Goal: Task Accomplishment & Management: Manage account settings

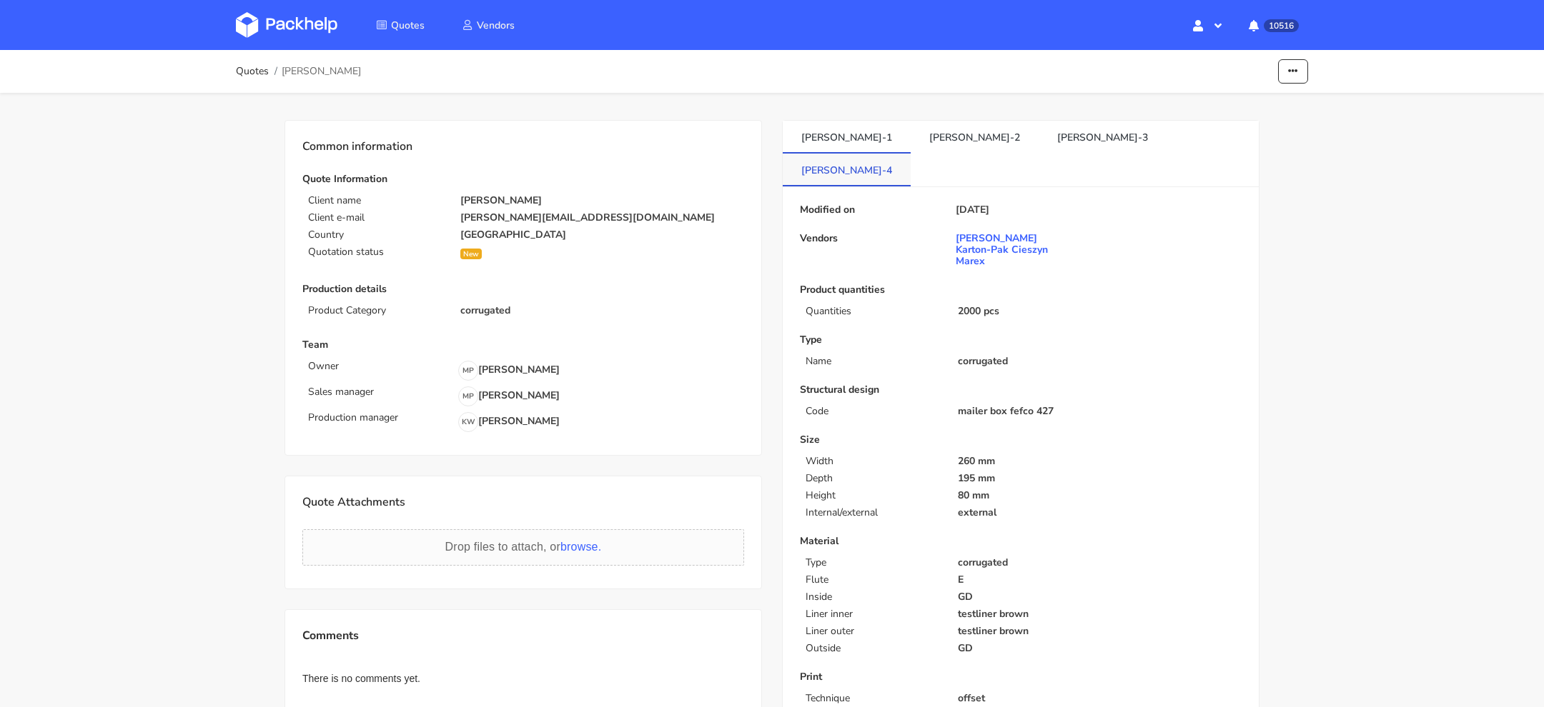
click at [910, 154] on link "[PERSON_NAME]-4" at bounding box center [846, 169] width 128 height 31
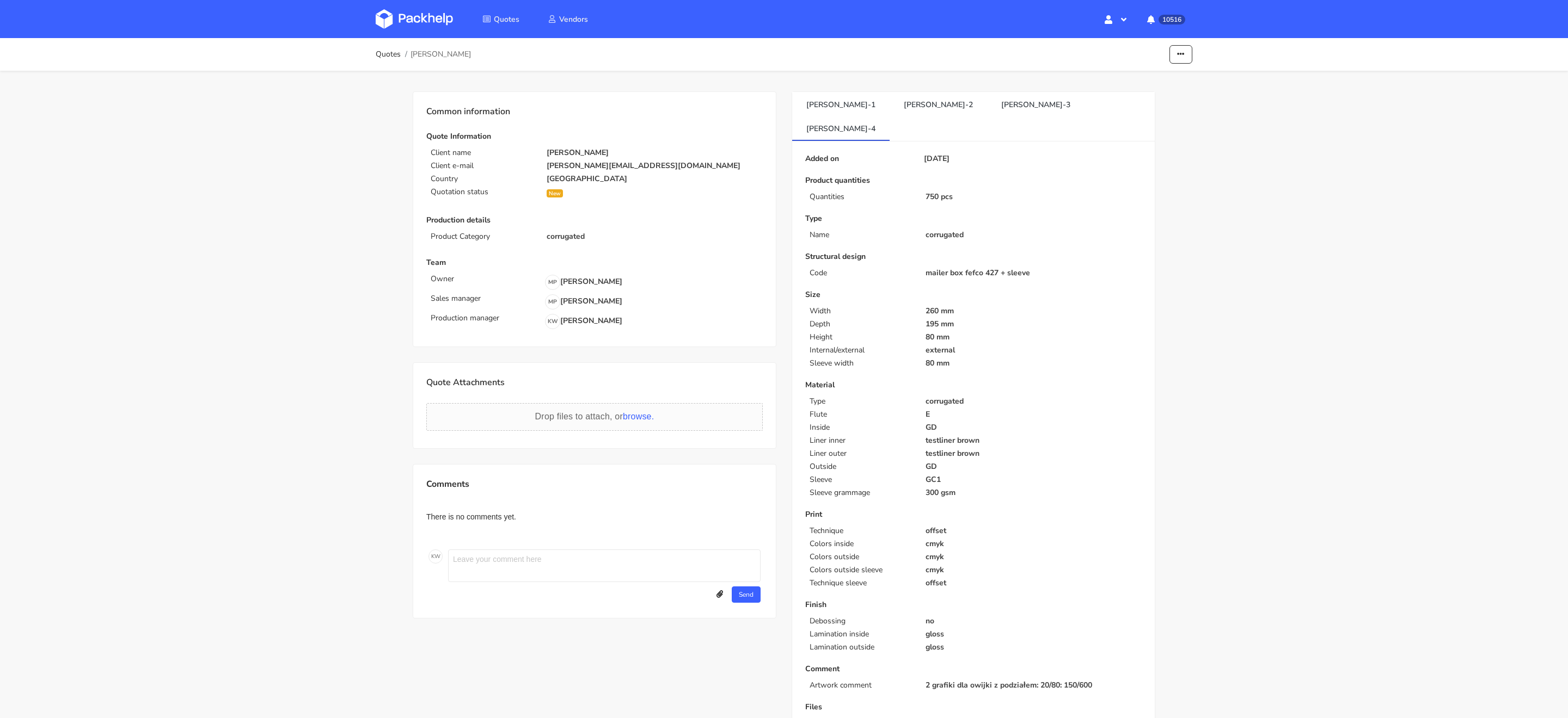
scroll to position [6, 0]
click at [1176, 456] on div "Quotes [PERSON_NAME] Edit quote Missing data Show estimations Reject quote Comm…" at bounding box center [784, 499] width 1568 height 936
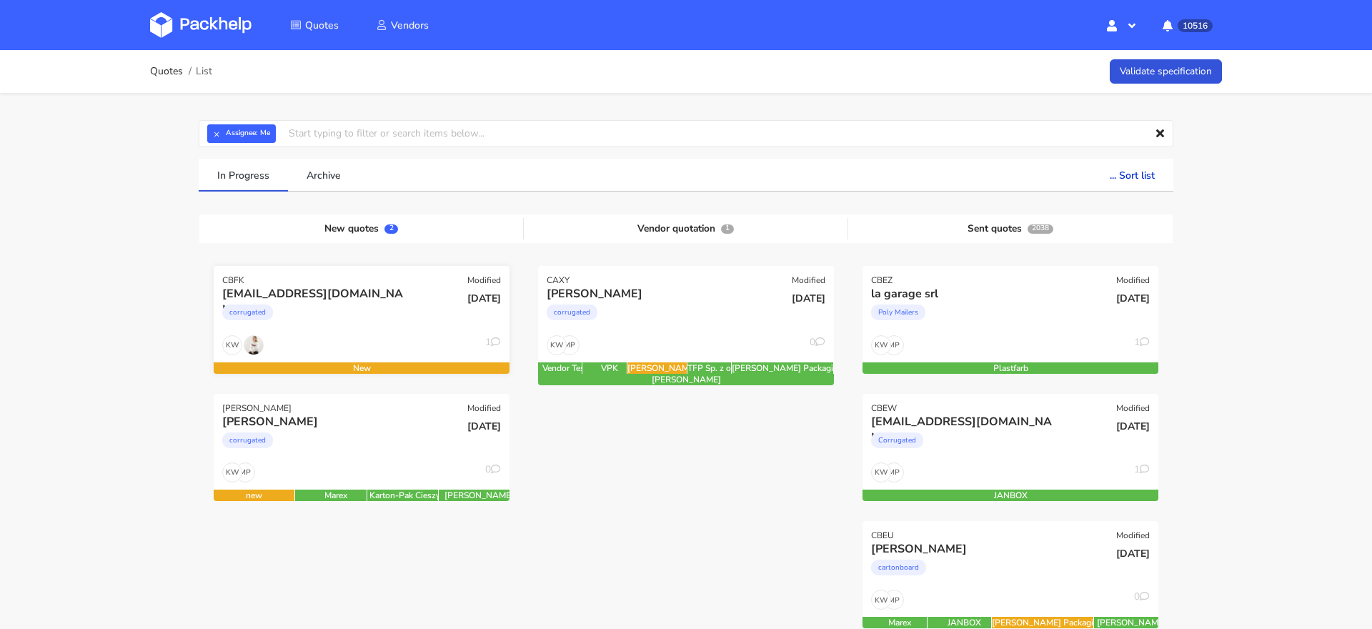
click at [343, 322] on div "corrugated" at bounding box center [316, 316] width 189 height 29
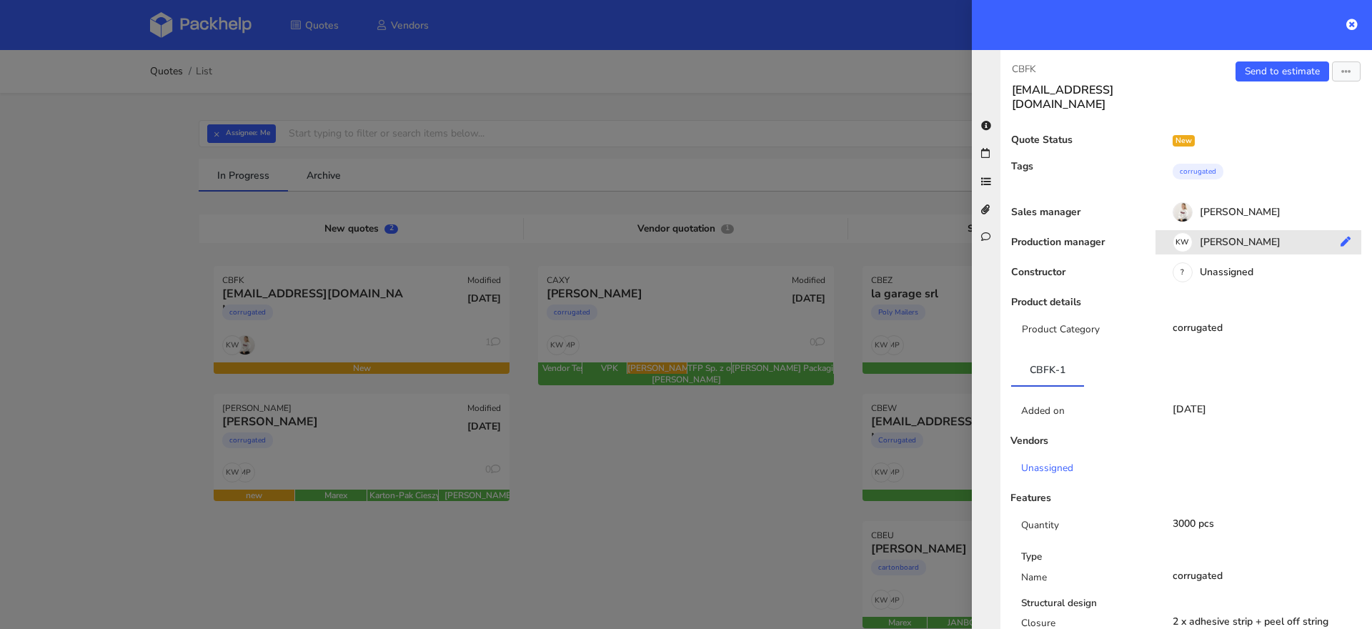
click at [1236, 237] on div "KW Klaudia Wiśniewska" at bounding box center [1263, 245] width 217 height 16
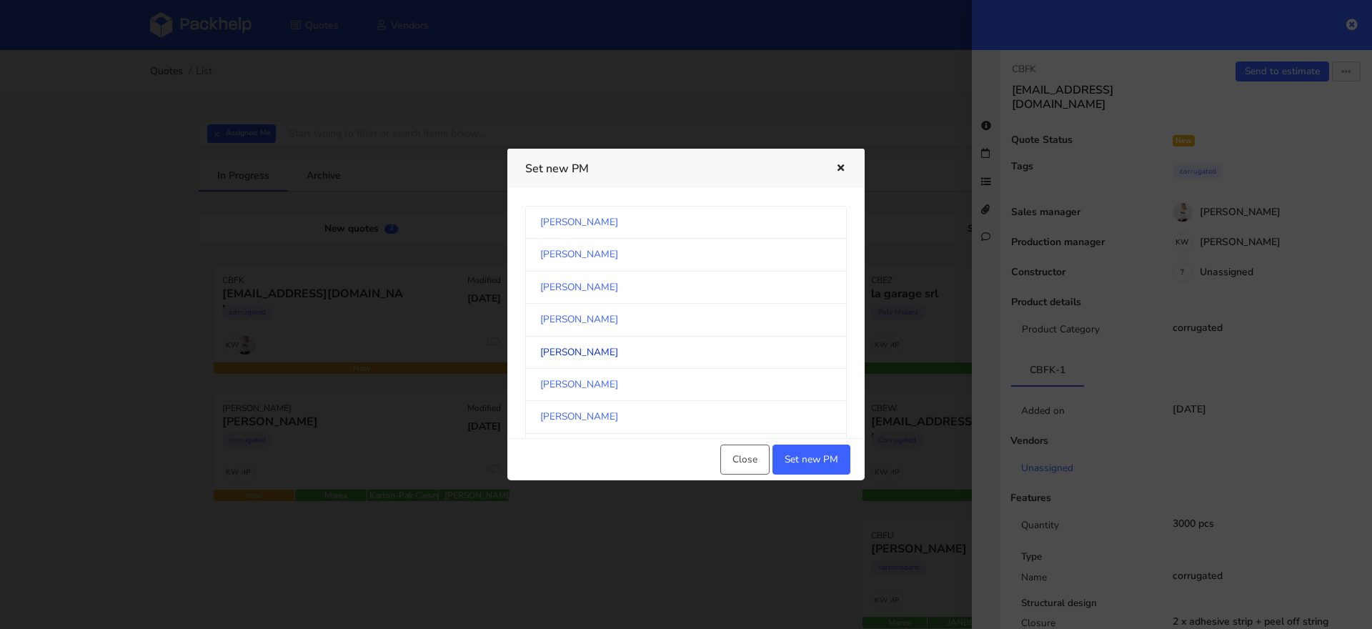
scroll to position [746, 0]
click at [642, 315] on link "Michał Palasek" at bounding box center [686, 320] width 322 height 32
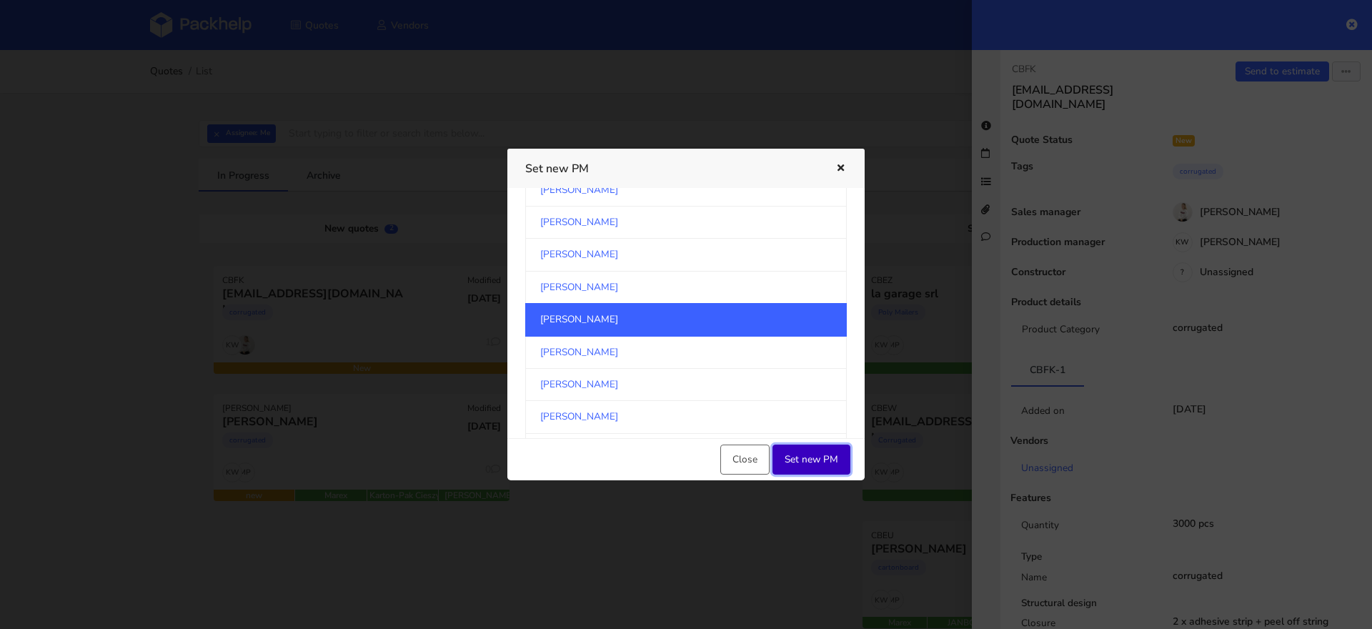
click at [825, 451] on button "Set new PM" at bounding box center [811, 459] width 78 height 30
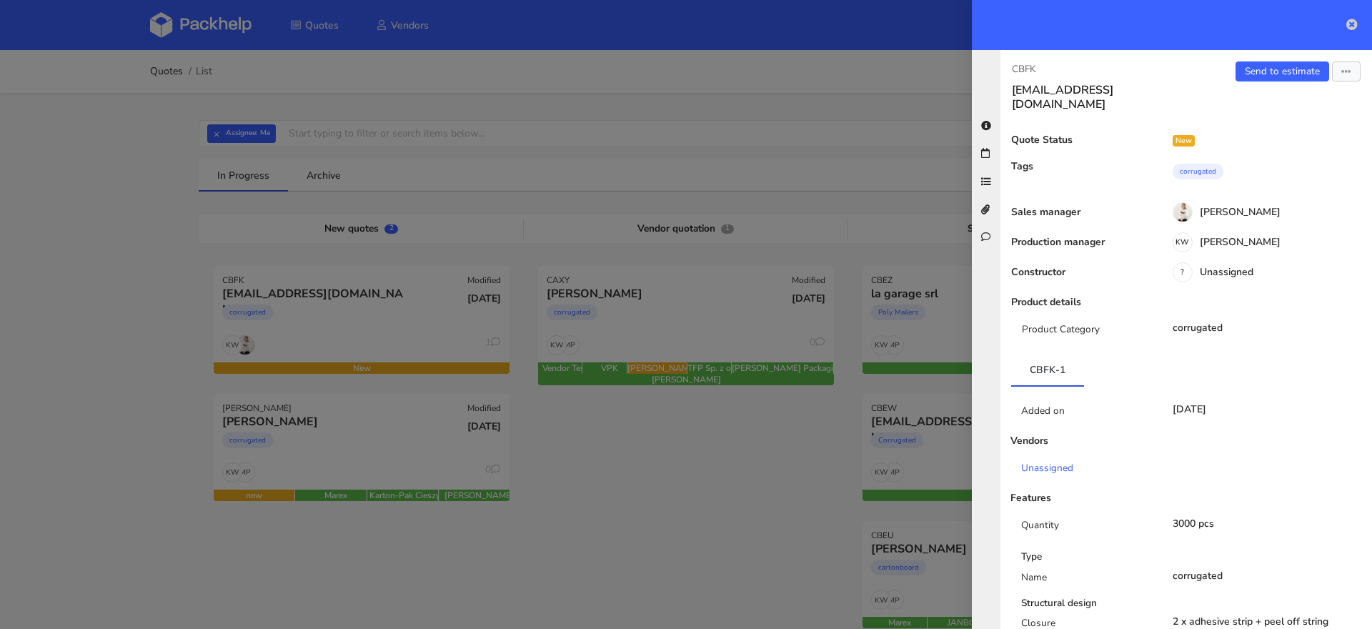
click at [1350, 28] on icon at bounding box center [1351, 24] width 11 height 11
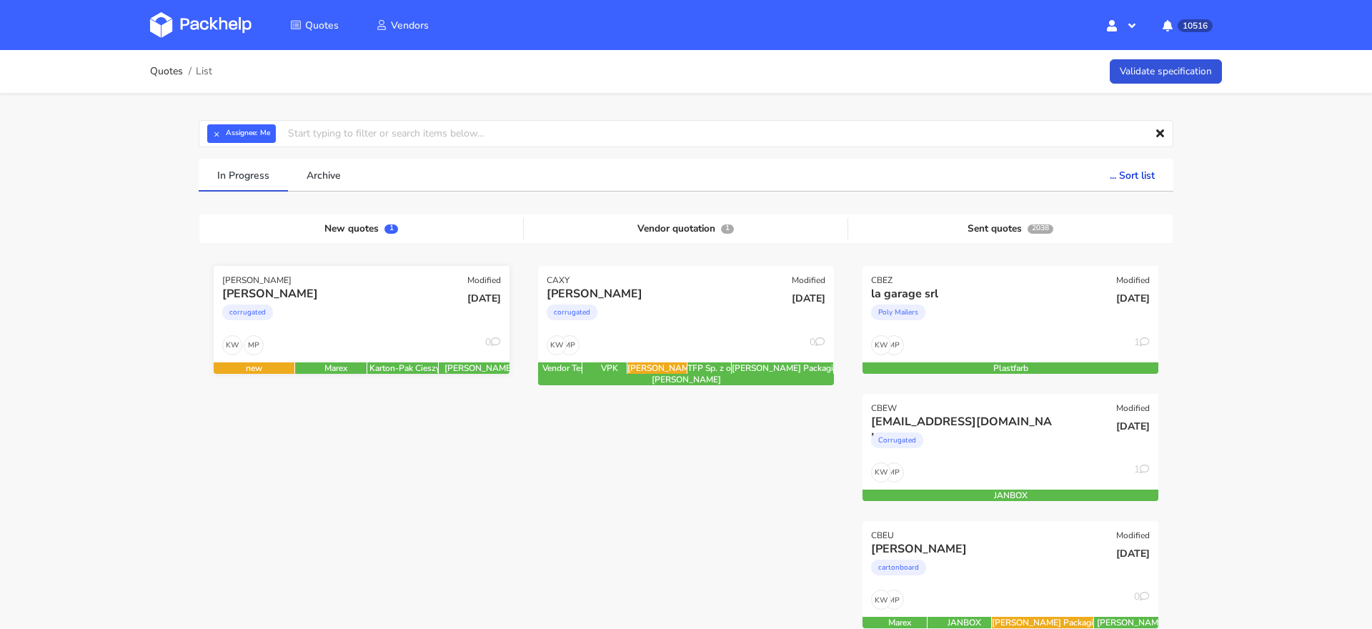
click at [377, 324] on div "corrugated" at bounding box center [316, 316] width 189 height 29
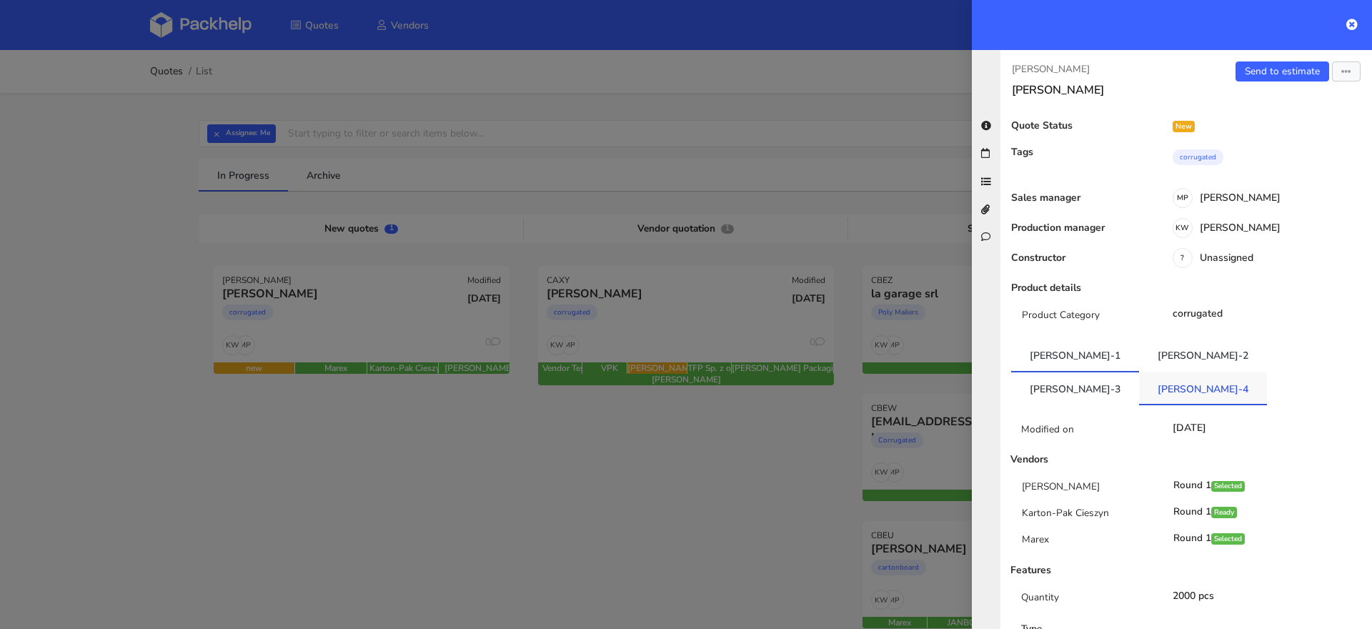
click at [1267, 372] on link "[PERSON_NAME]-4" at bounding box center [1203, 387] width 128 height 31
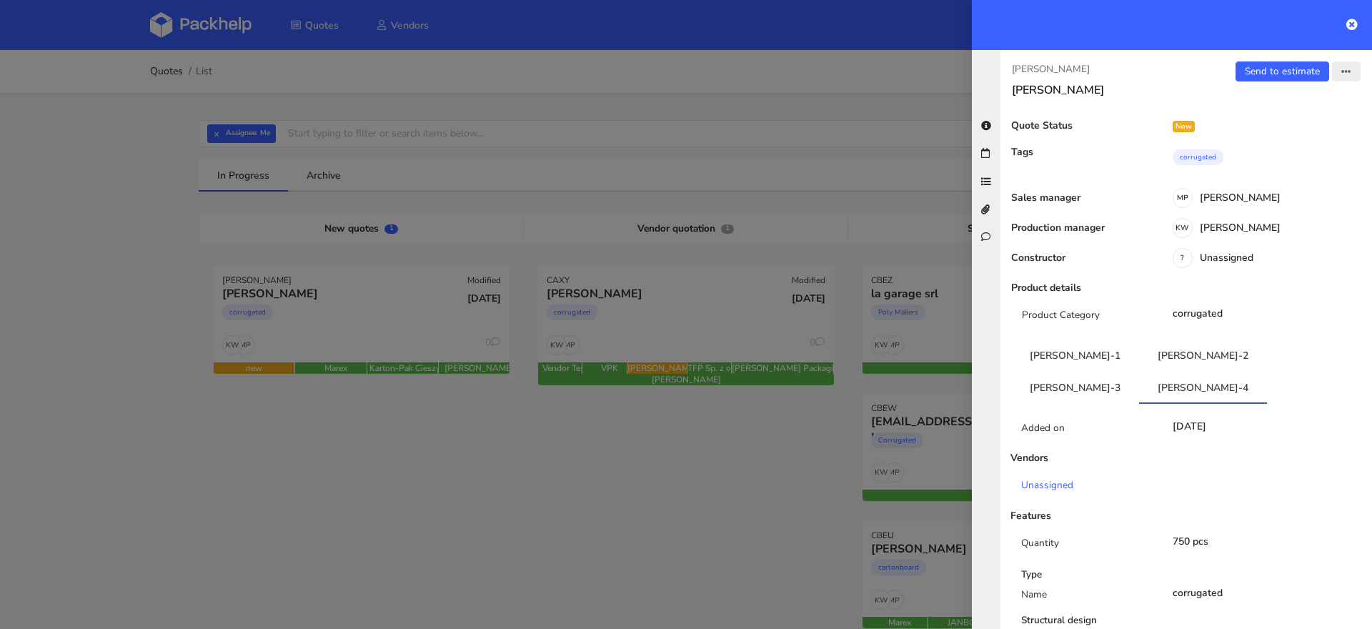
click at [1346, 79] on button "button" at bounding box center [1346, 71] width 29 height 20
click at [1281, 127] on link "Edit quote" at bounding box center [1299, 126] width 126 height 24
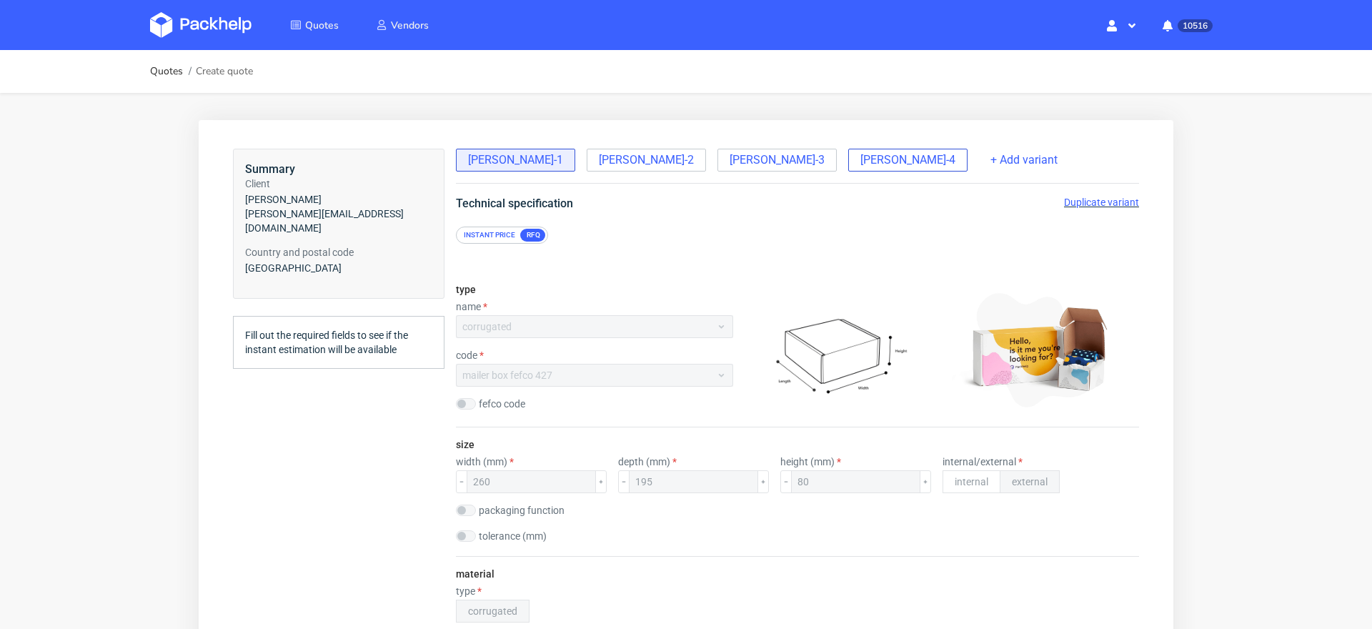
click at [860, 165] on span "[PERSON_NAME]-4" at bounding box center [907, 160] width 95 height 16
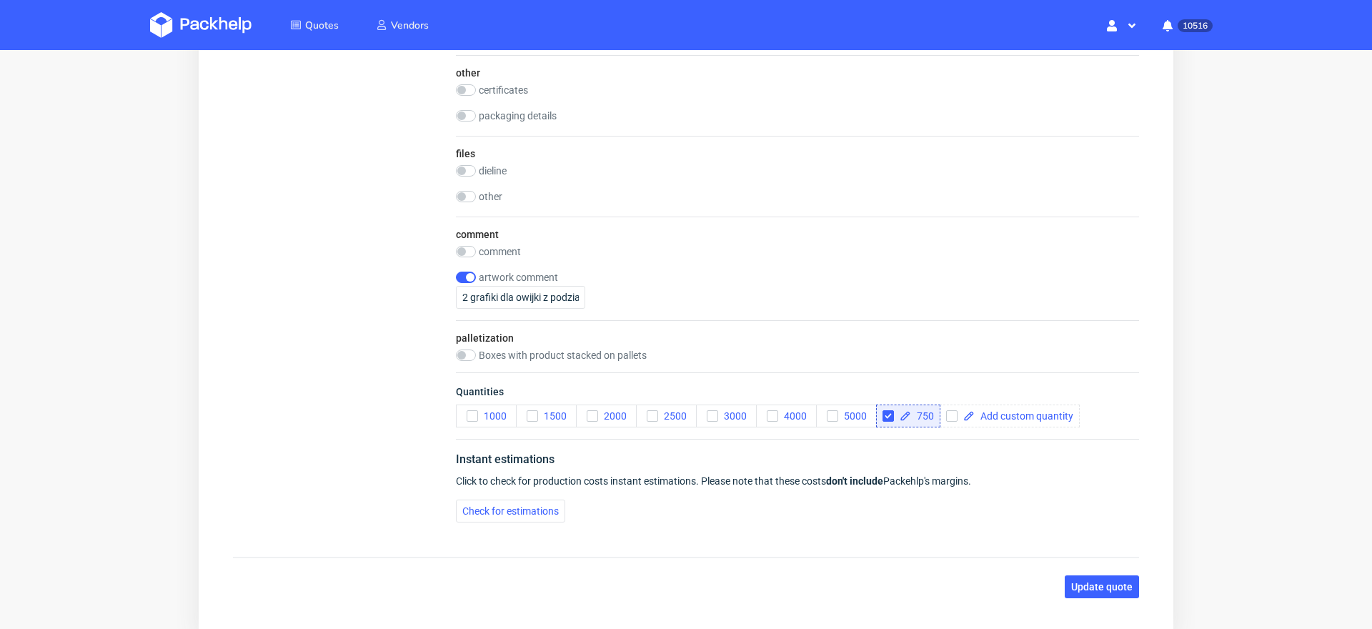
scroll to position [2142, 0]
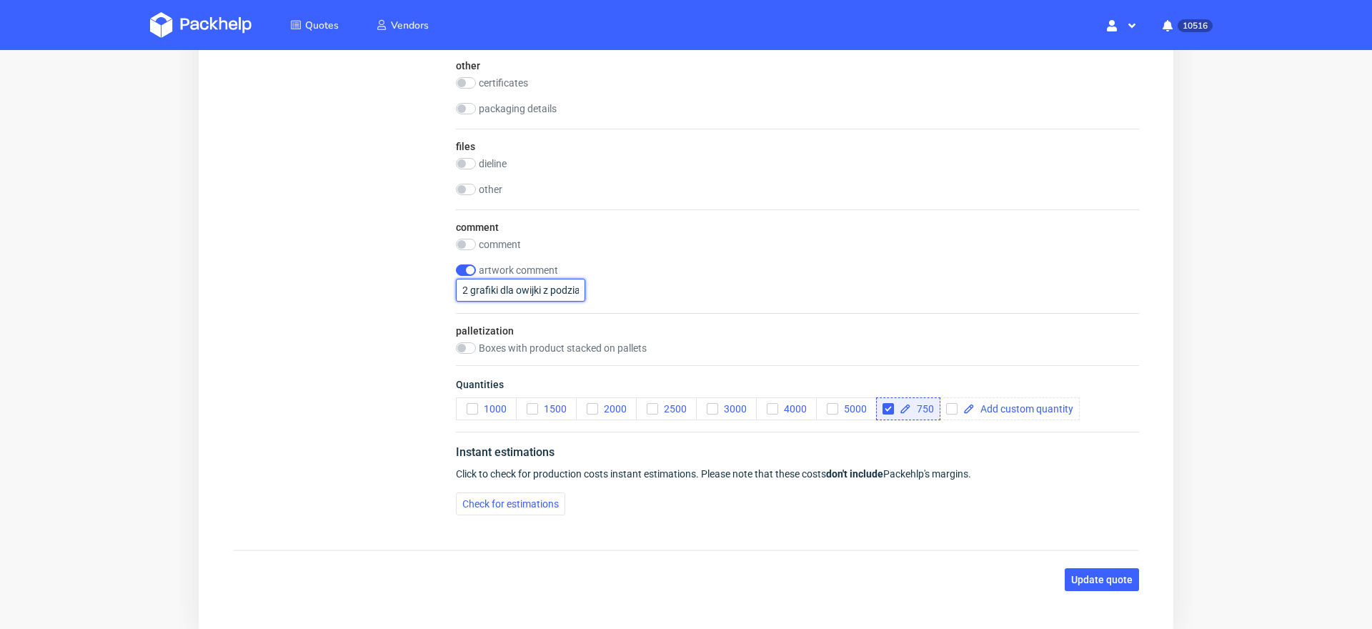
click at [525, 288] on input "2 grafiki dla owijki z podziałem: 20/80: 150/600" at bounding box center [520, 290] width 129 height 23
type input "2 grafiki dla owijki z podziałem: 150/600"
click at [669, 267] on div "artwork comment 2 grafiki dla owijki z podziałem: 150/600" at bounding box center [797, 282] width 683 height 37
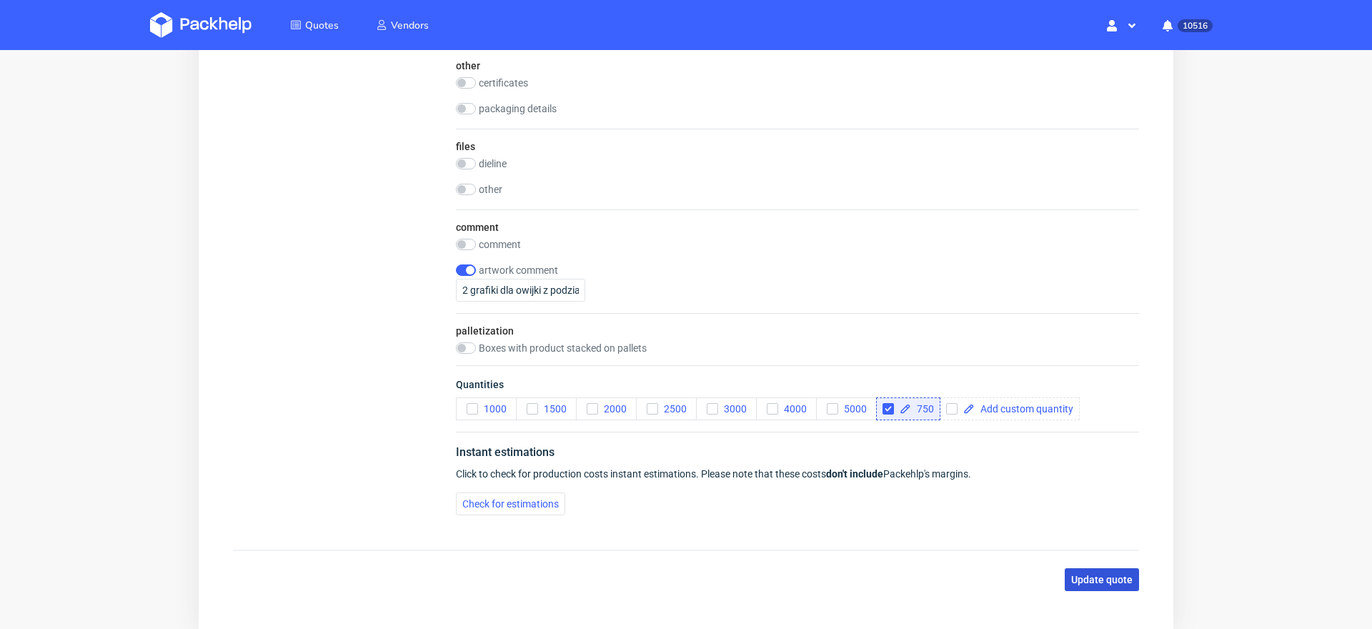
click at [1070, 568] on button "Update quote" at bounding box center [1102, 579] width 74 height 23
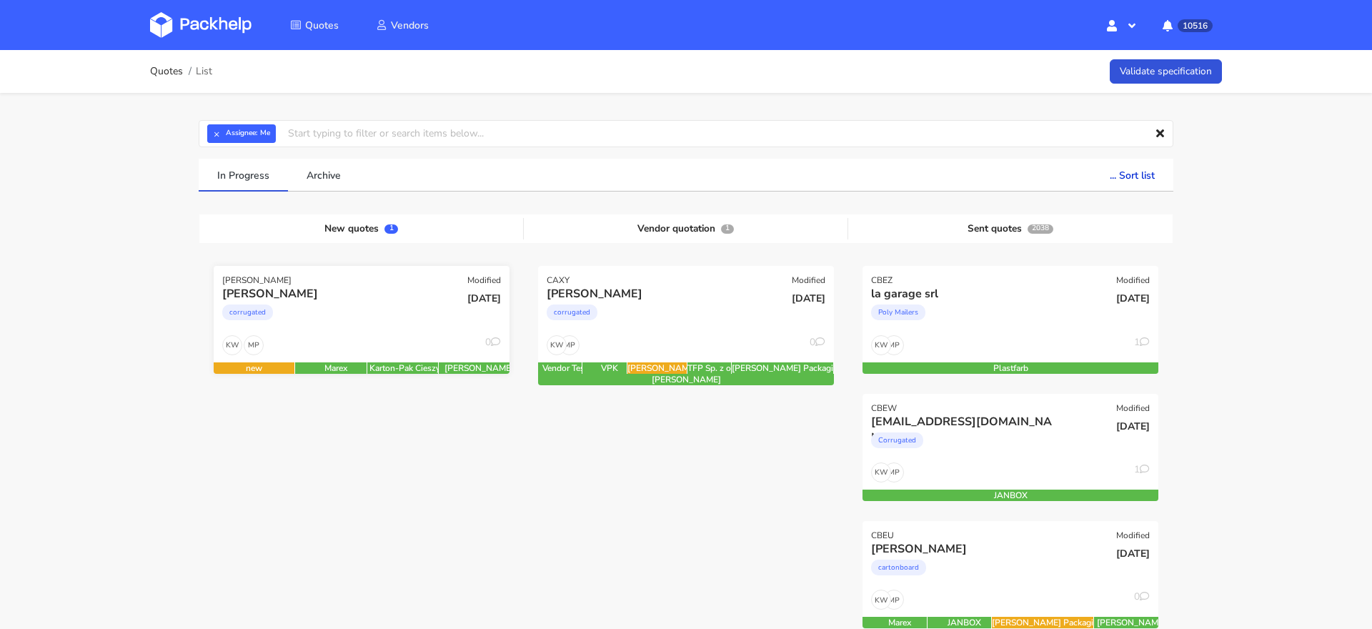
click at [375, 337] on div "MP KW 0" at bounding box center [362, 348] width 296 height 27
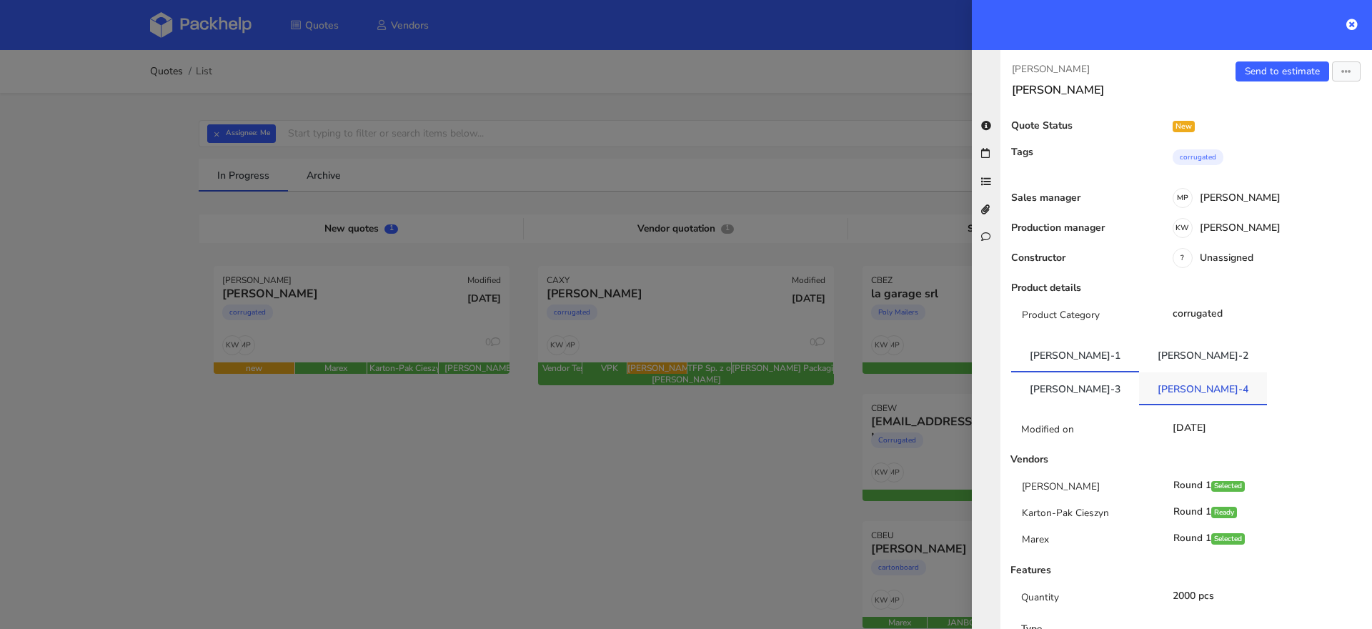
click at [1266, 372] on link "[PERSON_NAME]-4" at bounding box center [1203, 387] width 128 height 31
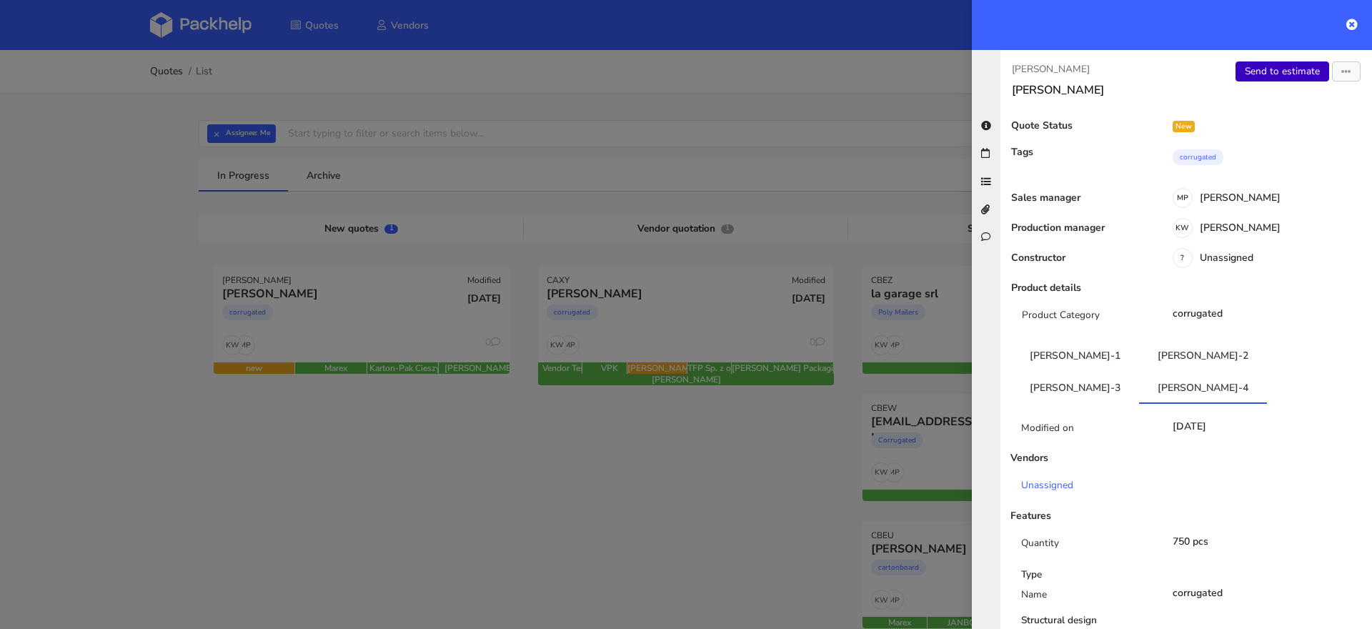
click at [1276, 70] on link "Send to estimate" at bounding box center [1283, 71] width 94 height 20
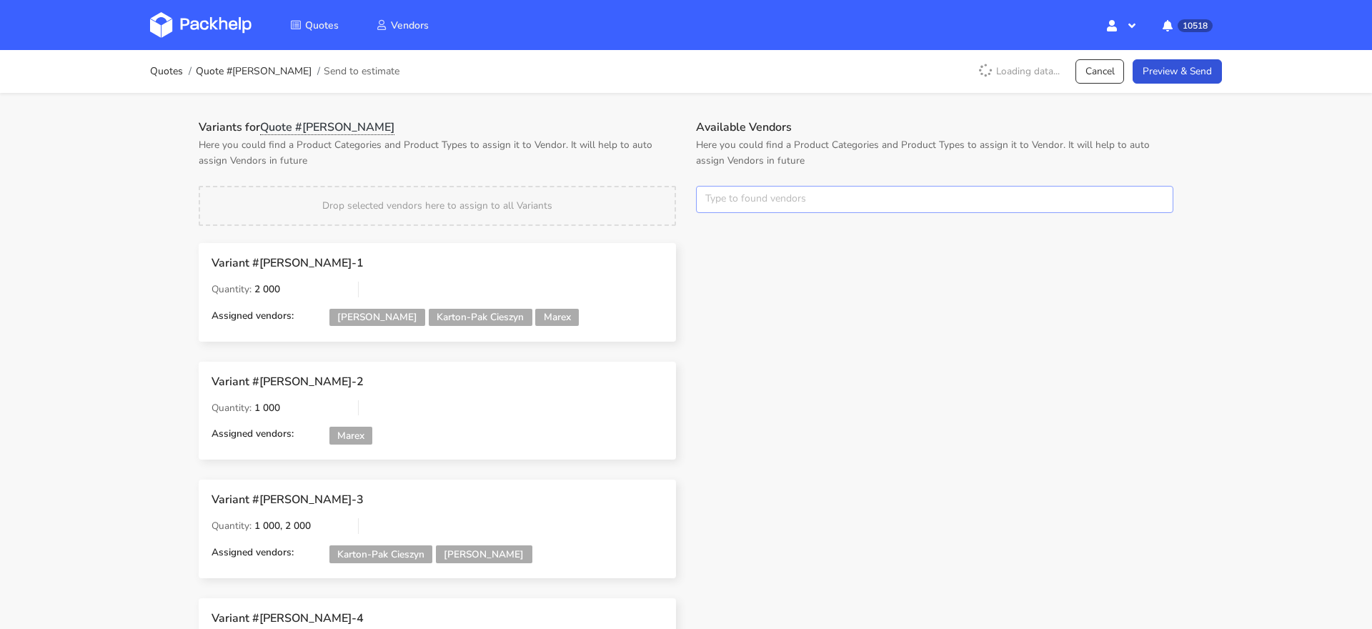
click at [730, 202] on input "text" at bounding box center [934, 199] width 477 height 27
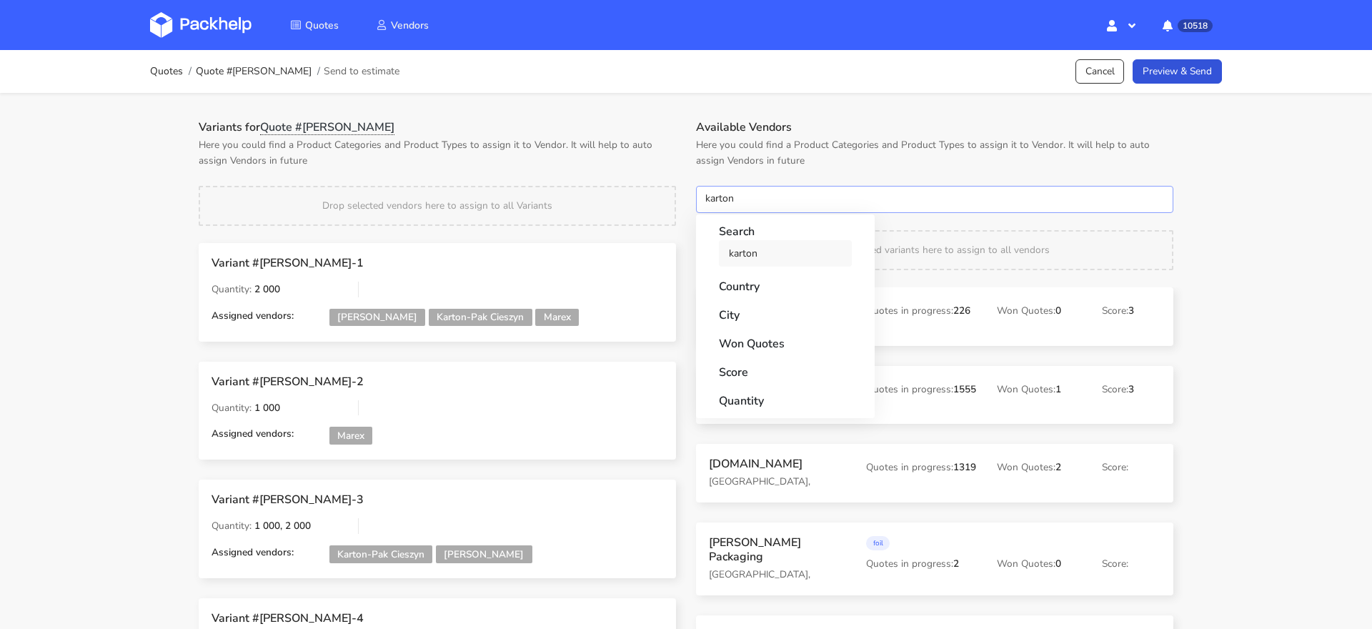
type input "karton"
click at [727, 252] on link "karton" at bounding box center [785, 253] width 133 height 26
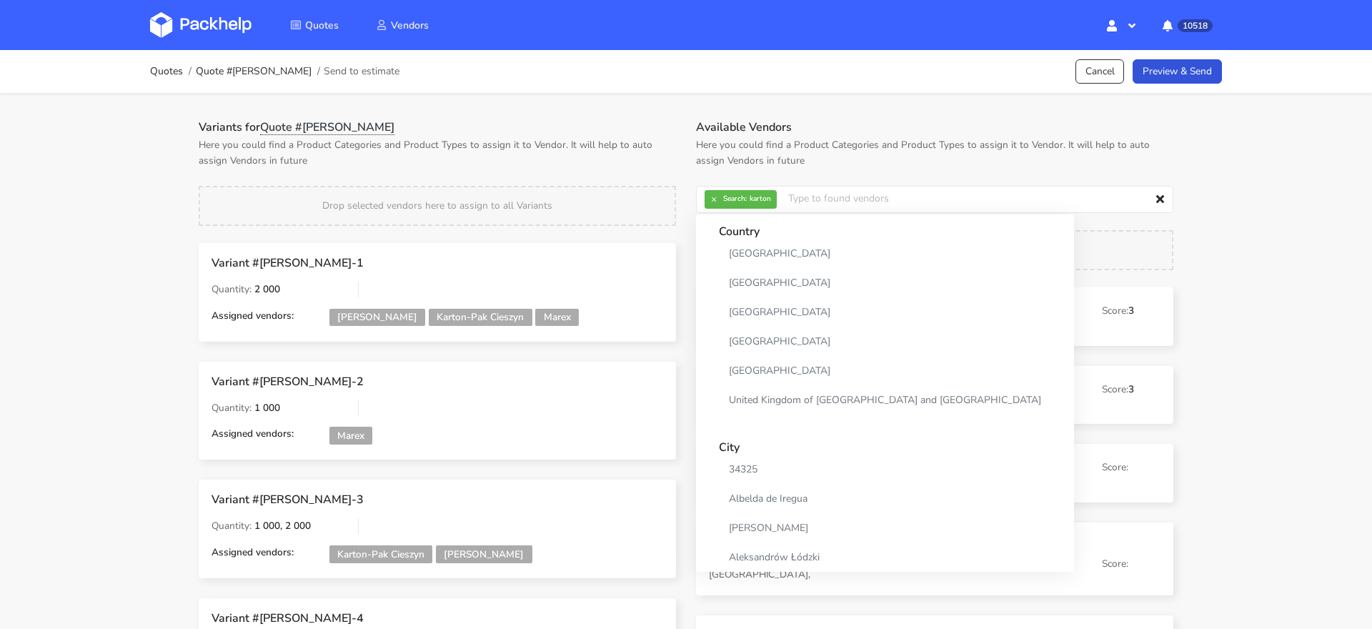
click at [645, 150] on p "Here you could find a Product Categories and Product Types to assign it to Vend…" at bounding box center [437, 152] width 477 height 31
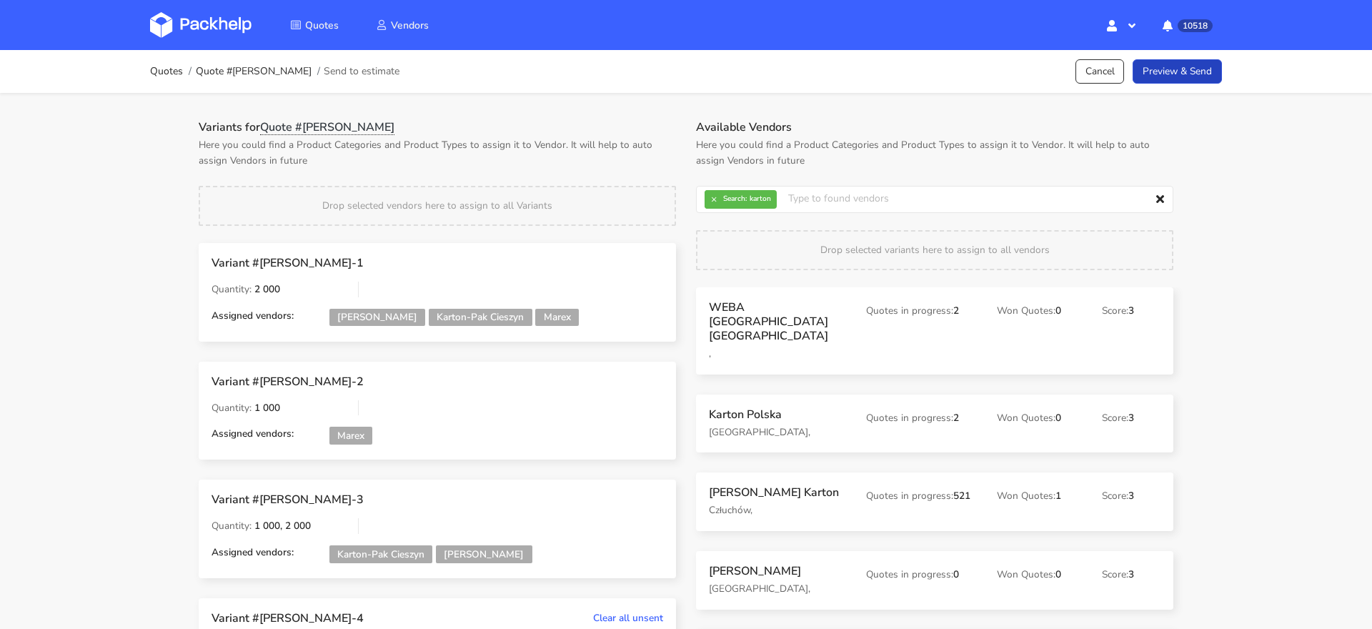
click at [1182, 78] on link "Preview & Send" at bounding box center [1177, 71] width 89 height 25
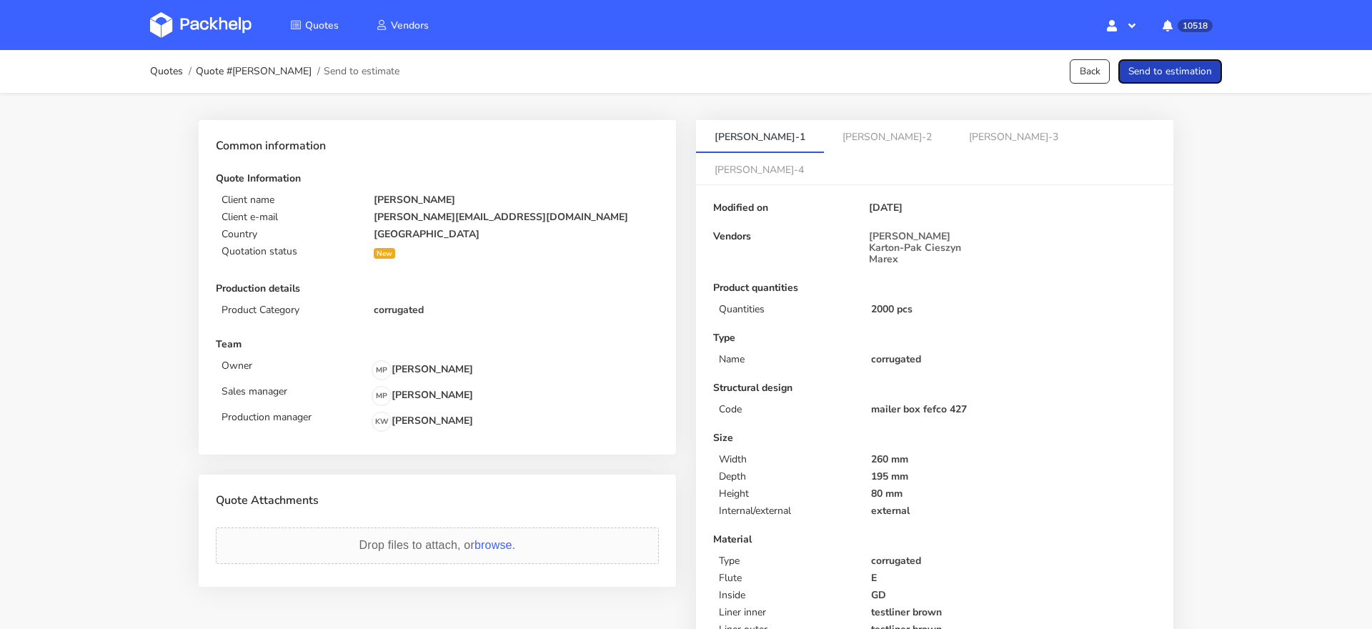
click at [1183, 76] on button "Send to estimation" at bounding box center [1170, 71] width 104 height 25
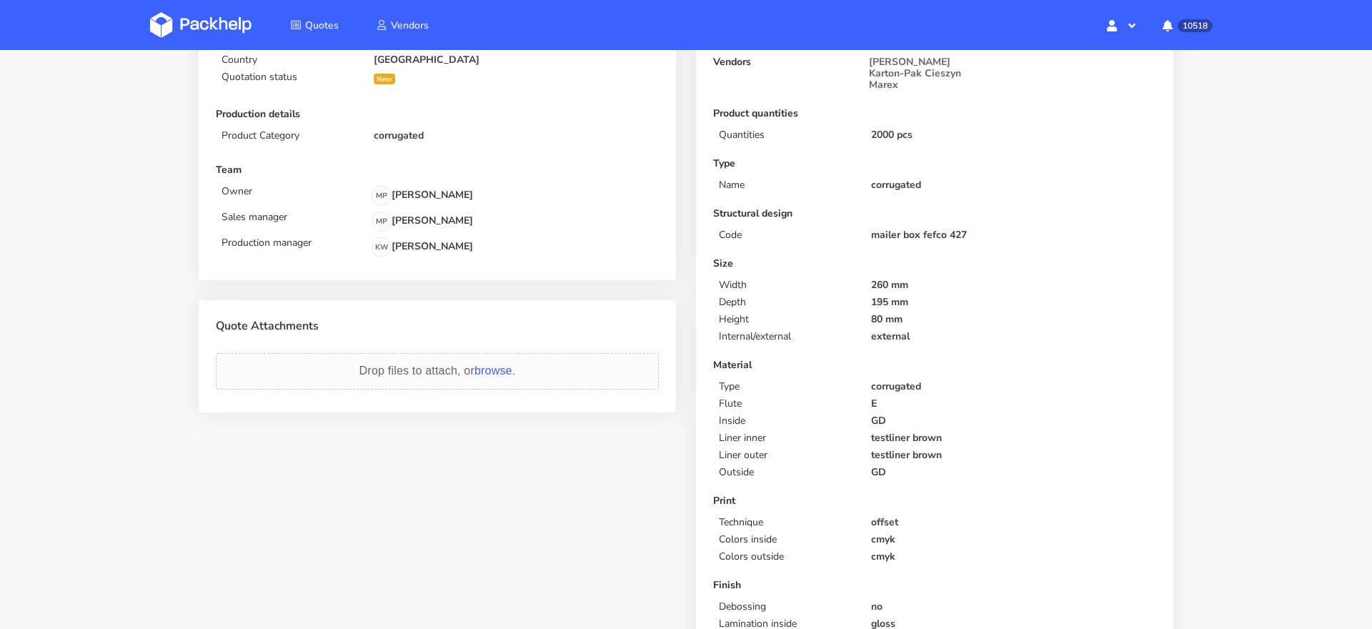
scroll to position [204, 0]
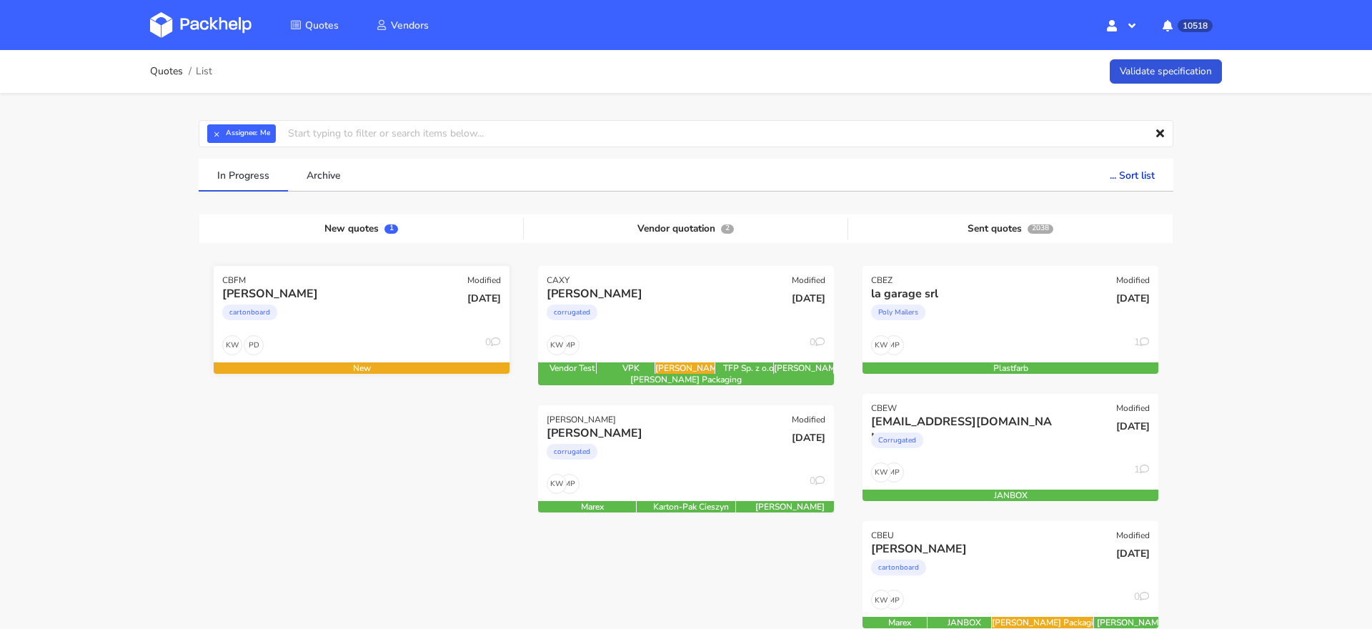
click at [356, 331] on div "Marie Aragon cartonboard" at bounding box center [311, 310] width 199 height 49
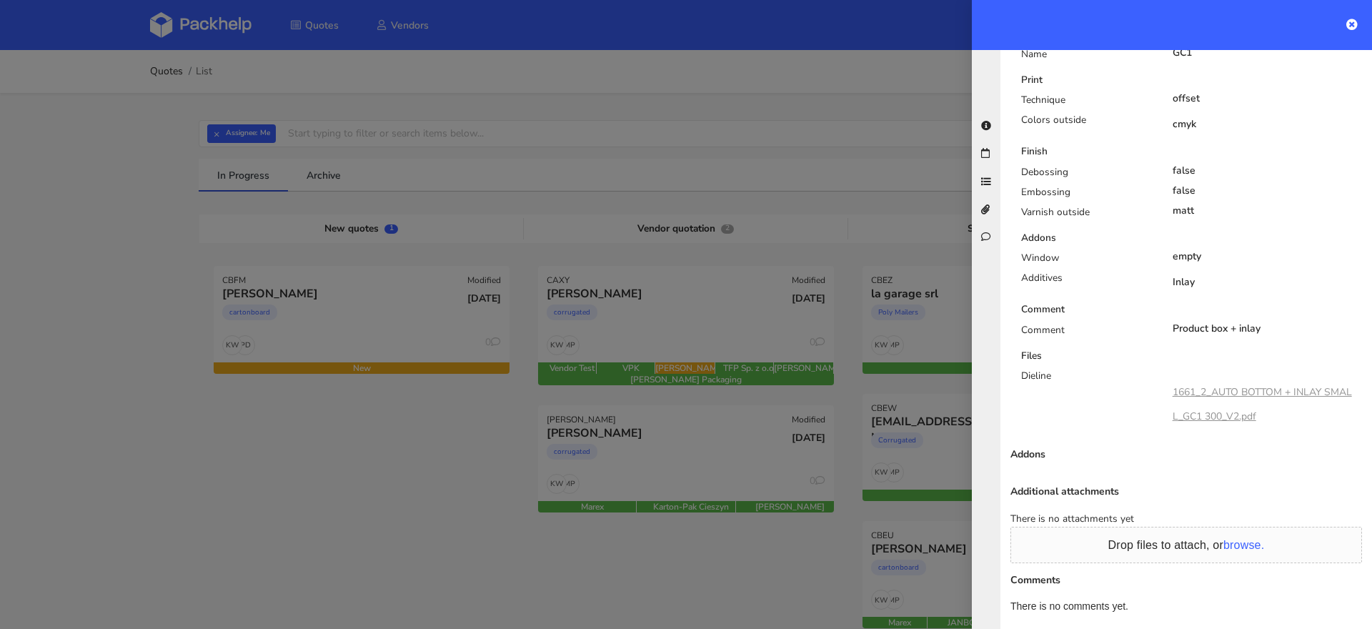
scroll to position [766, 0]
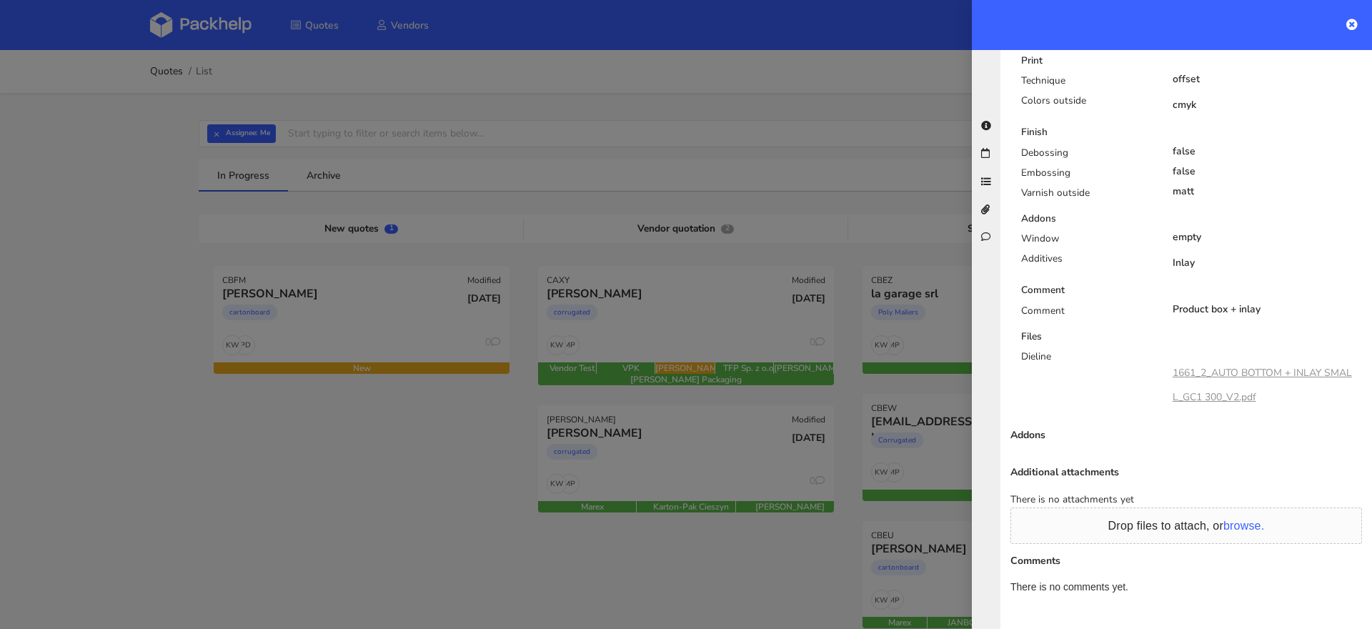
click at [1285, 372] on link "1661_2_AUTO BOTTOM + INLAY SMALL_GC1 300_V2.pdf" at bounding box center [1262, 385] width 179 height 38
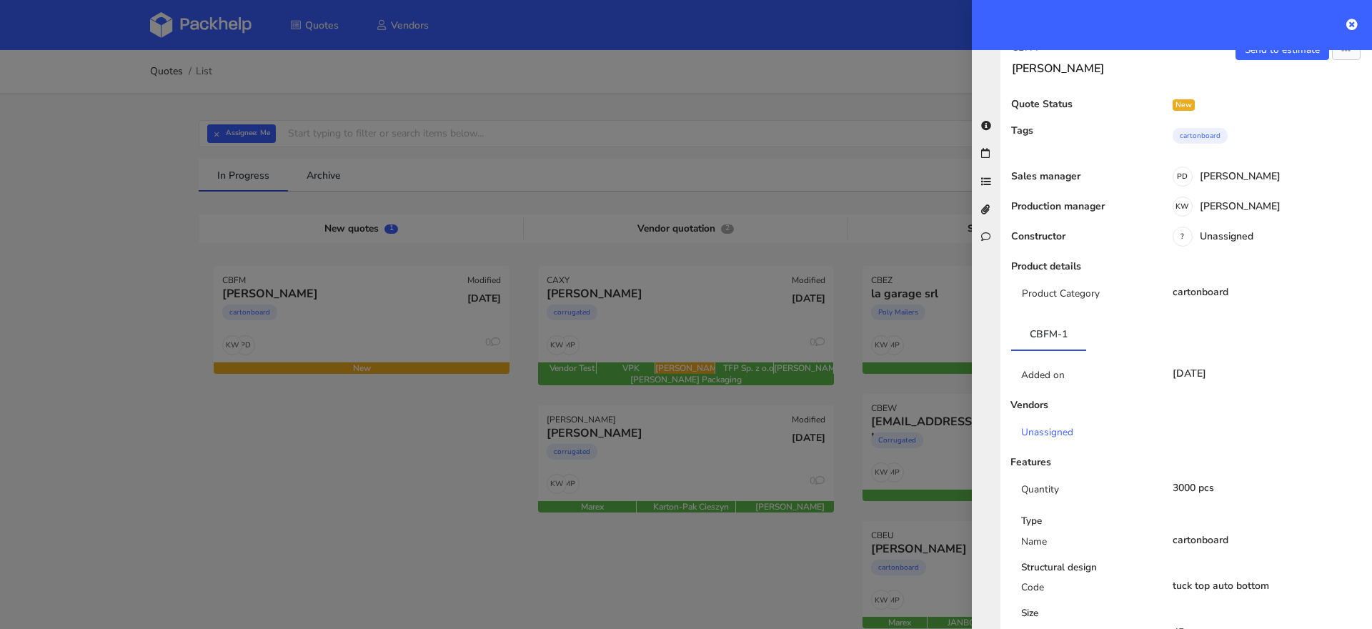
scroll to position [0, 0]
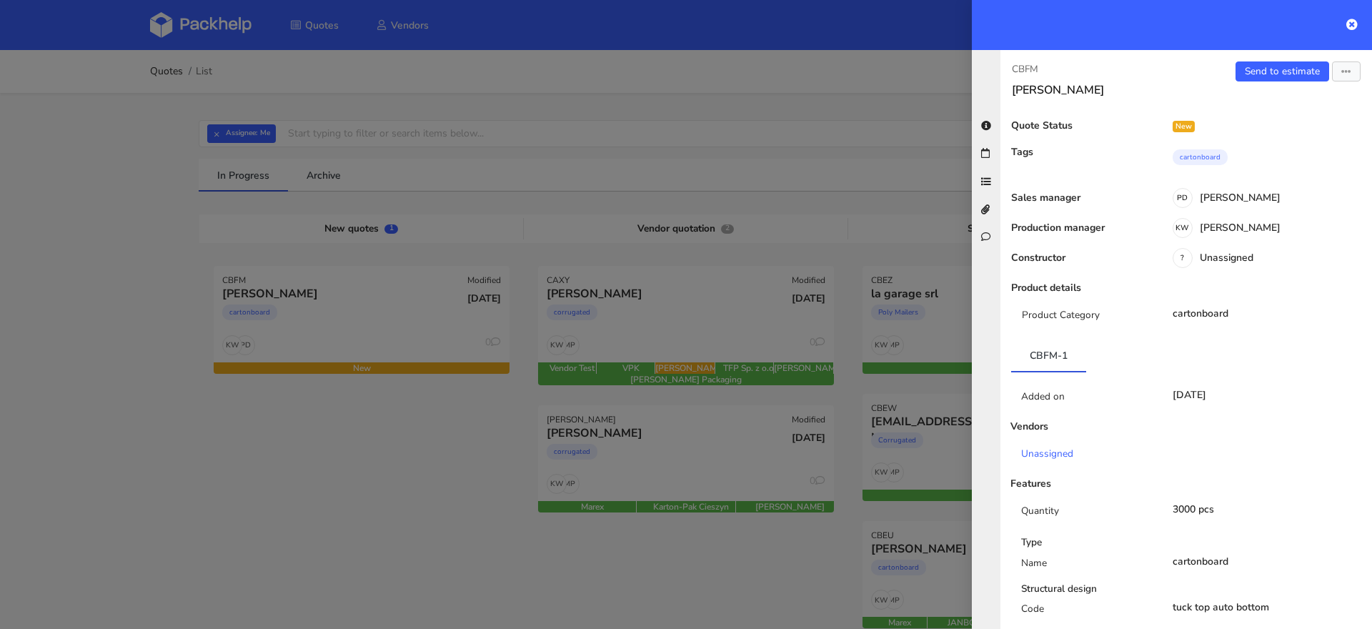
click at [1348, 82] on div "Send to estimate View quote Edit quote Missing data Reject quote Export to PDF" at bounding box center [1279, 79] width 186 height 36
click at [1350, 62] on button "button" at bounding box center [1346, 71] width 29 height 20
click at [1261, 133] on link "Edit quote" at bounding box center [1299, 126] width 126 height 24
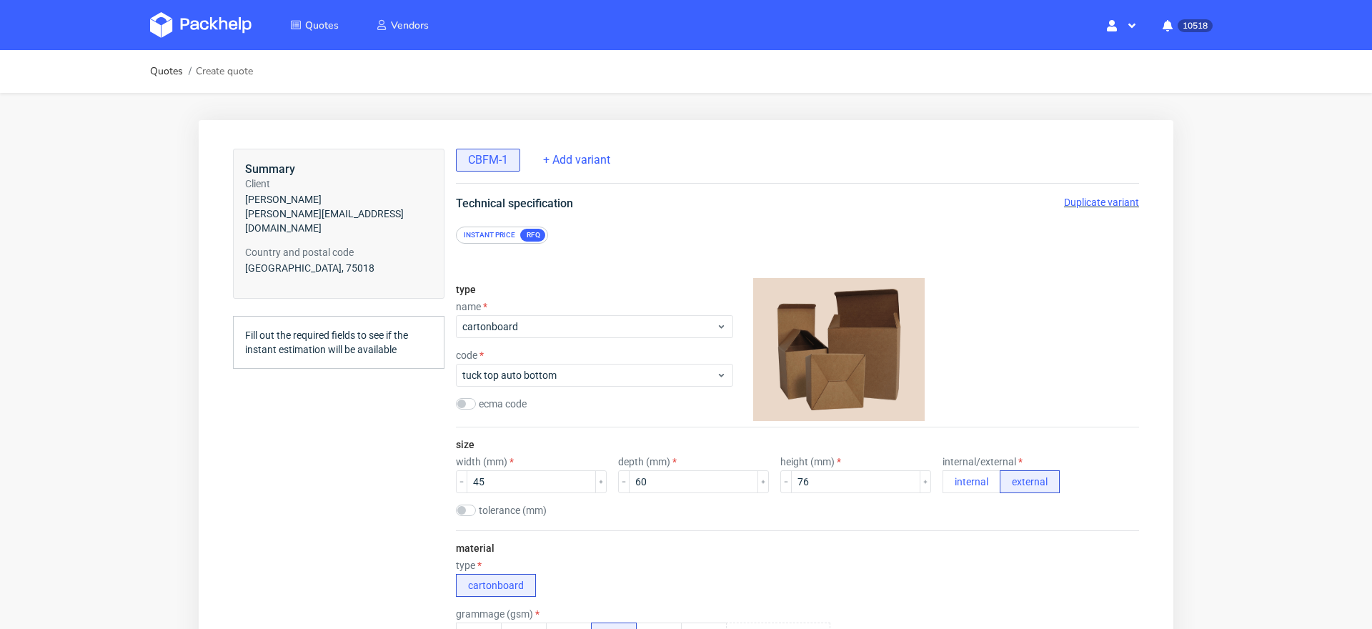
scroll to position [4, 0]
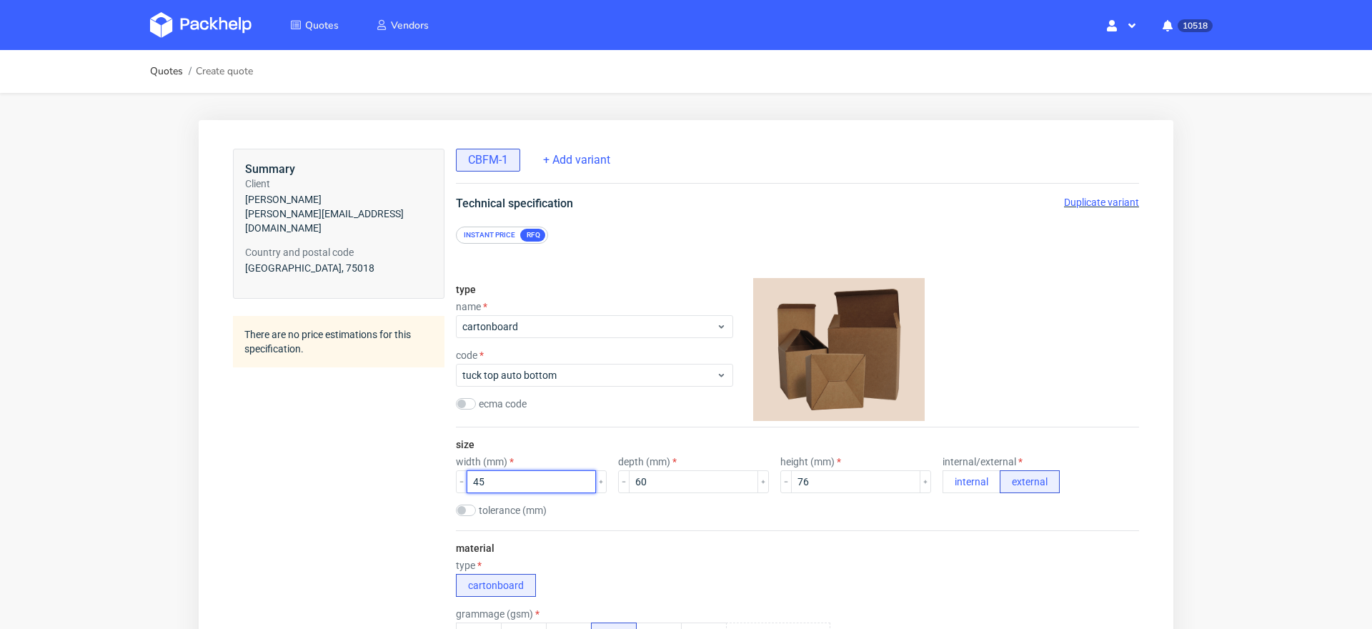
click at [510, 470] on input "45" at bounding box center [531, 481] width 129 height 23
drag, startPoint x: 500, startPoint y: 482, endPoint x: 427, endPoint y: 478, distance: 73.7
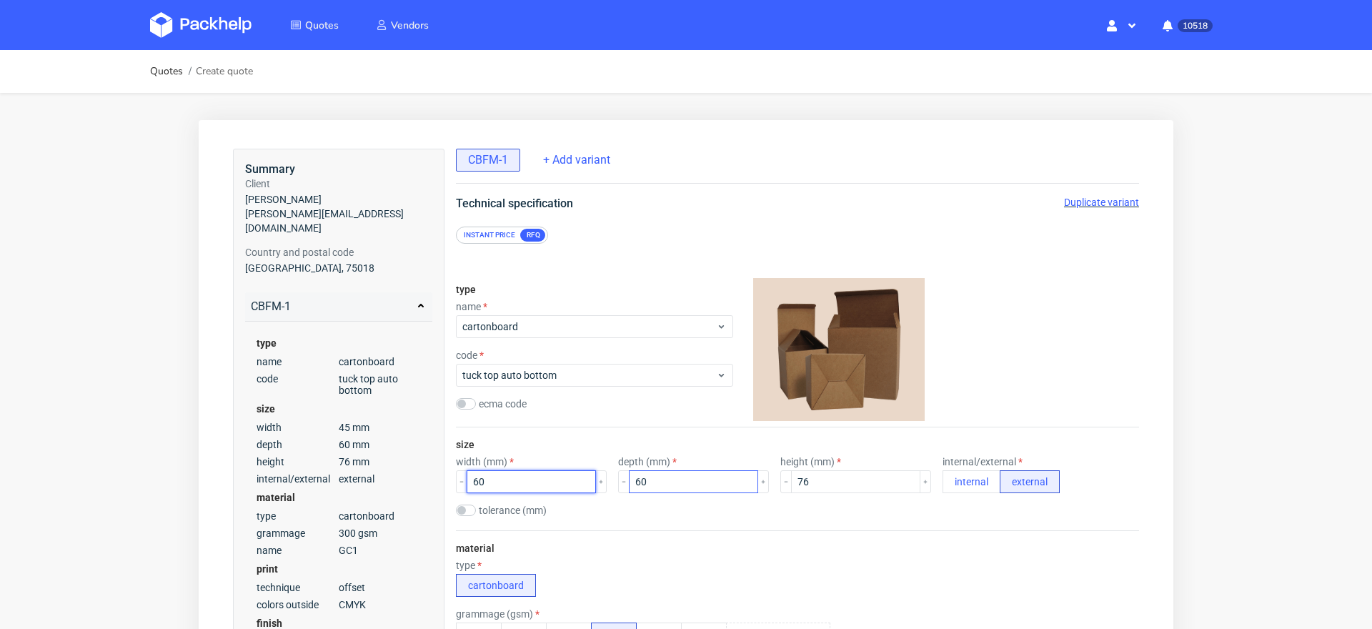
type input "60"
drag, startPoint x: 671, startPoint y: 482, endPoint x: 551, endPoint y: 482, distance: 120.1
click at [551, 482] on div "width (mm) 60 depth (mm) 60 height (mm) 76 internal/external internal external" at bounding box center [797, 474] width 683 height 37
type input "45"
click at [698, 536] on div "material type cartonboard grammage (gsm) 200 250 275 300 350 400 name GC1 Kraft…" at bounding box center [797, 617] width 683 height 175
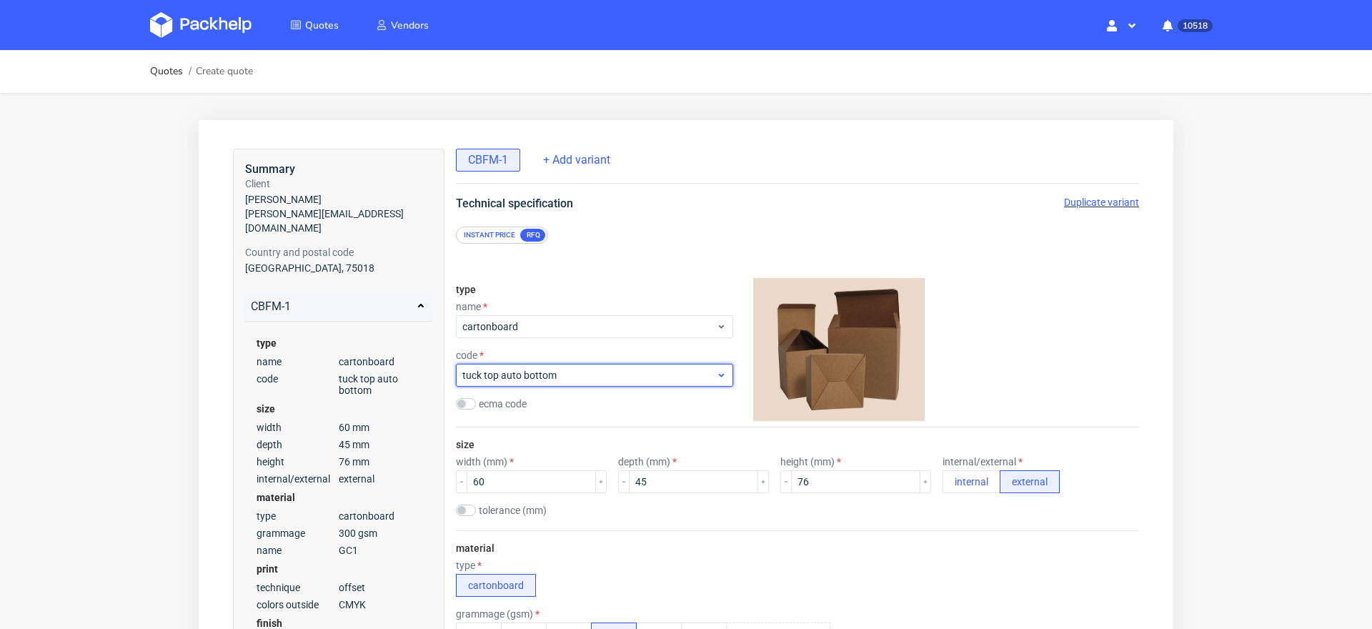
click at [568, 372] on span "tuck top auto bottom" at bounding box center [589, 375] width 254 height 14
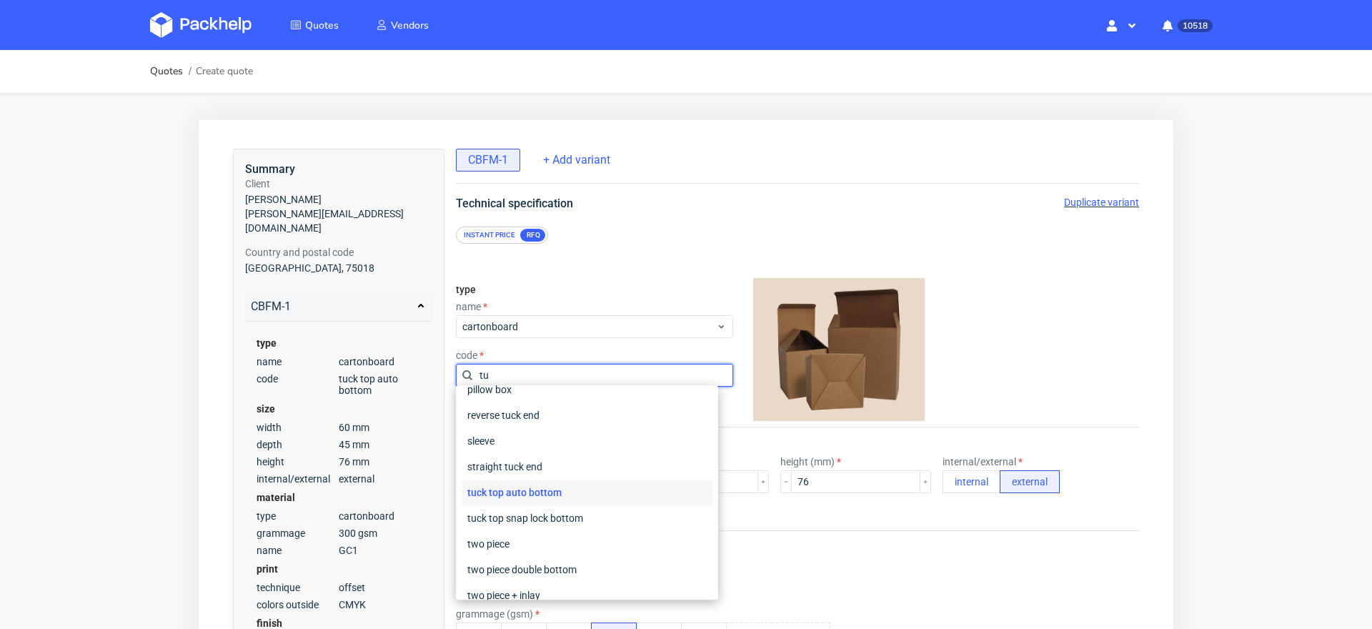
scroll to position [0, 0]
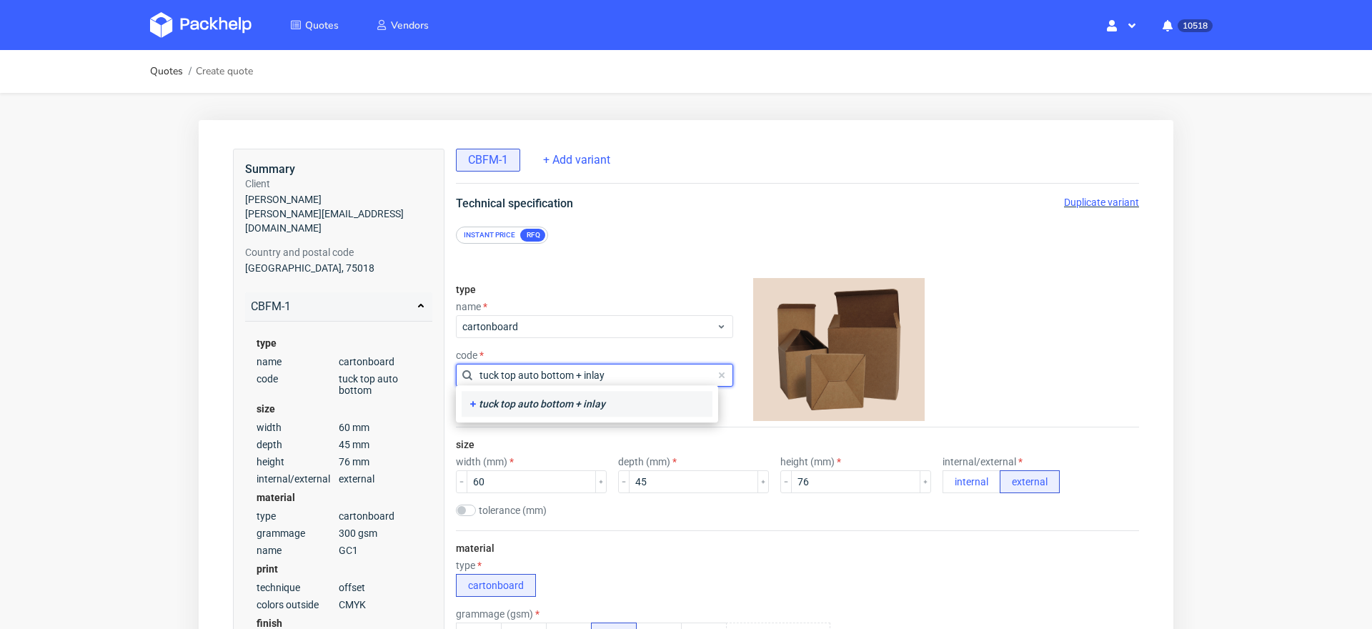
type input "tuck top auto bottom + inlay"
click at [522, 404] on div "tuck top auto bottom + inlay" at bounding box center [586, 404] width 239 height 14
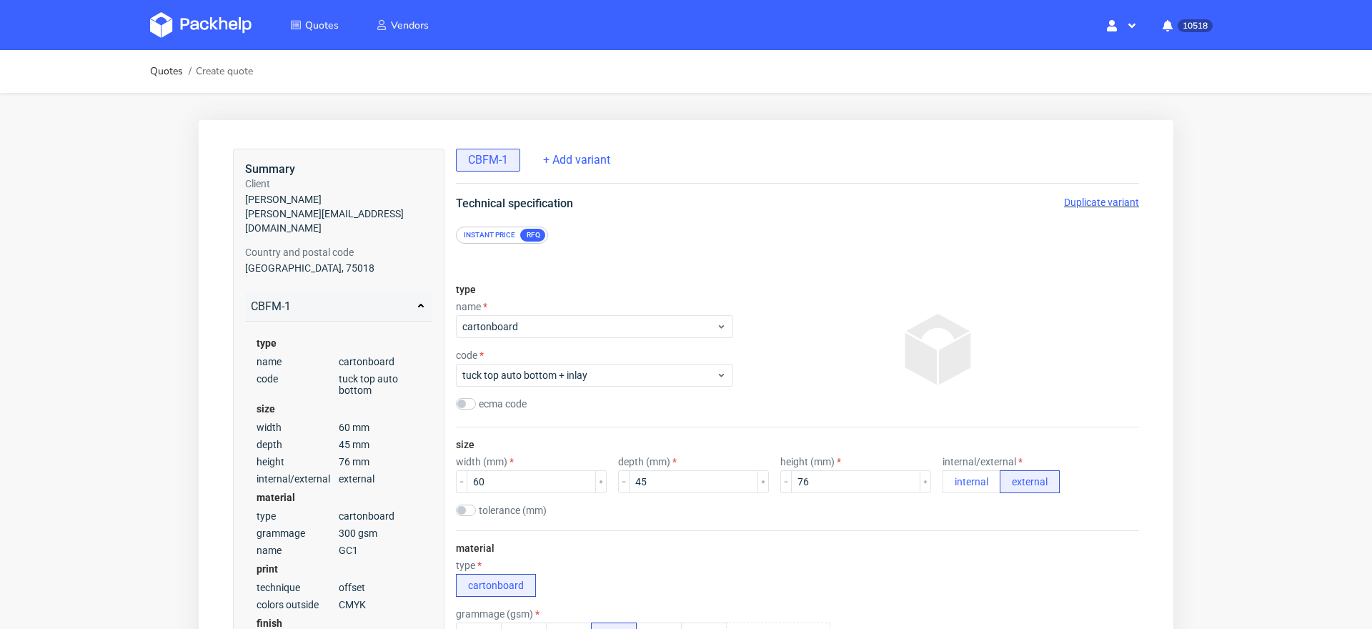
click at [1048, 537] on div "material type cartonboard grammage (gsm) 200 250 275 300 350 400 name GC1 Kraft…" at bounding box center [797, 617] width 683 height 175
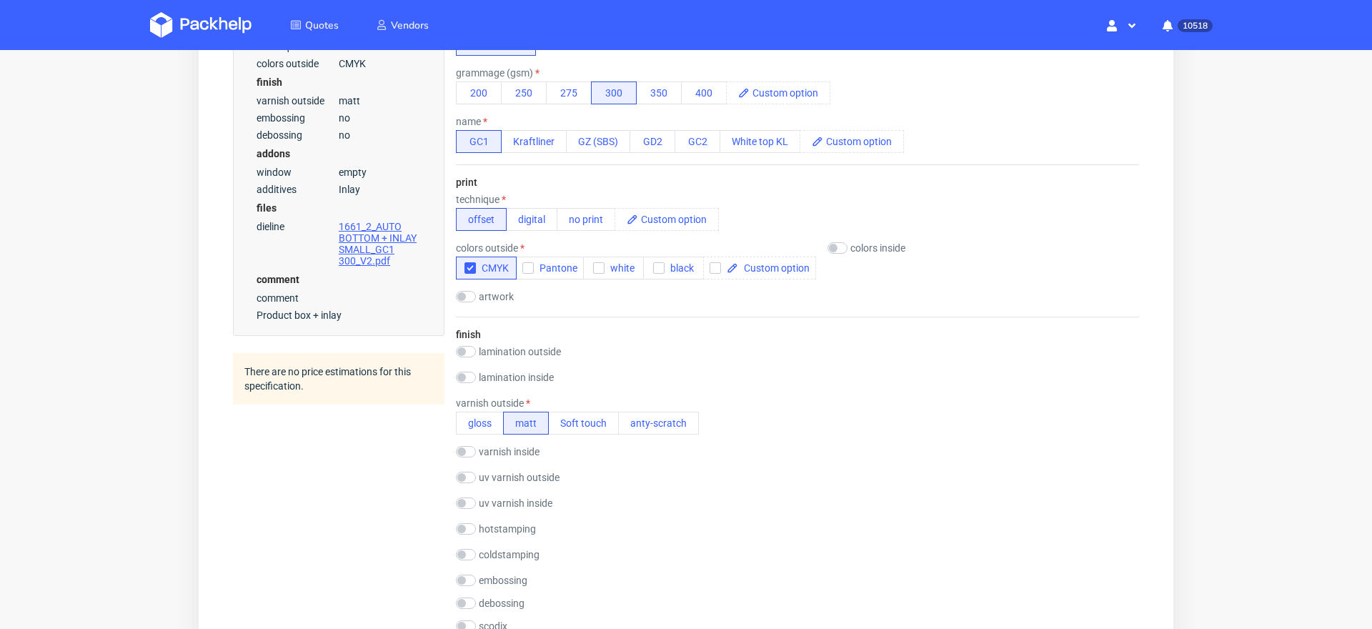
scroll to position [1659, 0]
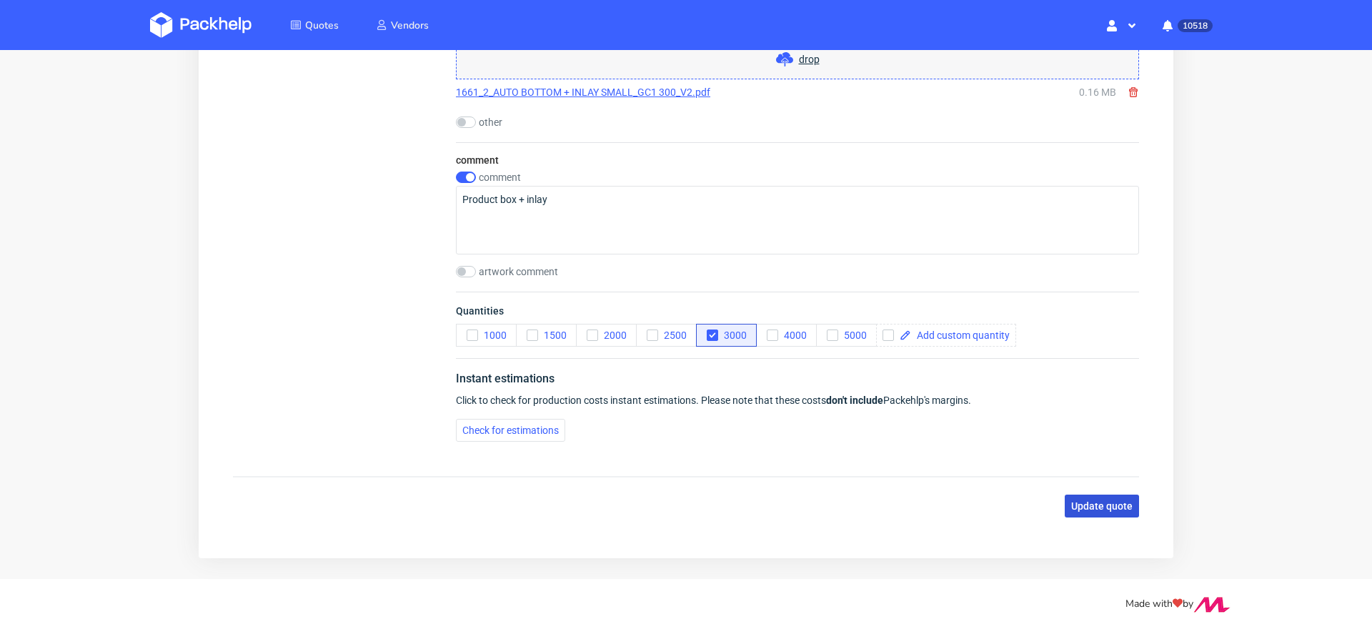
click at [1080, 501] on span "Update quote" at bounding box center [1101, 506] width 61 height 10
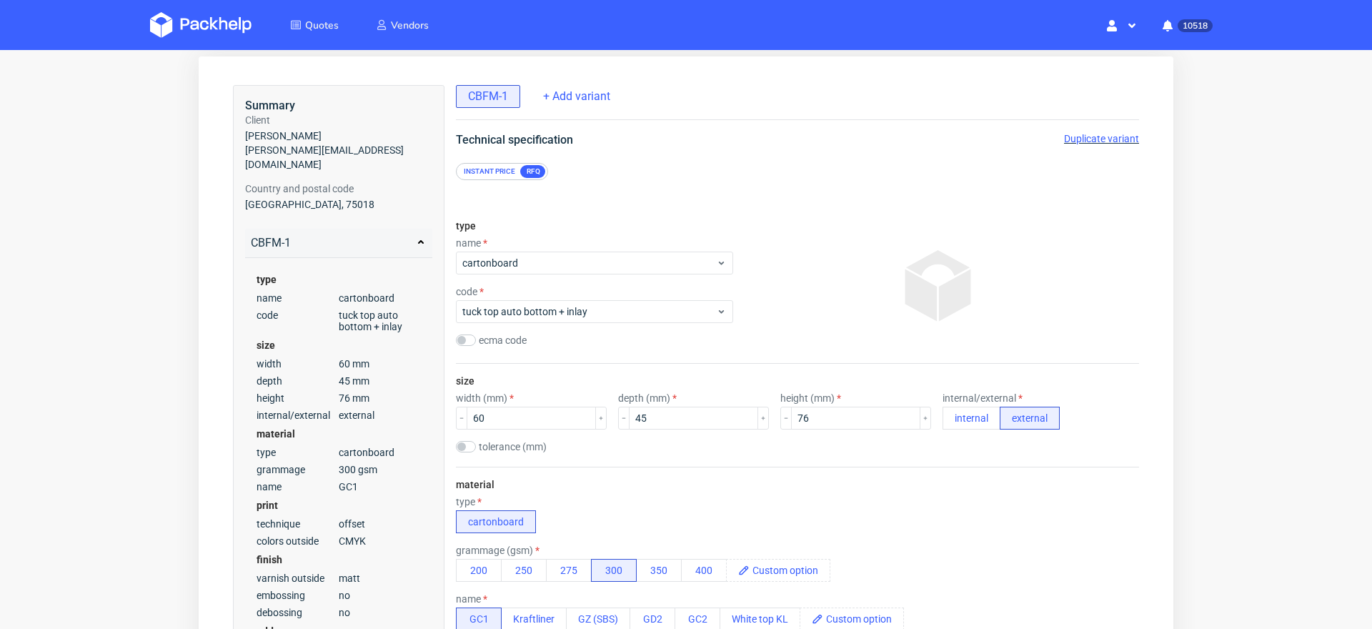
scroll to position [0, 0]
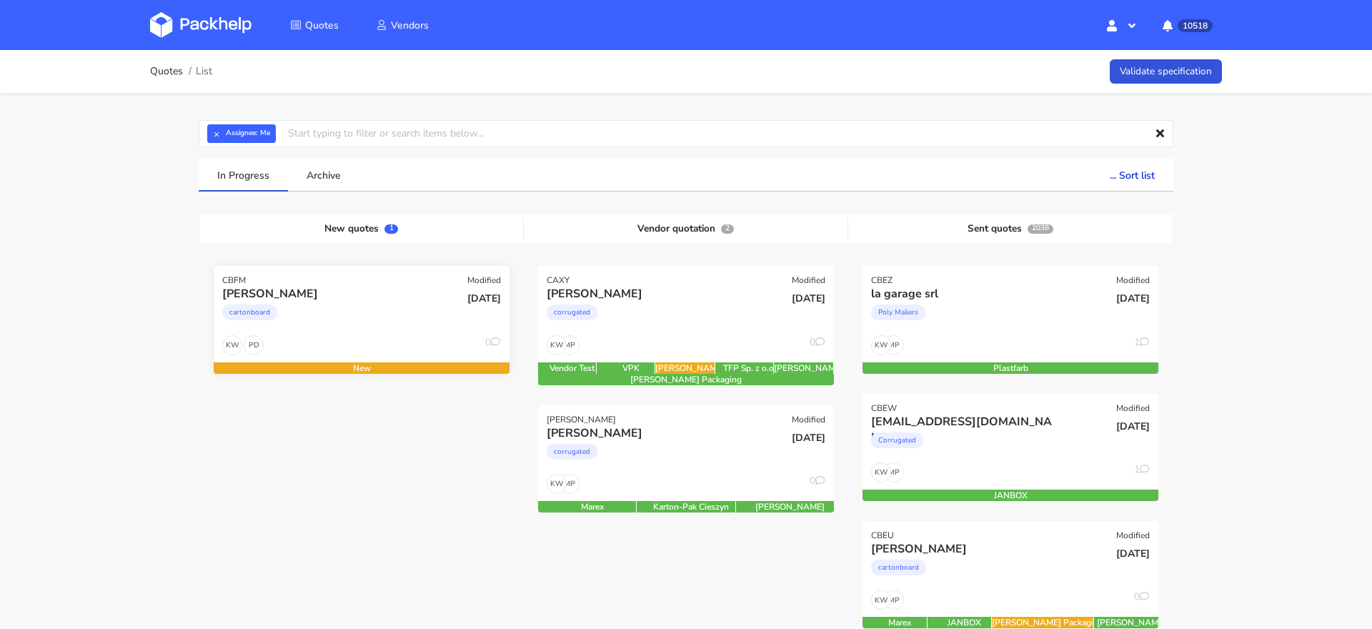
click at [352, 317] on div "cartonboard" at bounding box center [316, 316] width 189 height 29
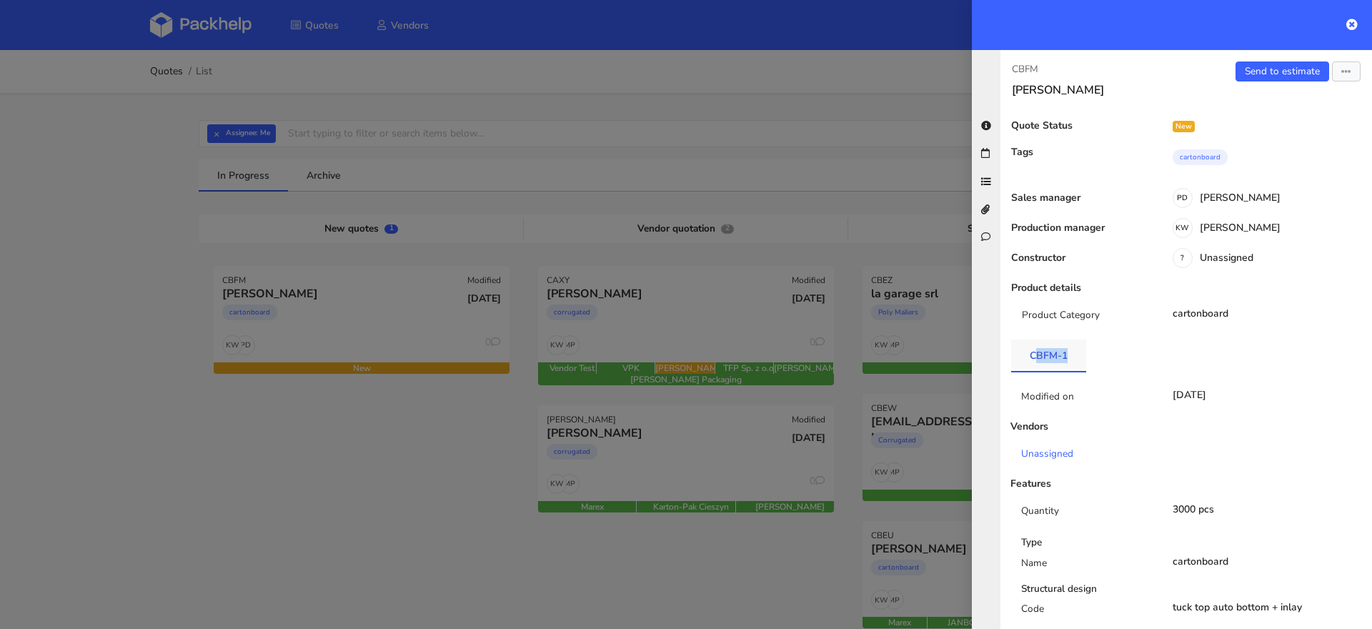
drag, startPoint x: 1075, startPoint y: 357, endPoint x: 1037, endPoint y: 356, distance: 37.9
click at [1036, 357] on link "CBFM-1" at bounding box center [1048, 354] width 75 height 31
drag, startPoint x: 1019, startPoint y: 357, endPoint x: 1067, endPoint y: 359, distance: 47.9
click at [1067, 359] on link "CBFM-1" at bounding box center [1048, 354] width 75 height 31
copy link "CBFM-1"
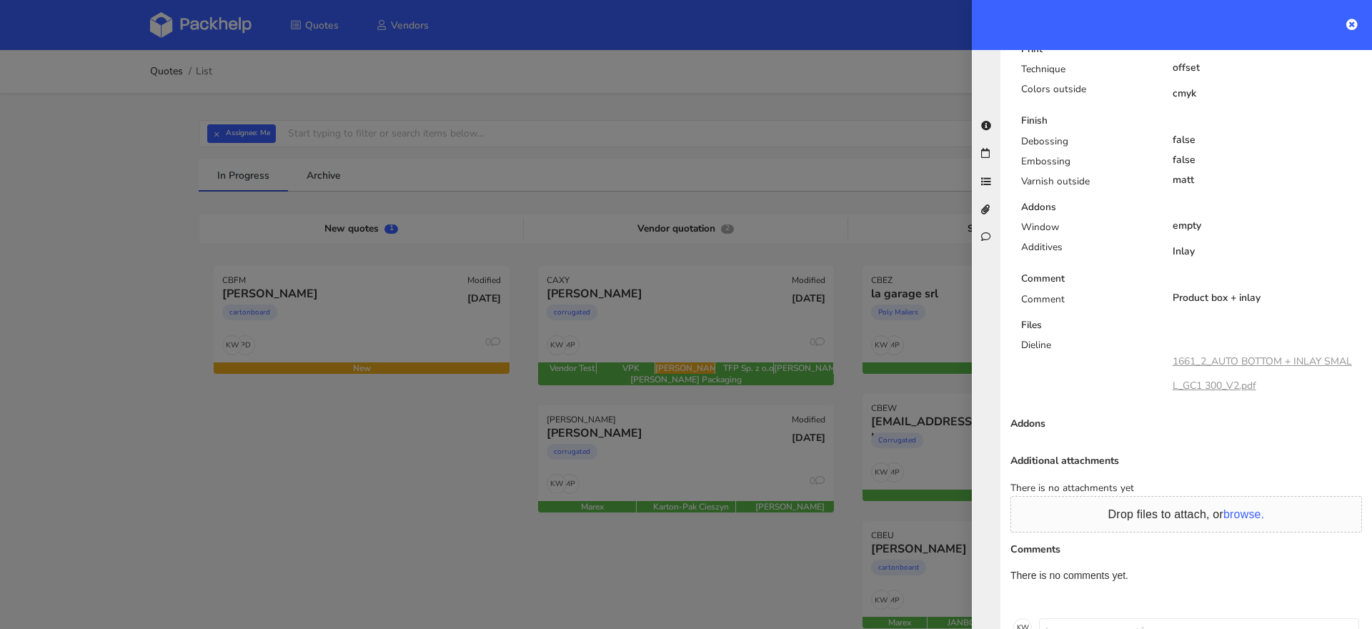
scroll to position [807, 0]
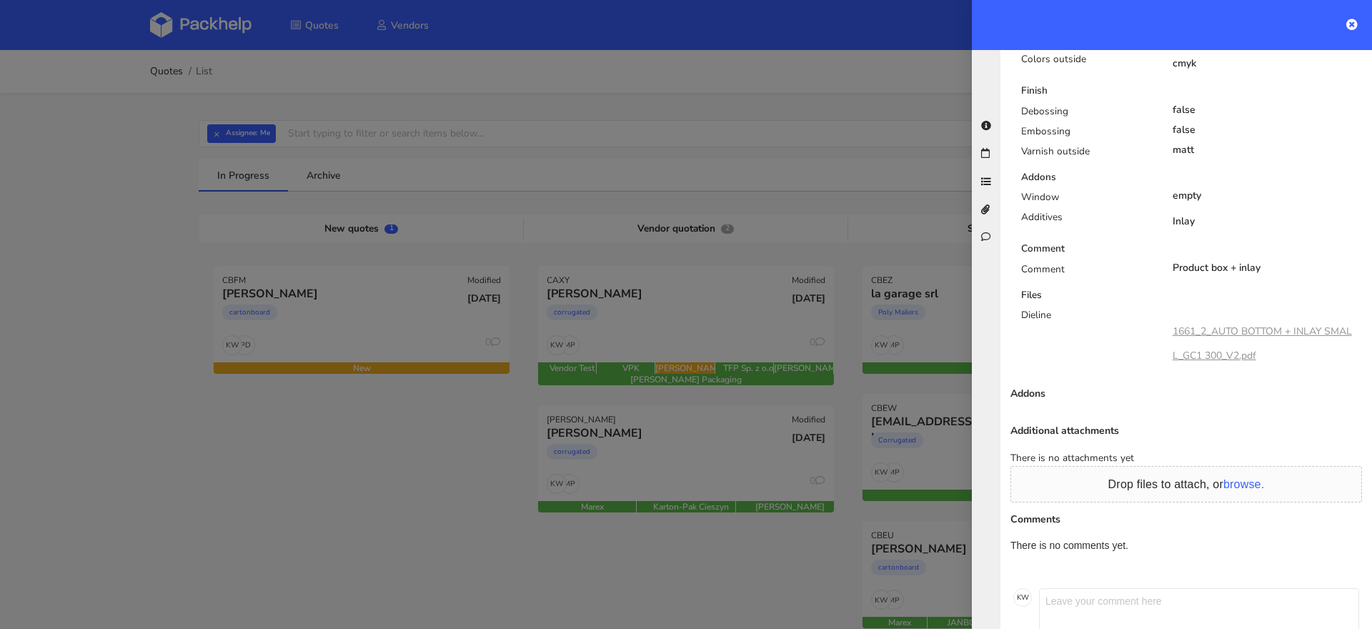
click at [1236, 330] on link "1661_2_AUTO BOTTOM + INLAY SMALL_GC1 300_V2.pdf" at bounding box center [1262, 343] width 179 height 38
click at [398, 478] on div at bounding box center [686, 314] width 1372 height 629
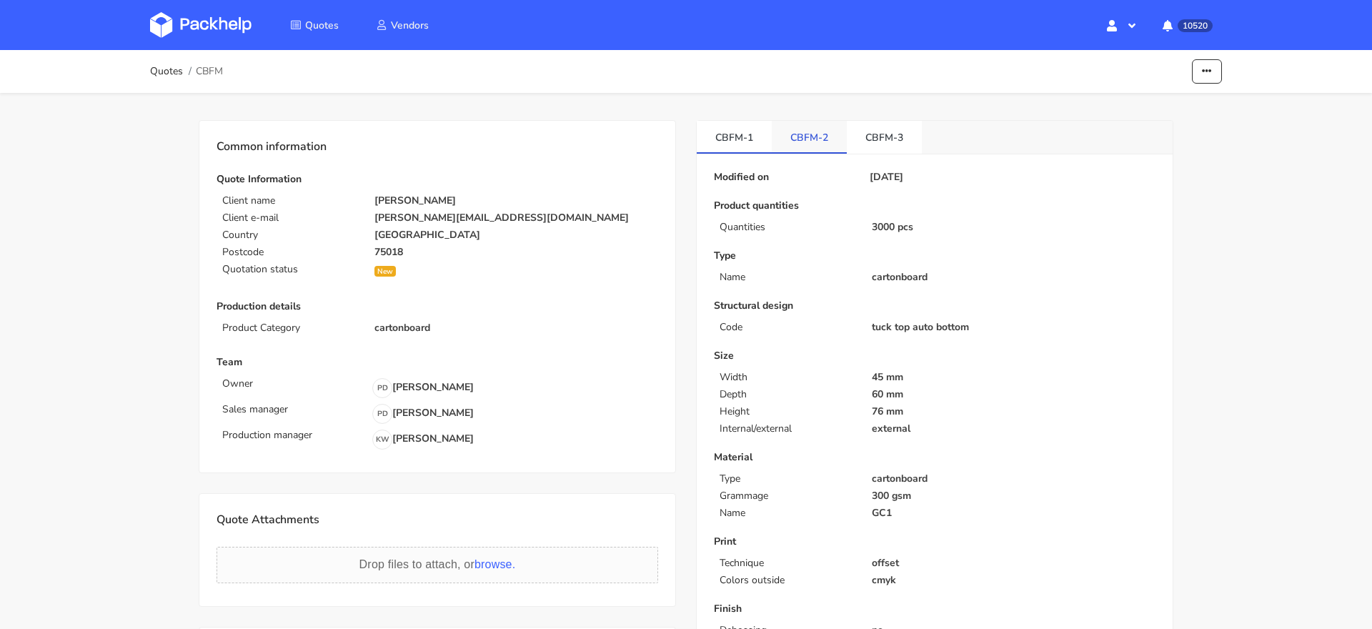
click at [802, 138] on link "CBFM-2" at bounding box center [809, 136] width 75 height 31
click at [878, 135] on link "CBFM-3" at bounding box center [884, 136] width 75 height 31
click at [800, 141] on link "CBFM-2" at bounding box center [809, 136] width 75 height 31
click at [745, 143] on link "CBFM-1" at bounding box center [734, 136] width 75 height 31
click at [805, 144] on link "CBFM-2" at bounding box center [809, 136] width 75 height 31
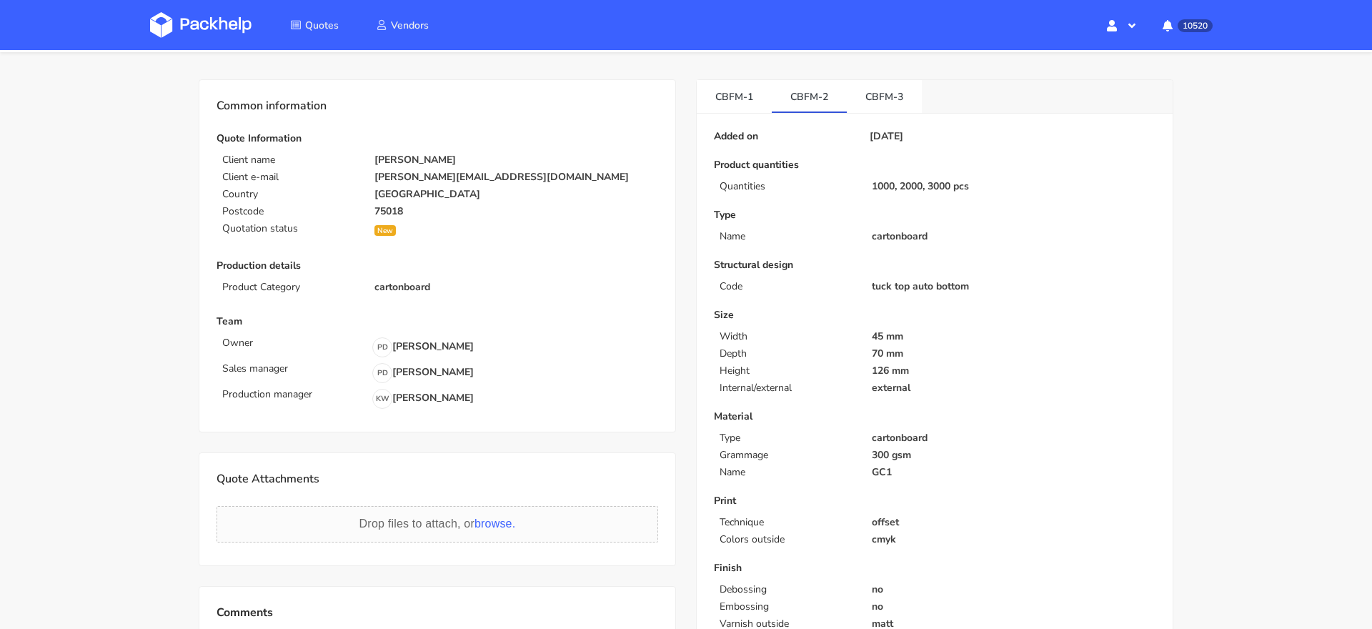
scroll to position [9, 0]
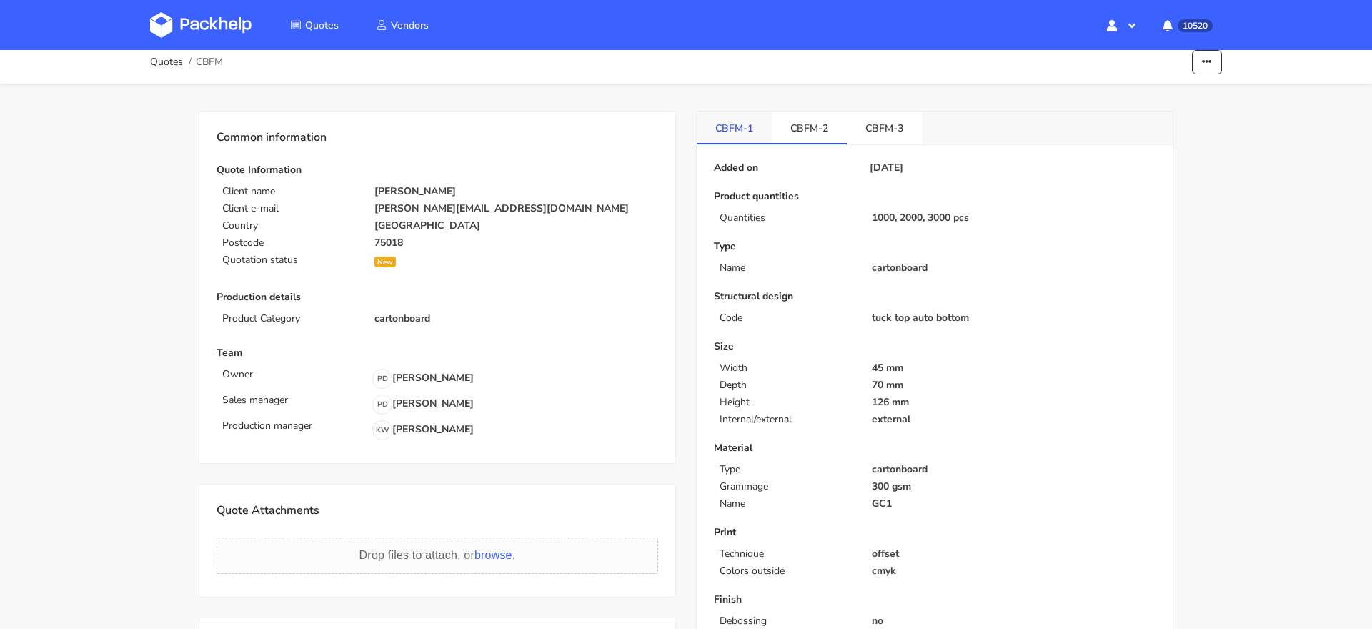
click at [744, 126] on link "CBFM-1" at bounding box center [734, 126] width 75 height 31
click at [807, 126] on link "CBFM-2" at bounding box center [809, 126] width 75 height 31
click at [860, 126] on link "CBFM-3" at bounding box center [884, 126] width 75 height 31
click at [735, 125] on link "CBFM-1" at bounding box center [734, 126] width 75 height 31
click at [832, 127] on link "CBFM-2" at bounding box center [809, 126] width 75 height 31
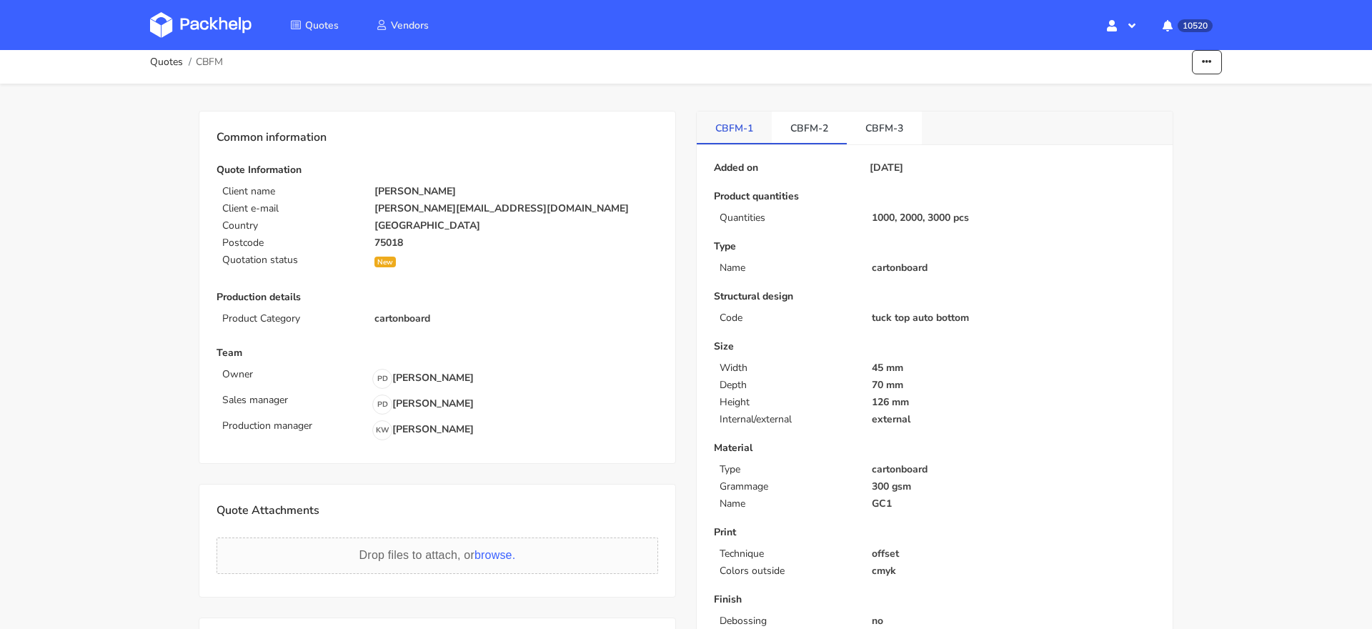
click at [739, 117] on link "CBFM-1" at bounding box center [734, 126] width 75 height 31
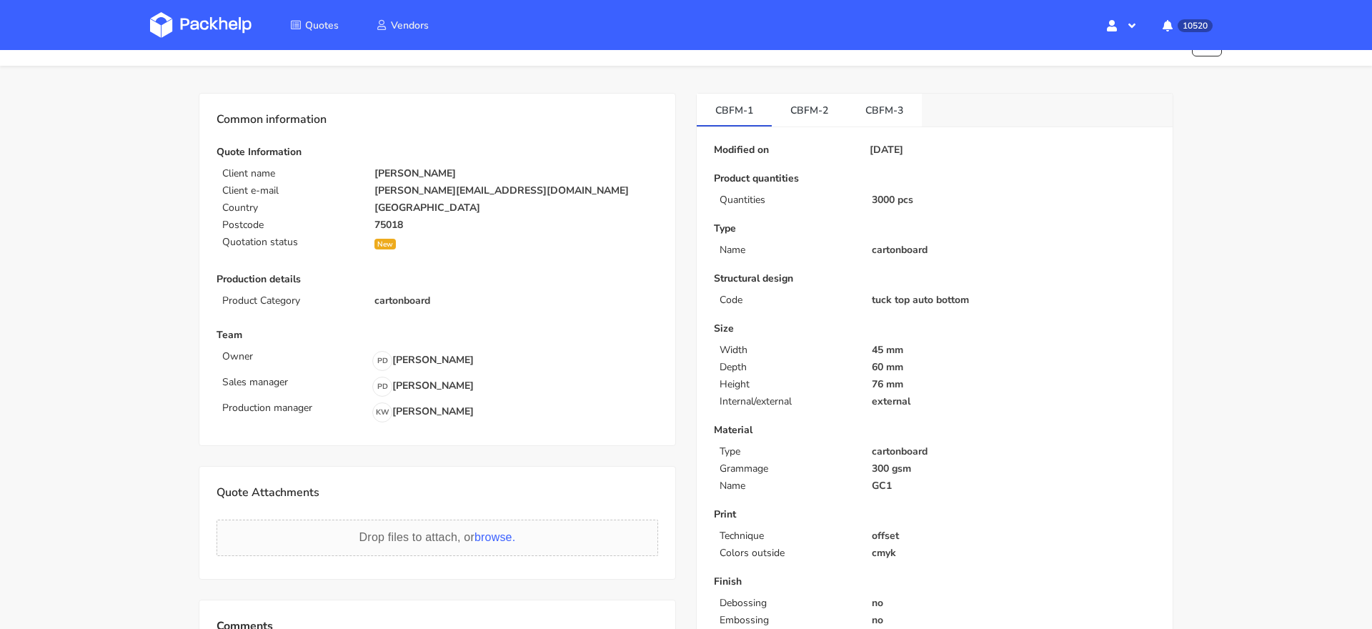
scroll to position [18, 0]
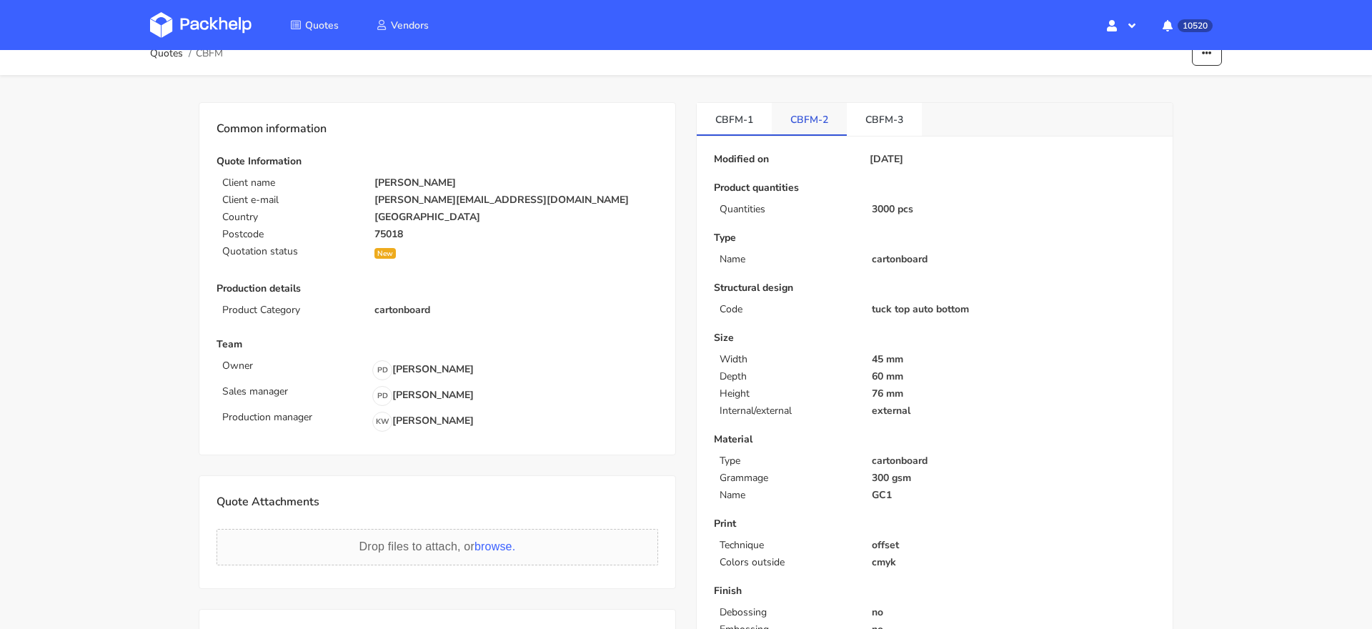
click at [807, 114] on link "CBFM-2" at bounding box center [809, 118] width 75 height 31
click at [875, 121] on link "CBFM-3" at bounding box center [884, 118] width 75 height 31
click at [716, 121] on link "CBFM-1" at bounding box center [734, 118] width 75 height 31
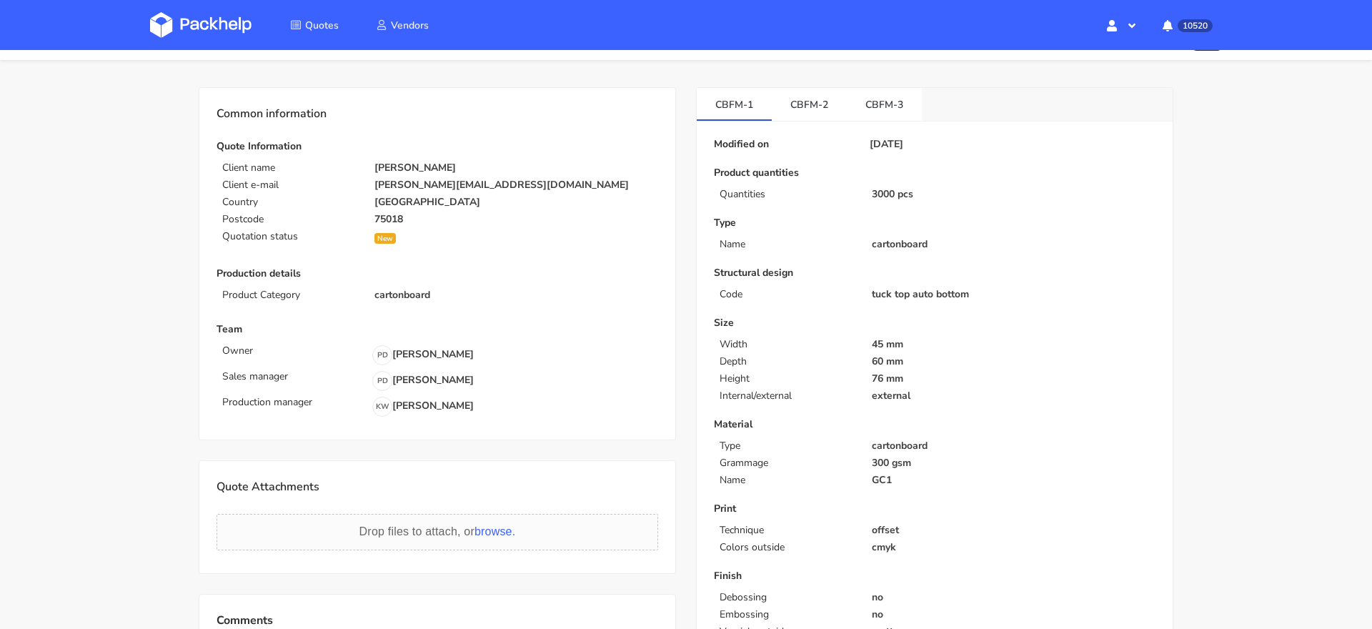
scroll to position [1, 0]
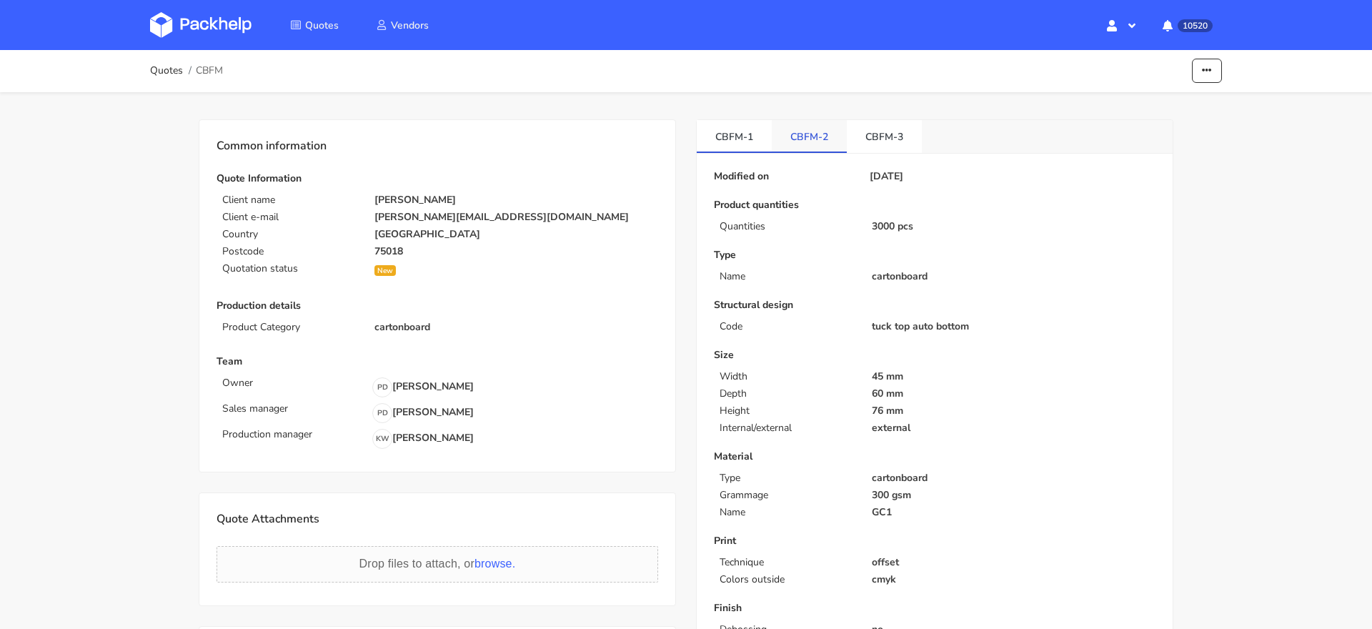
click at [821, 136] on link "CBFM-2" at bounding box center [809, 135] width 75 height 31
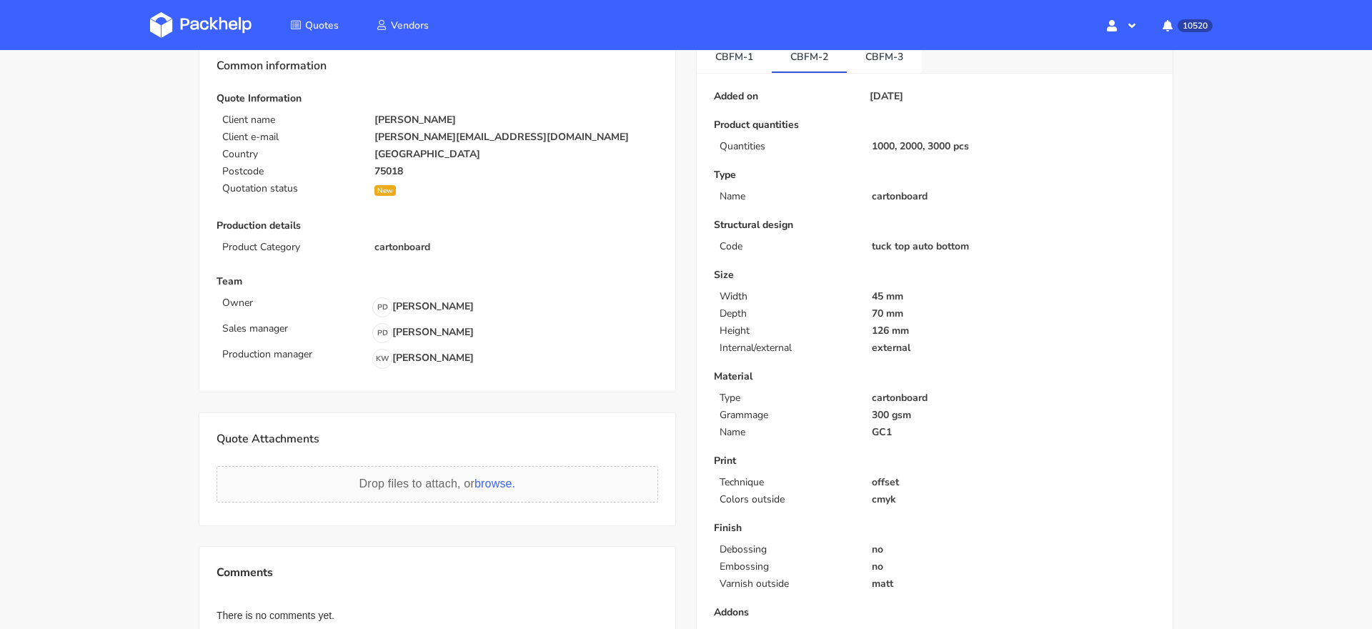
scroll to position [24, 0]
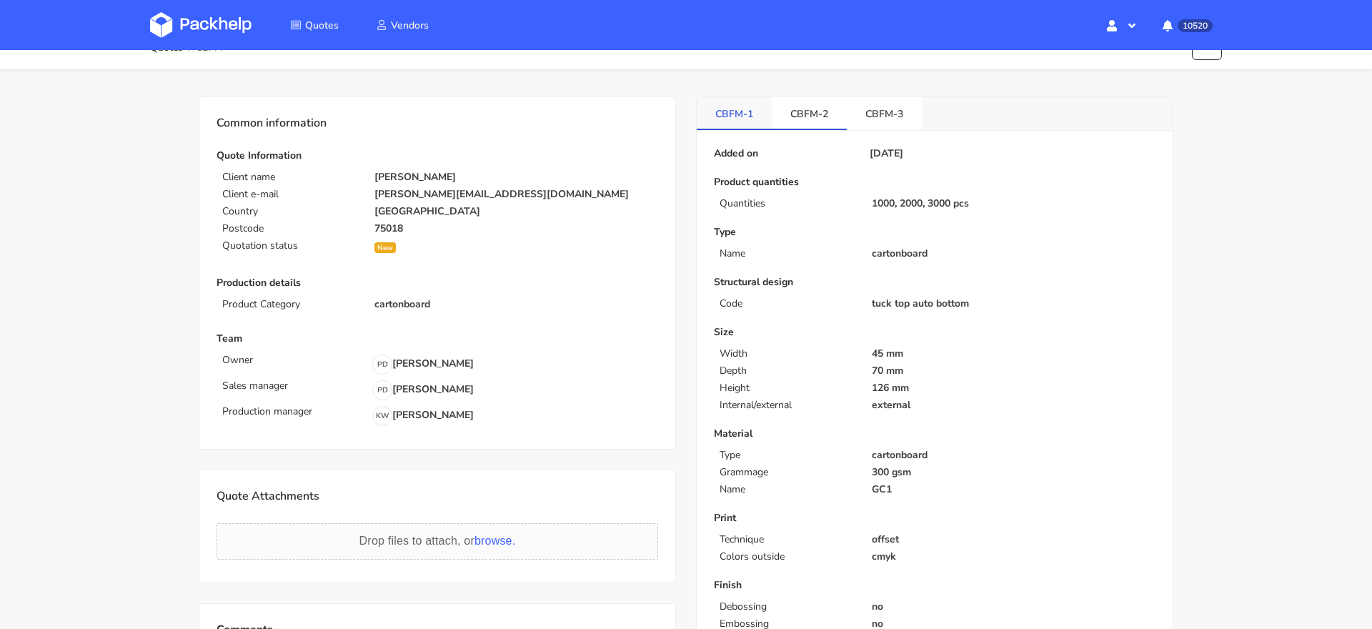
click at [738, 99] on link "CBFM-1" at bounding box center [734, 112] width 75 height 31
click at [812, 119] on link "CBFM-2" at bounding box center [809, 112] width 75 height 31
click at [858, 119] on link "CBFM-3" at bounding box center [884, 112] width 75 height 31
click at [157, 4] on div "Quotes Vendors Hello, Klaudia Profile Sign Out 10520 Notifications CBFM New var…" at bounding box center [685, 25] width 1143 height 50
click at [190, 29] on img at bounding box center [200, 25] width 101 height 26
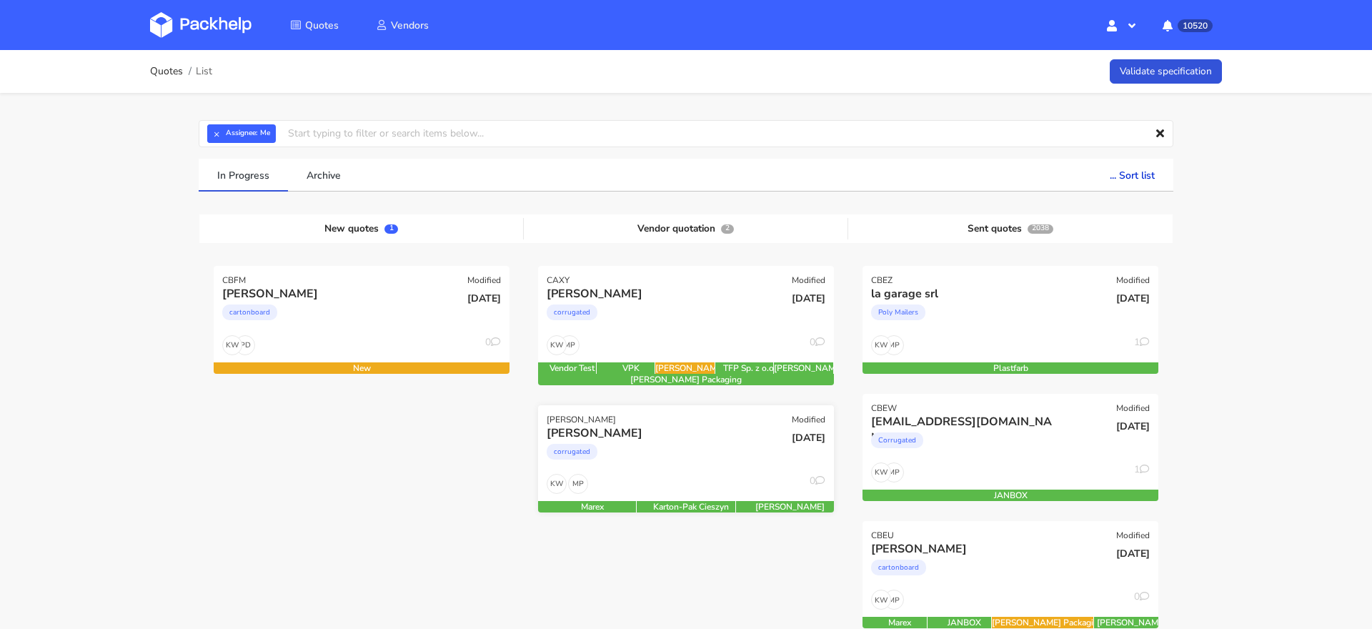
click at [686, 450] on div "corrugated" at bounding box center [641, 455] width 189 height 29
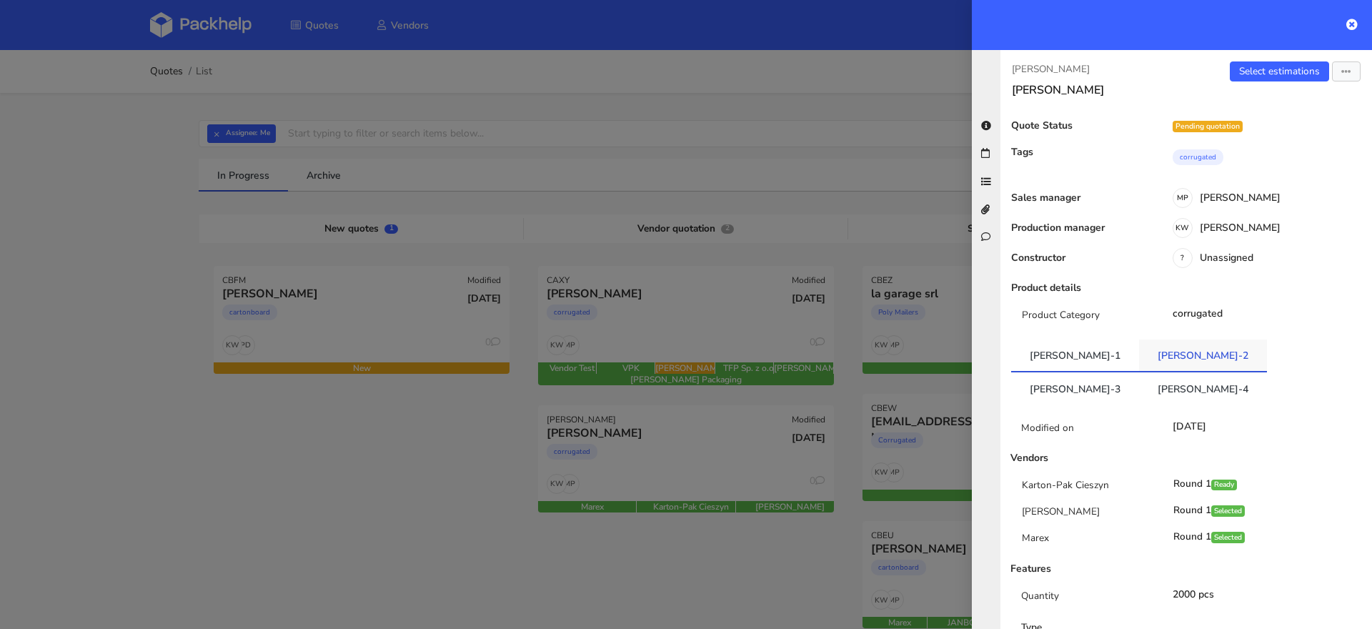
click at [1139, 362] on link "CANH-2" at bounding box center [1203, 354] width 128 height 31
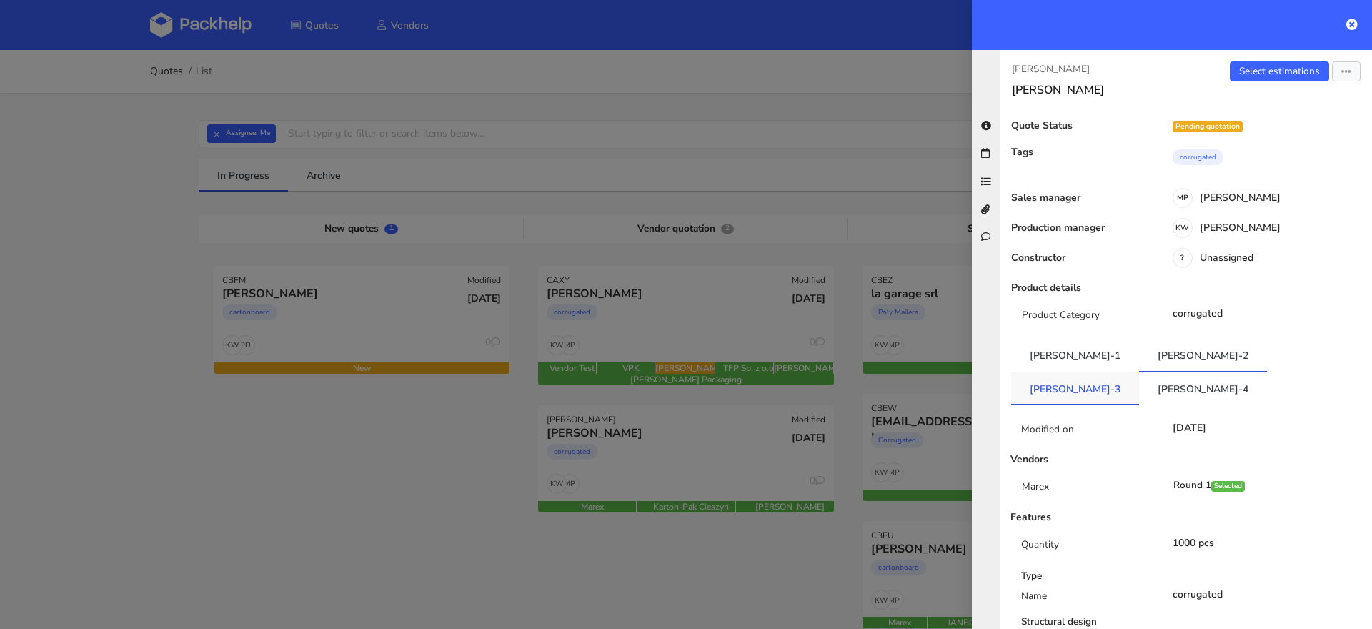
click at [1139, 372] on link "CANH-3" at bounding box center [1075, 387] width 128 height 31
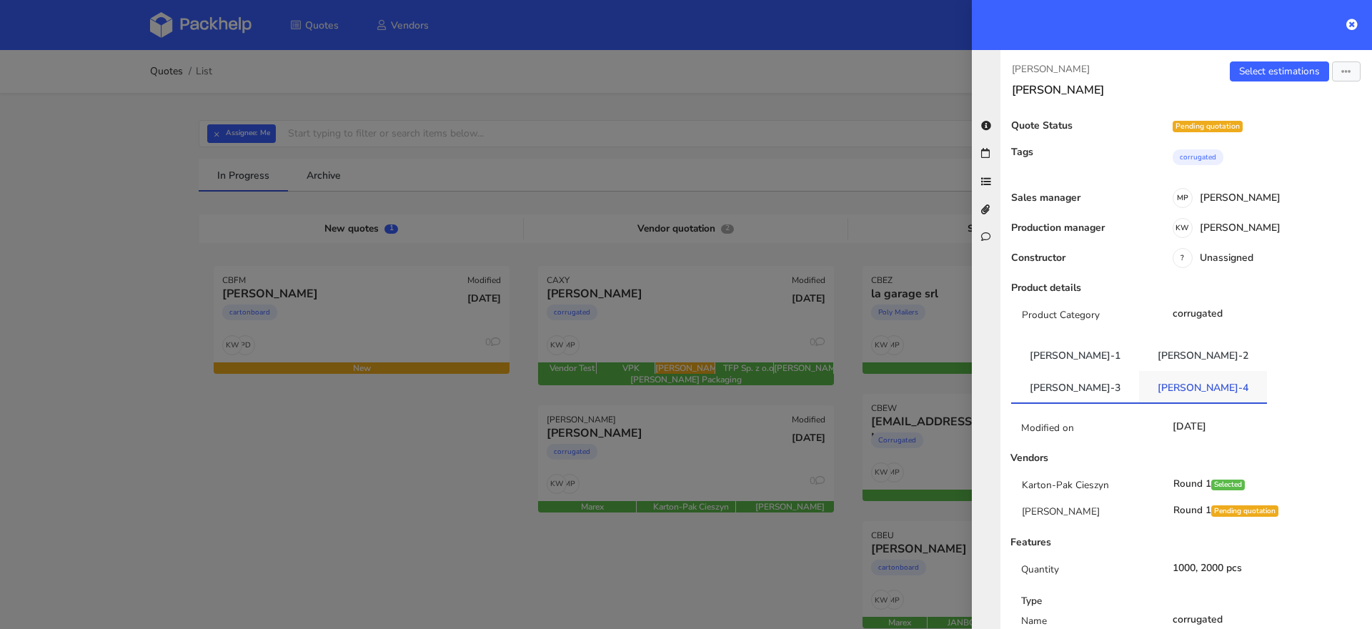
click at [1267, 371] on link "CANH-4" at bounding box center [1203, 386] width 128 height 31
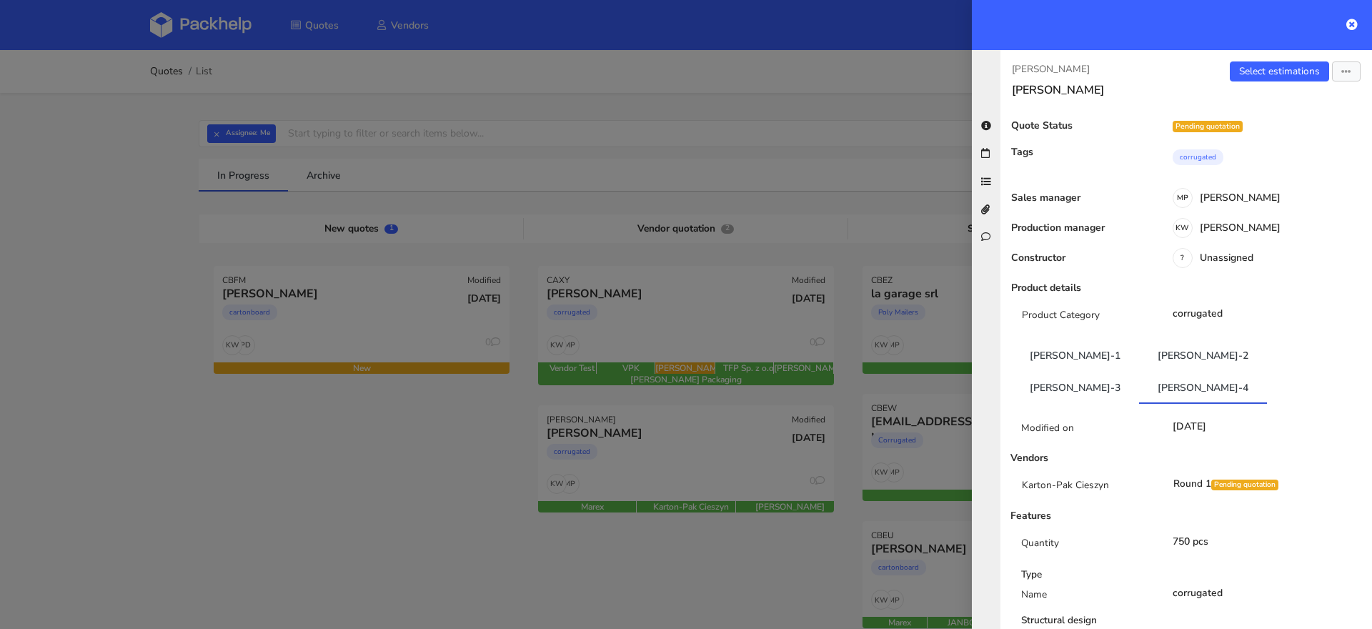
click at [655, 312] on div at bounding box center [686, 314] width 1372 height 629
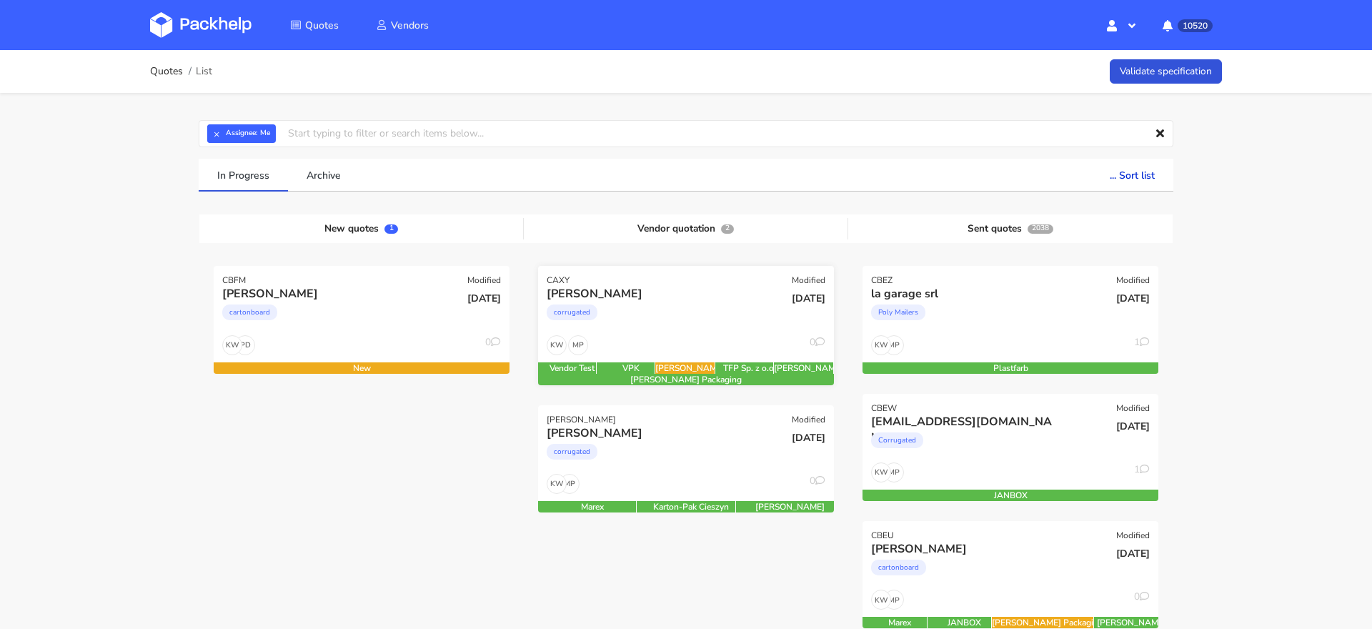
click at [654, 329] on div "corrugated" at bounding box center [641, 316] width 189 height 29
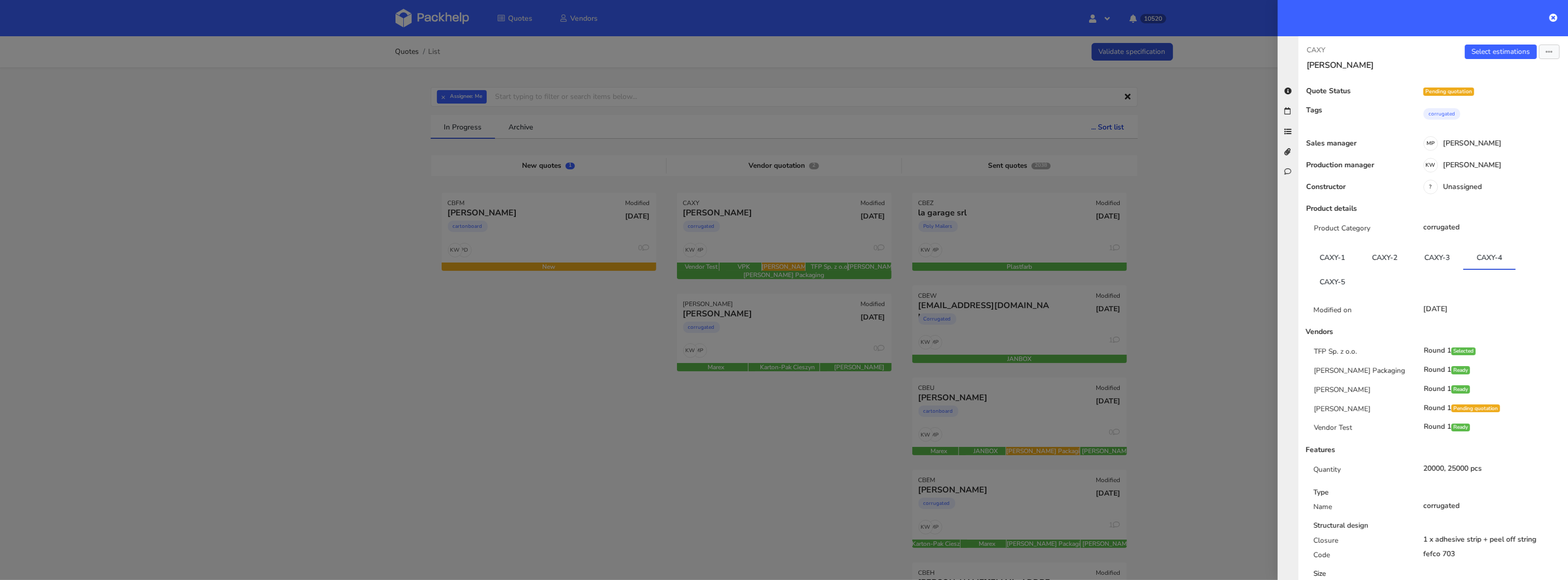
click at [292, 245] on div at bounding box center [784, 290] width 1568 height 580
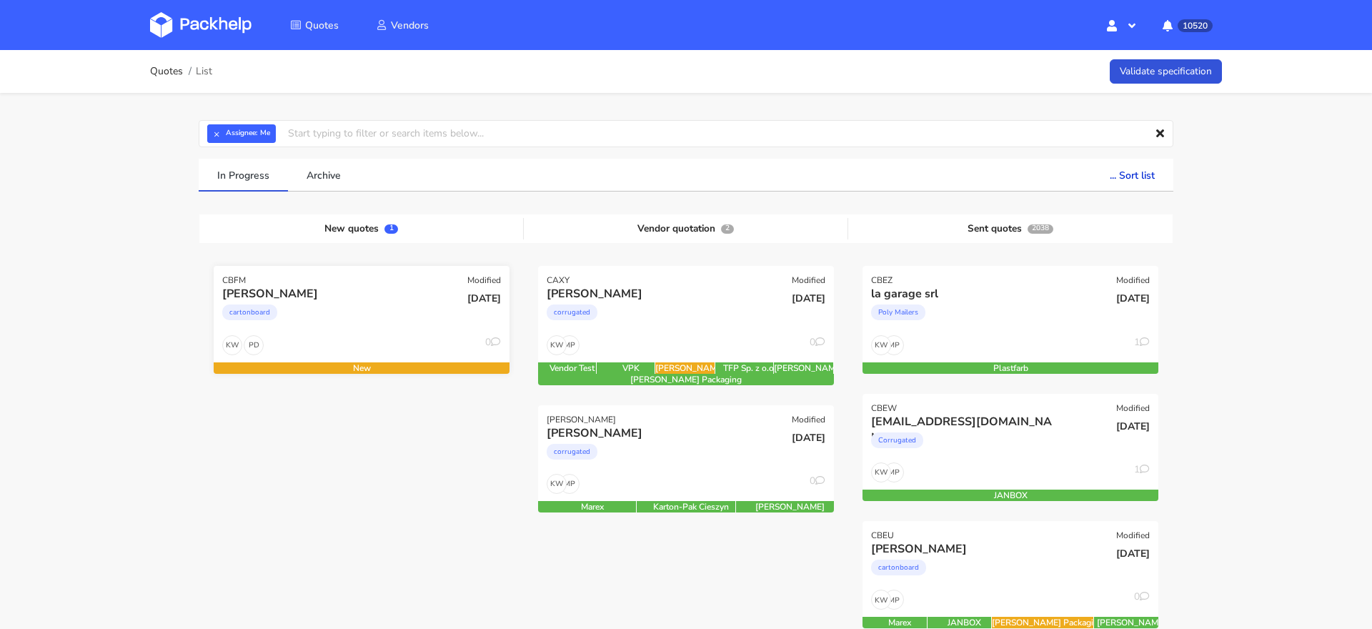
click at [332, 353] on div "PD KW 0" at bounding box center [362, 348] width 296 height 27
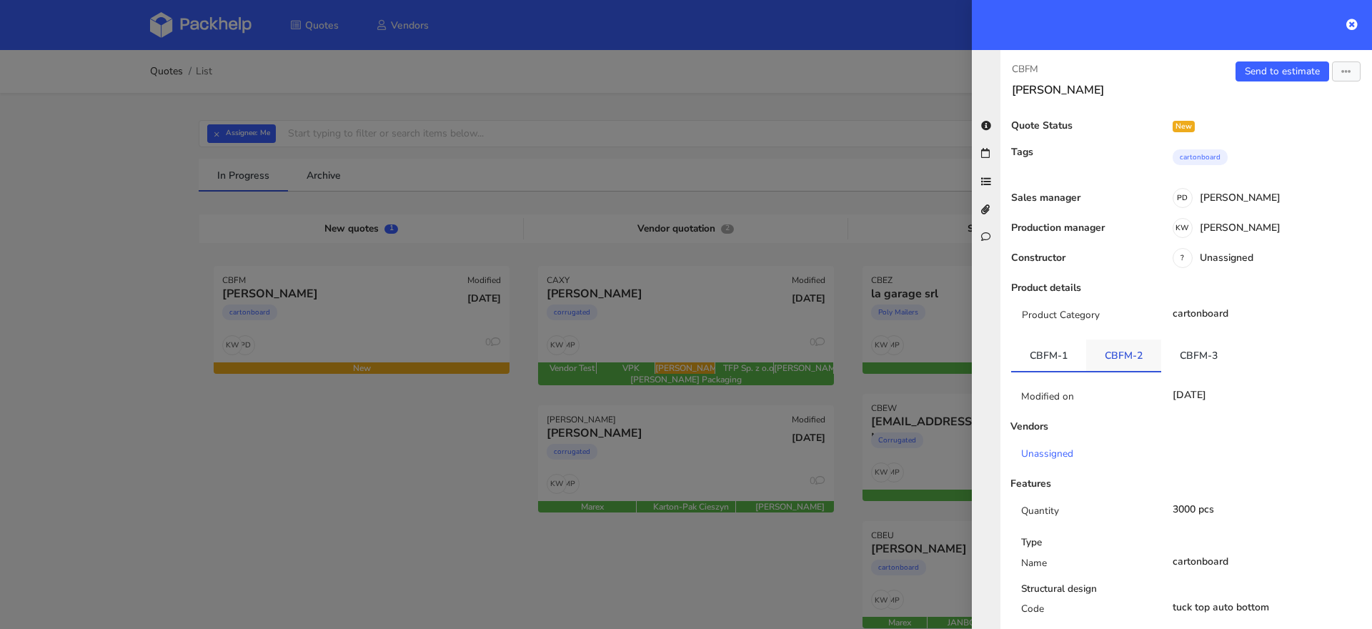
click at [1127, 347] on link "CBFM-2" at bounding box center [1123, 354] width 75 height 31
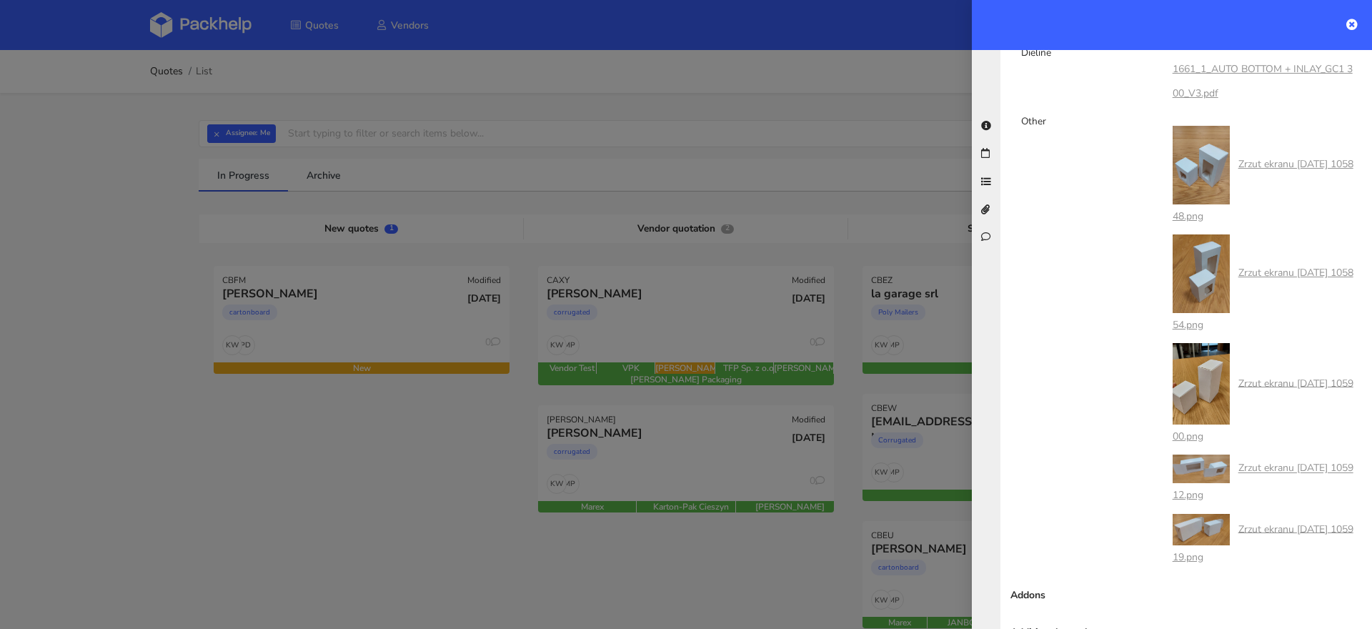
scroll to position [1053, 0]
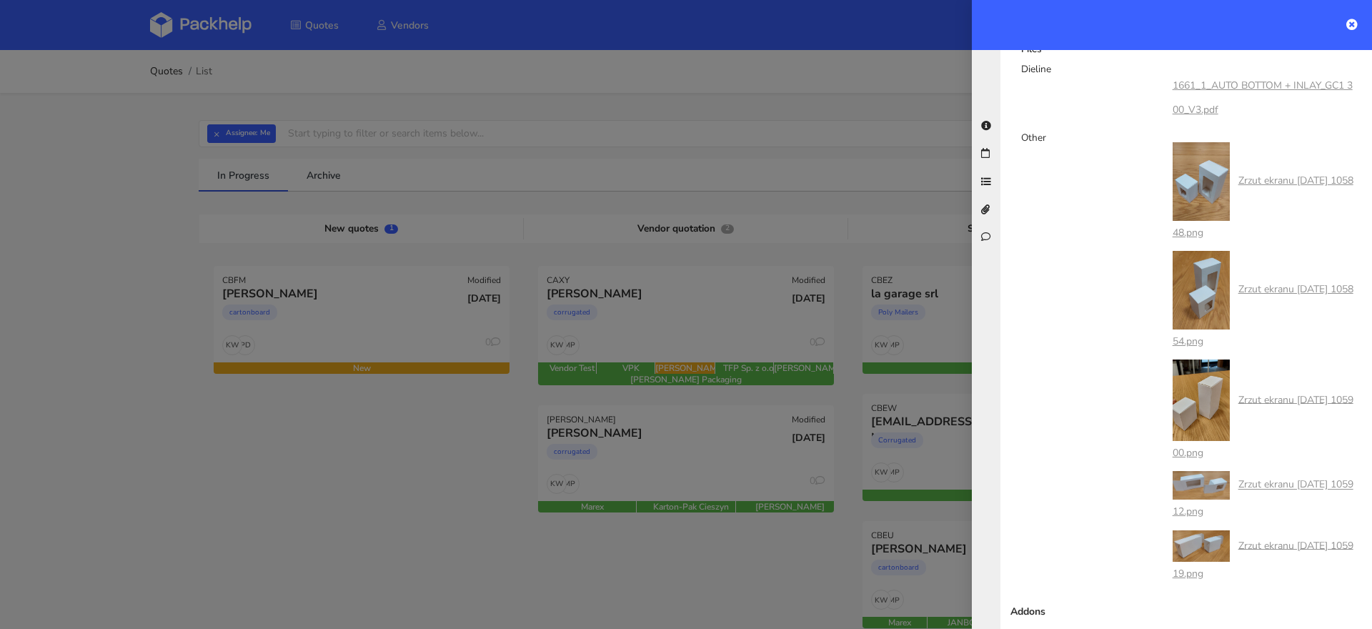
click at [1266, 182] on link "Zrzut ekranu [DATE] 105848.png" at bounding box center [1263, 206] width 181 height 65
click at [1302, 484] on link "Zrzut ekranu [DATE] 105912.png" at bounding box center [1263, 498] width 181 height 41
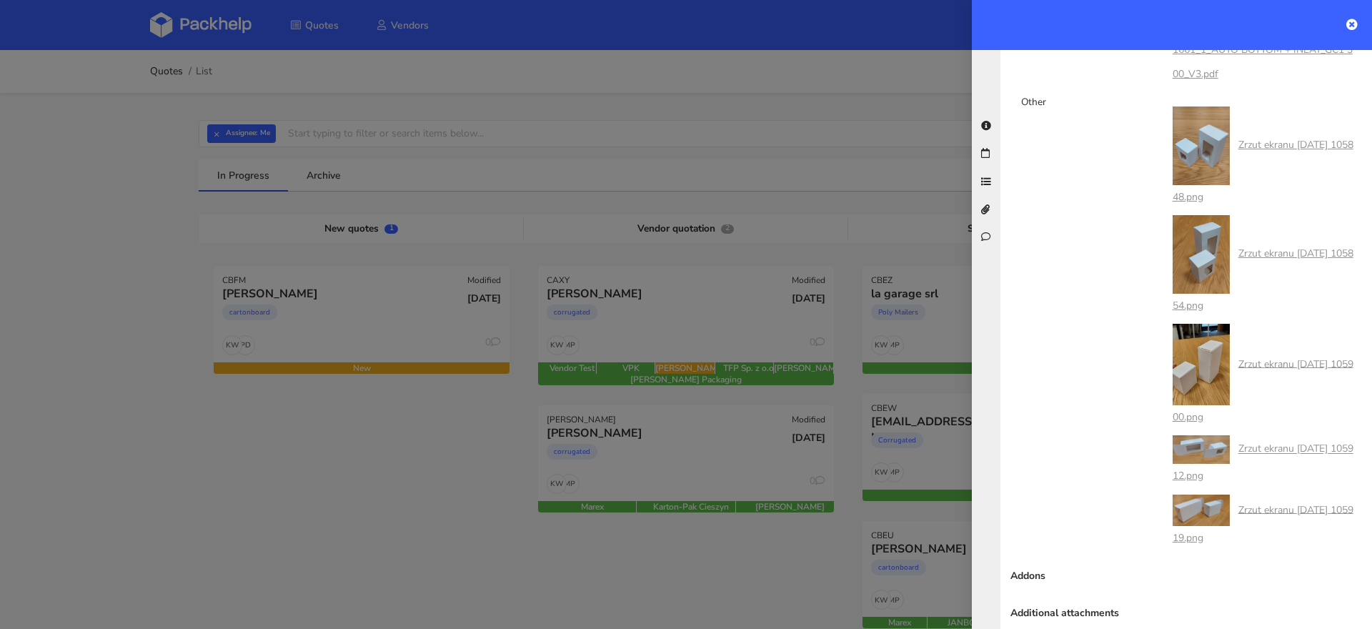
scroll to position [1096, 0]
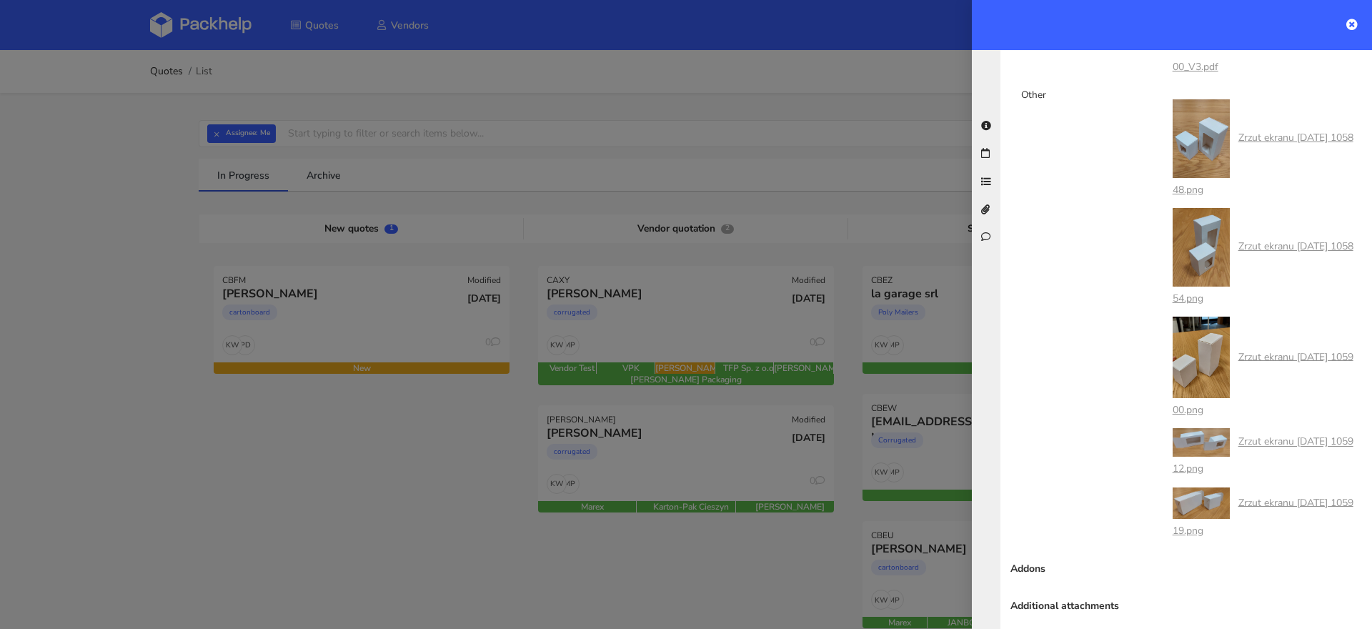
click at [1302, 356] on link "Zrzut ekranu [DATE] 105900.png" at bounding box center [1263, 382] width 181 height 67
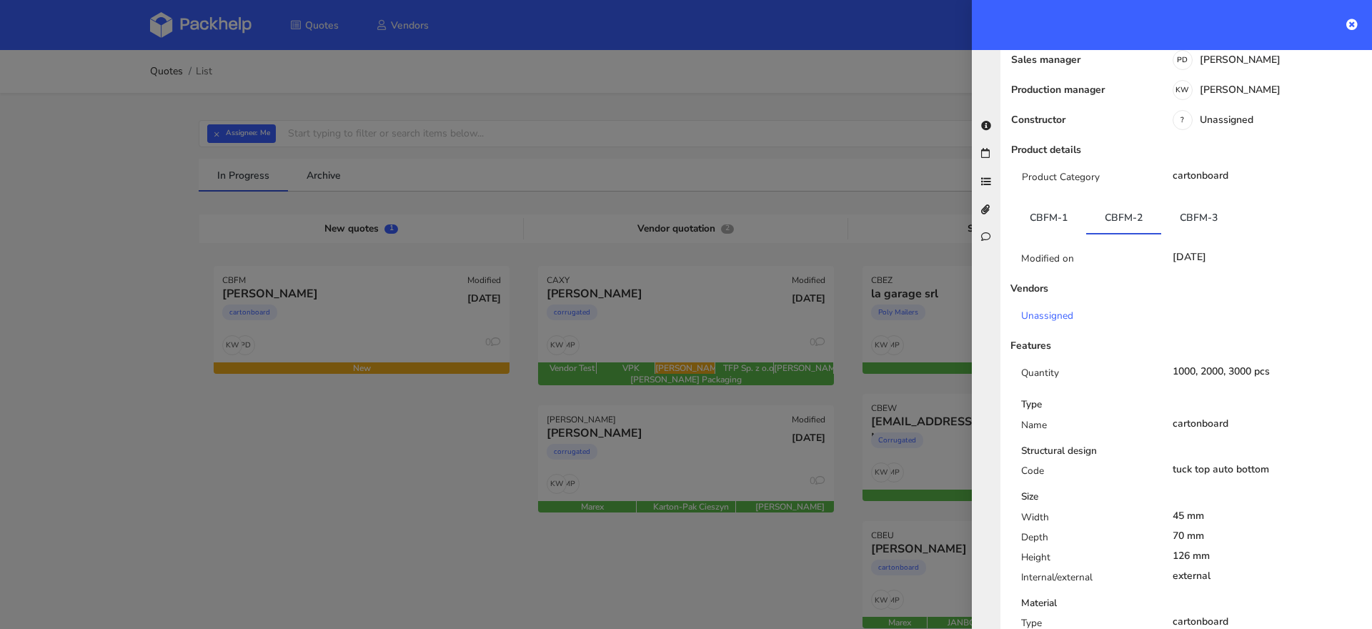
scroll to position [84, 0]
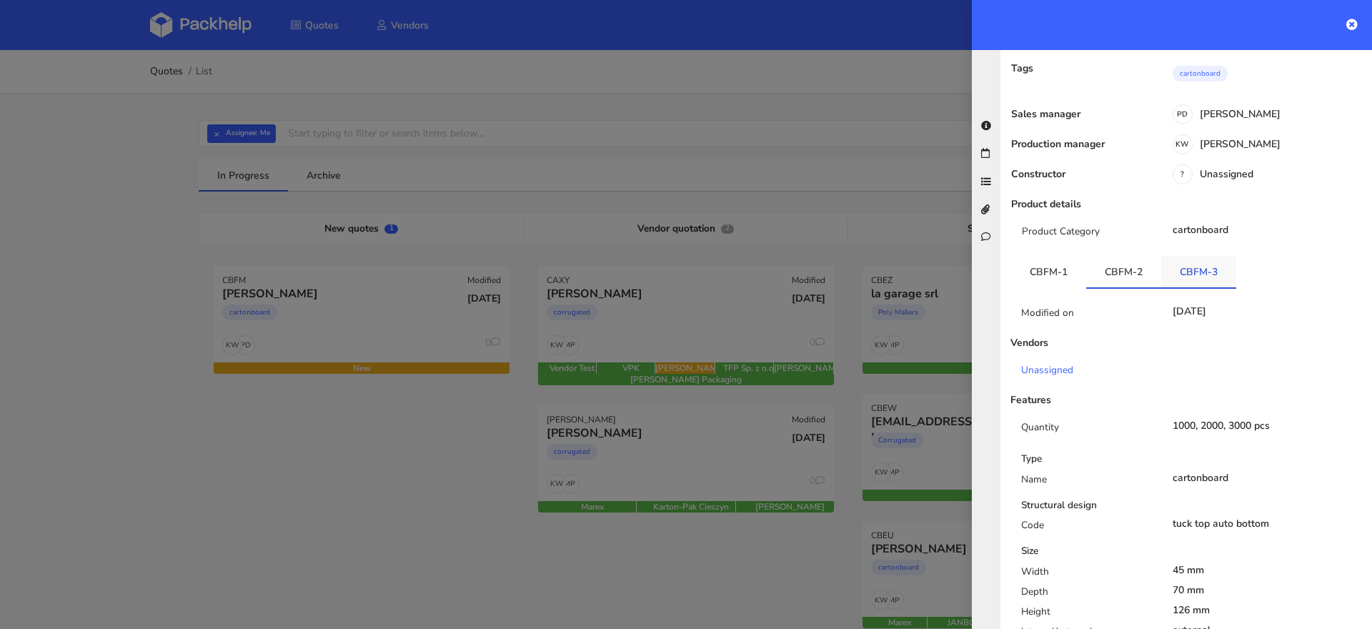
click at [1183, 272] on link "CBFM-3" at bounding box center [1198, 271] width 75 height 31
click at [1030, 265] on link "CBFM-1" at bounding box center [1048, 271] width 75 height 31
click at [1203, 268] on link "CBFM-3" at bounding box center [1198, 271] width 75 height 31
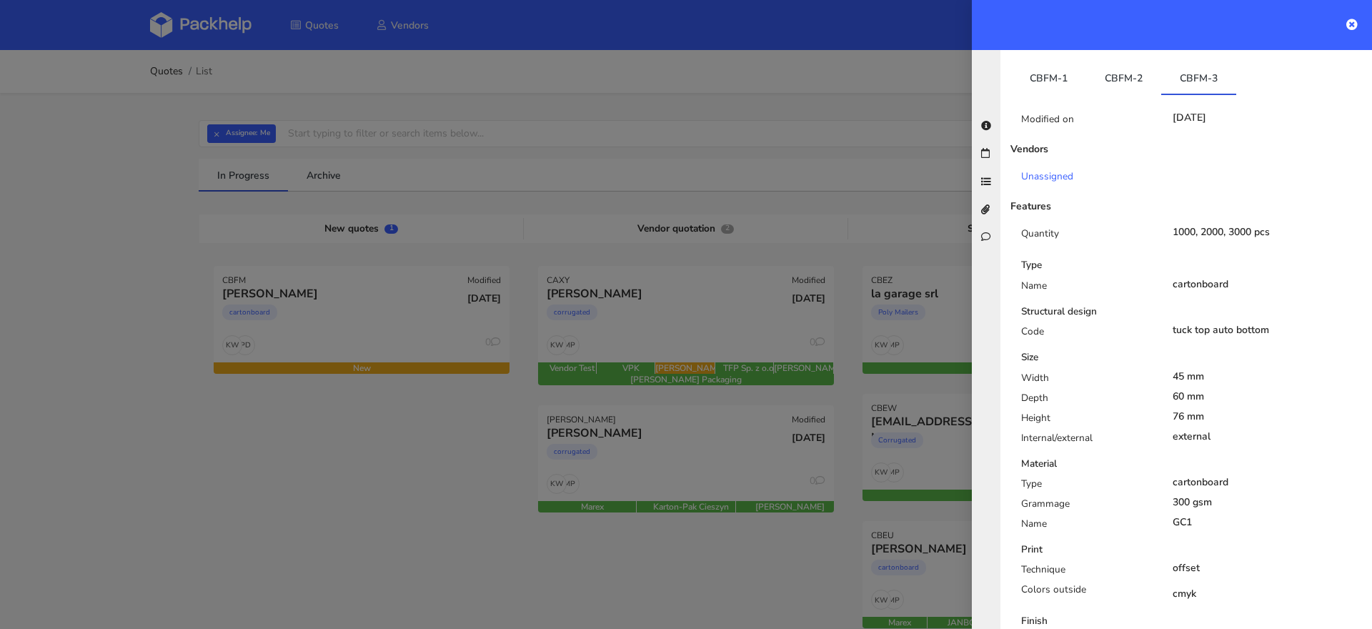
scroll to position [276, 0]
click at [1044, 79] on link "CBFM-1" at bounding box center [1048, 79] width 75 height 31
click at [1130, 81] on link "CBFM-2" at bounding box center [1123, 79] width 75 height 31
click at [1190, 81] on link "CBFM-3" at bounding box center [1198, 79] width 75 height 31
click at [1115, 84] on link "CBFM-2" at bounding box center [1123, 79] width 75 height 31
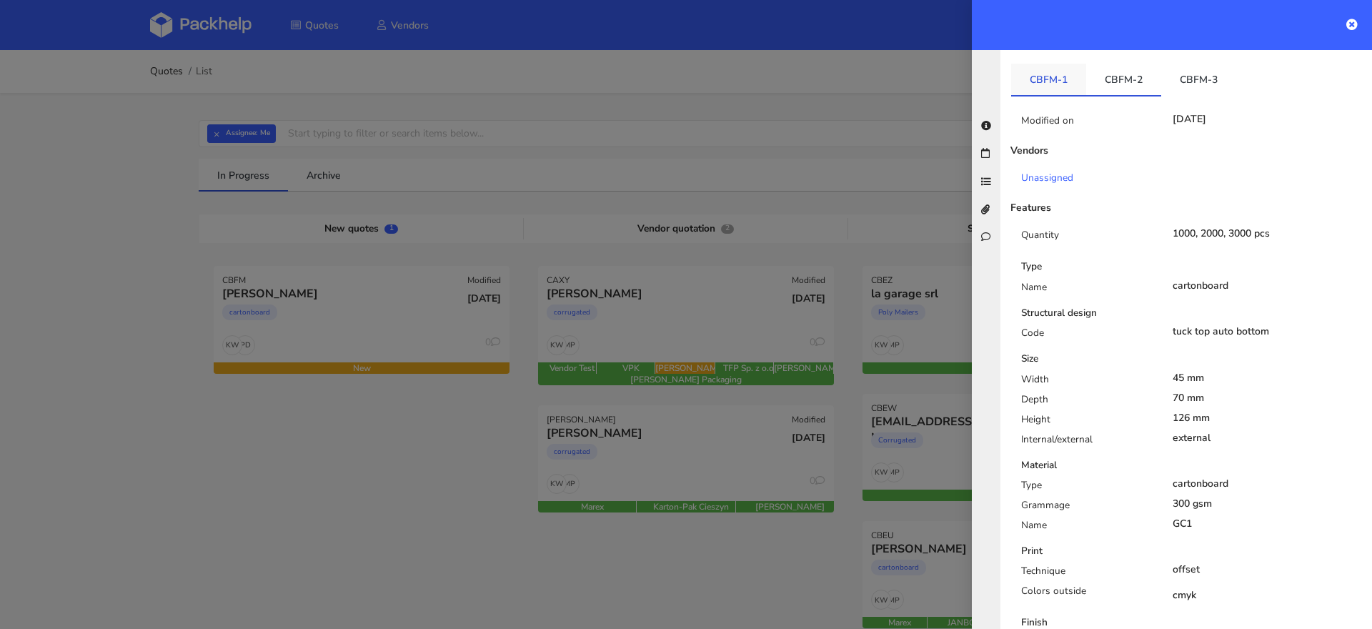
click at [1061, 81] on link "CBFM-1" at bounding box center [1048, 79] width 75 height 31
click at [1147, 85] on link "CBFM-2" at bounding box center [1123, 79] width 75 height 31
click at [1214, 85] on link "CBFM-3" at bounding box center [1198, 79] width 75 height 31
click at [1058, 76] on link "CBFM-1" at bounding box center [1048, 79] width 75 height 31
click at [1192, 71] on link "CBFM-3" at bounding box center [1198, 79] width 75 height 31
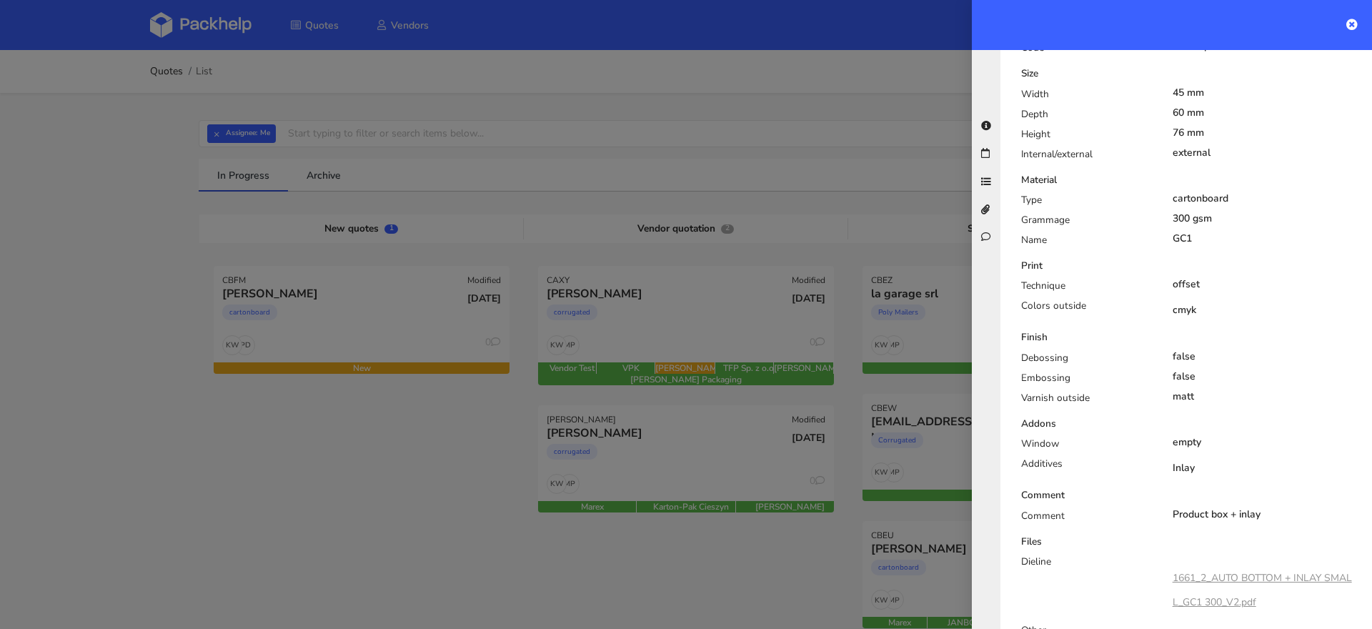
scroll to position [0, 0]
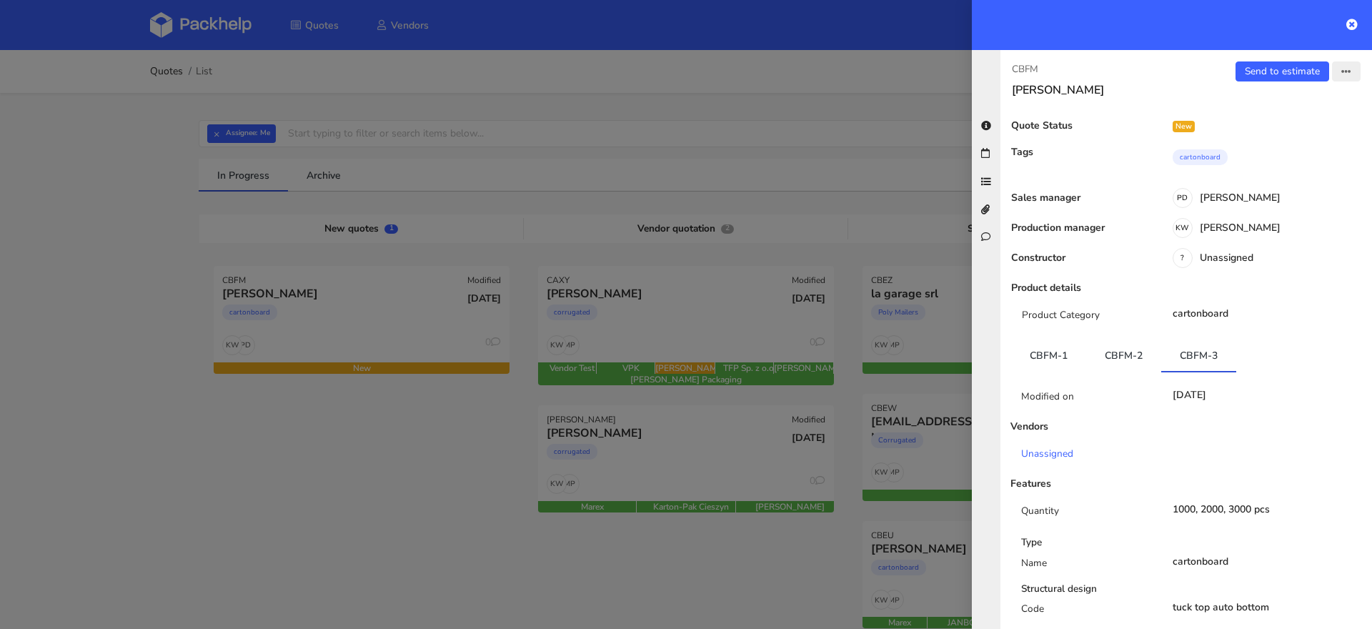
click at [1348, 79] on button "button" at bounding box center [1346, 71] width 29 height 20
click at [1308, 121] on link "Edit quote" at bounding box center [1299, 126] width 126 height 24
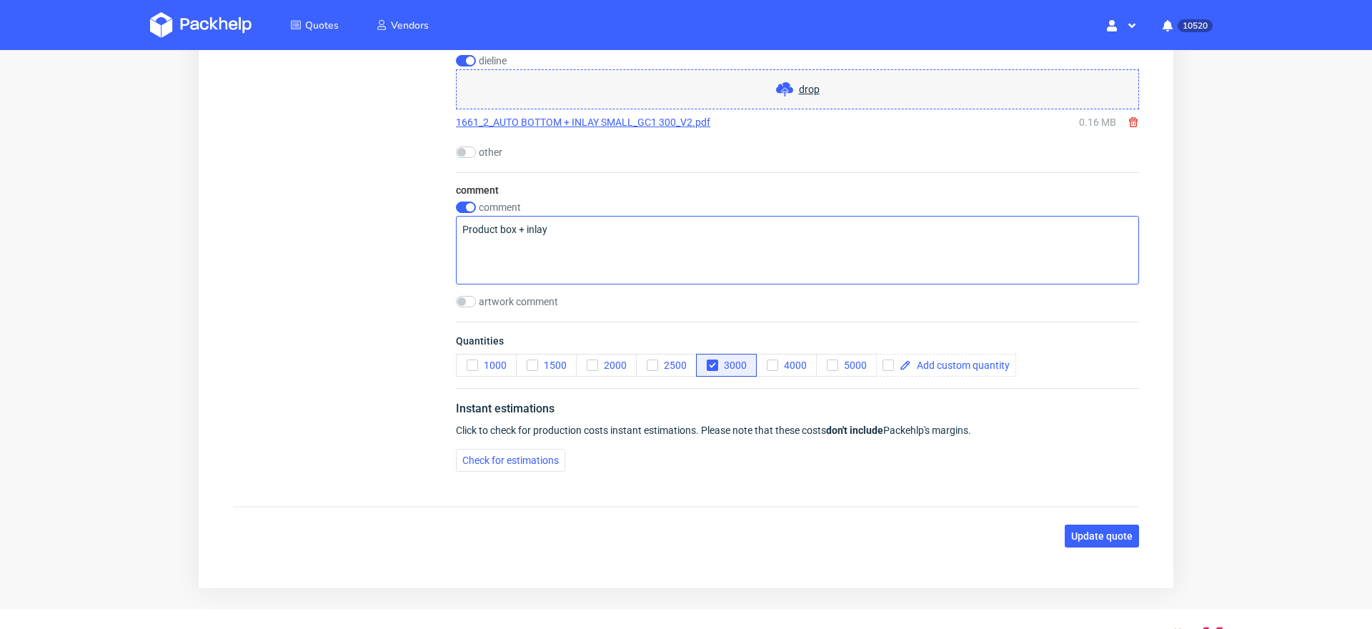
scroll to position [1659, 0]
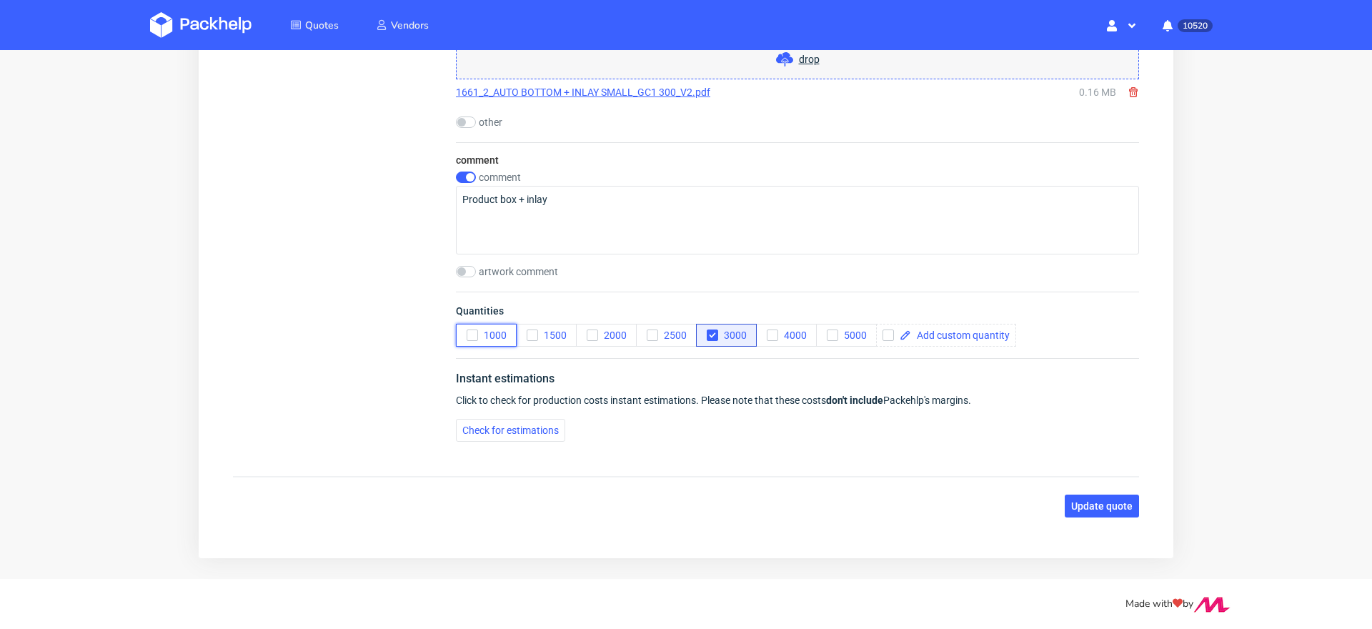
click at [472, 334] on button "1000" at bounding box center [486, 335] width 61 height 23
click at [597, 329] on div "button" at bounding box center [592, 334] width 11 height 11
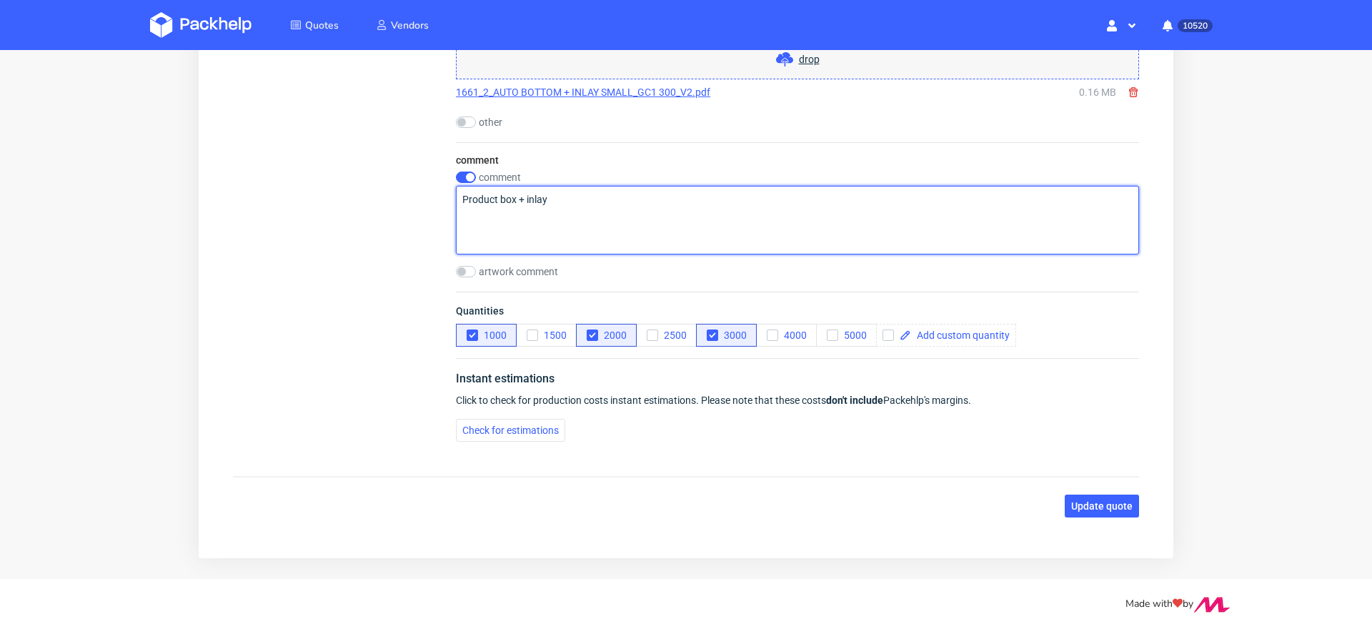
click at [556, 191] on textarea "Product box + inlay" at bounding box center [797, 220] width 683 height 69
drag, startPoint x: 557, startPoint y: 192, endPoint x: 287, endPoint y: 180, distance: 269.7
click at [491, 189] on textarea "wkładka bez zadruku" at bounding box center [797, 220] width 683 height 69
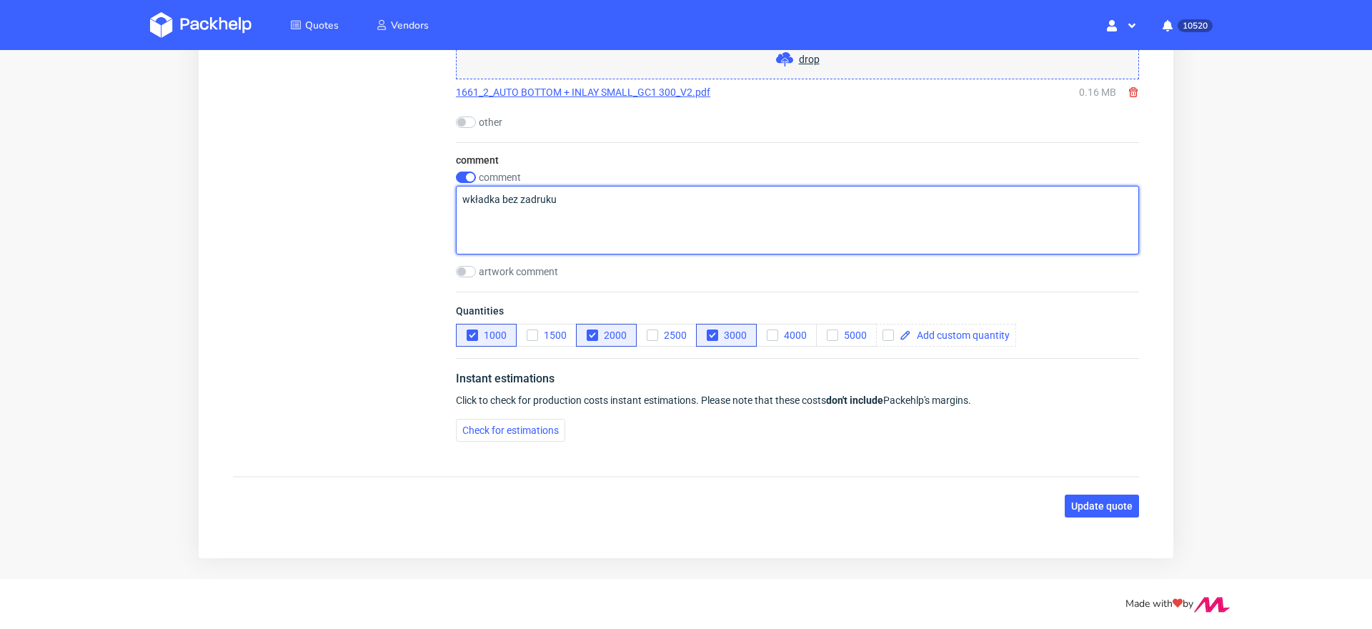
click at [491, 189] on textarea "wkładka bez zadruku" at bounding box center [797, 220] width 683 height 69
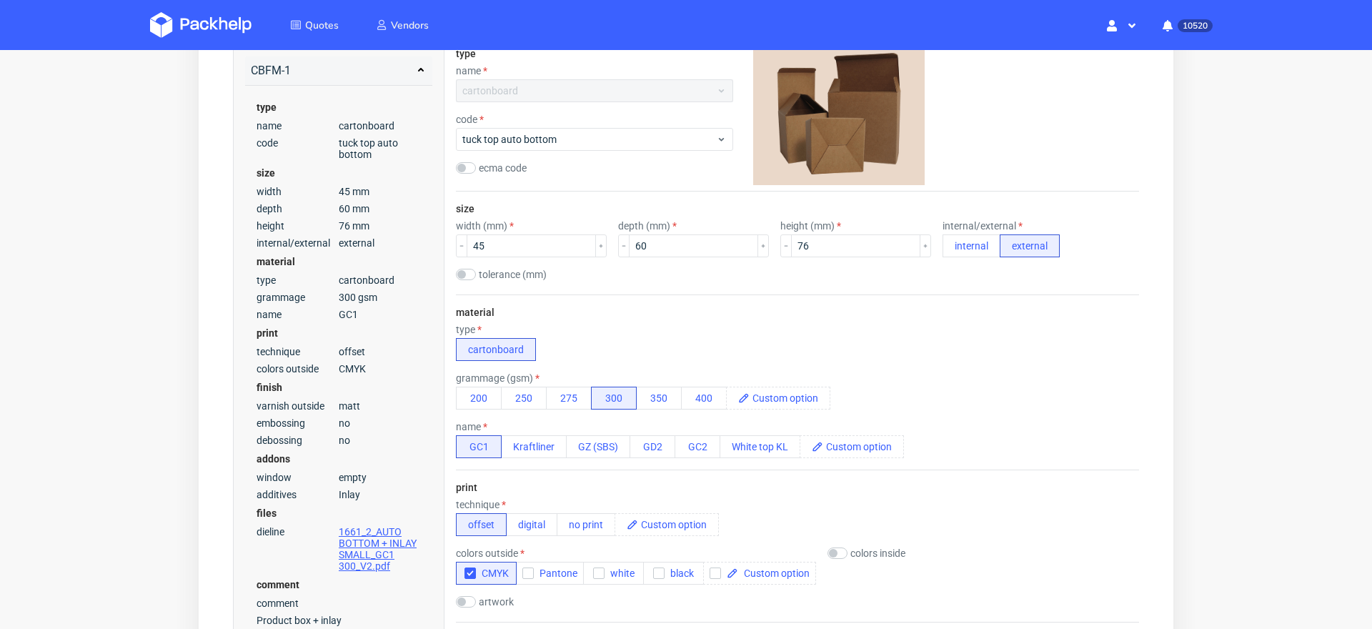
scroll to position [237, 0]
type textarea "wkładka bez zadruku"
click at [553, 135] on span "tuck top auto bottom" at bounding box center [589, 138] width 254 height 14
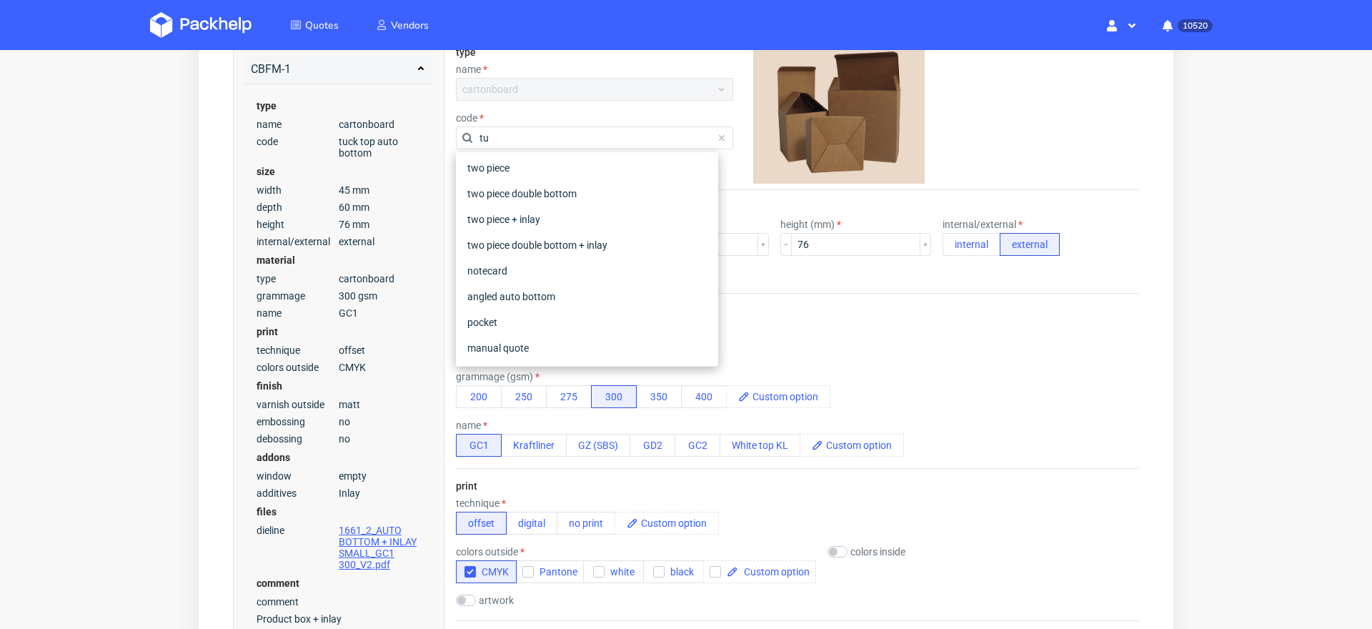
scroll to position [0, 0]
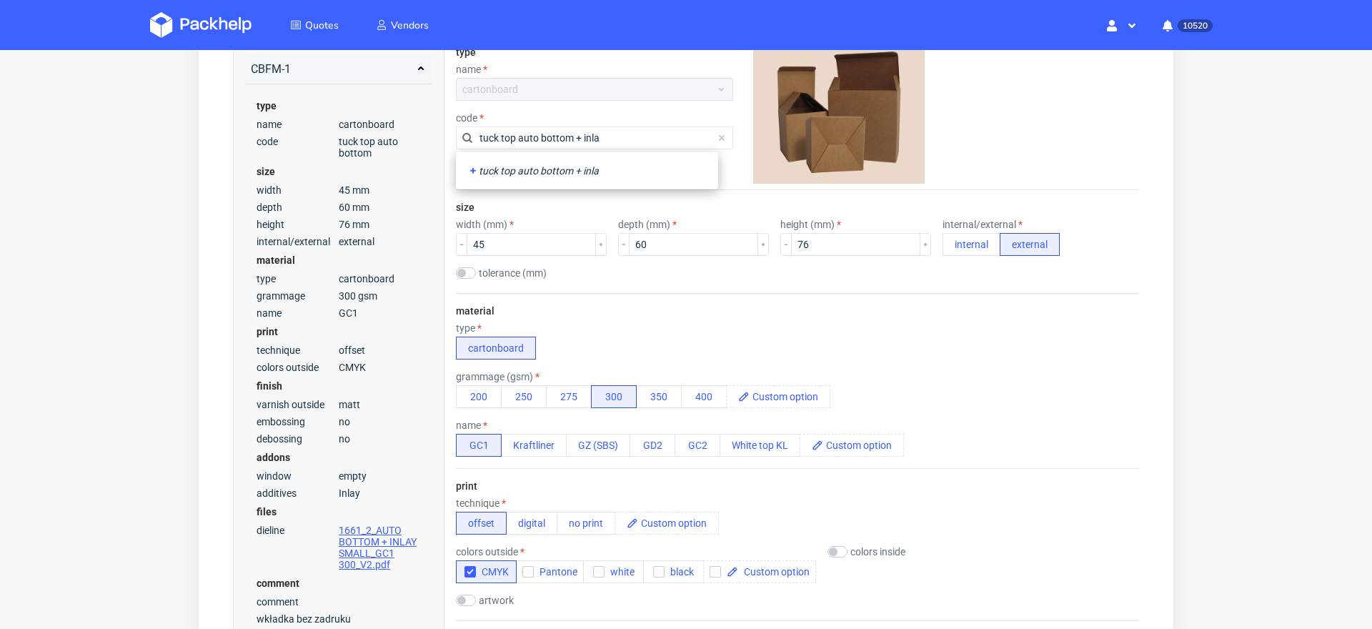
type input "tuck top auto bottom + inlay"
click at [552, 139] on input "tuck top auto bottom + inlay" at bounding box center [594, 137] width 277 height 23
click at [552, 139] on span "tuck top auto bottom" at bounding box center [589, 138] width 254 height 14
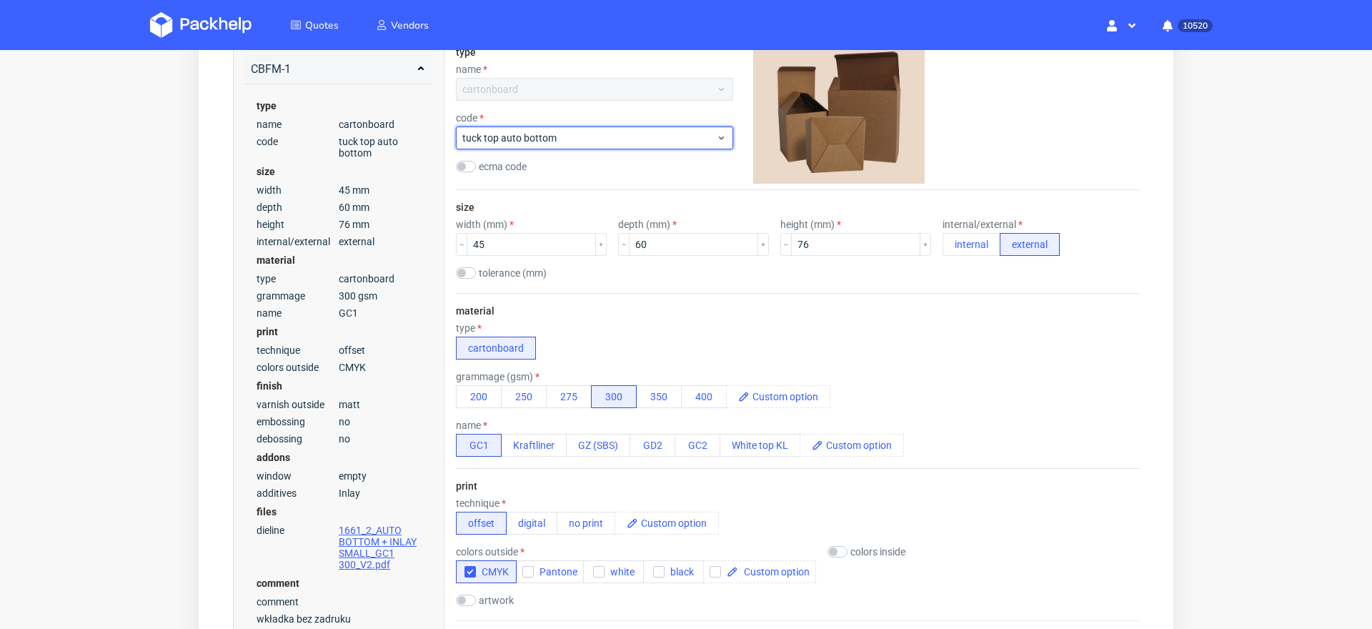
click at [552, 139] on span "tuck top auto bottom" at bounding box center [589, 138] width 254 height 14
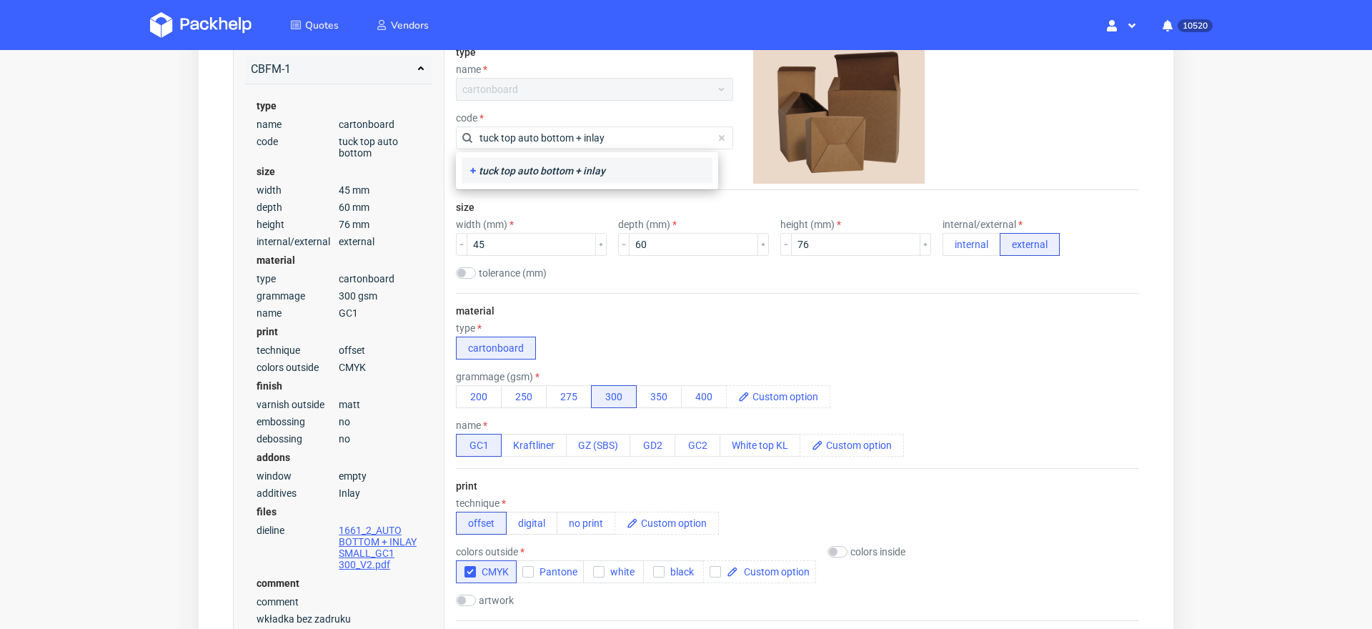
type input "tuck top auto bottom + inlay"
click at [525, 168] on div "tuck top auto bottom + inlay" at bounding box center [586, 171] width 239 height 14
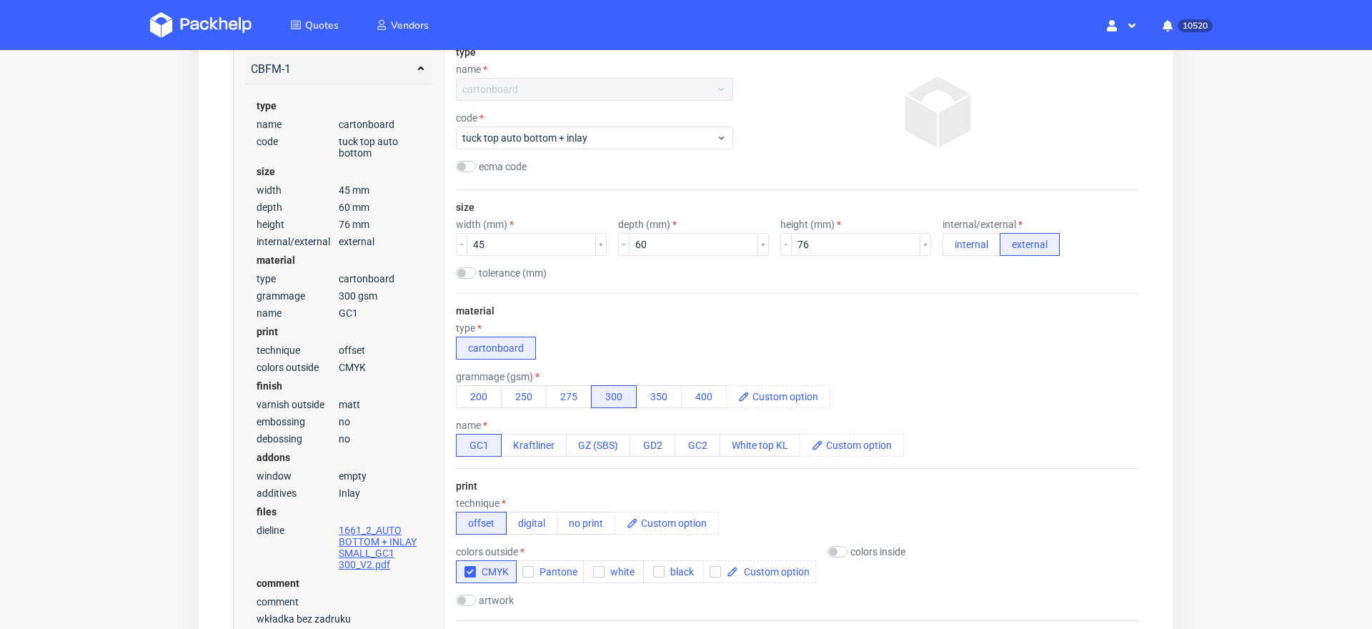
click at [652, 342] on div "type cartonboard" at bounding box center [797, 340] width 683 height 37
drag, startPoint x: 598, startPoint y: 139, endPoint x: 459, endPoint y: 141, distance: 139.4
click at [459, 141] on div "tuck top auto bottom + inlay" at bounding box center [594, 137] width 277 height 23
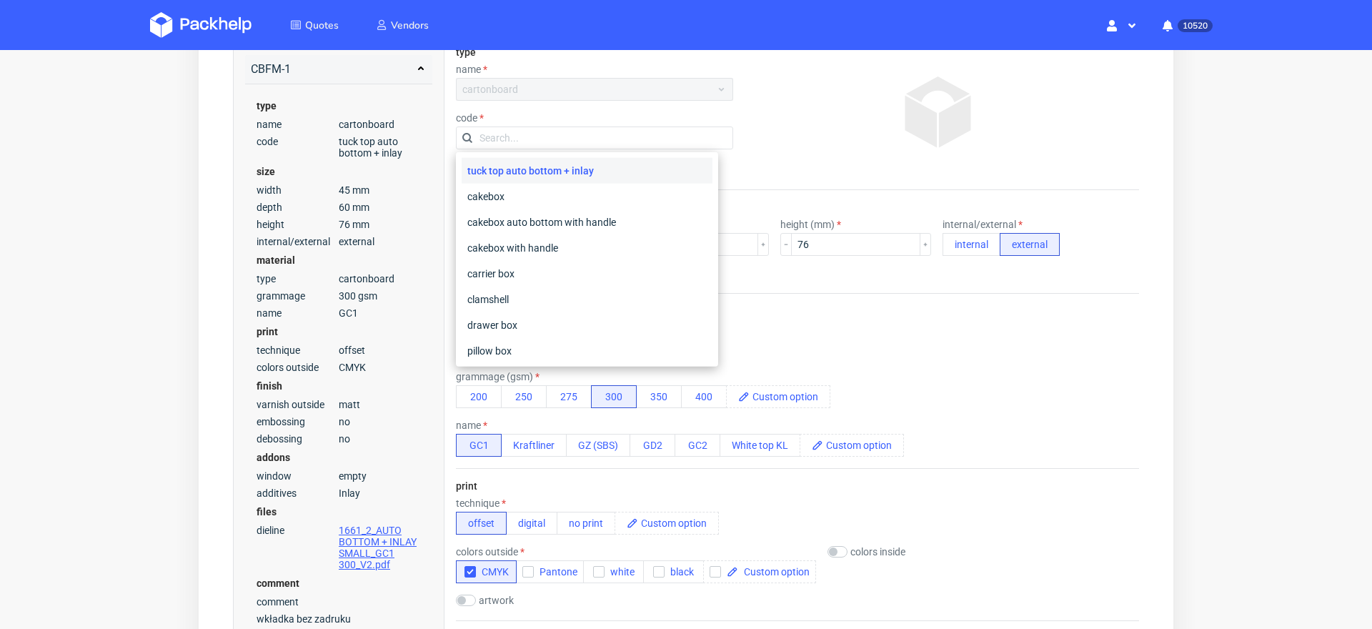
click at [527, 175] on div "tuck top auto bottom + inlay" at bounding box center [587, 171] width 251 height 26
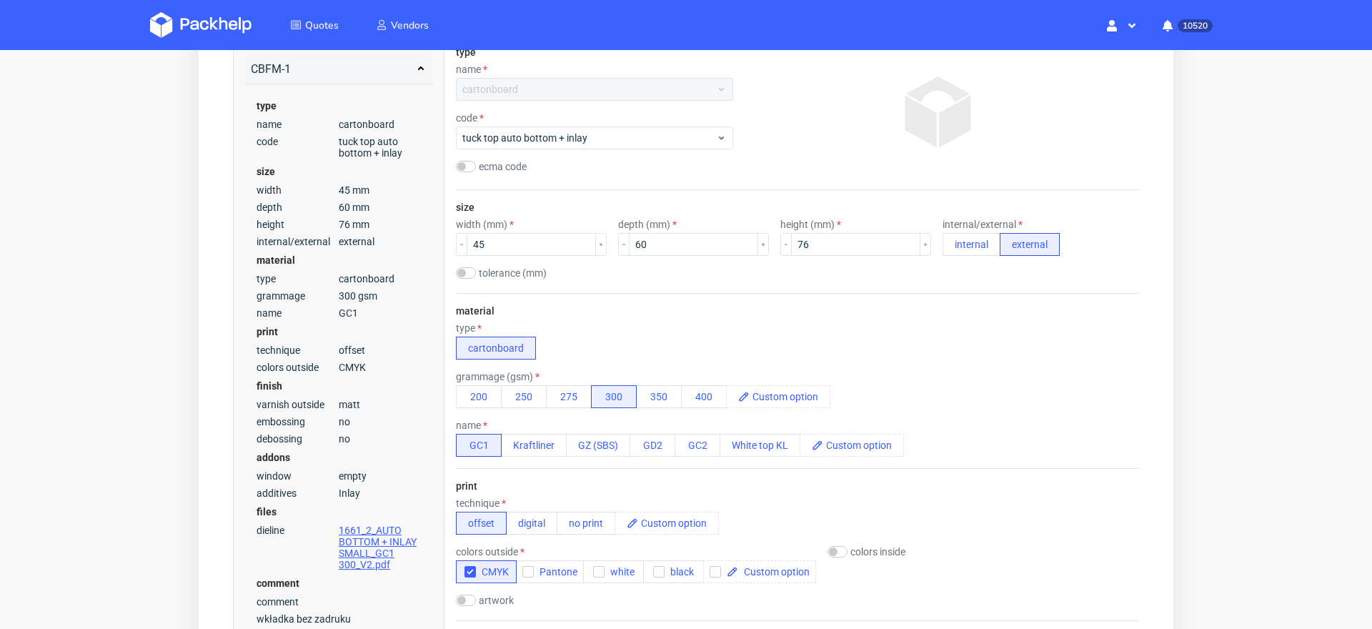
click at [685, 351] on div "type cartonboard" at bounding box center [797, 340] width 683 height 37
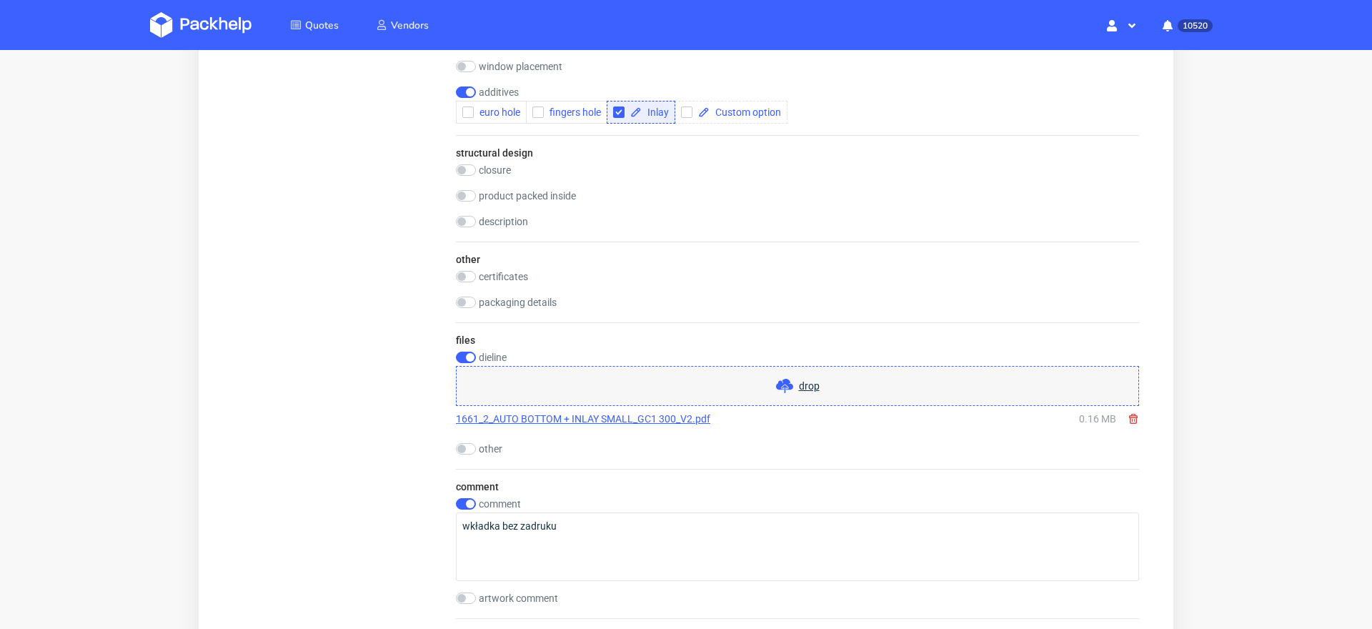
scroll to position [4, 0]
click at [604, 412] on link "1661_2_AUTO BOTTOM + INLAY SMALL_GC1 300_V2.pdf" at bounding box center [583, 419] width 254 height 14
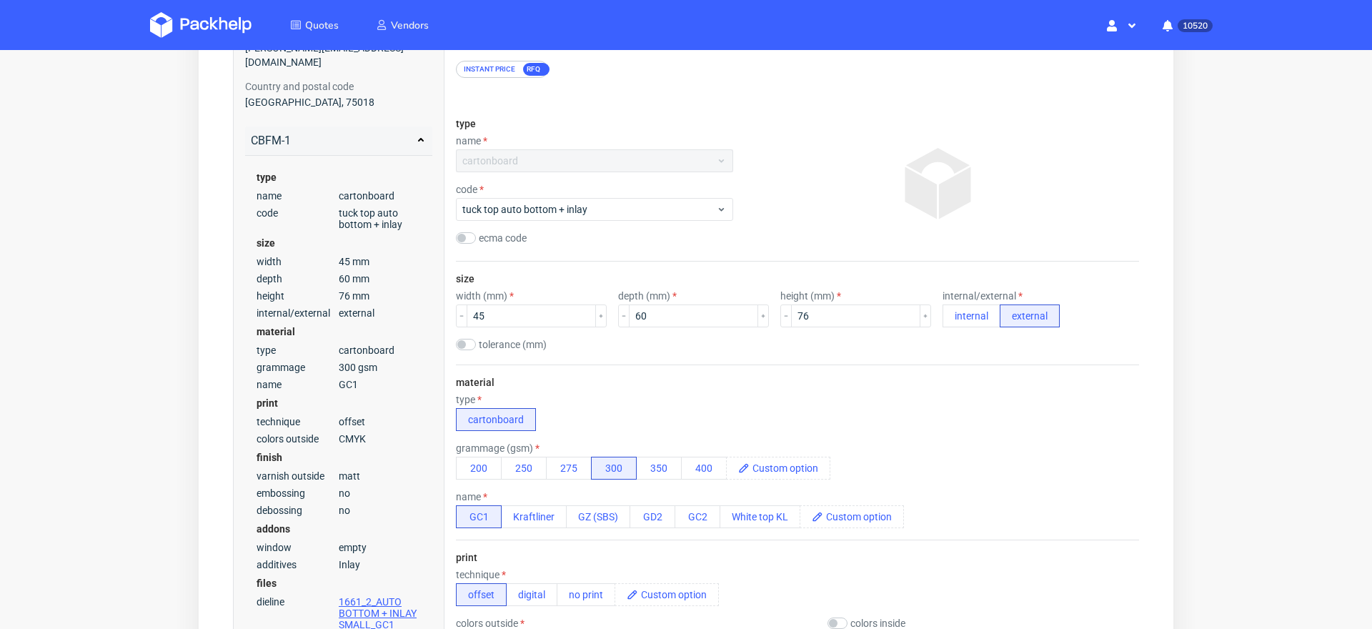
scroll to position [165, 0]
drag, startPoint x: 529, startPoint y: 312, endPoint x: 419, endPoint y: 309, distance: 110.1
type input "76"
drag, startPoint x: 663, startPoint y: 312, endPoint x: 520, endPoint y: 310, distance: 143.6
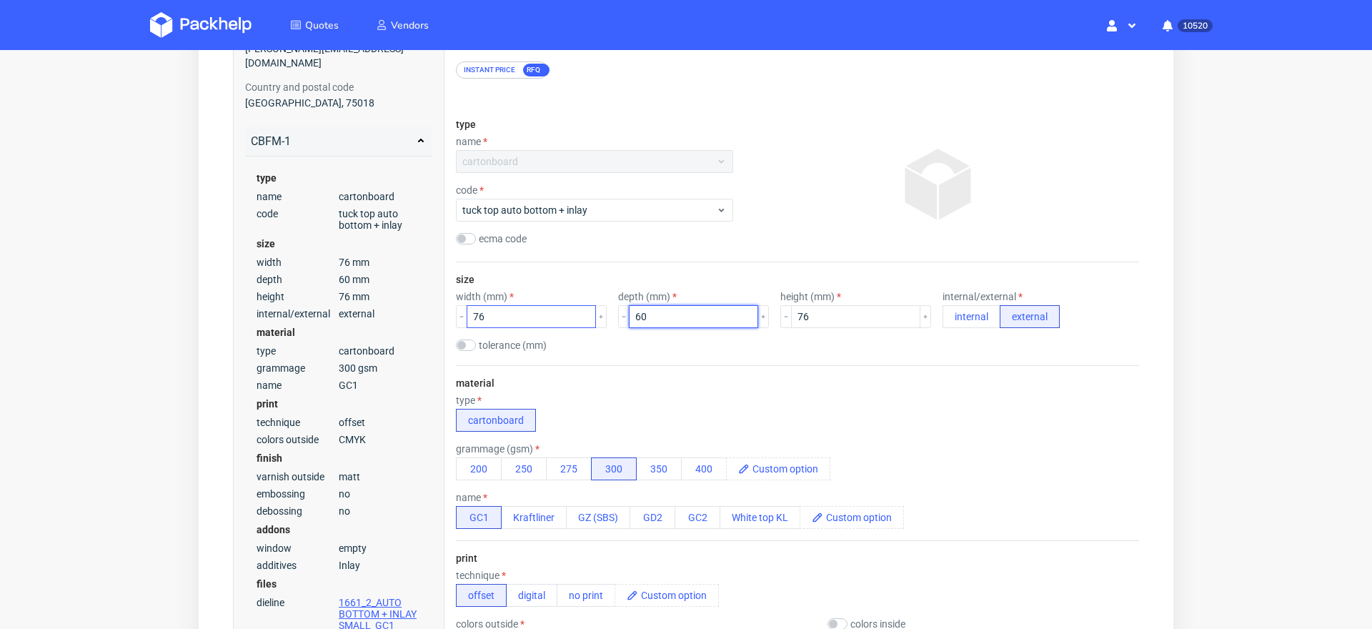
click at [520, 311] on div "width (mm) 76 depth (mm) 60 height (mm) 76 internal/external internal external" at bounding box center [797, 309] width 683 height 37
type input "45"
drag, startPoint x: 801, startPoint y: 312, endPoint x: 615, endPoint y: 303, distance: 186.0
click at [616, 305] on div "width (mm) 76 depth (mm) 45 height (mm) 76 internal/external internal external" at bounding box center [797, 309] width 683 height 37
type input "60"
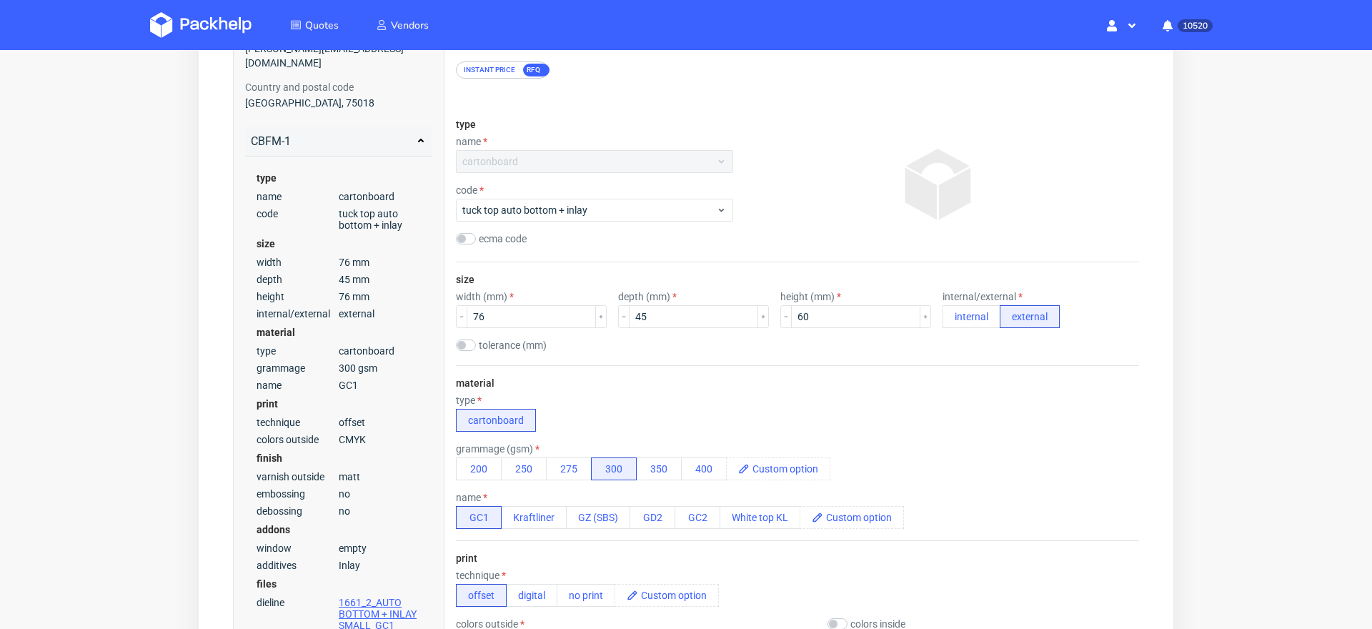
click at [668, 397] on div "type cartonboard" at bounding box center [797, 412] width 683 height 37
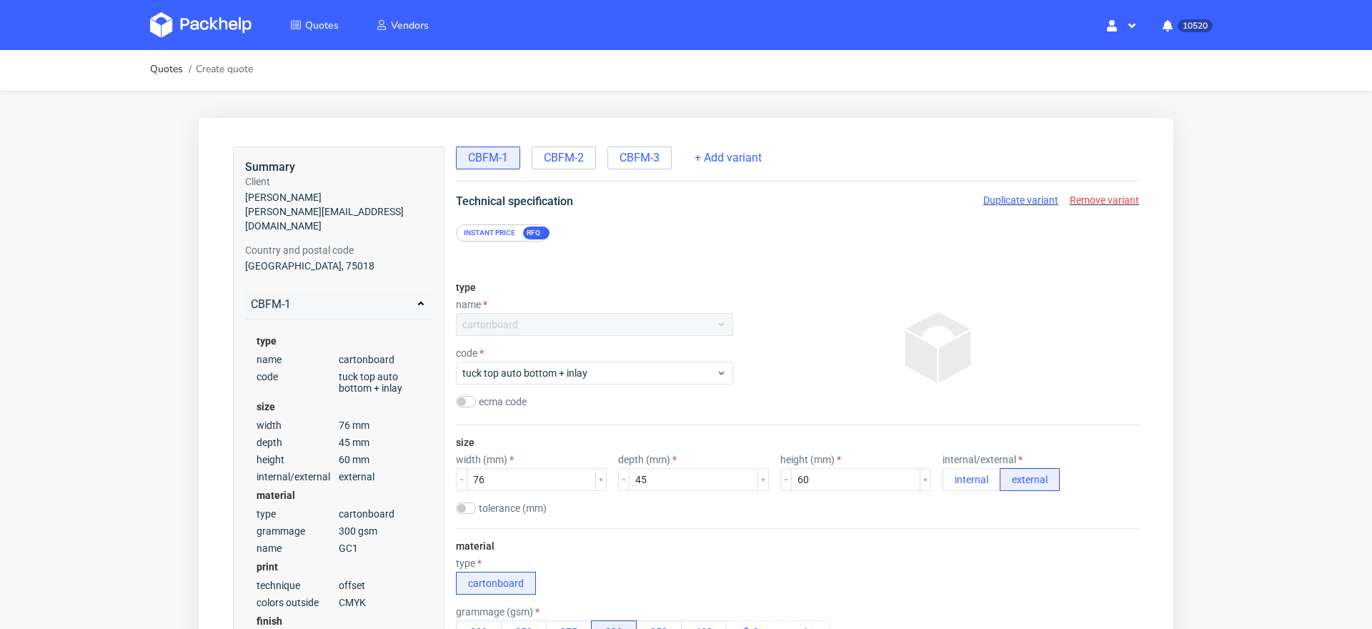
scroll to position [0, 0]
click at [648, 157] on span "CBFM-3" at bounding box center [640, 160] width 40 height 16
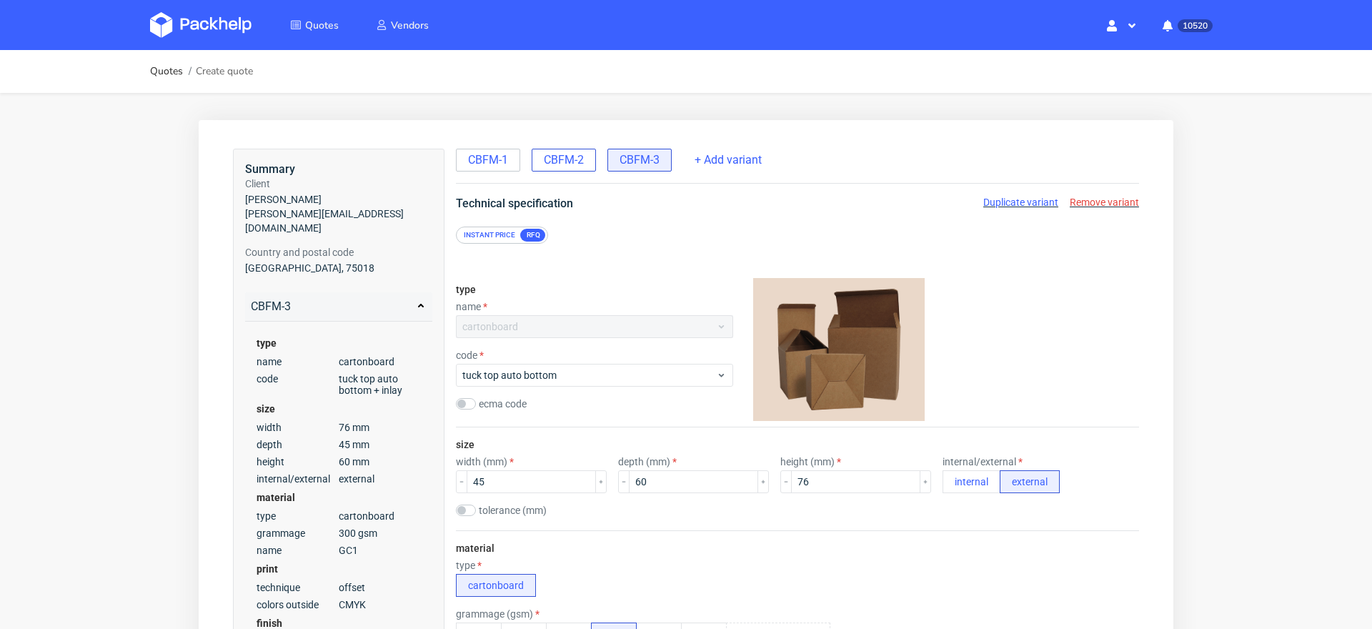
click at [560, 161] on span "CBFM-2" at bounding box center [564, 160] width 40 height 16
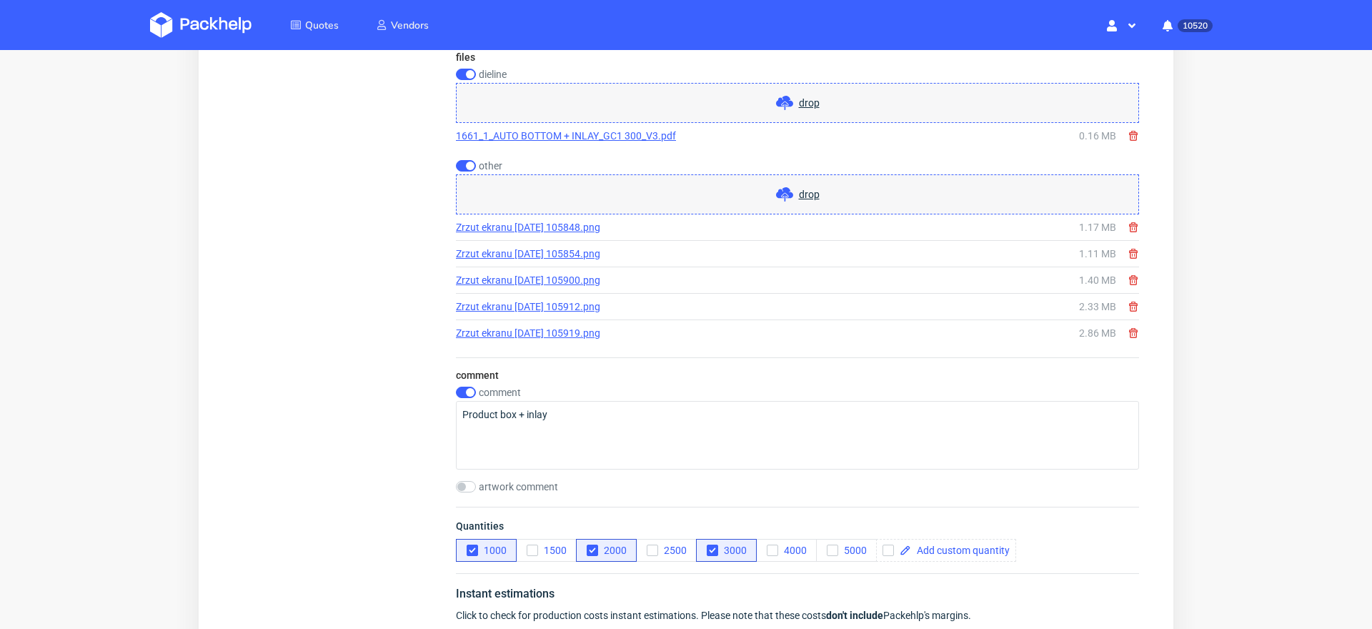
scroll to position [1628, 0]
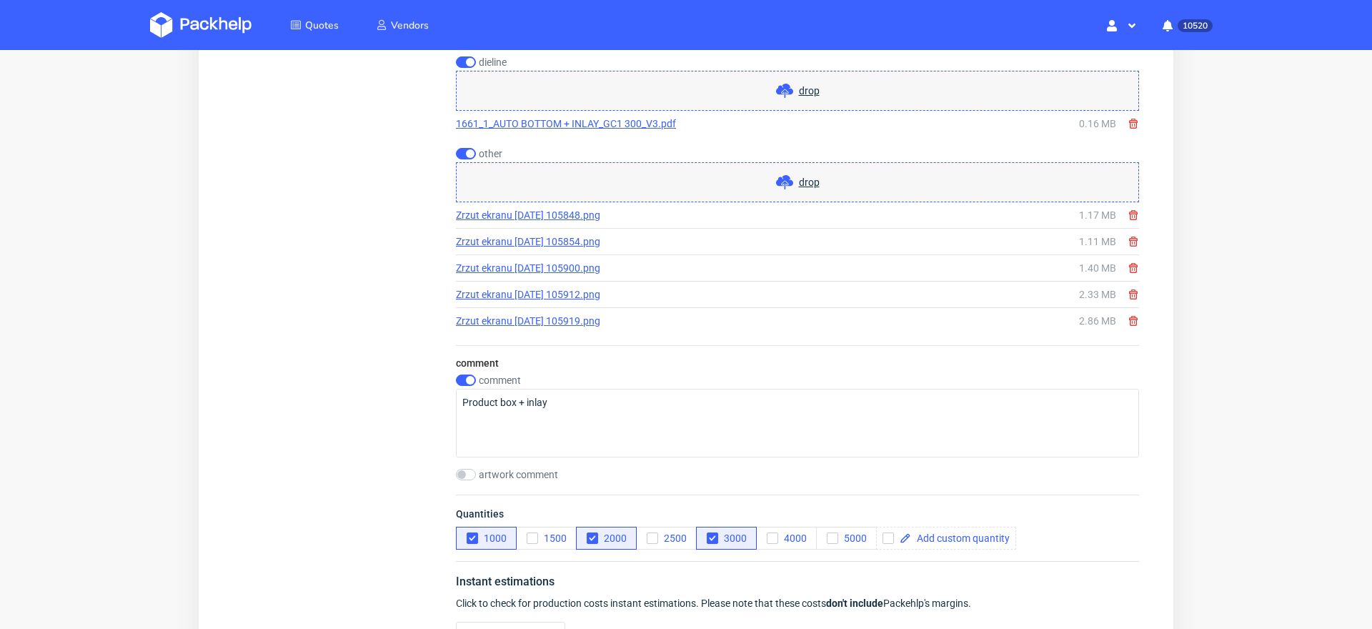
click at [569, 208] on link "Zrzut ekranu [DATE] 105848.png" at bounding box center [528, 215] width 144 height 14
click at [566, 234] on link "Zrzut ekranu [DATE] 105854.png" at bounding box center [528, 241] width 144 height 14
click at [560, 261] on link "Zrzut ekranu [DATE] 105900.png" at bounding box center [528, 268] width 144 height 14
click at [559, 291] on link "Zrzut ekranu [DATE] 105912.png" at bounding box center [528, 294] width 144 height 14
click at [555, 314] on link "Zrzut ekranu [DATE] 105919.png" at bounding box center [528, 321] width 144 height 14
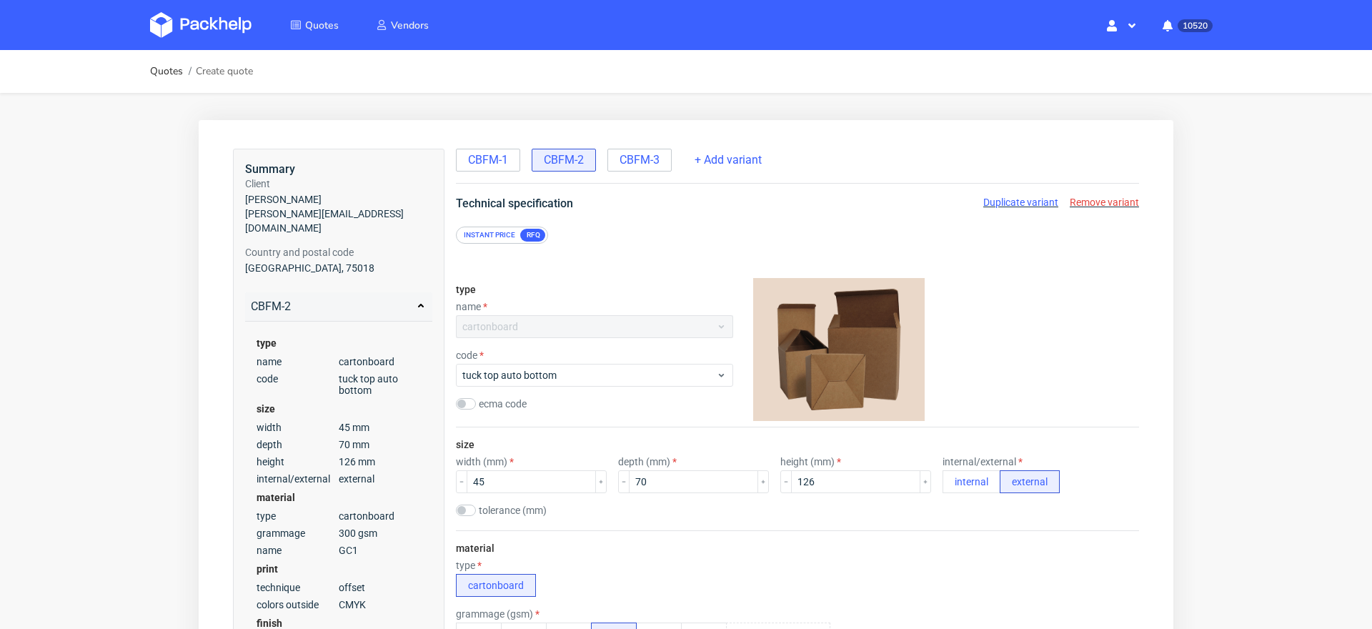
scroll to position [4, 0]
click at [484, 158] on span "CBFM-1" at bounding box center [488, 160] width 40 height 16
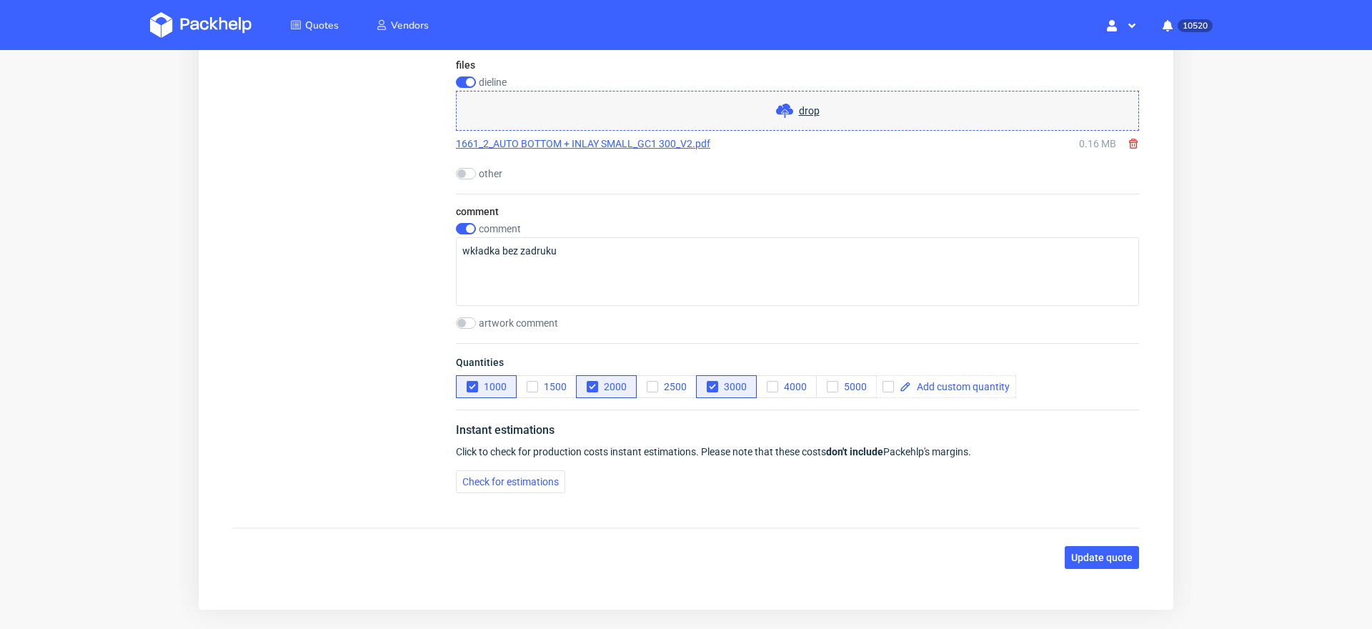
scroll to position [0, 0]
click at [467, 169] on input "checkbox" at bounding box center [466, 173] width 20 height 11
checkbox input "true"
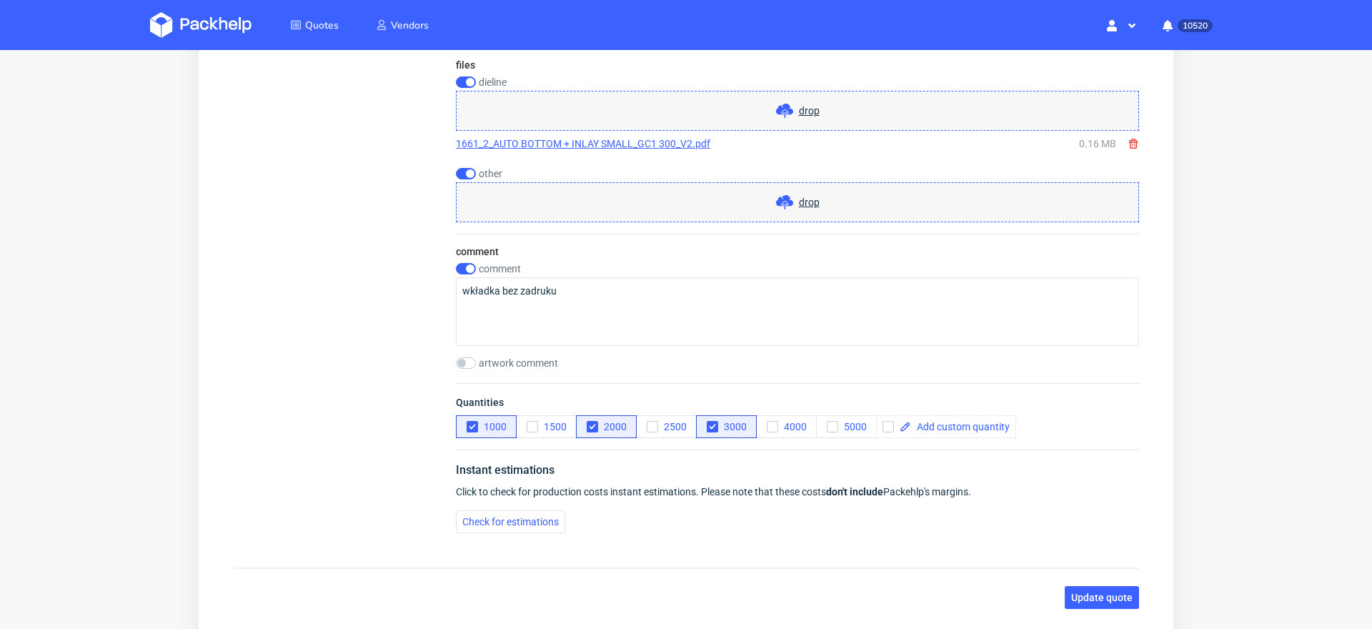
click at [538, 210] on div "drop" at bounding box center [797, 202] width 683 height 40
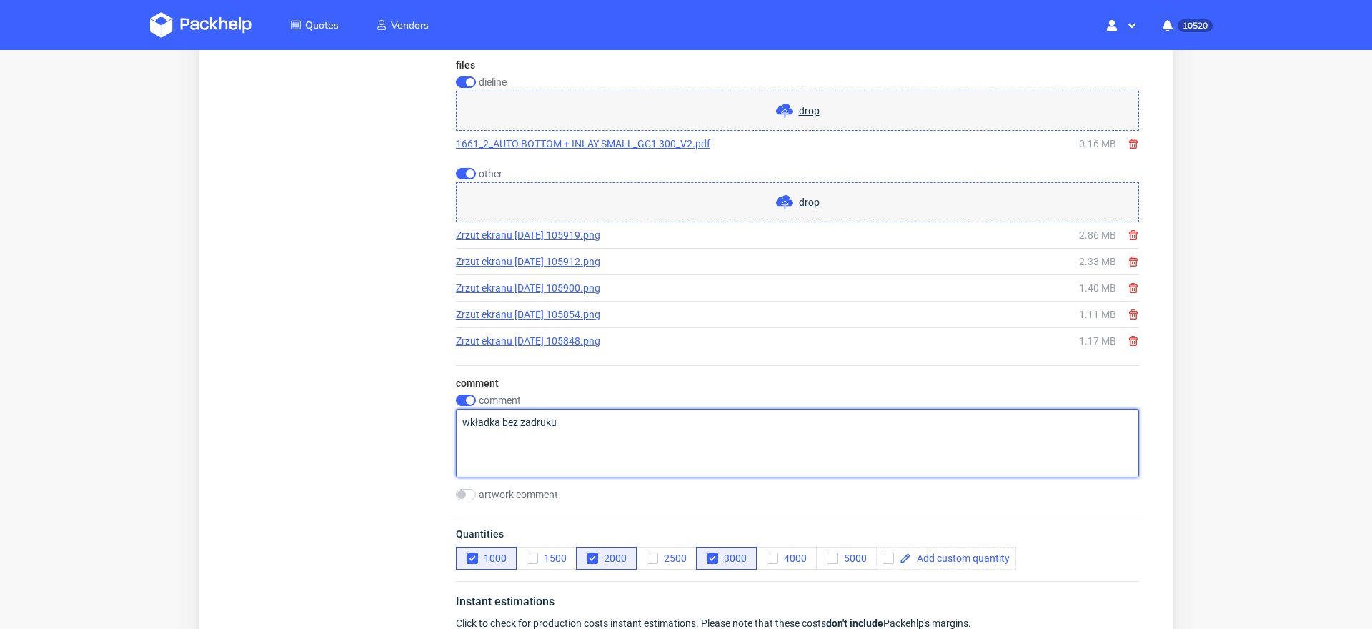
click at [516, 417] on textarea "wkładka bez zadruku" at bounding box center [797, 443] width 683 height 69
click at [515, 417] on textarea "wkładka bez zadruku" at bounding box center [797, 443] width 683 height 69
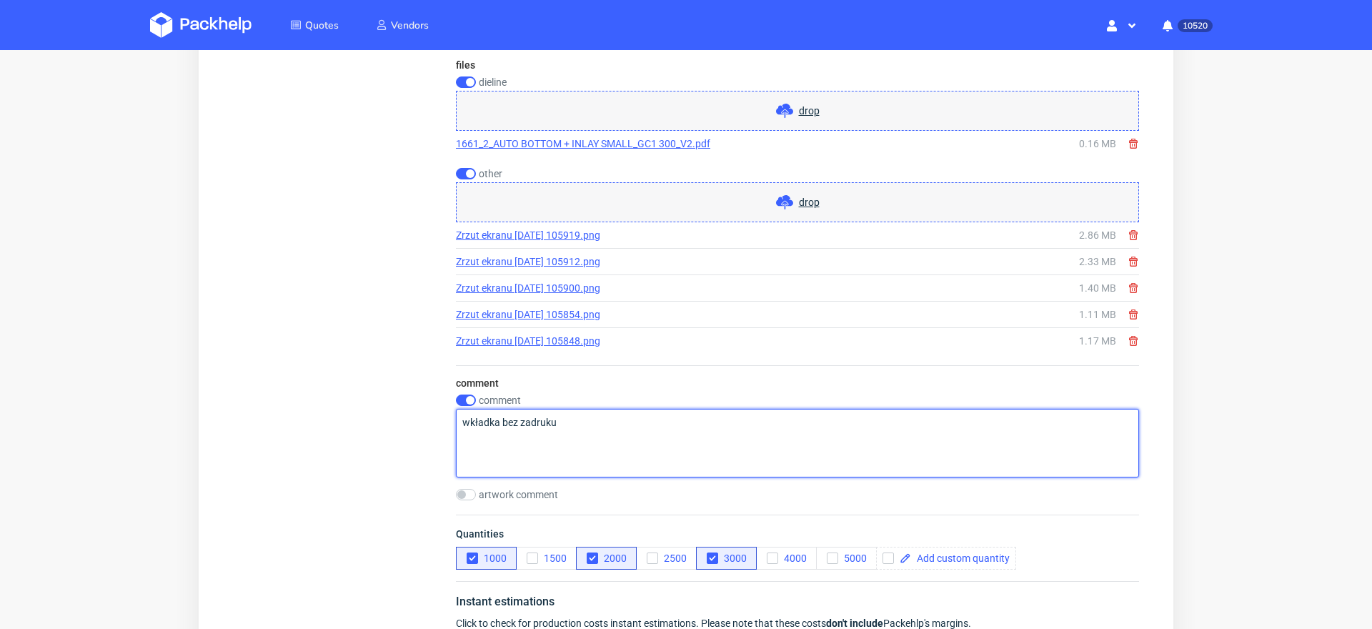
click at [515, 417] on textarea "wkładka bez zadruku" at bounding box center [797, 443] width 683 height 69
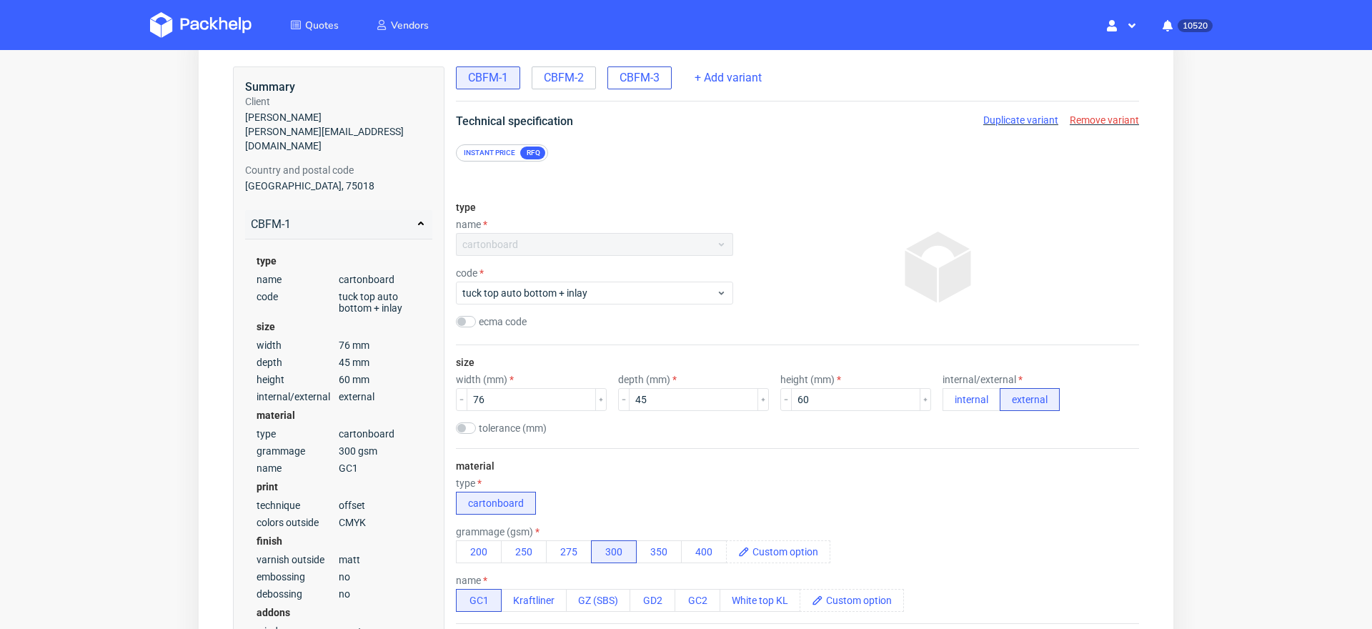
click at [626, 89] on div "CBFM-3" at bounding box center [639, 77] width 64 height 23
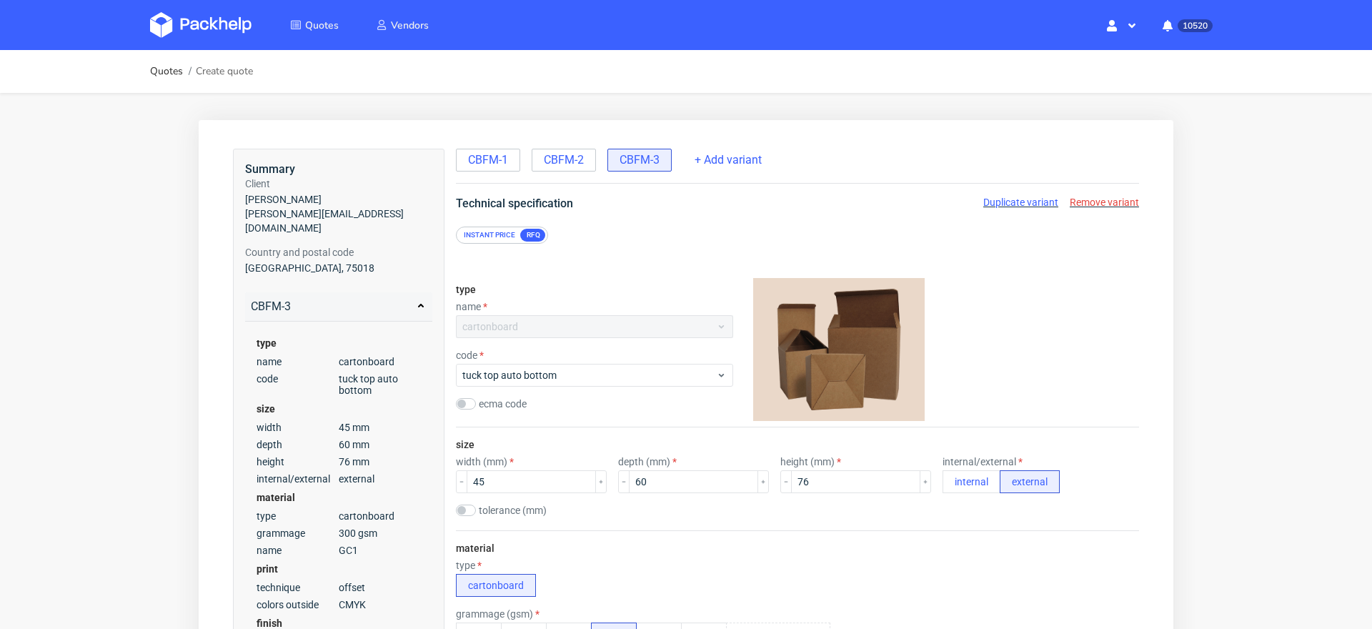
click at [1080, 197] on span "Remove variant" at bounding box center [1104, 202] width 69 height 11
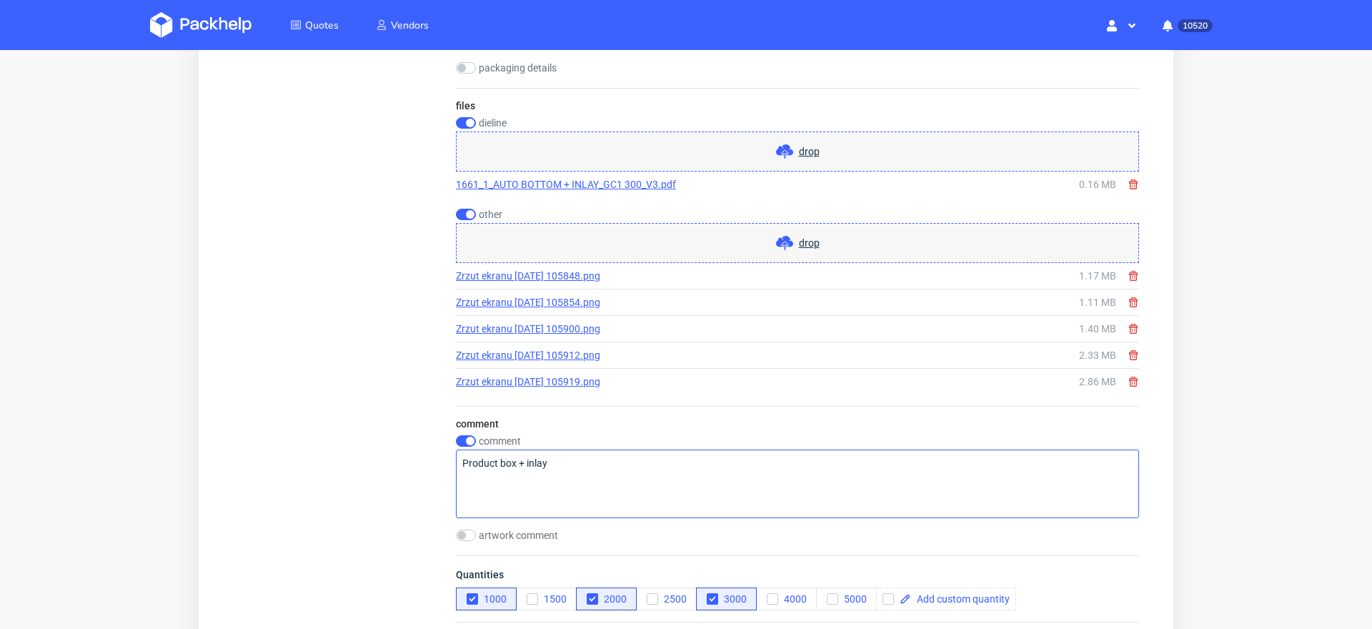
scroll to position [1572, 0]
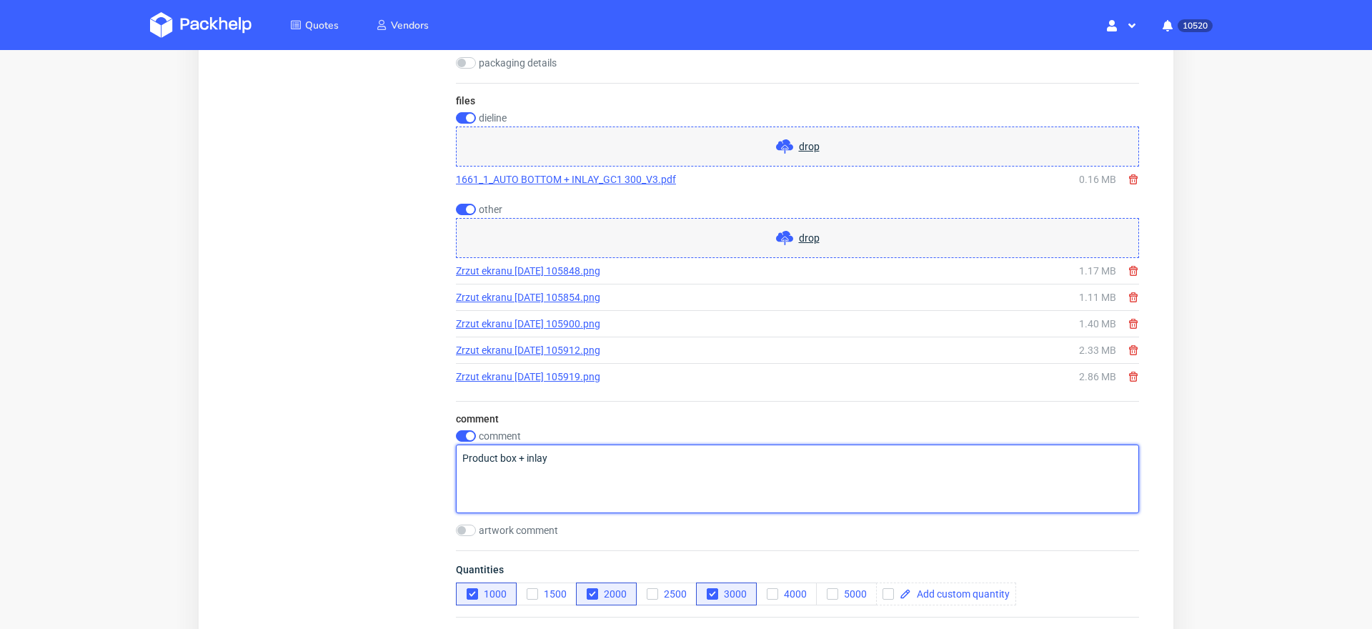
drag, startPoint x: 556, startPoint y: 464, endPoint x: 323, endPoint y: 443, distance: 233.9
paste textarea "wkładka bez zadruku"
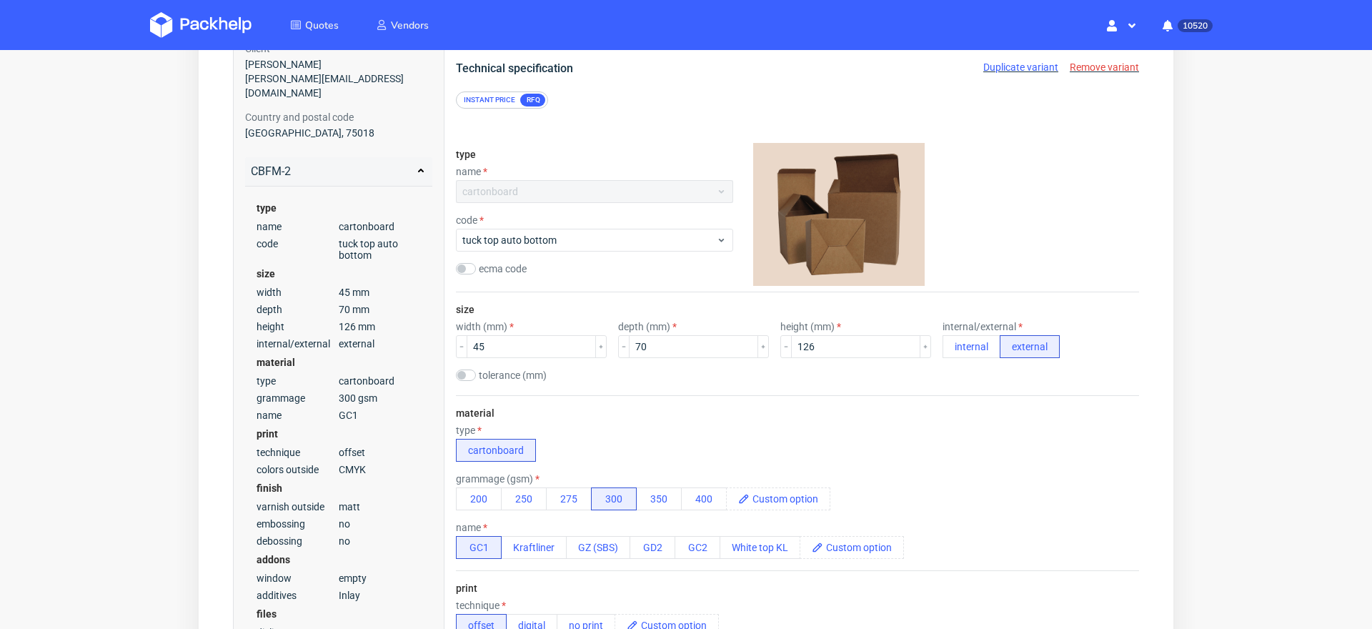
scroll to position [0, 0]
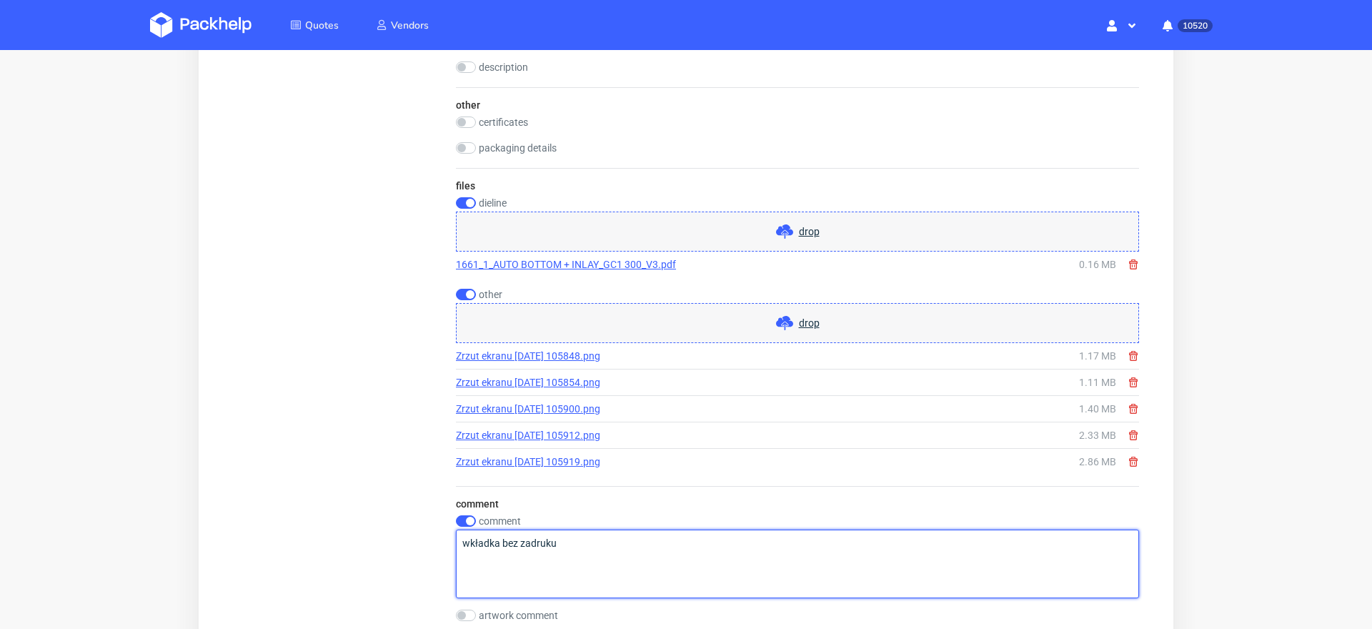
type textarea "wkładka bez zadruku"
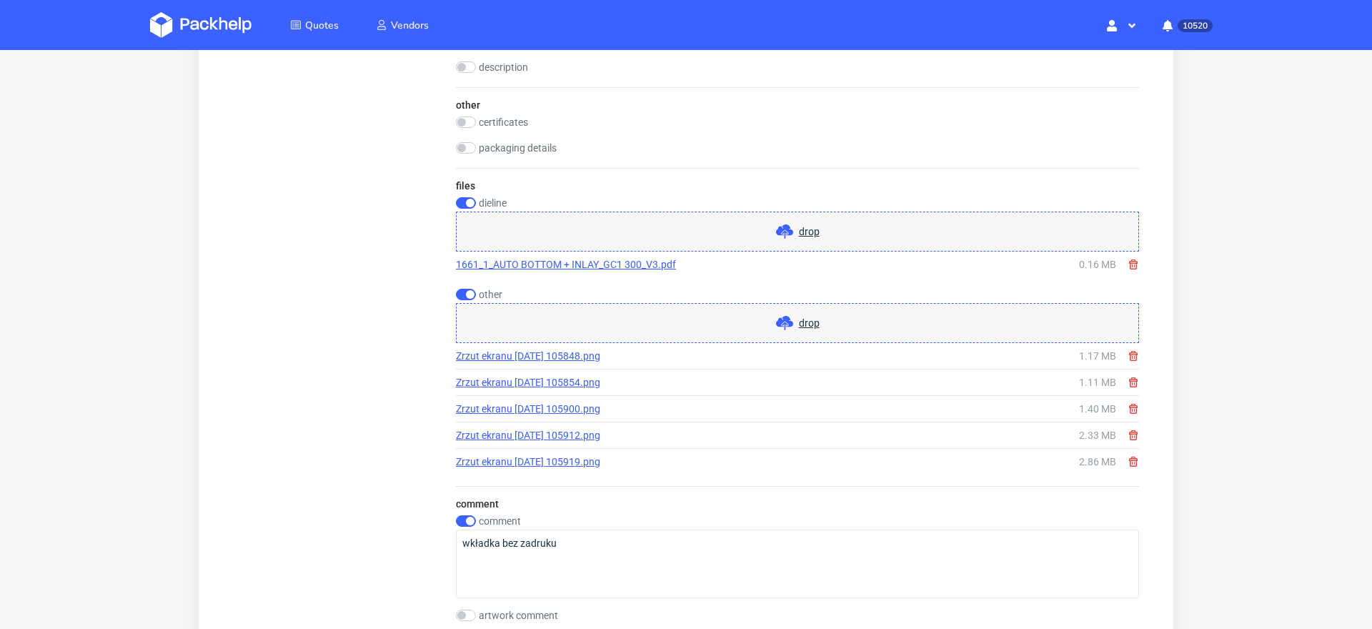
click at [565, 258] on link "1661_1_AUTO BOTTOM + INLAY_GC1 300_V3.pdf" at bounding box center [566, 264] width 220 height 14
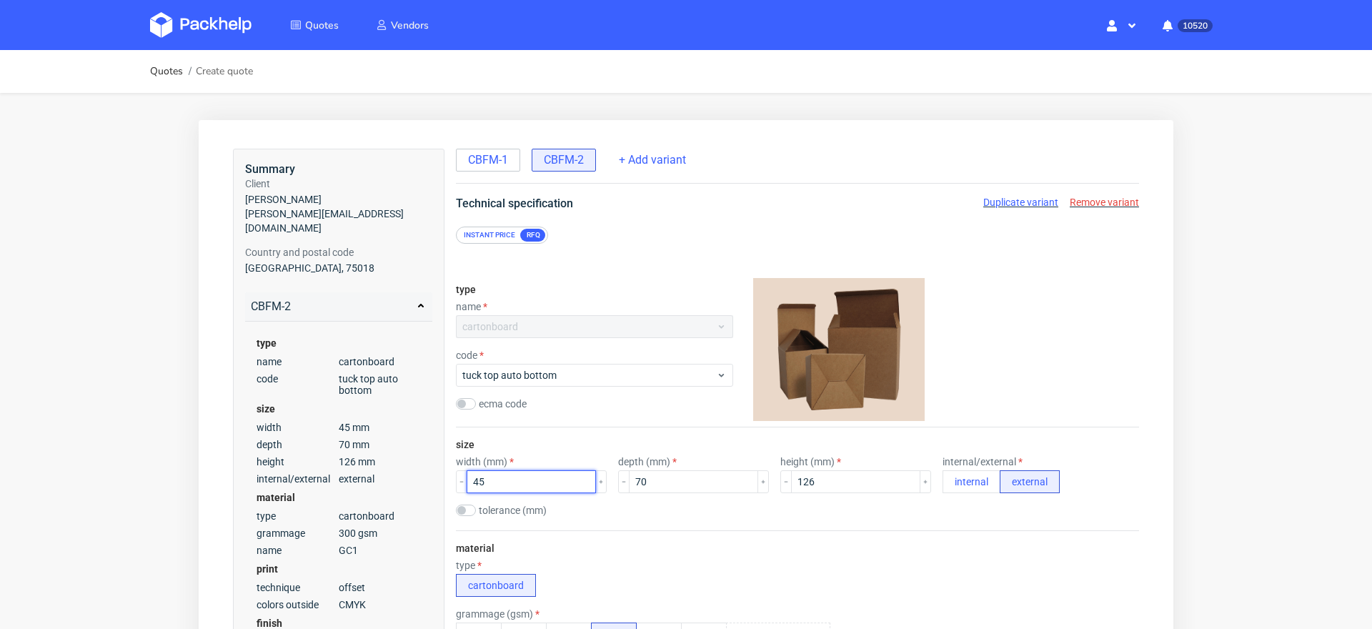
drag, startPoint x: 501, startPoint y: 483, endPoint x: 372, endPoint y: 483, distance: 128.6
type input "126"
drag, startPoint x: 646, startPoint y: 484, endPoint x: 550, endPoint y: 479, distance: 96.6
click at [553, 481] on div "width (mm) 126 depth (mm) 70 height (mm) 126 internal/external internal external" at bounding box center [797, 474] width 683 height 37
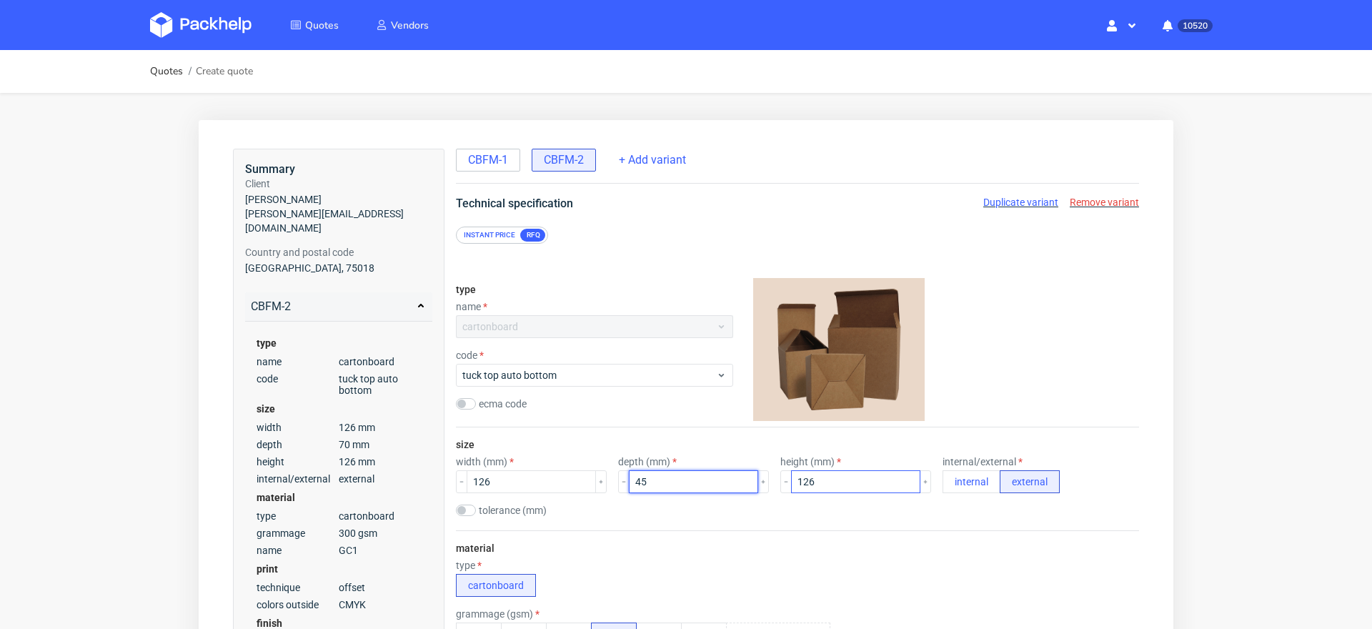
type input "45"
drag, startPoint x: 795, startPoint y: 492, endPoint x: 634, endPoint y: 474, distance: 161.8
click at [635, 477] on div "width (mm) 126 depth (mm) 45 height (mm) 126 internal/external internal external" at bounding box center [797, 474] width 683 height 37
type input "70"
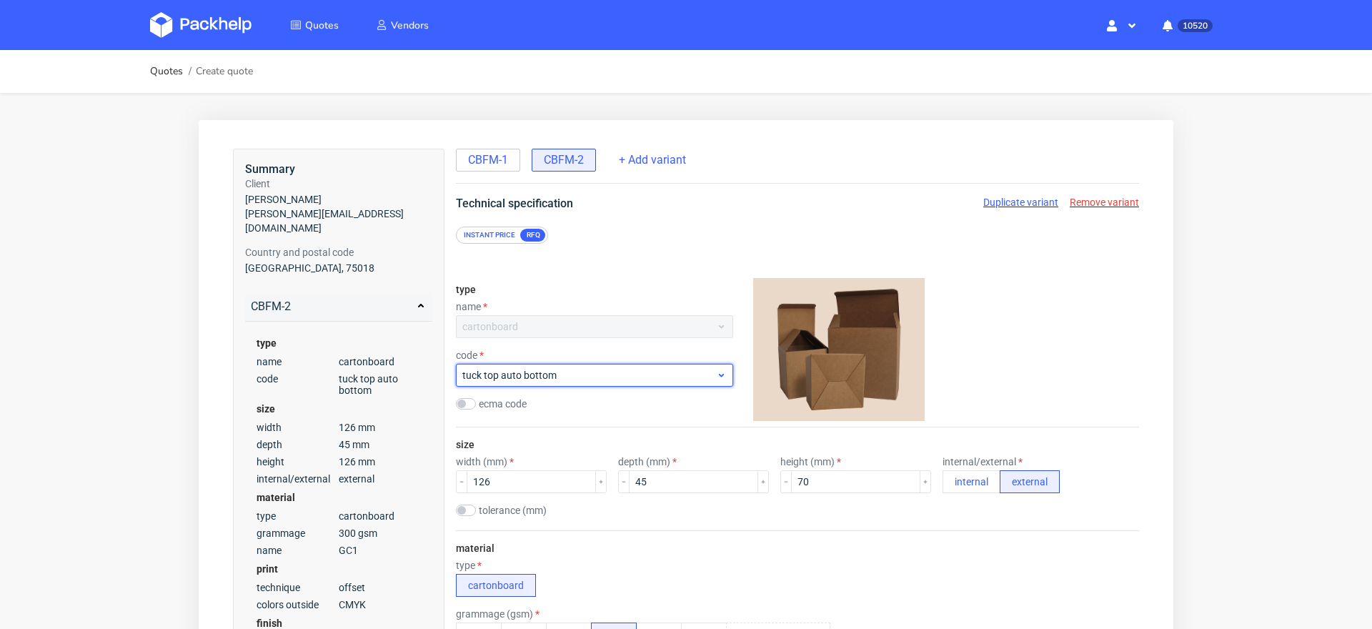
click at [532, 377] on span "tuck top auto bottom" at bounding box center [589, 375] width 254 height 14
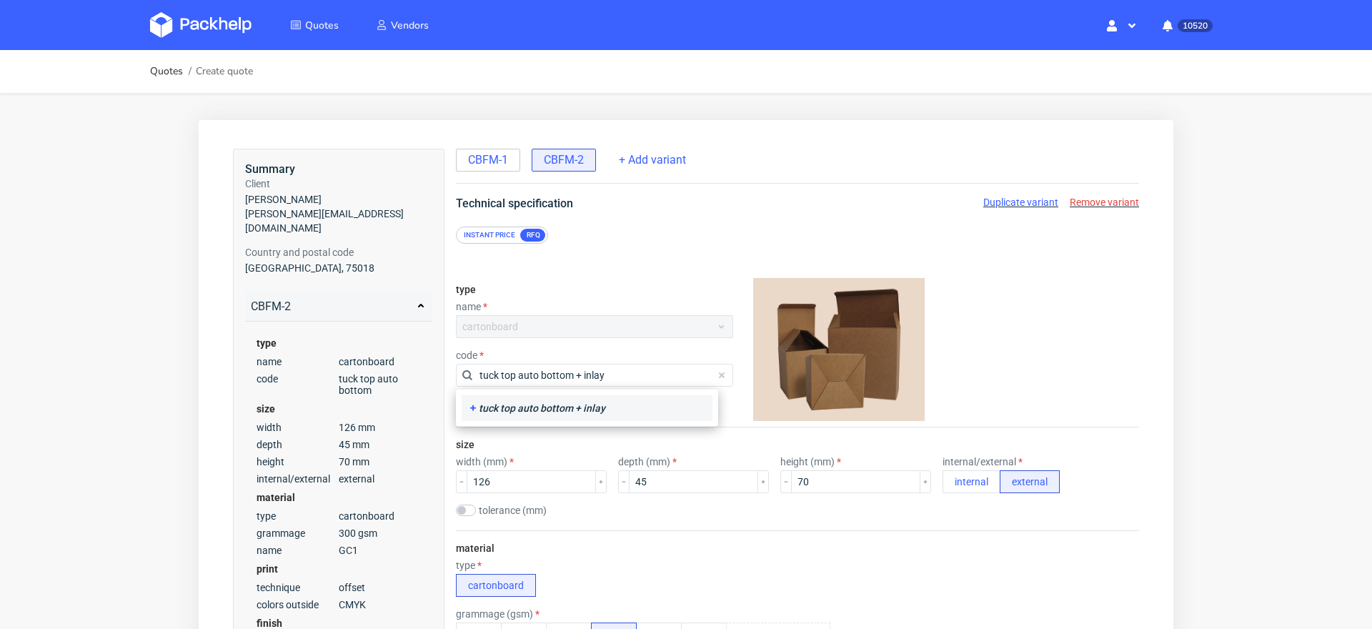
type input "tuck top auto bottom + inlay"
click at [548, 409] on div "tuck top auto bottom + inlay" at bounding box center [586, 408] width 239 height 14
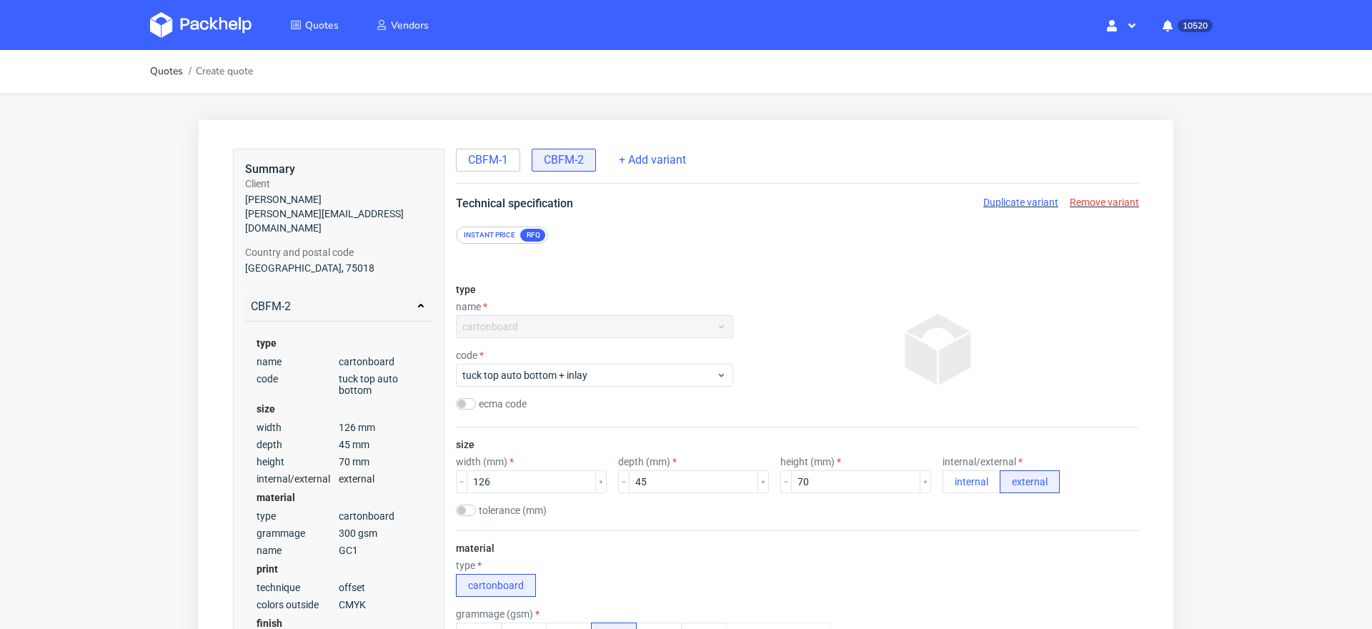
click at [703, 560] on div "type cartonboard" at bounding box center [797, 578] width 683 height 37
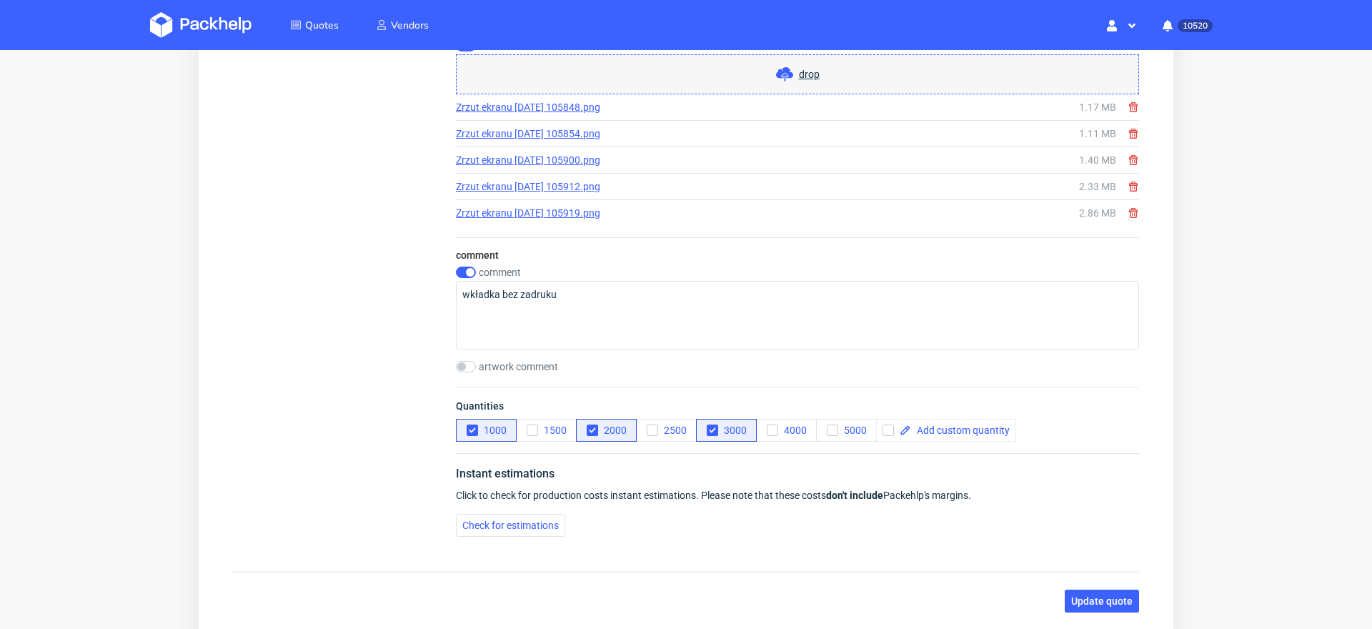
scroll to position [1748, 0]
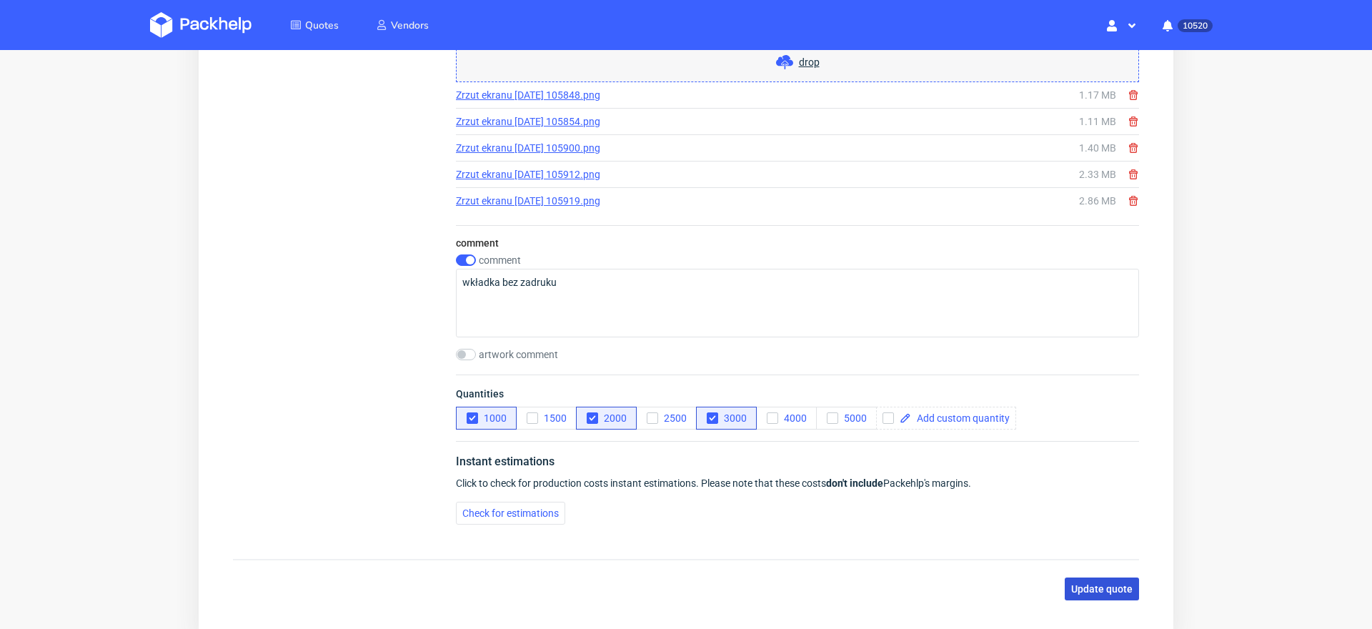
click at [1090, 584] on span "Update quote" at bounding box center [1101, 589] width 61 height 10
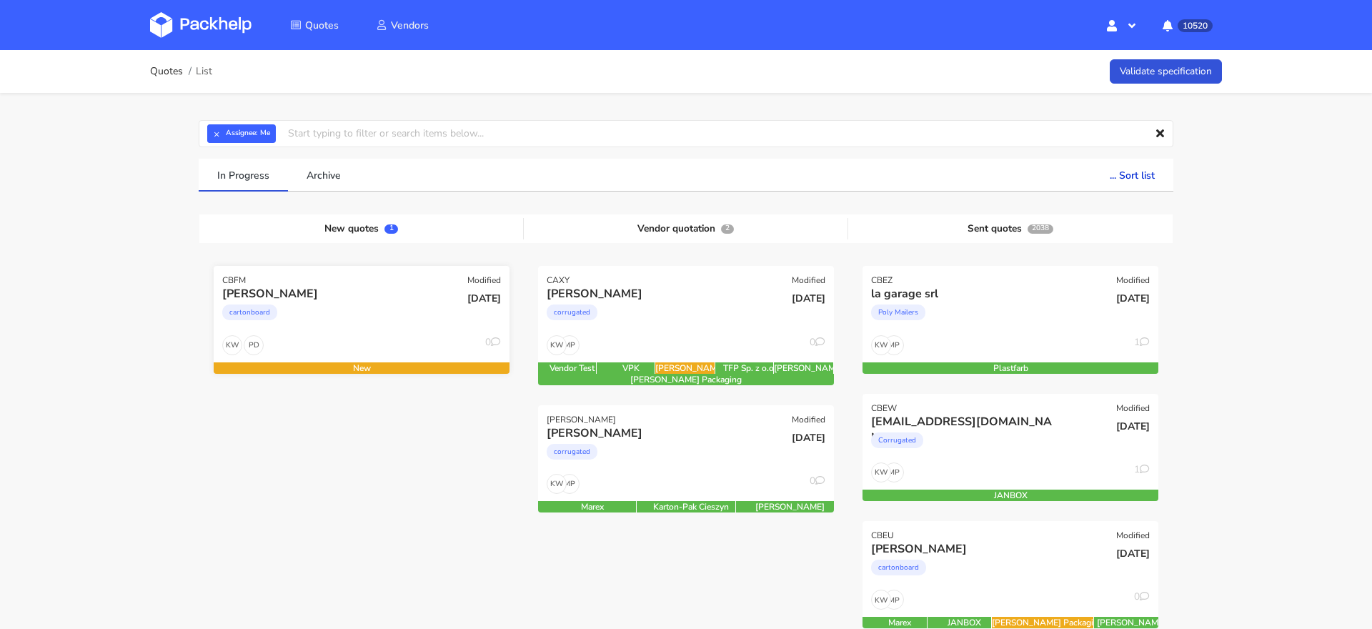
click at [334, 312] on div "cartonboard" at bounding box center [316, 316] width 189 height 29
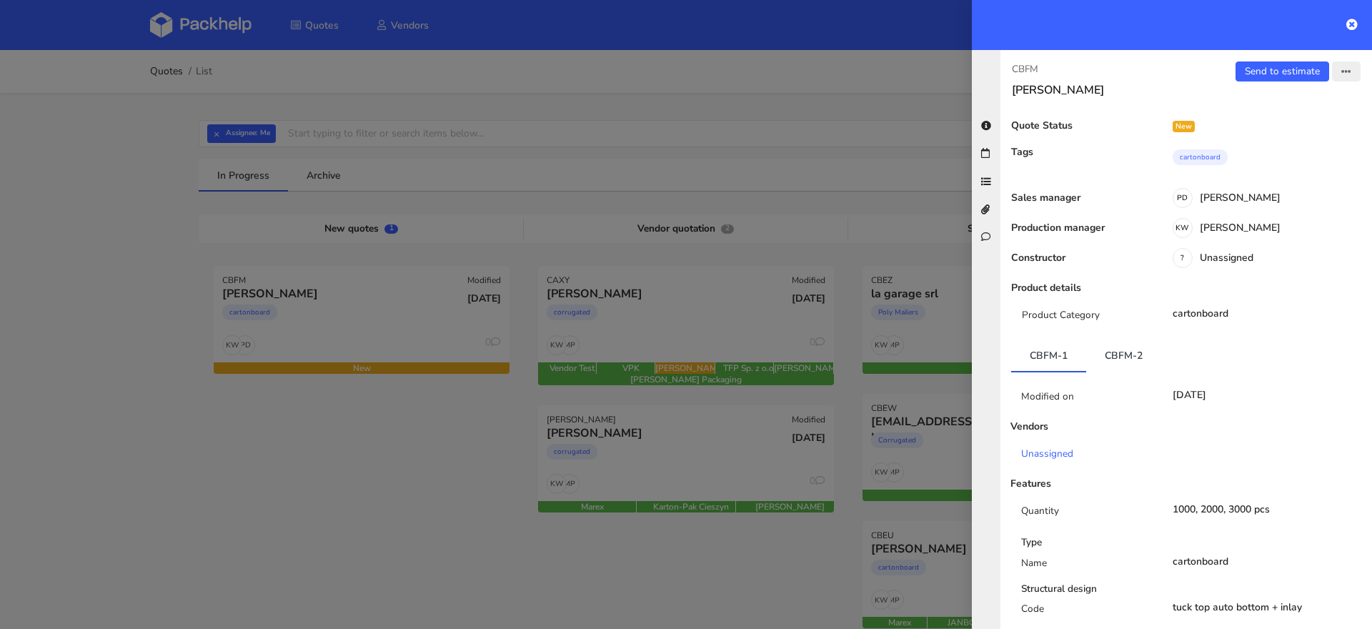
click at [1352, 71] on button "button" at bounding box center [1346, 71] width 29 height 20
click at [1287, 119] on link "Edit quote" at bounding box center [1299, 126] width 126 height 24
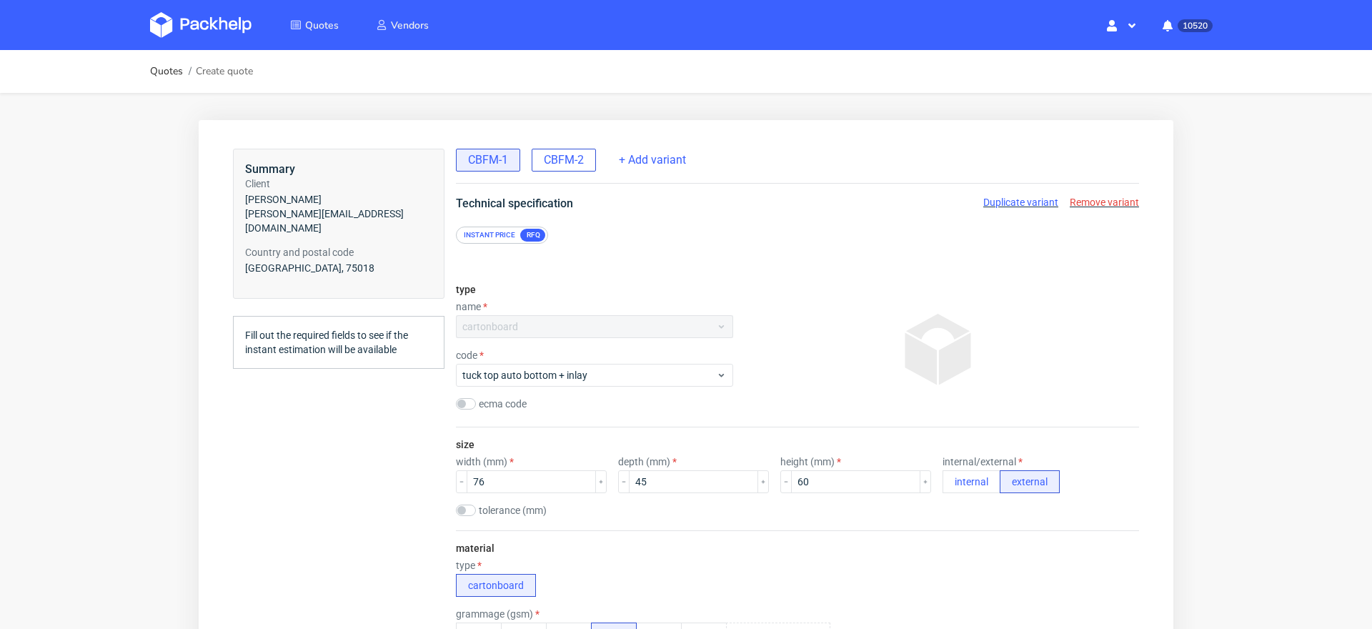
click at [564, 151] on div "CBFM-2" at bounding box center [564, 160] width 64 height 23
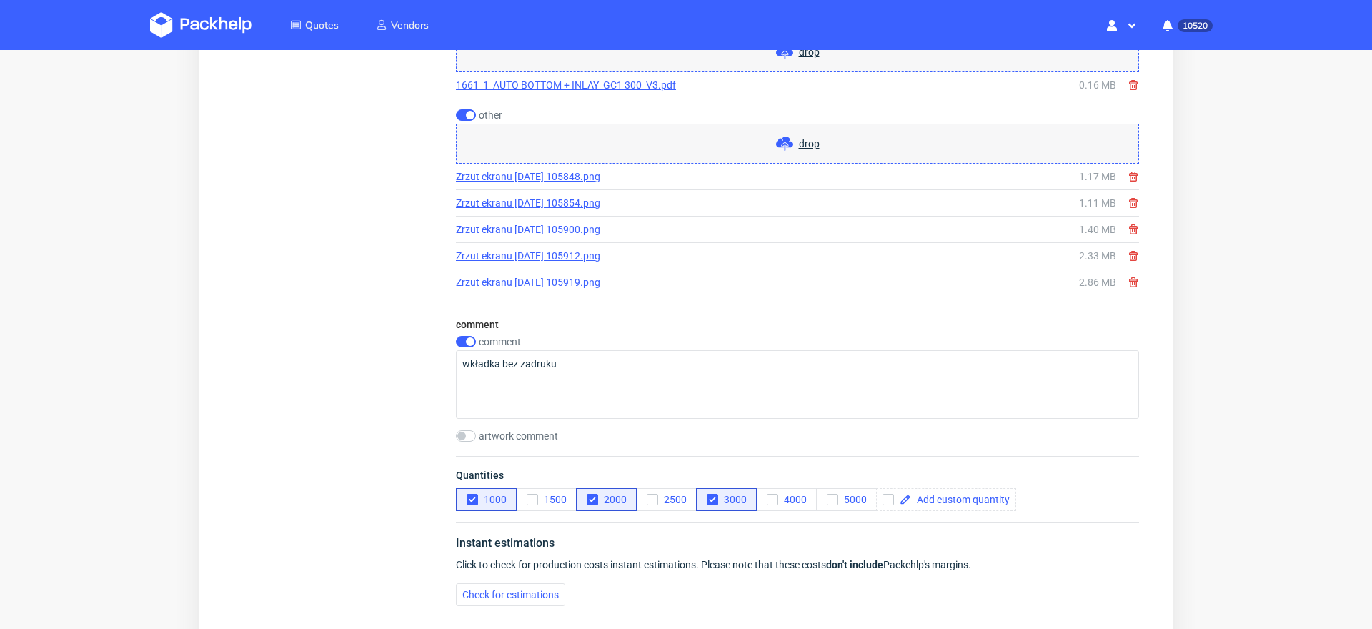
scroll to position [1668, 0]
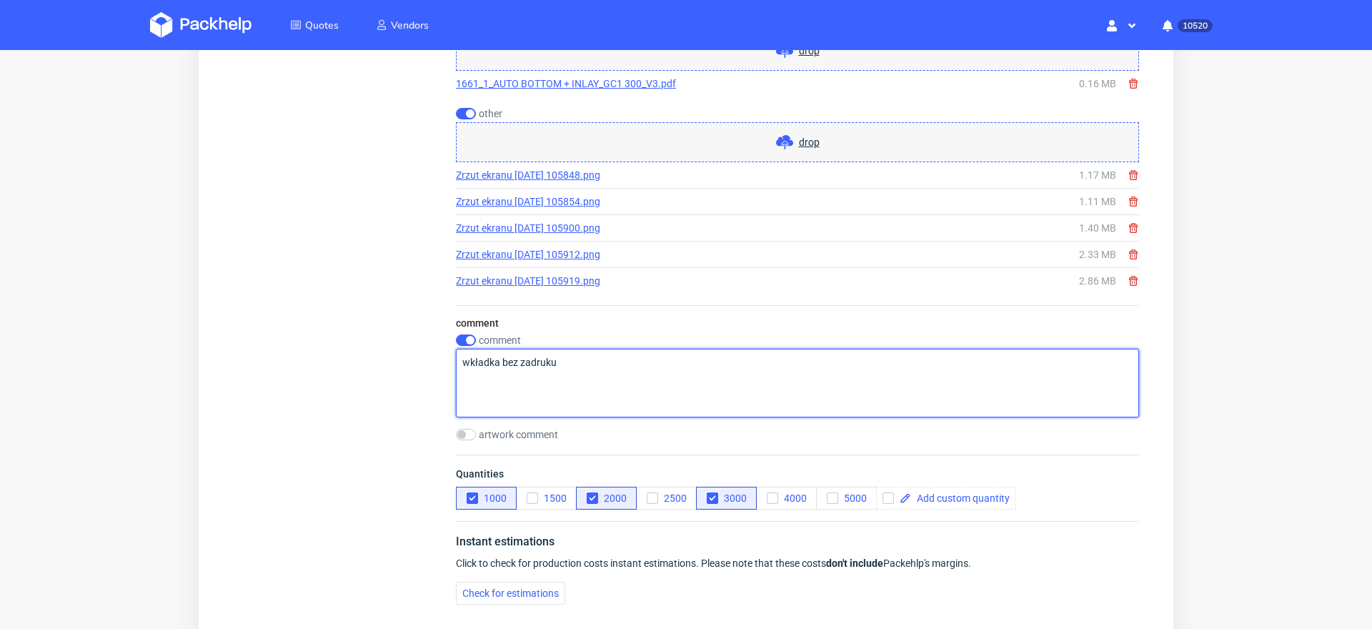
click at [577, 361] on textarea "wkładka bez zadruku" at bounding box center [797, 383] width 683 height 69
type textarea "wkładka bez zadruku Pudełko + wkładka opcja 1"
drag, startPoint x: 588, startPoint y: 369, endPoint x: 319, endPoint y: 326, distance: 272.2
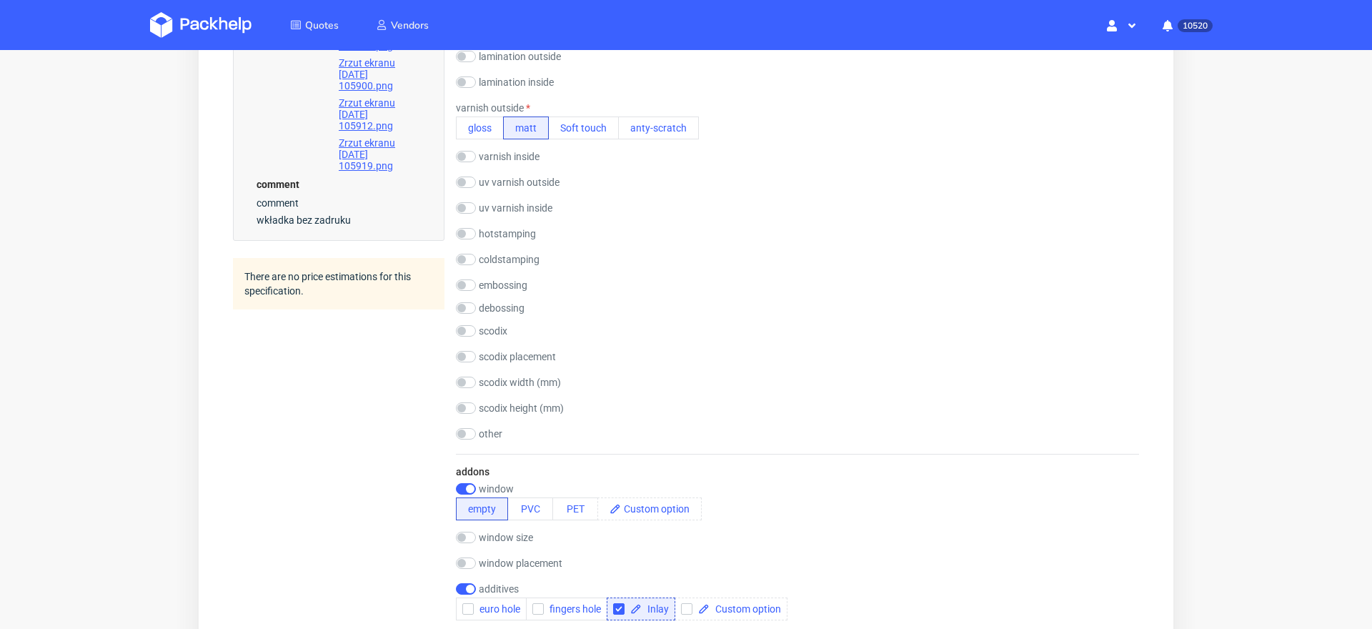
scroll to position [0, 0]
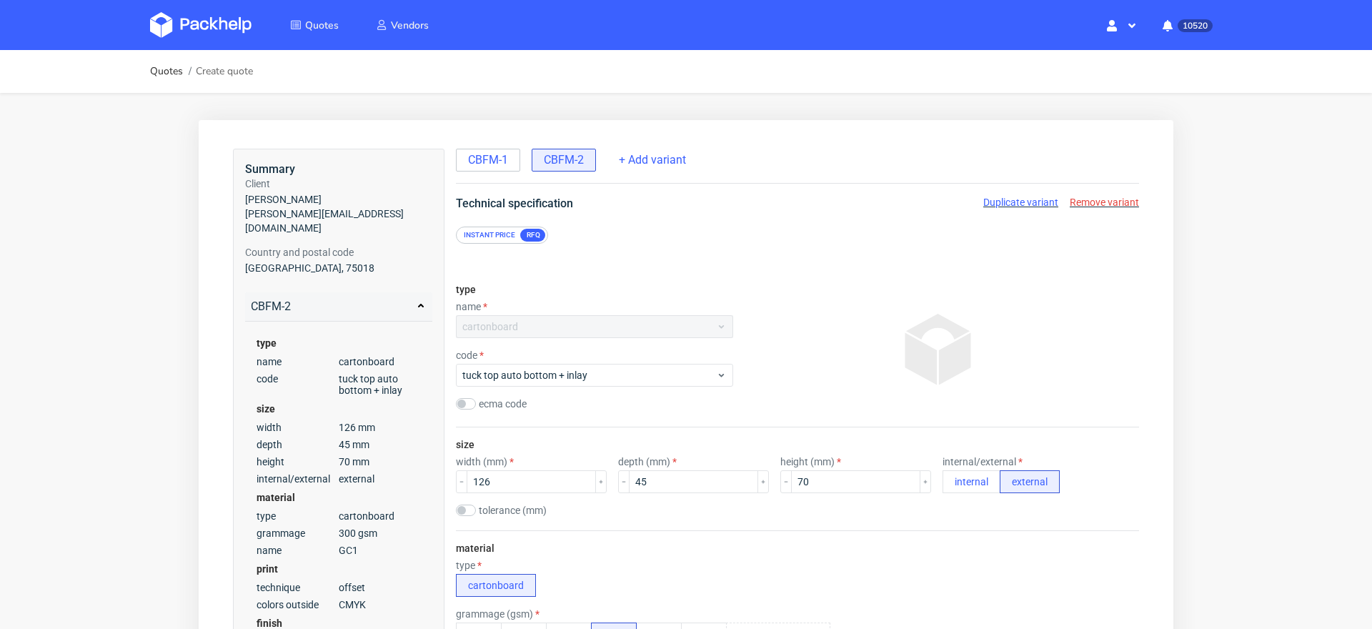
click at [1016, 200] on span "Duplicate variant" at bounding box center [1020, 202] width 75 height 11
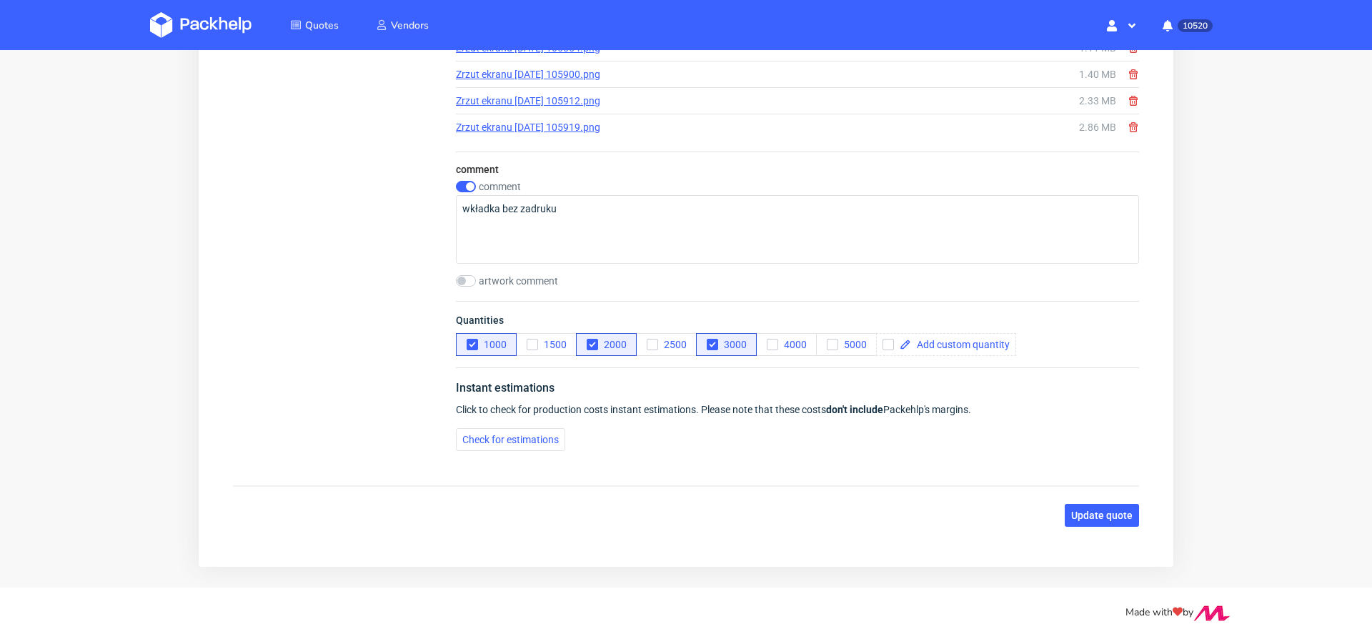
scroll to position [1830, 0]
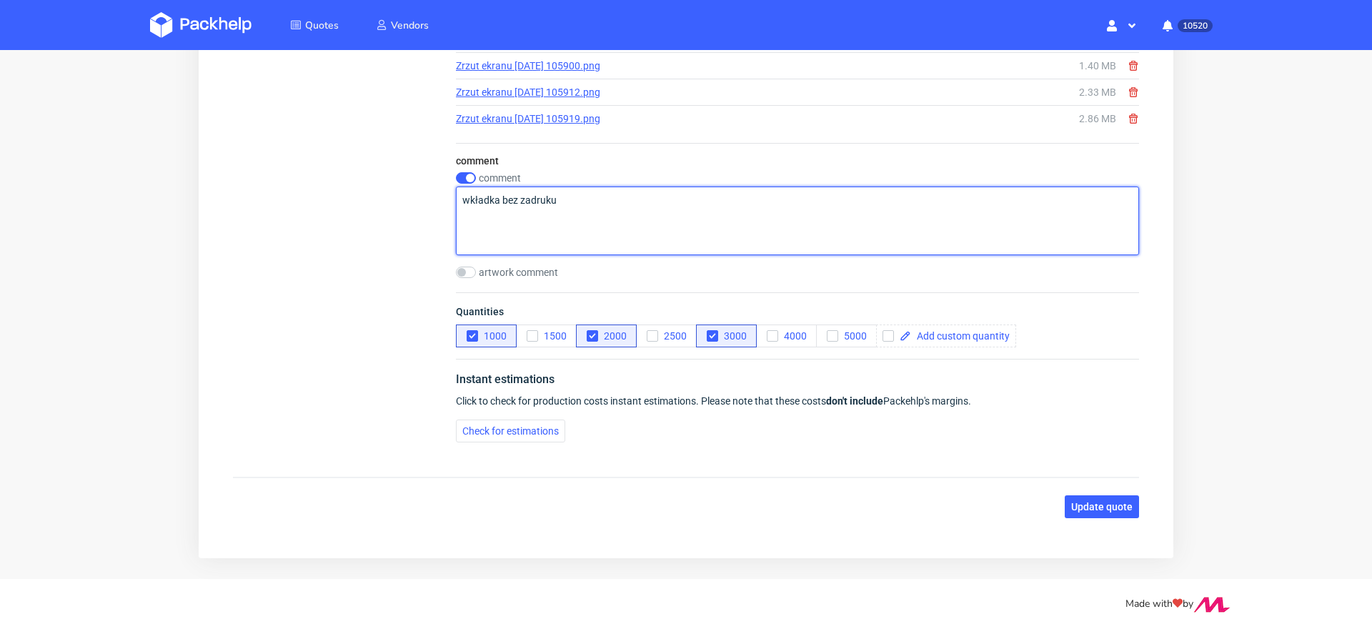
drag, startPoint x: 527, startPoint y: 226, endPoint x: 388, endPoint y: 149, distance: 158.3
paste textarea "Pudełko + wkładka opcja 1"
type textarea "wkładka bez zadruku Pudełko + wkładka opcja 2"
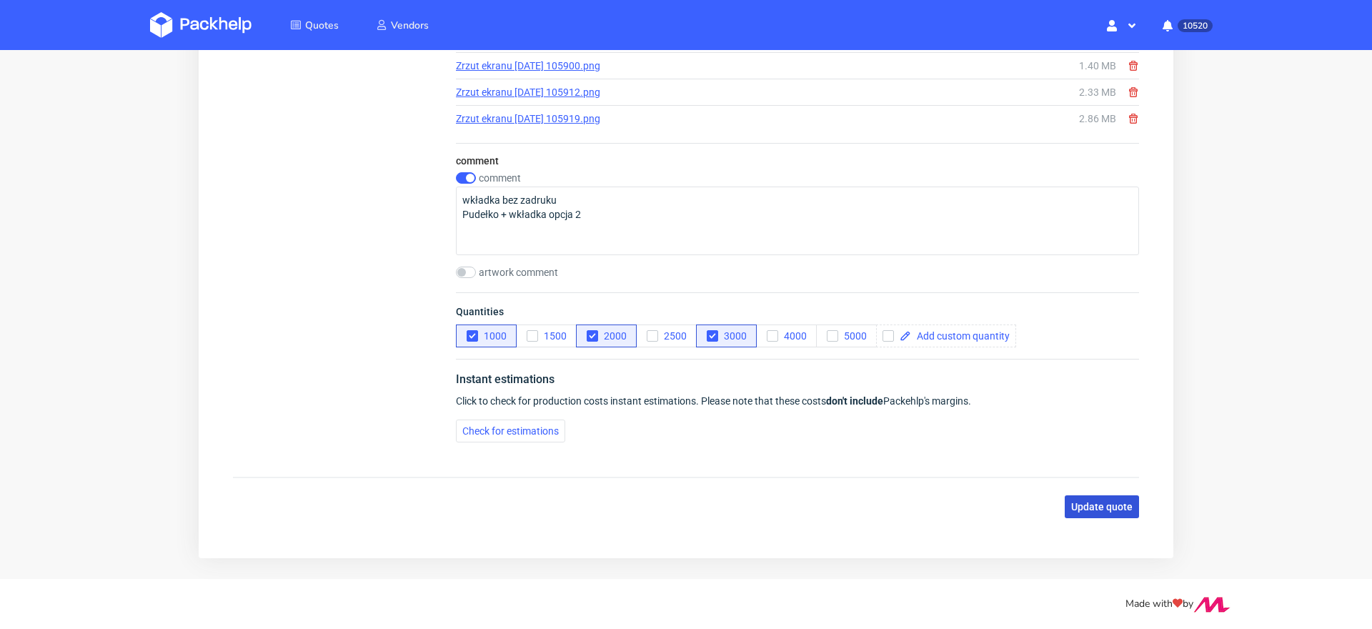
click at [1075, 502] on span "Update quote" at bounding box center [1101, 507] width 61 height 10
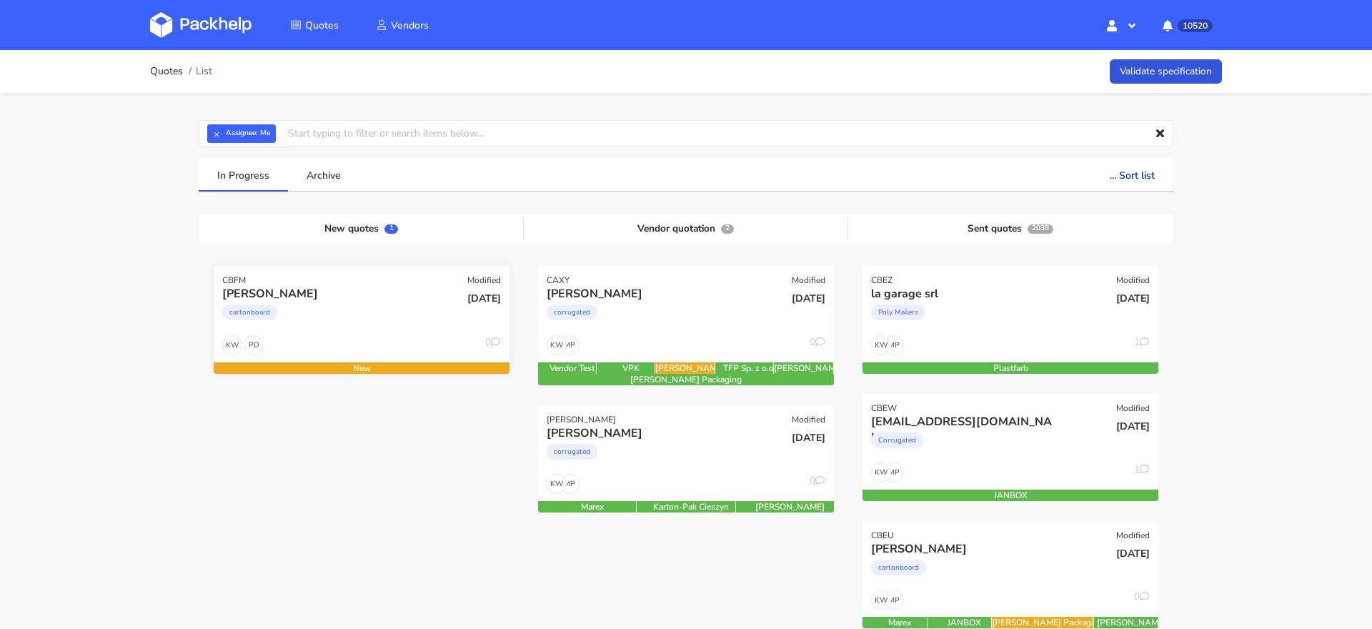
click at [307, 312] on div "cartonboard" at bounding box center [316, 316] width 189 height 29
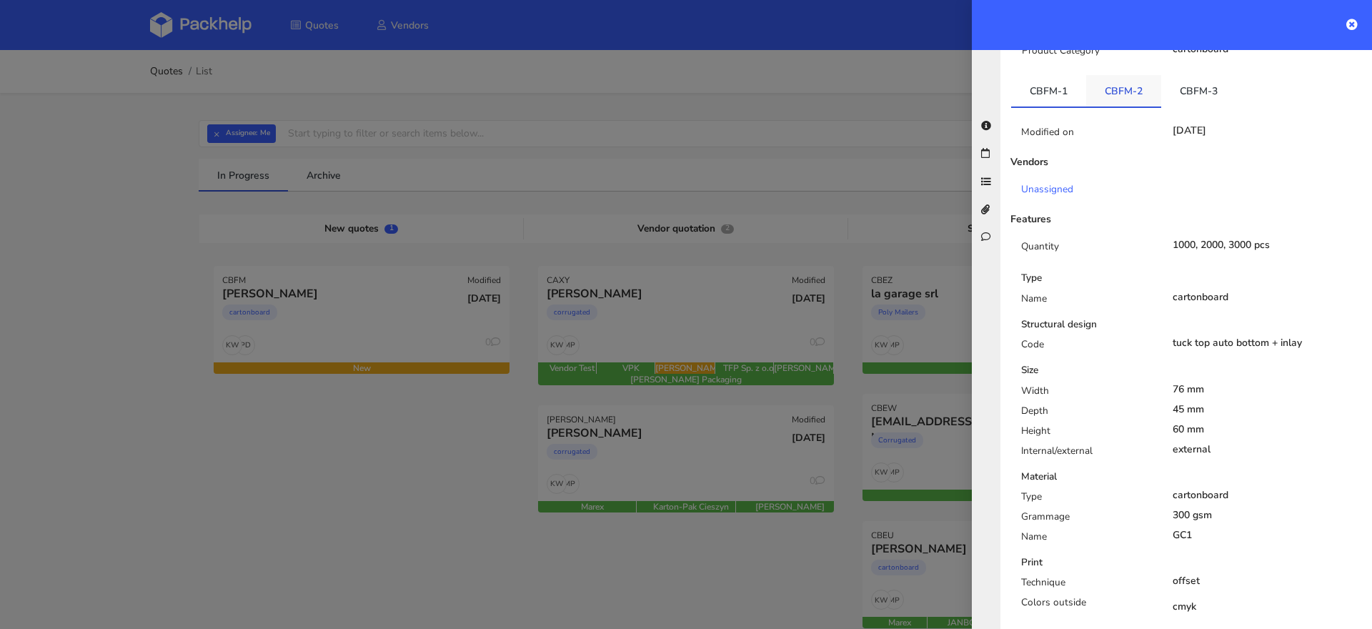
scroll to position [206, 0]
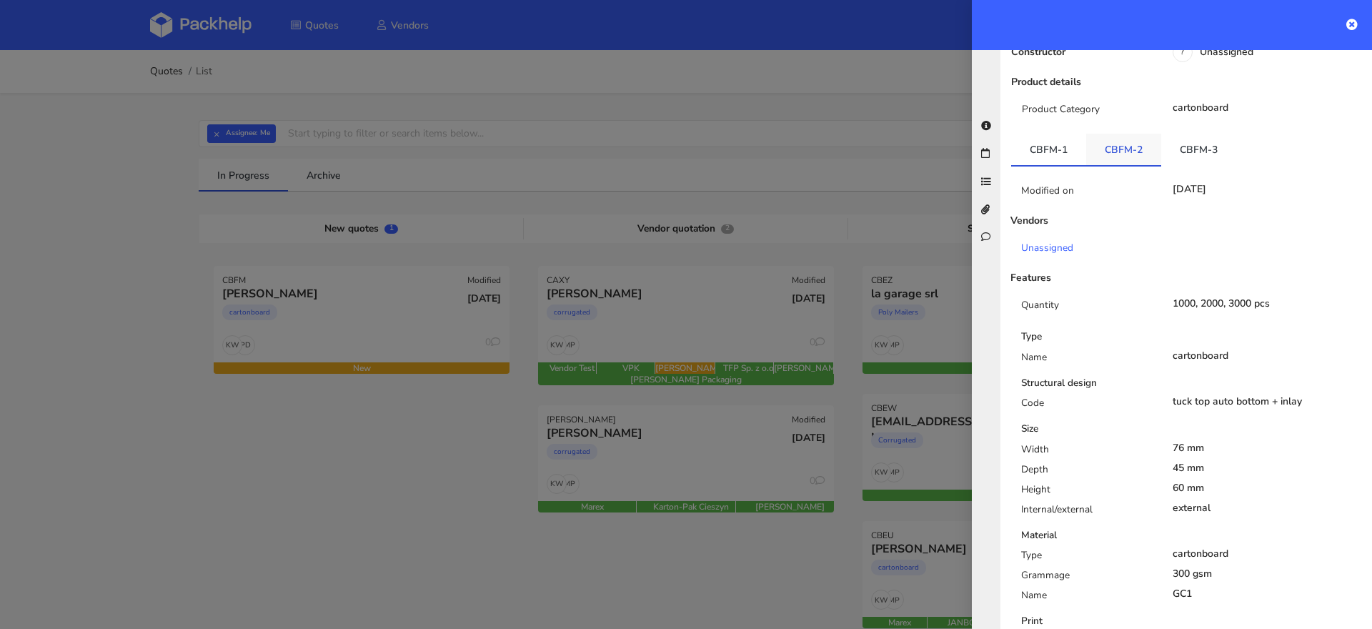
click at [1128, 144] on link "CBFM-2" at bounding box center [1123, 149] width 75 height 31
click at [1188, 126] on div "Product Category cartonboard" at bounding box center [1186, 115] width 372 height 26
click at [1188, 144] on link "CBFM-3" at bounding box center [1198, 149] width 75 height 31
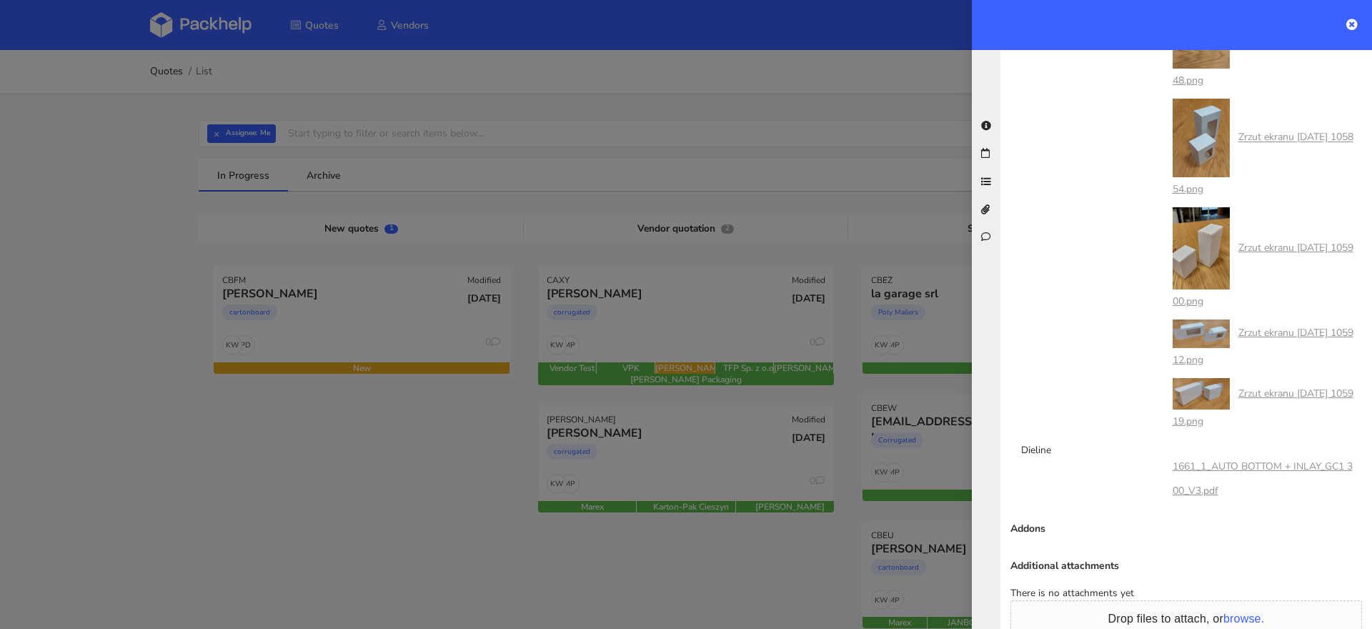
scroll to position [1149, 0]
click at [1245, 462] on link "1661_1_AUTO BOTTOM + INLAY_GC1 300_V3.pdf" at bounding box center [1263, 477] width 180 height 38
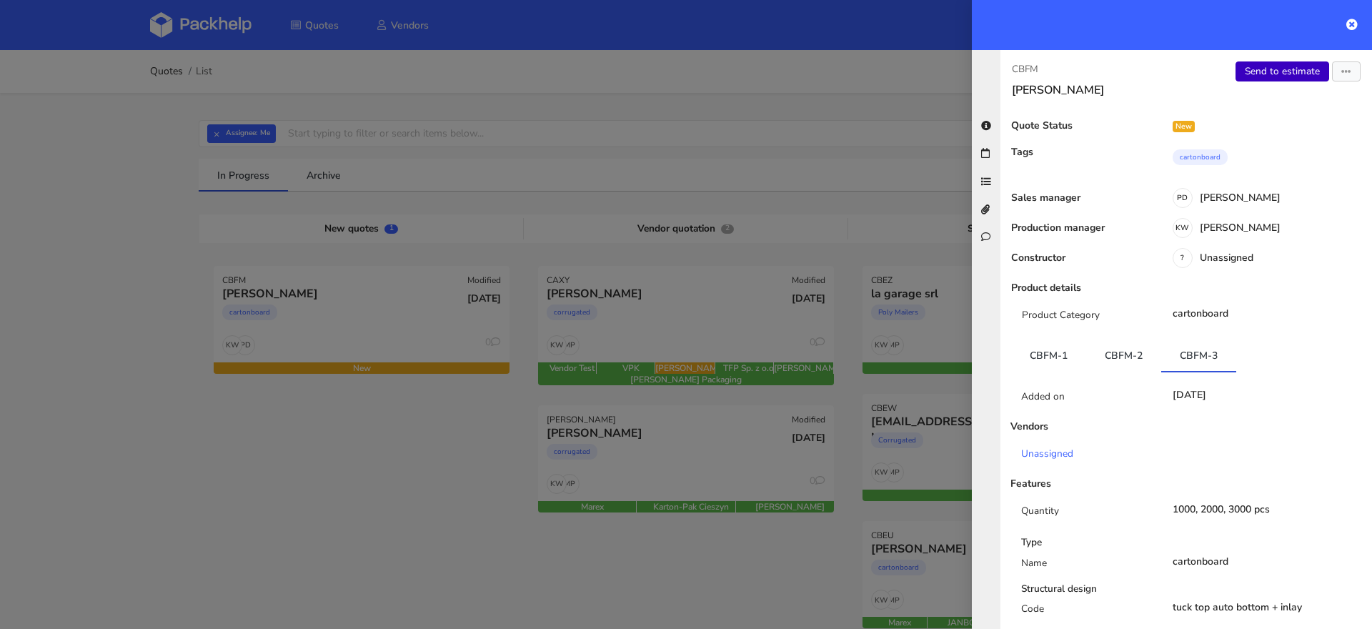
click at [1285, 73] on link "Send to estimate" at bounding box center [1283, 71] width 94 height 20
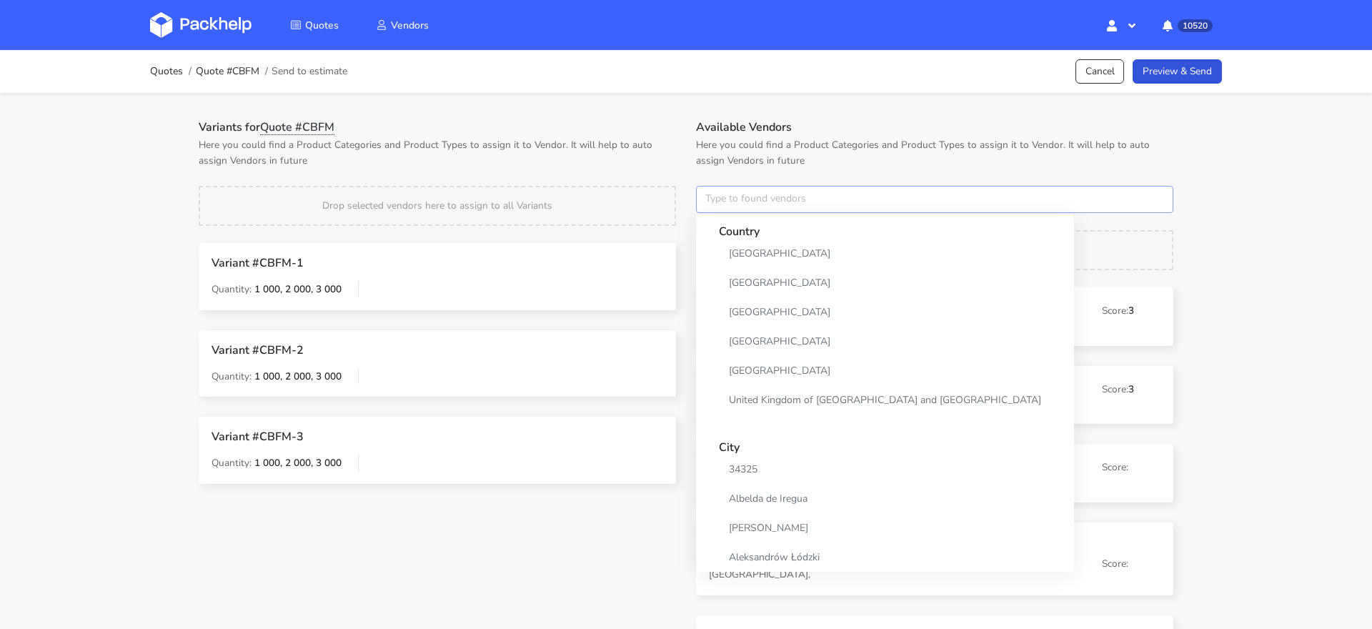
drag, startPoint x: 699, startPoint y: 202, endPoint x: 712, endPoint y: 200, distance: 12.9
click at [699, 202] on input "text" at bounding box center [934, 199] width 477 height 27
click at [717, 200] on input "text" at bounding box center [934, 199] width 477 height 27
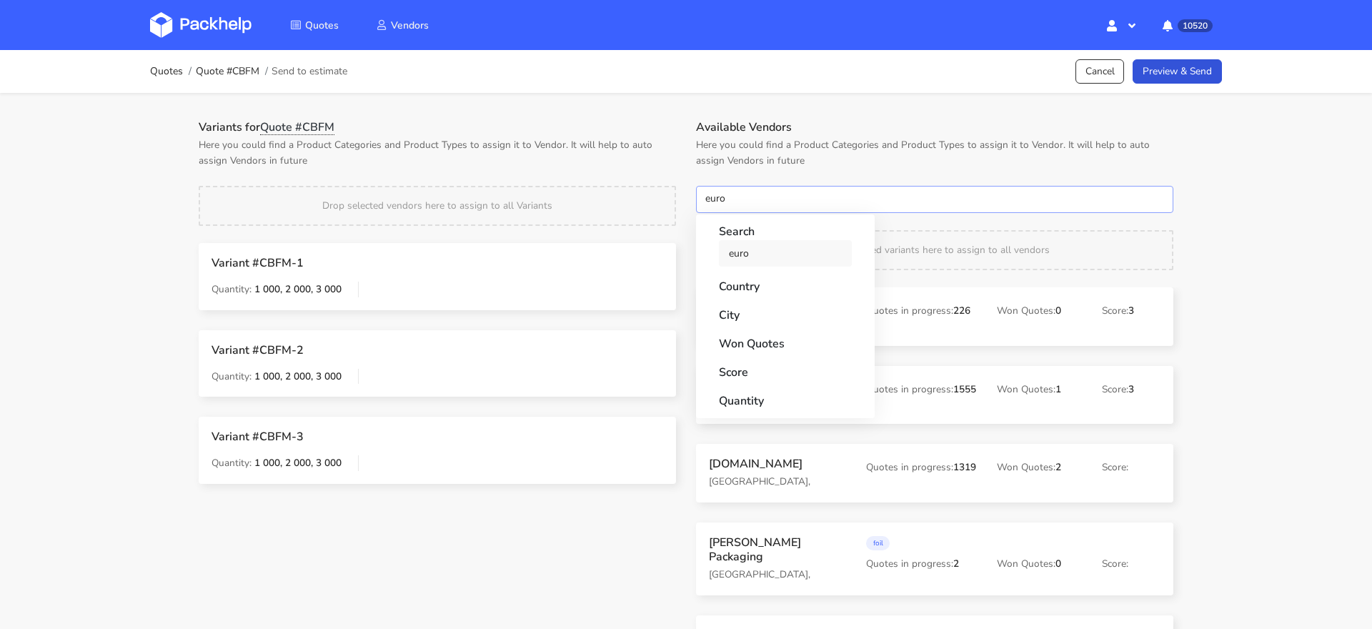
type input "euro"
click at [725, 260] on link "euro" at bounding box center [785, 253] width 133 height 26
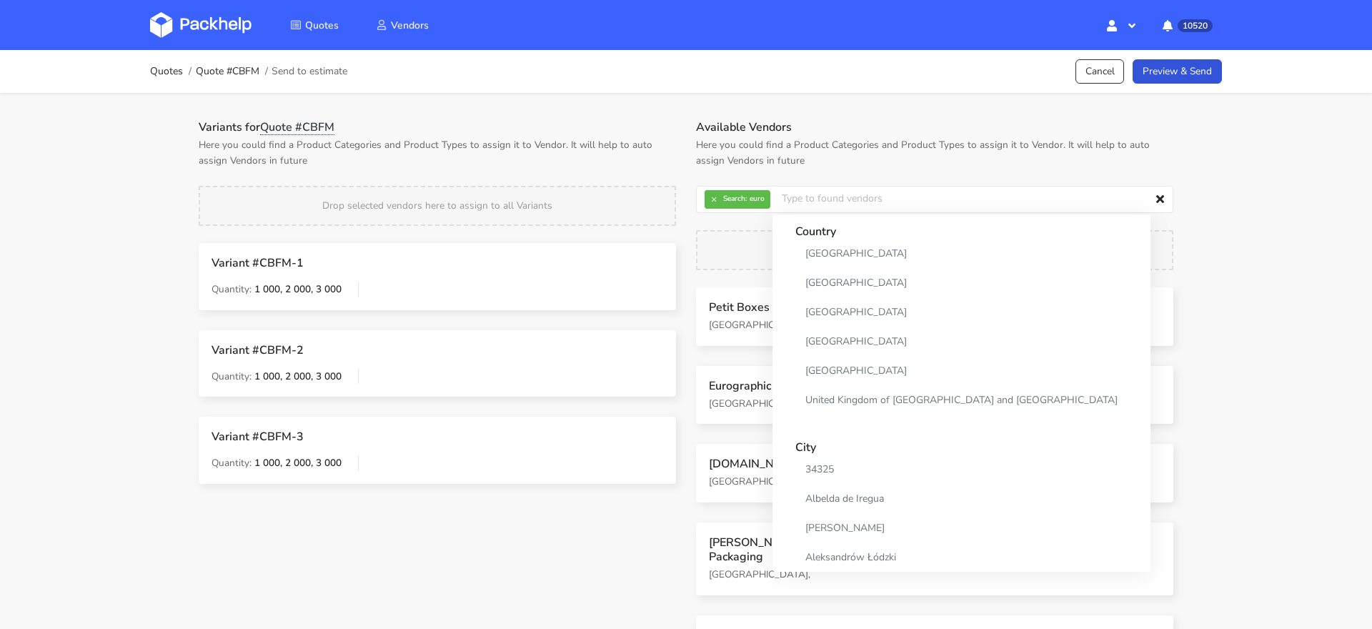
click at [660, 159] on p "Here you could find a Product Categories and Product Types to assign it to Vend…" at bounding box center [437, 152] width 477 height 31
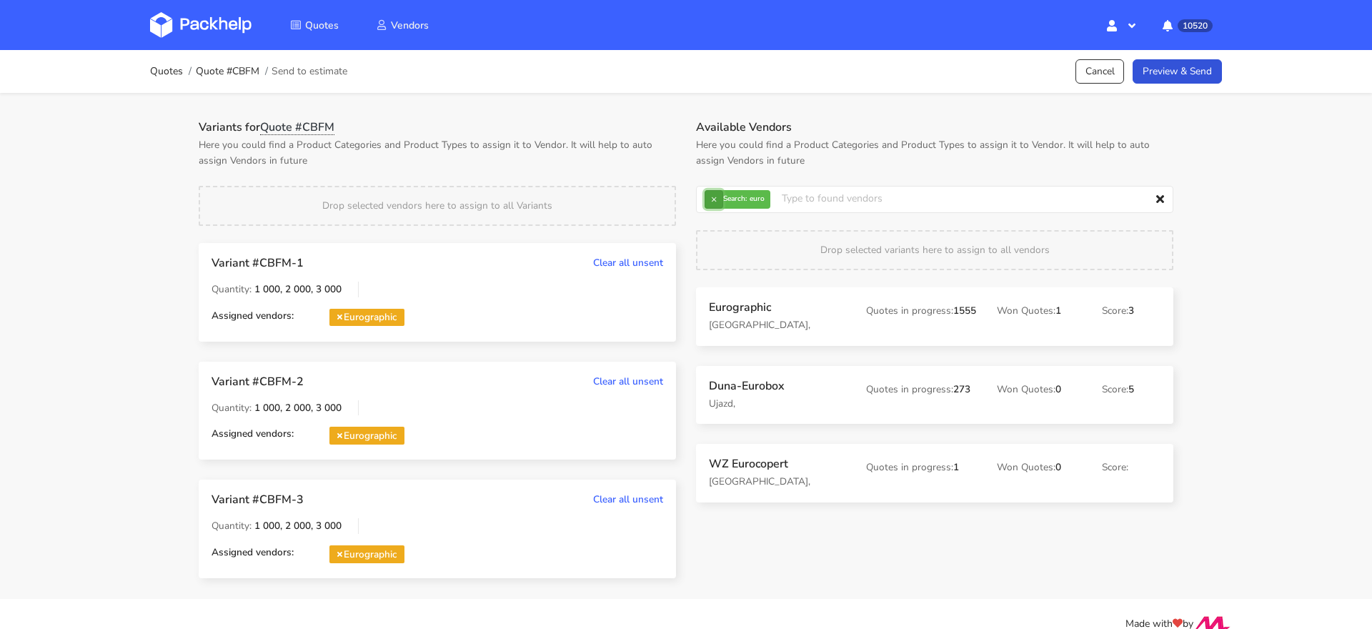
click at [711, 190] on button "×" at bounding box center [714, 199] width 19 height 19
click at [711, 192] on input "text" at bounding box center [934, 199] width 477 height 27
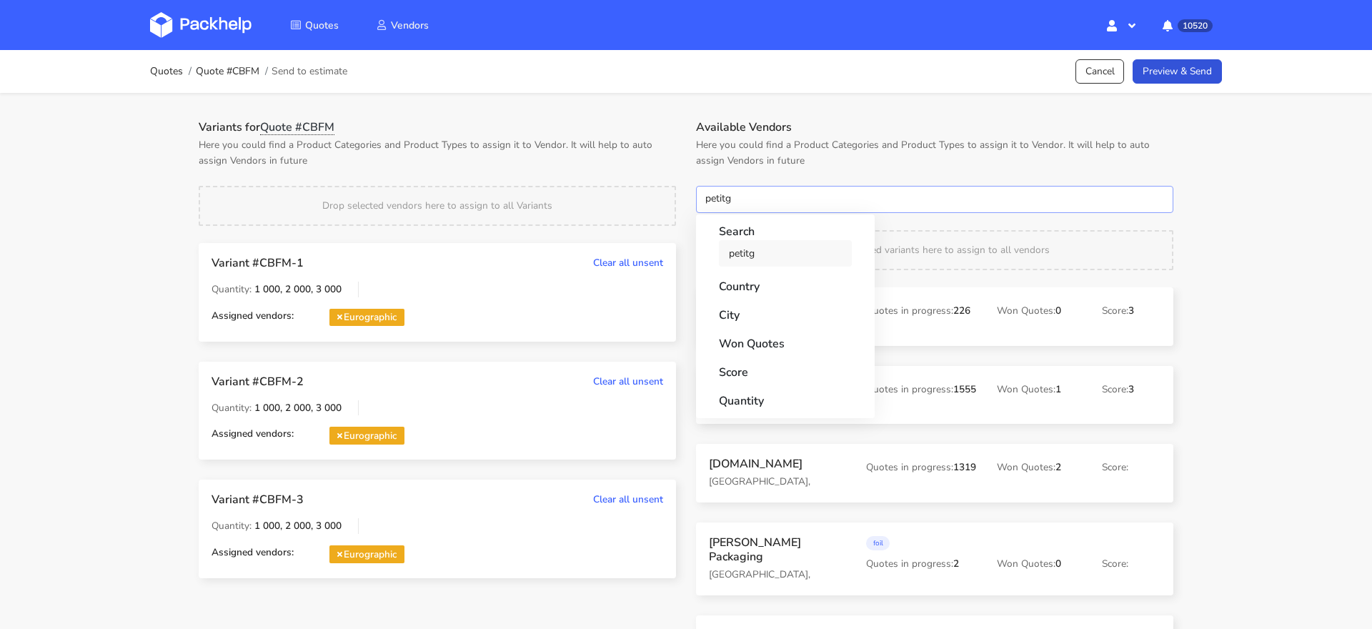
type input "petitg"
click at [726, 242] on link "petitg" at bounding box center [785, 253] width 133 height 26
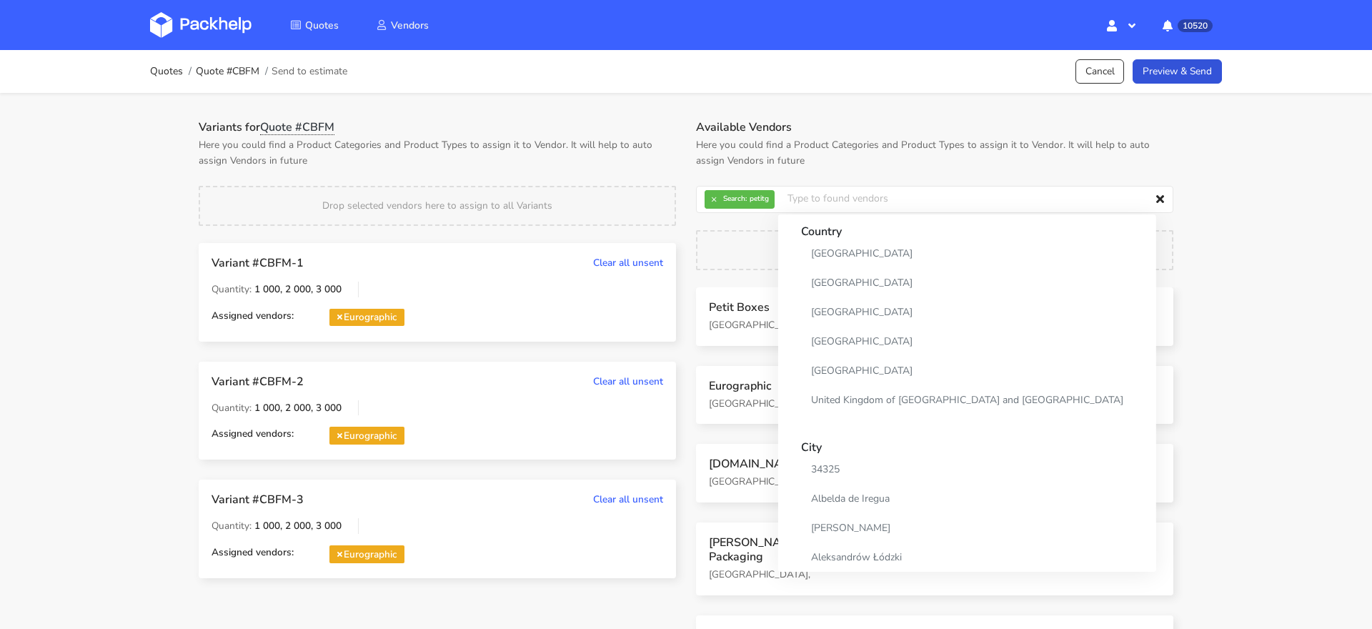
click at [660, 172] on div "Variants for Quote #CBFM Here you could find a Product Categories and Product T…" at bounding box center [437, 359] width 497 height 478
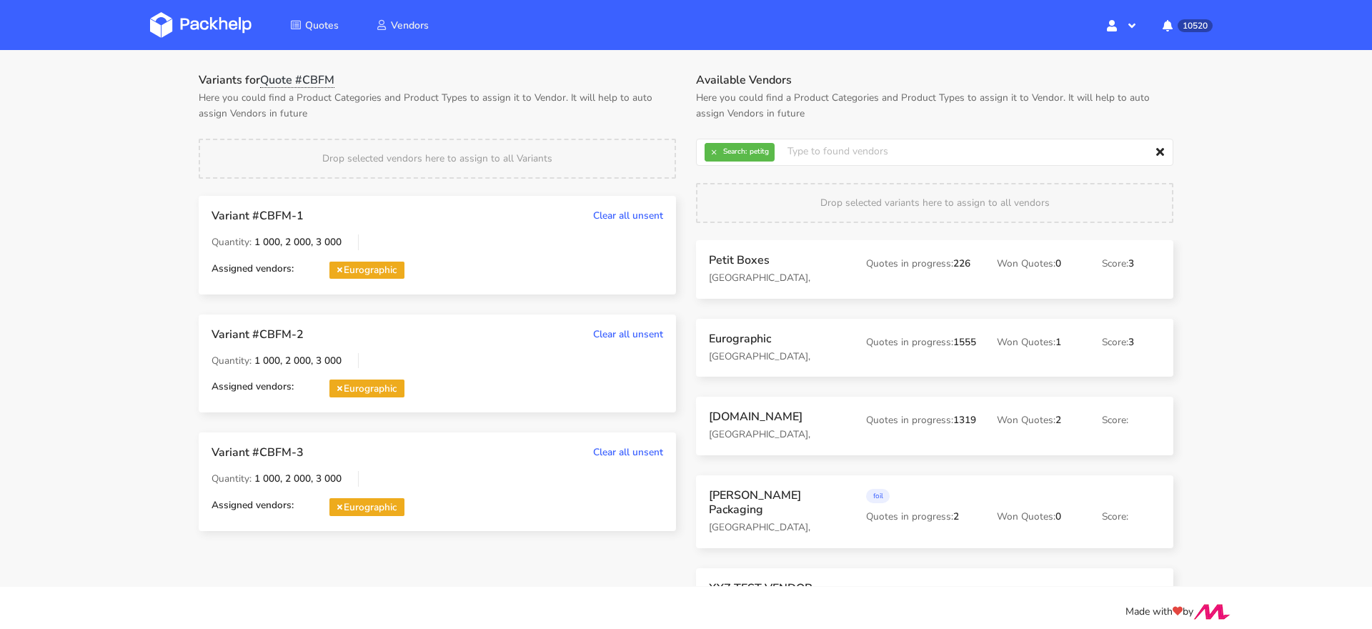
scroll to position [60, 0]
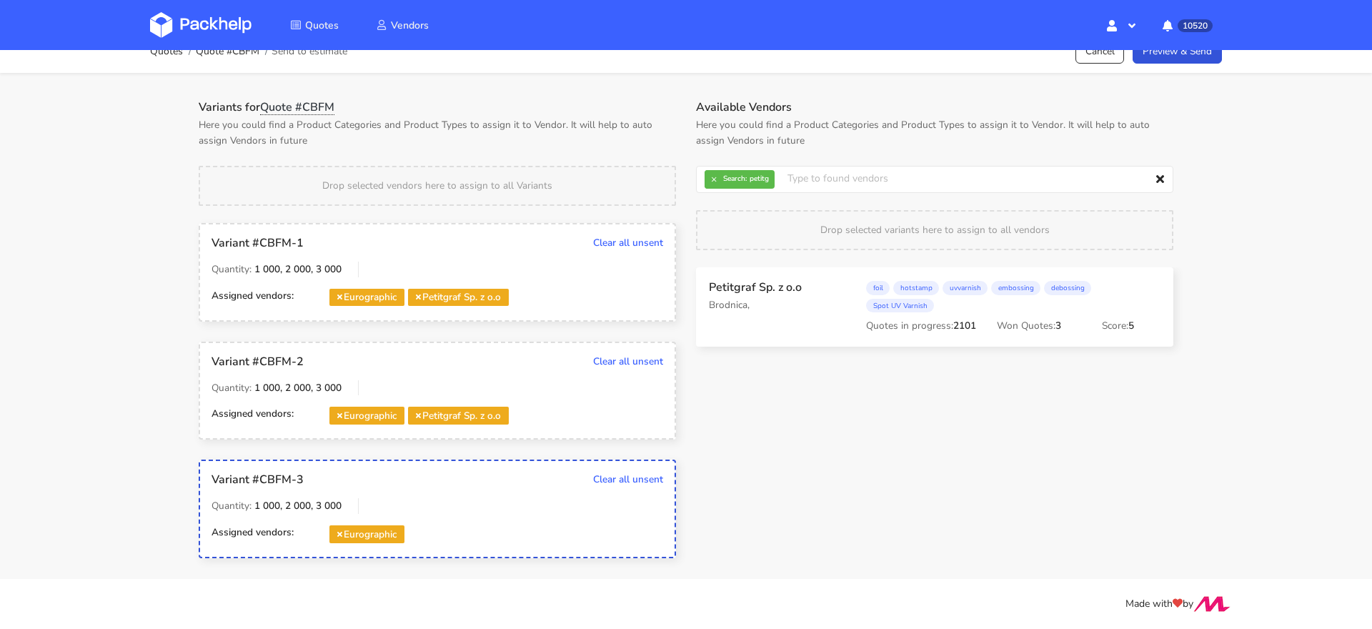
drag, startPoint x: 752, startPoint y: 279, endPoint x: 748, endPoint y: 286, distance: 8.0
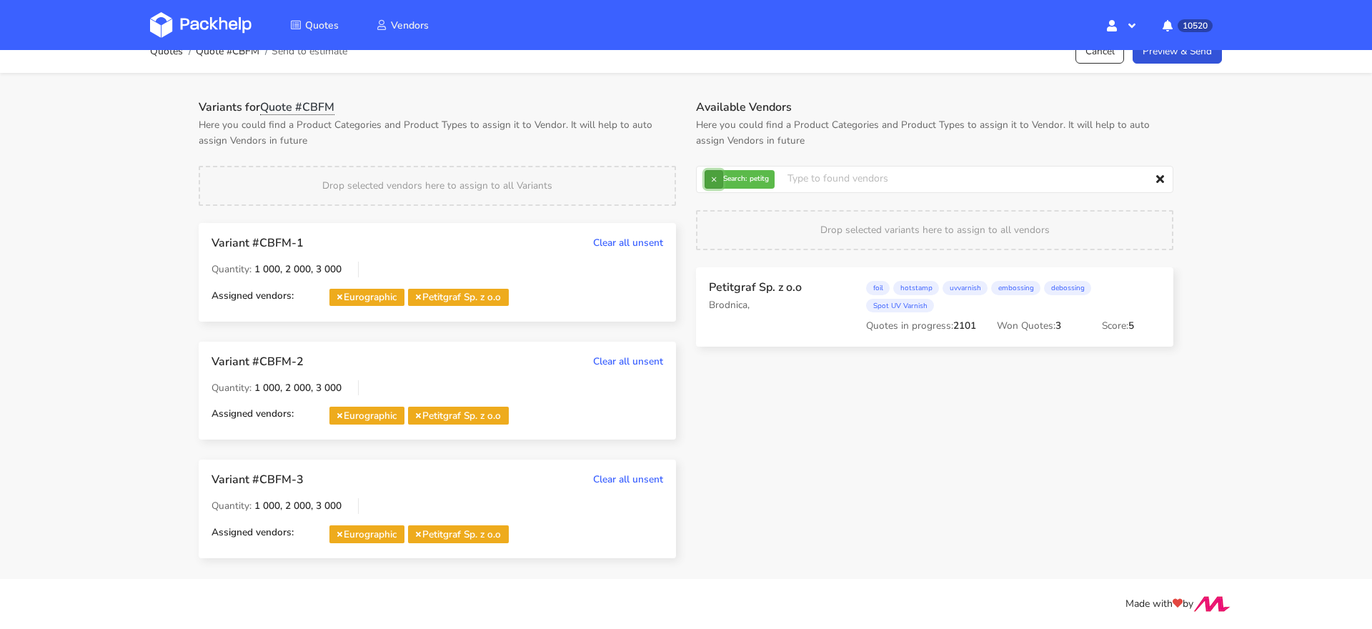
click at [710, 170] on button "×" at bounding box center [714, 179] width 19 height 19
click at [710, 166] on input "text" at bounding box center [934, 179] width 477 height 27
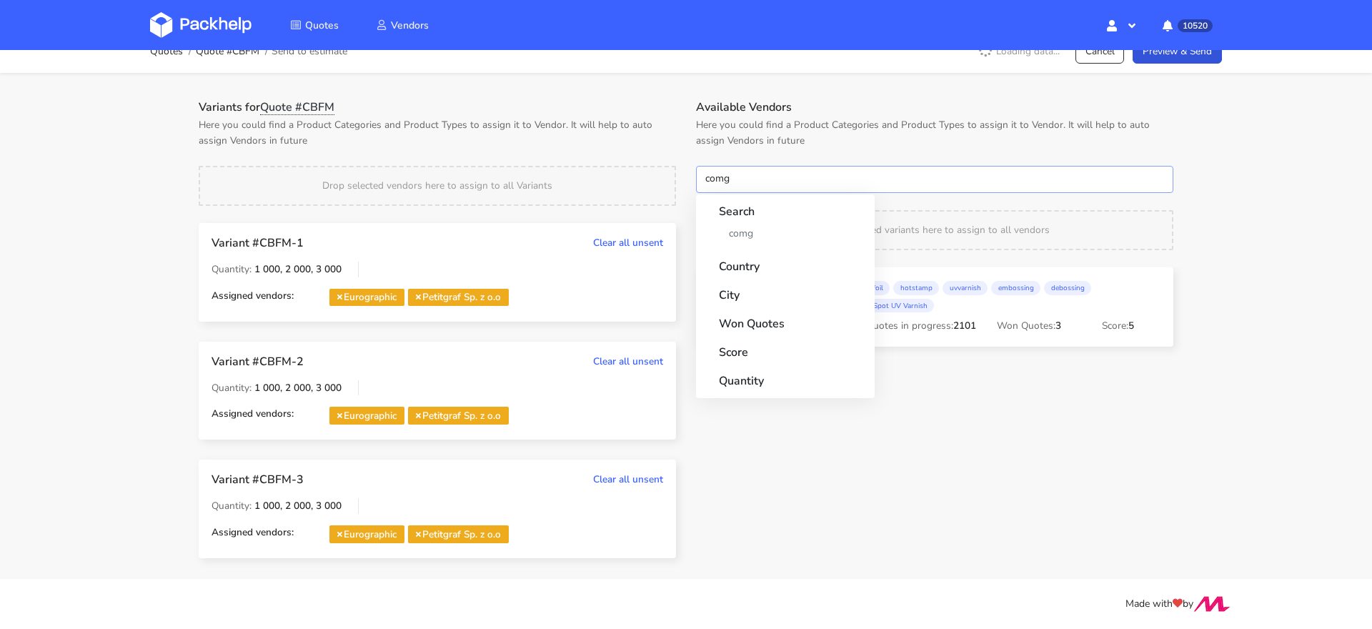
type input "comg"
click at [732, 194] on strong "Search" at bounding box center [785, 207] width 133 height 26
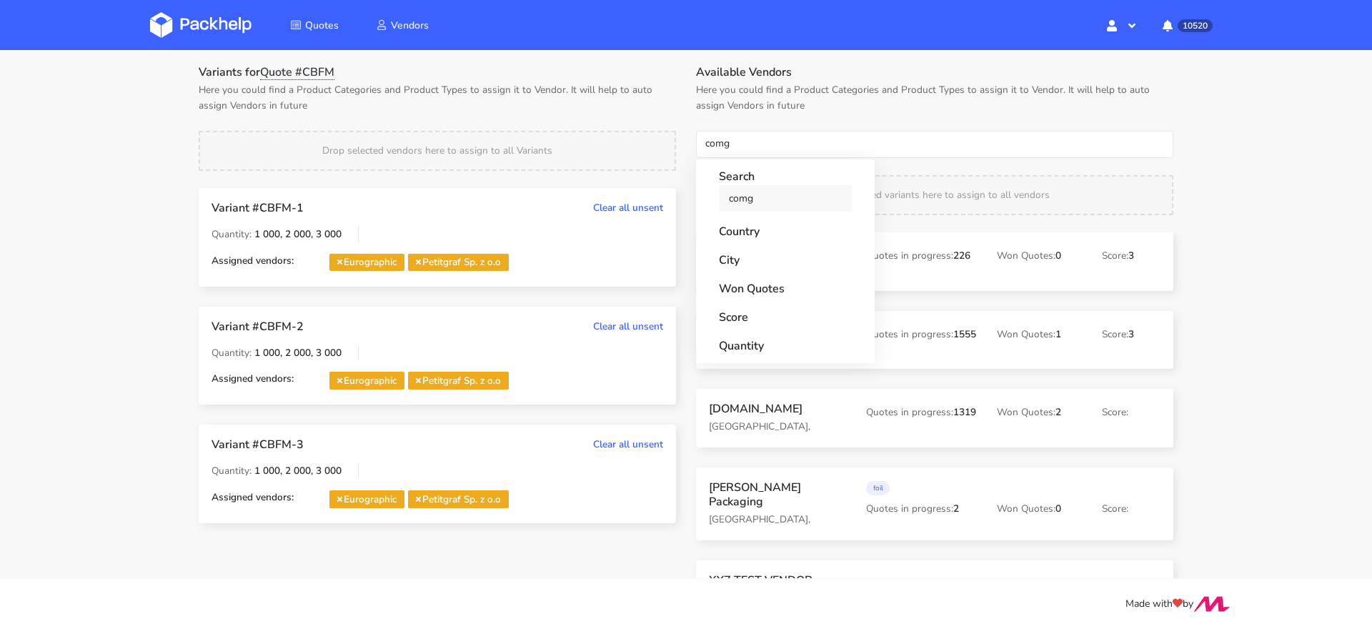
click at [732, 192] on link "comg" at bounding box center [785, 198] width 133 height 26
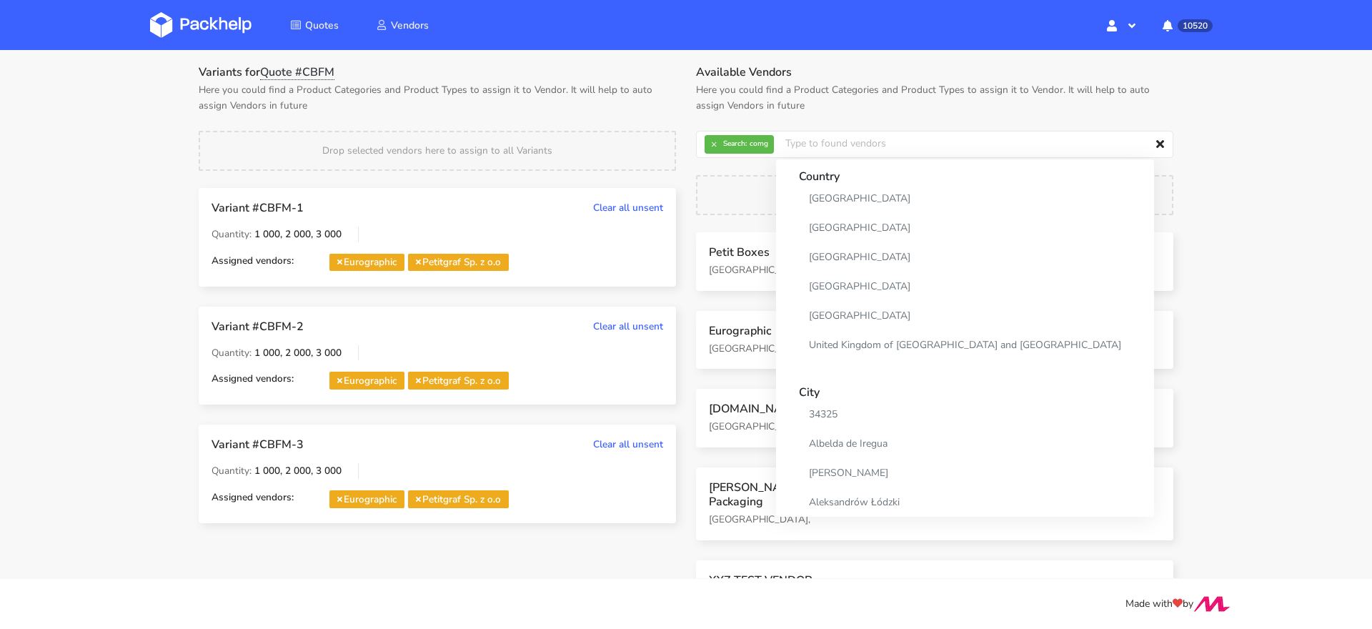
click at [605, 114] on div "Variants for Quote #CBFM Here you could find a Product Categories and Product T…" at bounding box center [437, 304] width 497 height 478
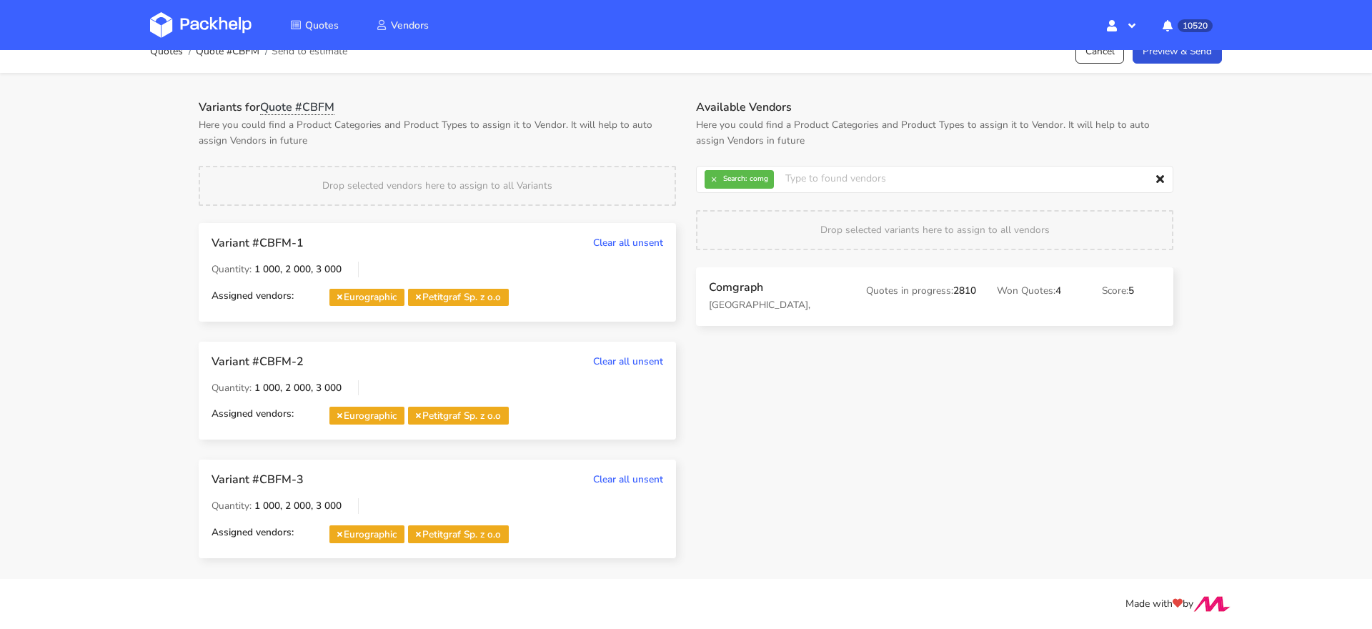
click at [729, 280] on h3 "Comgraph" at bounding box center [777, 287] width 137 height 14
drag, startPoint x: 729, startPoint y: 248, endPoint x: 631, endPoint y: 234, distance: 98.8
click at [659, 244] on div "Variants for Quote #CBFM Here you could find a Product Categories and Product T…" at bounding box center [686, 339] width 995 height 478
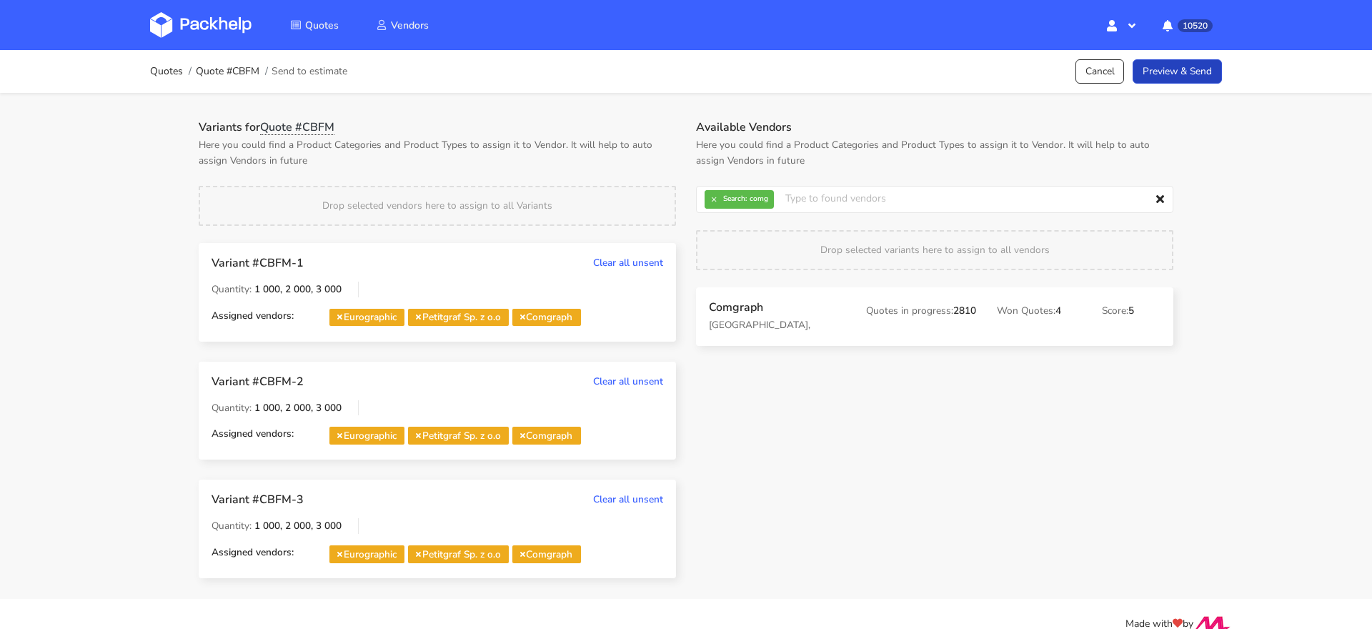
click at [1179, 69] on link "Preview & Send" at bounding box center [1177, 71] width 89 height 25
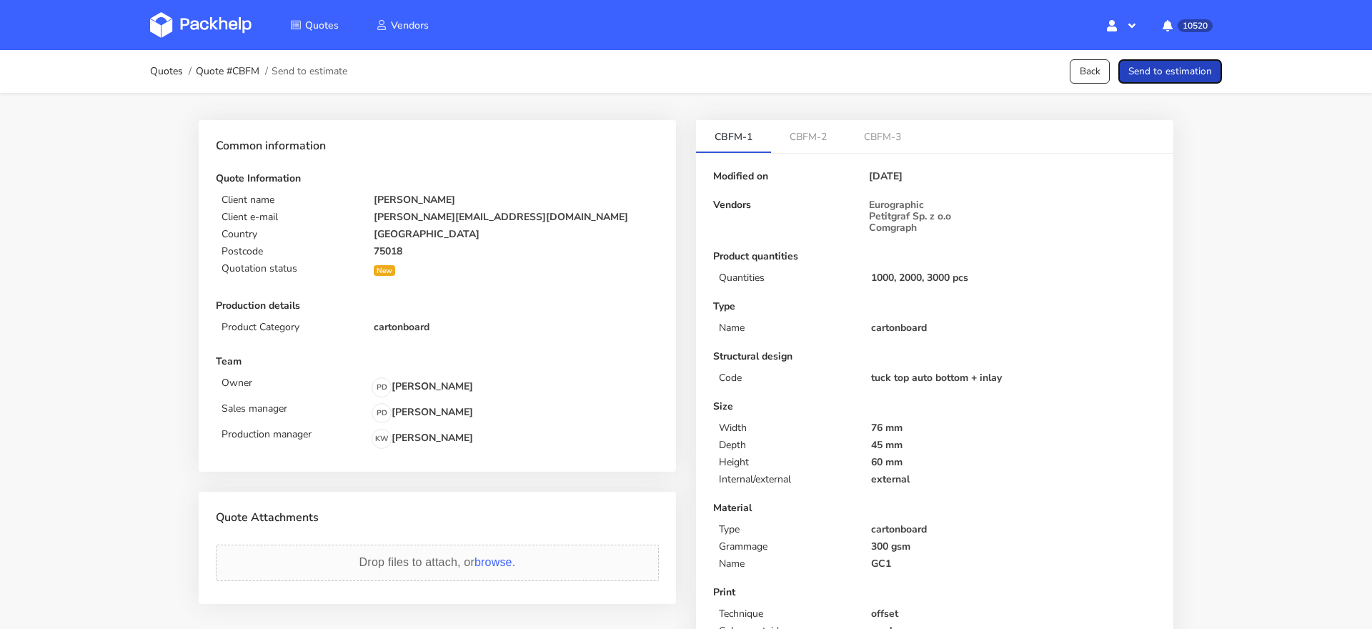
click at [1191, 69] on button "Send to estimation" at bounding box center [1170, 71] width 104 height 25
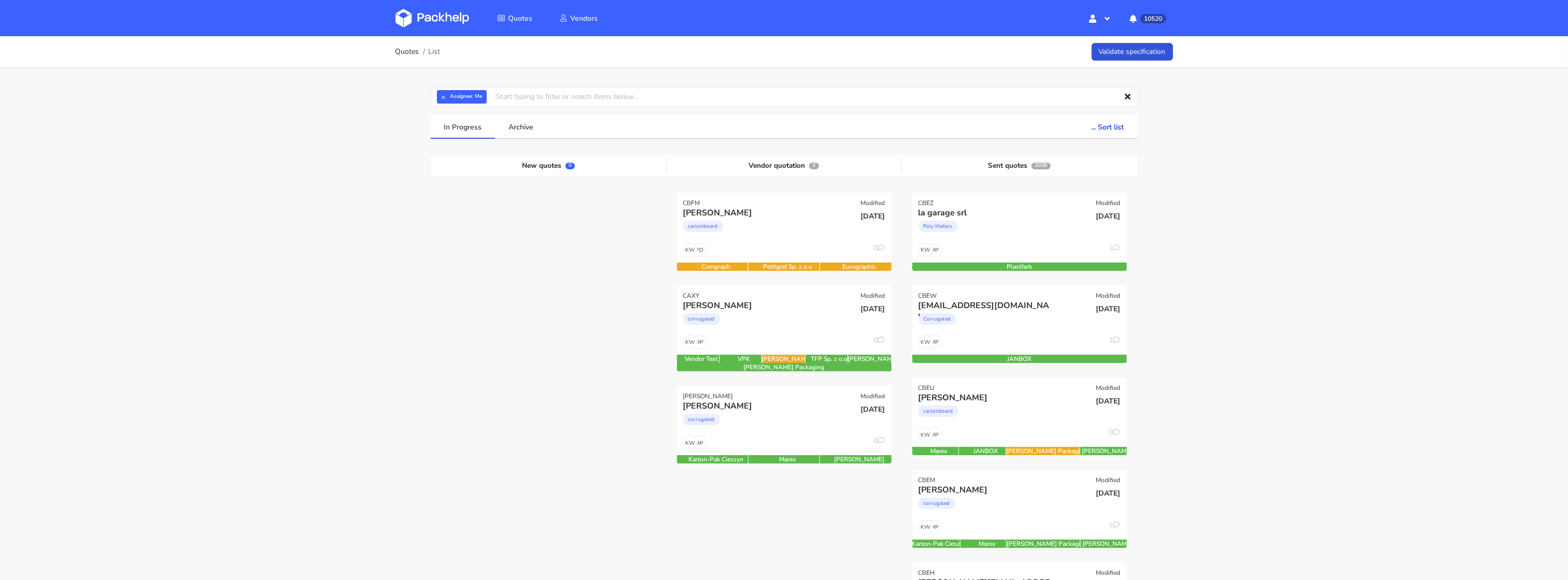
click at [429, 12] on img at bounding box center [432, 18] width 73 height 19
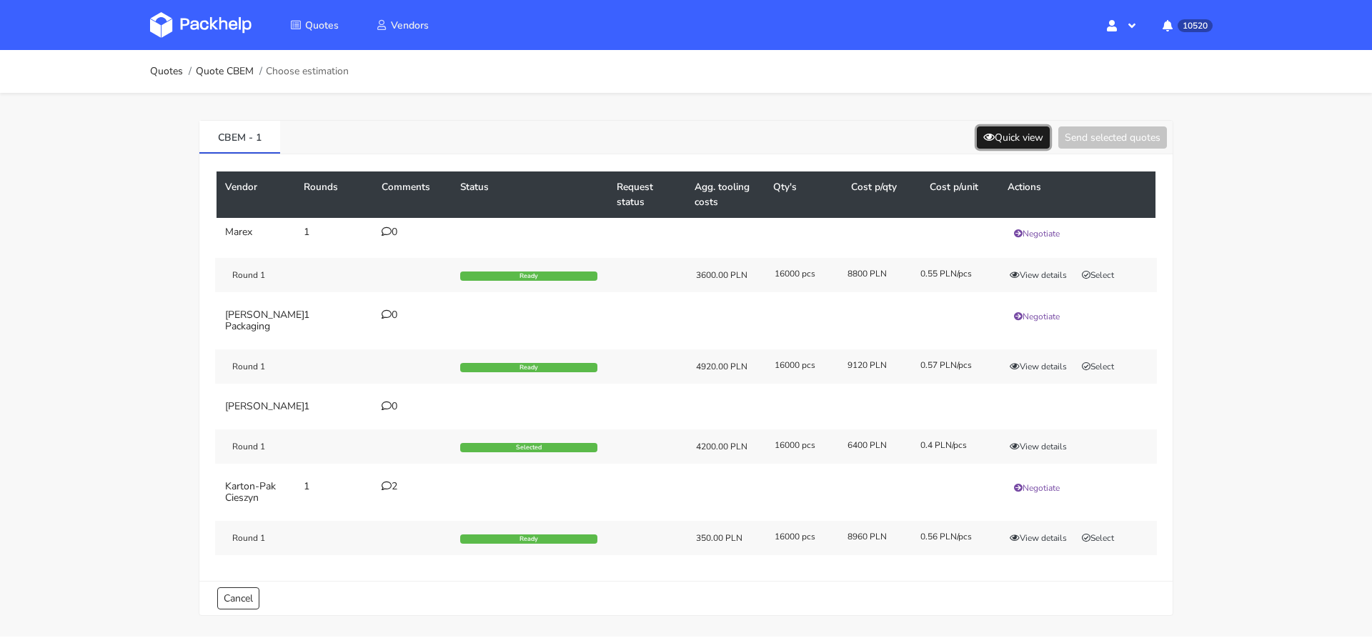
click at [1010, 143] on button "Quick view" at bounding box center [1013, 137] width 73 height 22
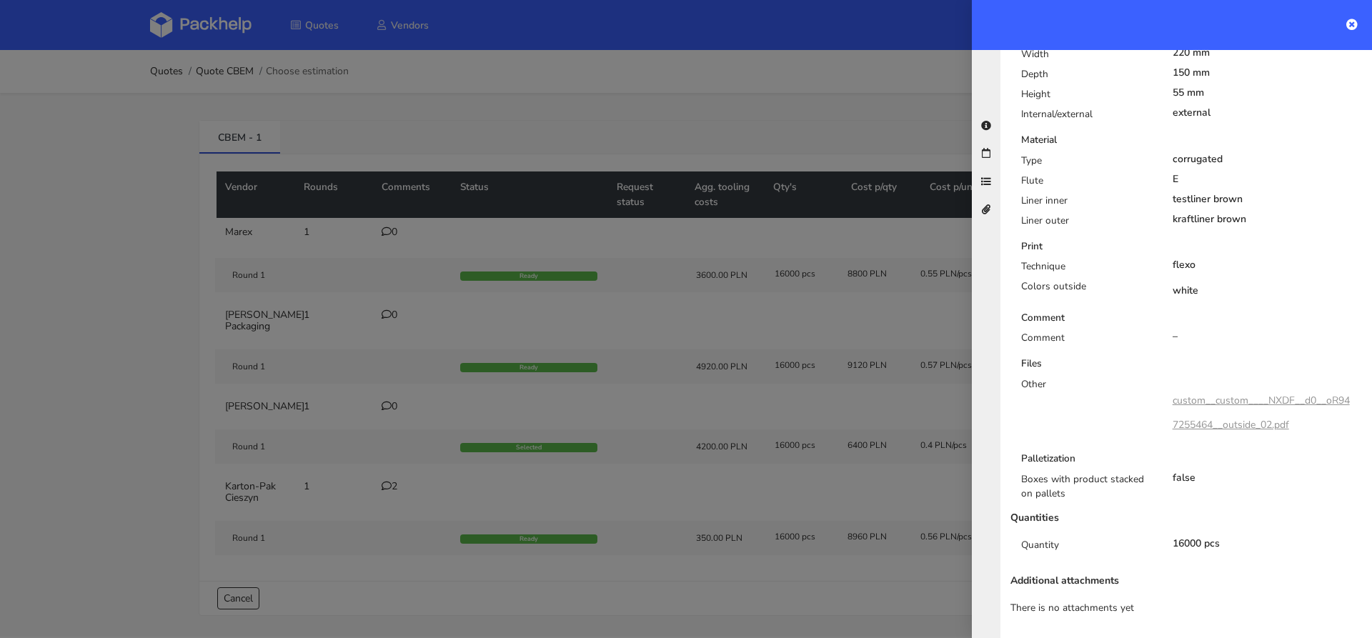
scroll to position [393, 0]
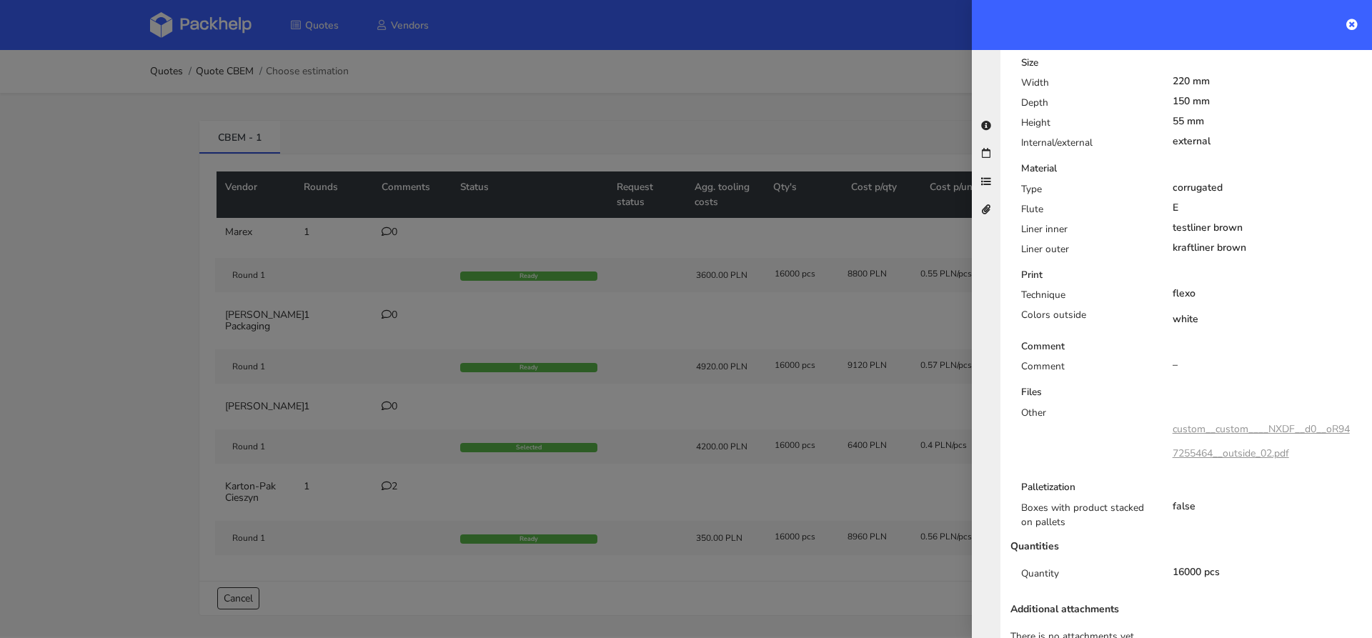
click at [735, 406] on div at bounding box center [686, 319] width 1372 height 638
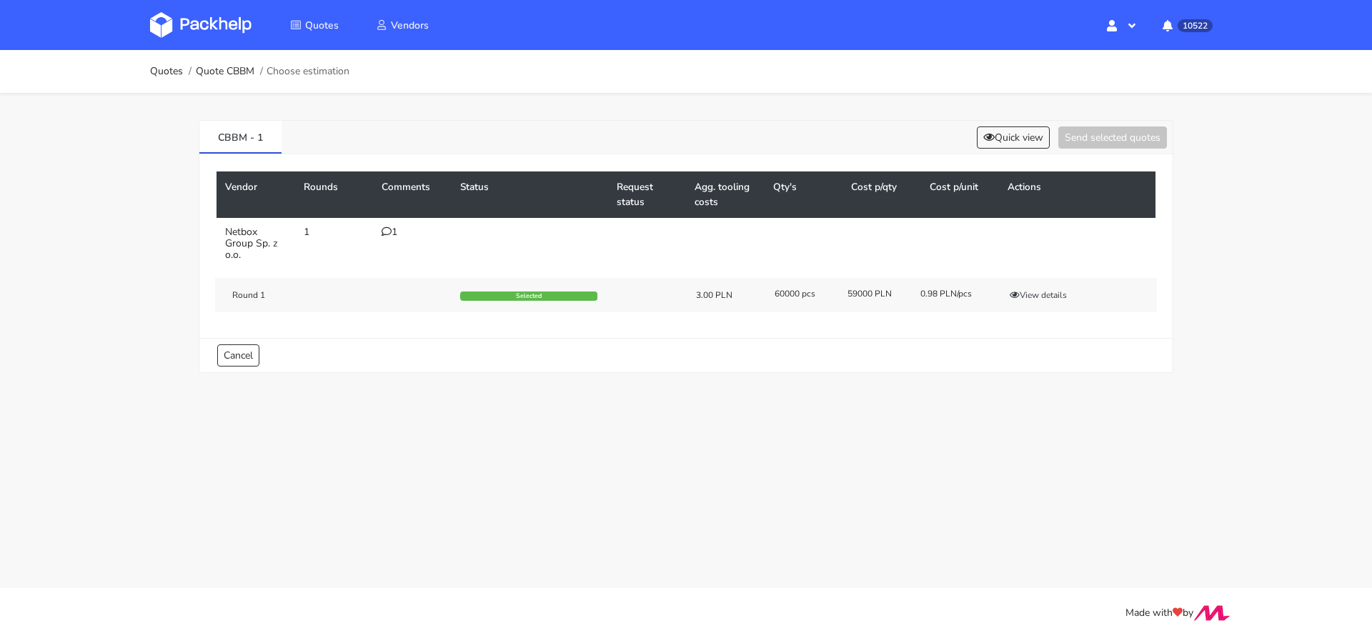
click at [391, 227] on div "1" at bounding box center [412, 232] width 61 height 11
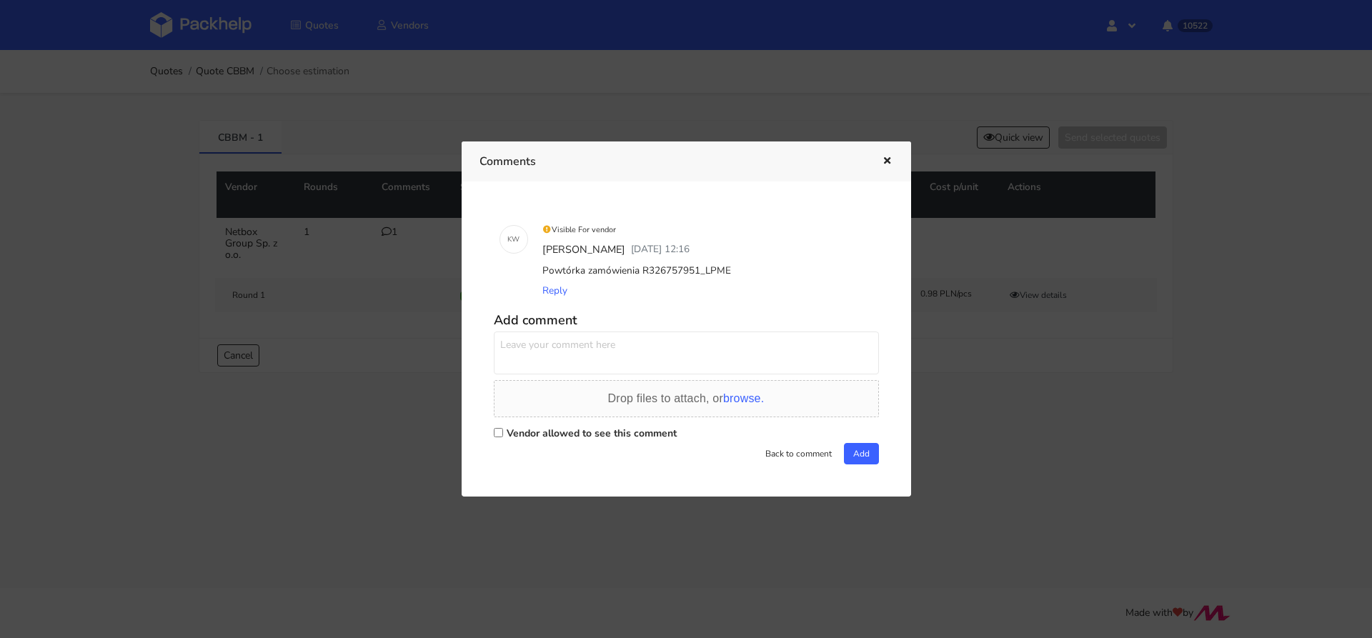
click at [966, 435] on div at bounding box center [686, 319] width 1372 height 638
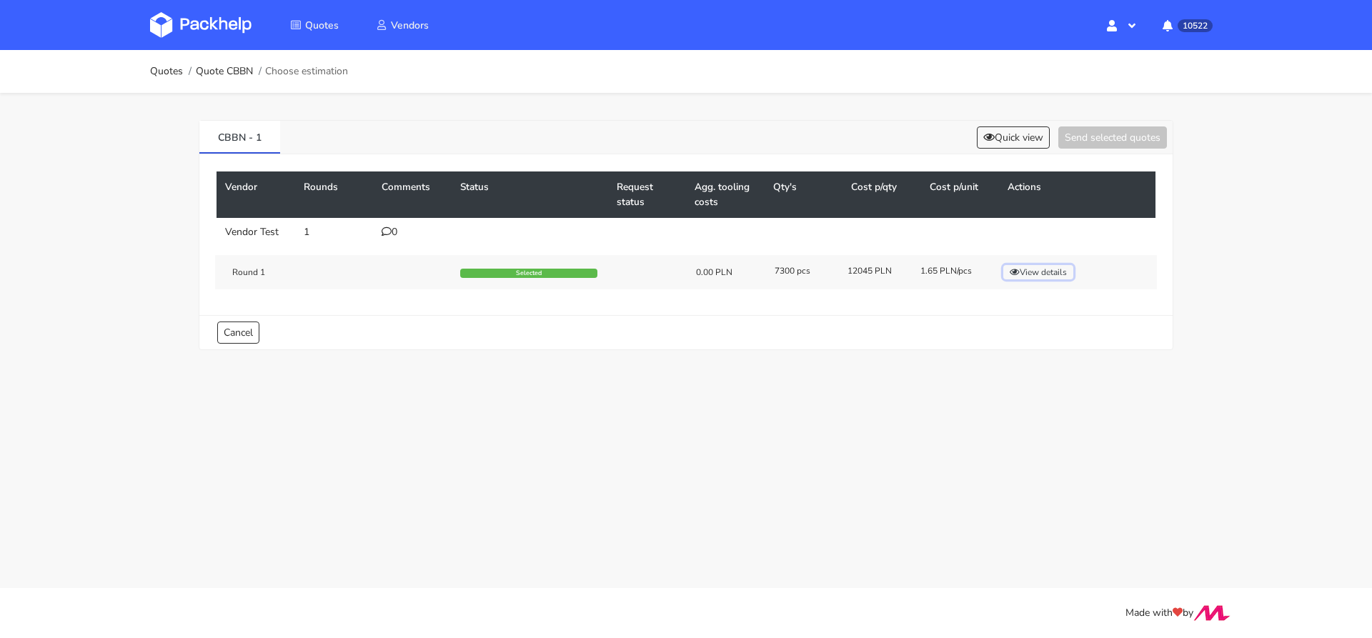
click at [1045, 266] on button "View details" at bounding box center [1038, 272] width 70 height 14
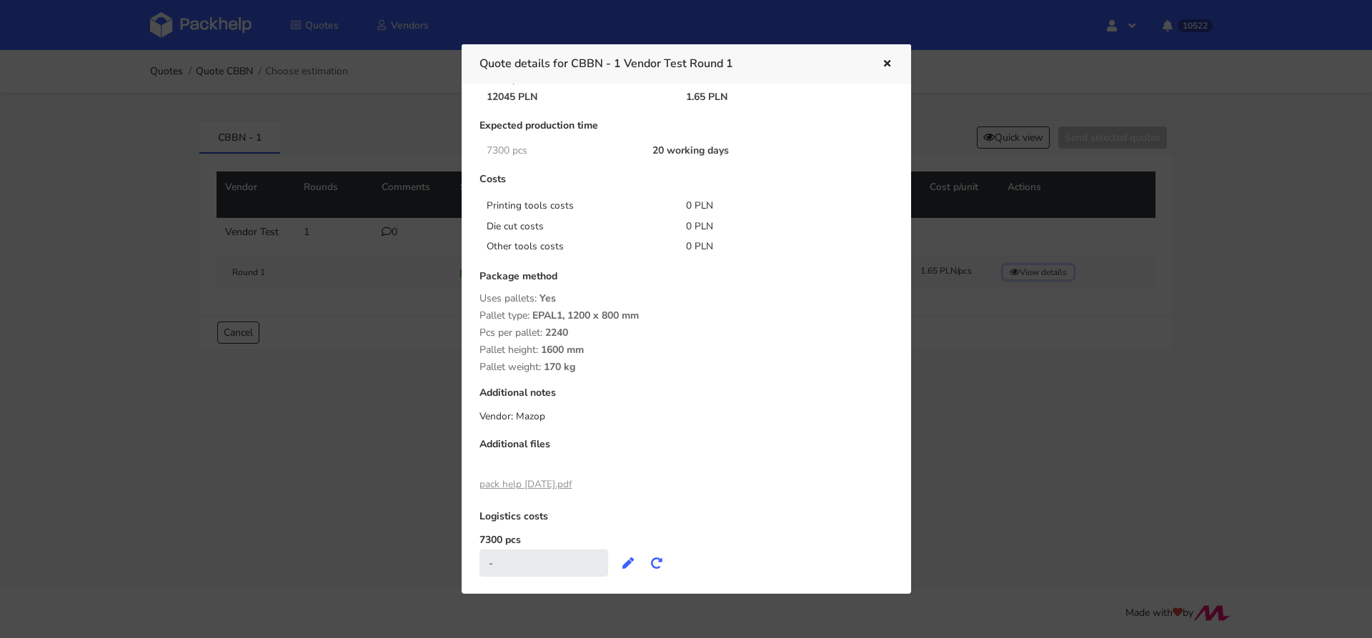
scroll to position [104, 0]
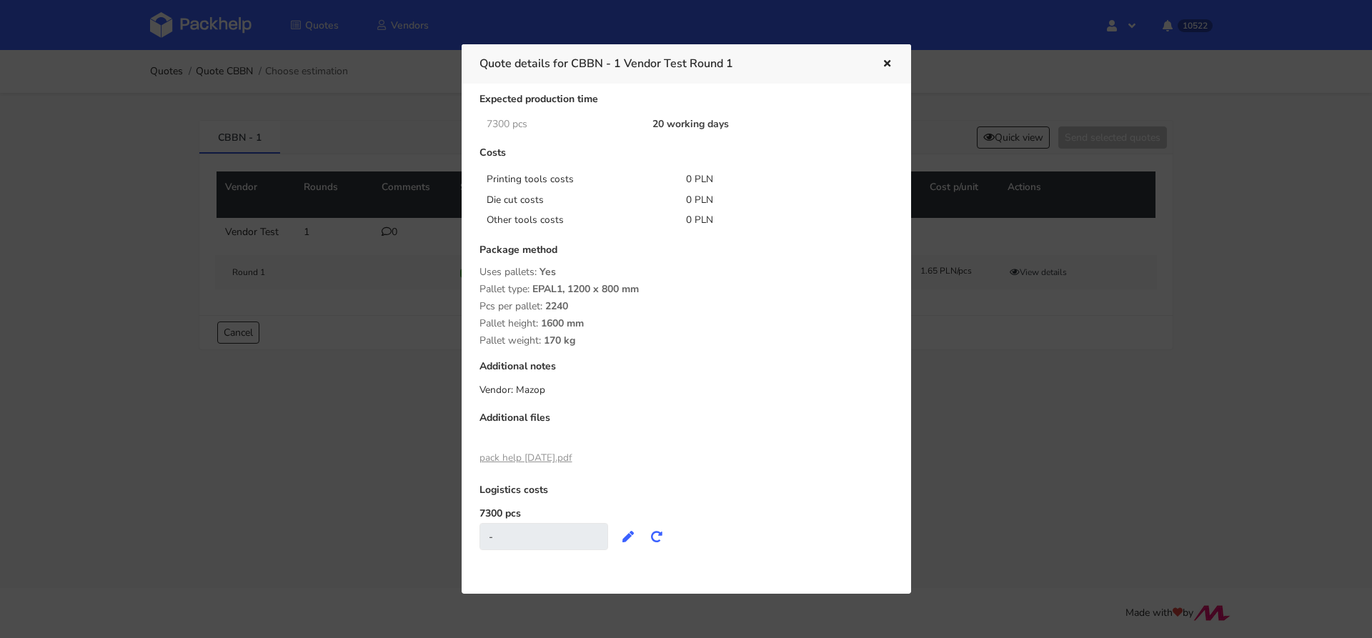
click at [547, 462] on link "pack help [DATE].pdf" at bounding box center [525, 458] width 93 height 14
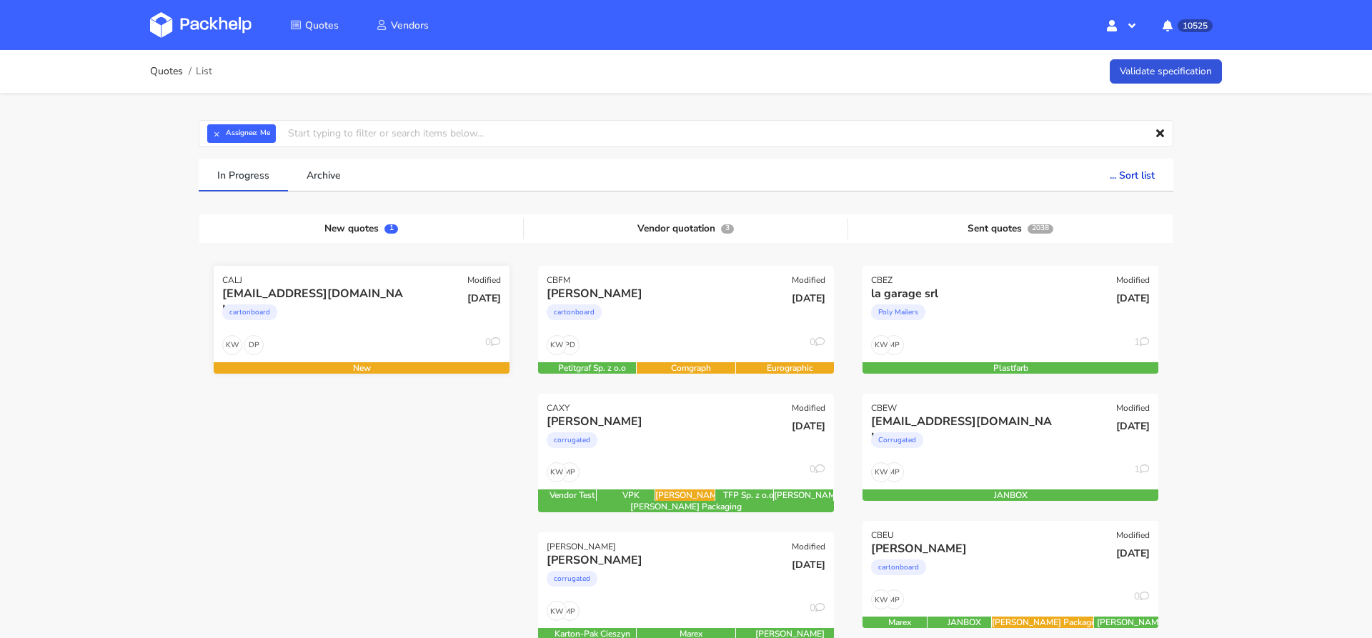
click at [379, 319] on div "cartonboard" at bounding box center [316, 316] width 189 height 29
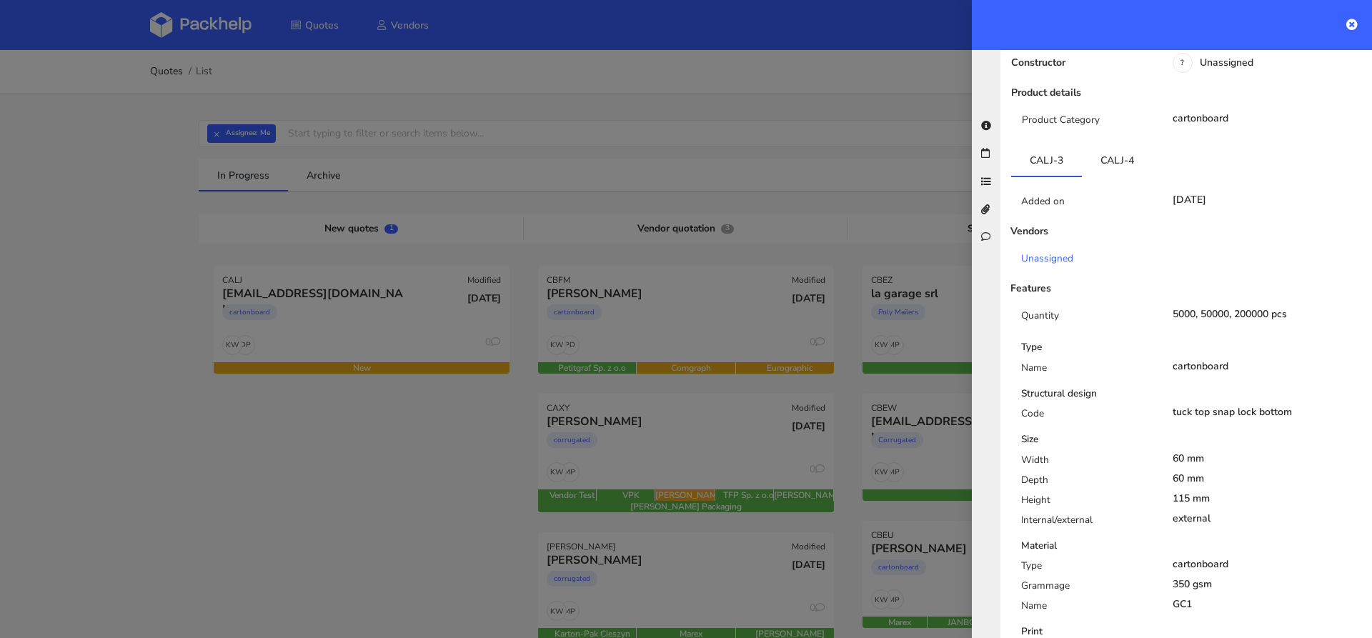
scroll to position [212, 0]
click at [1115, 146] on link "CALJ-4" at bounding box center [1117, 157] width 71 height 31
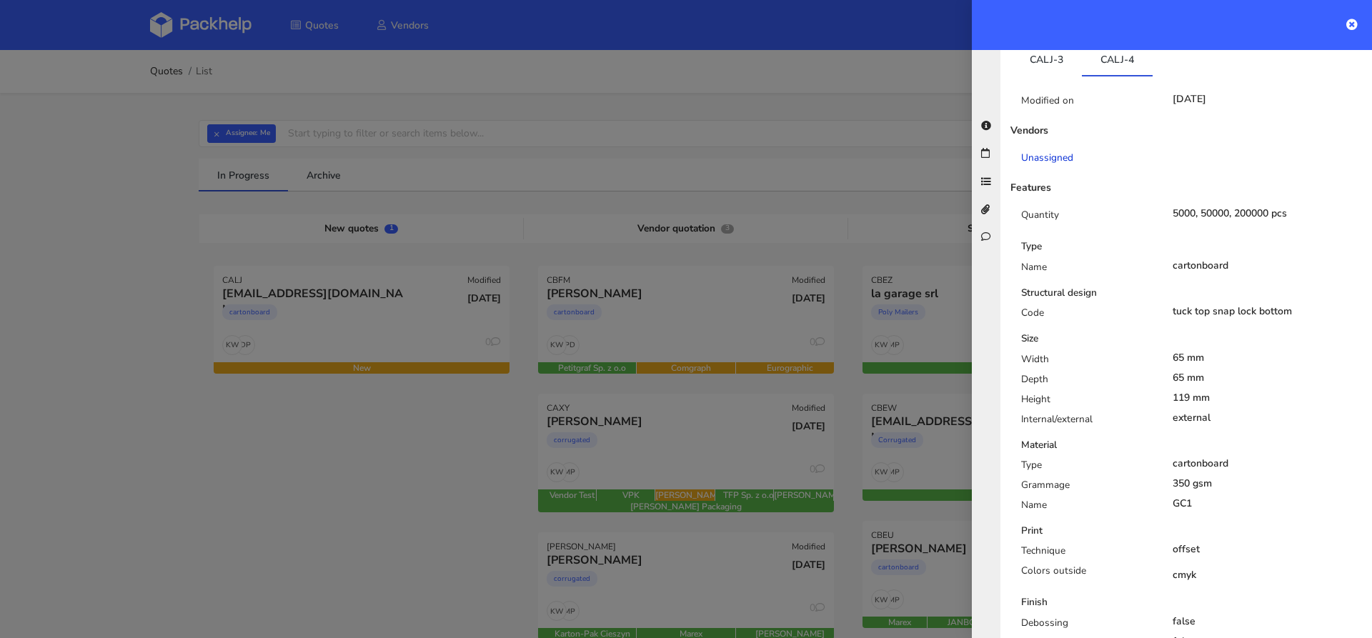
scroll to position [276, 0]
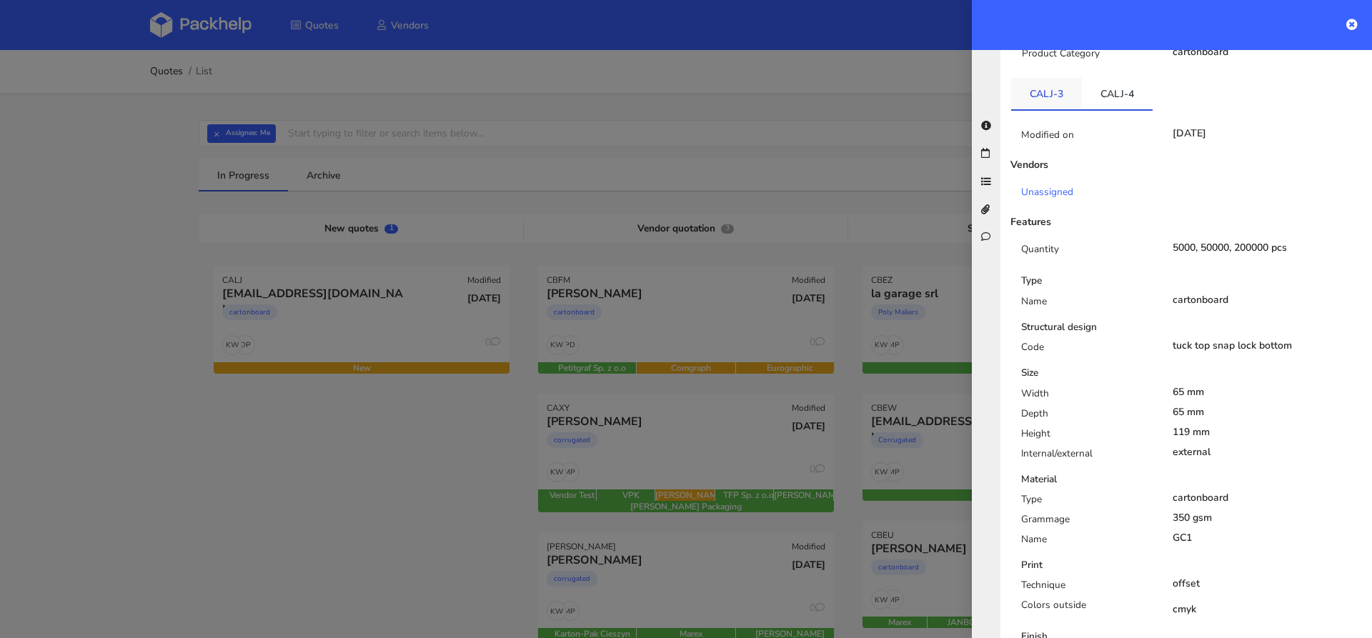
click at [1048, 86] on link "CALJ-3" at bounding box center [1046, 93] width 71 height 31
click at [1132, 81] on link "CALJ-4" at bounding box center [1117, 93] width 71 height 31
click at [1139, 78] on link "CALJ-4" at bounding box center [1117, 93] width 71 height 31
click at [1046, 78] on link "CALJ-3" at bounding box center [1046, 93] width 71 height 31
click at [1117, 78] on link "CALJ-4" at bounding box center [1117, 93] width 71 height 31
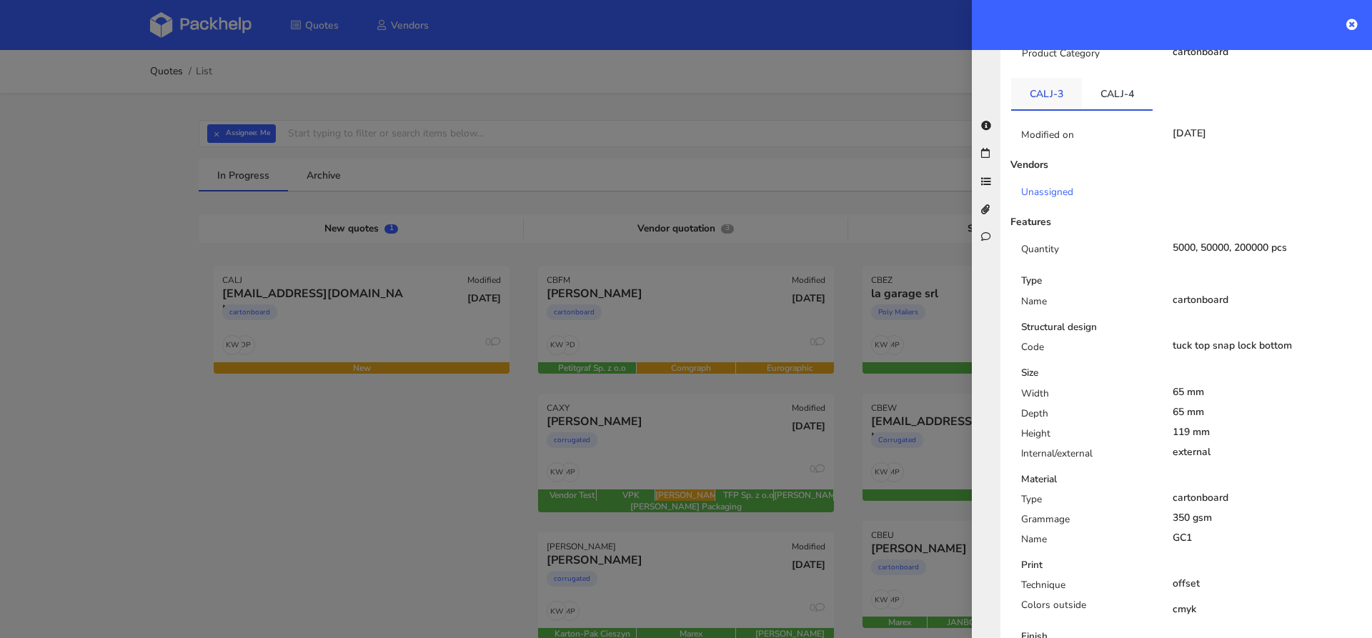
click at [1063, 80] on link "CALJ-3" at bounding box center [1046, 93] width 71 height 31
click at [1120, 81] on link "CALJ-4" at bounding box center [1117, 93] width 71 height 31
click at [1065, 91] on link "CALJ-3" at bounding box center [1046, 93] width 71 height 31
click at [1125, 84] on link "CALJ-4" at bounding box center [1117, 93] width 71 height 31
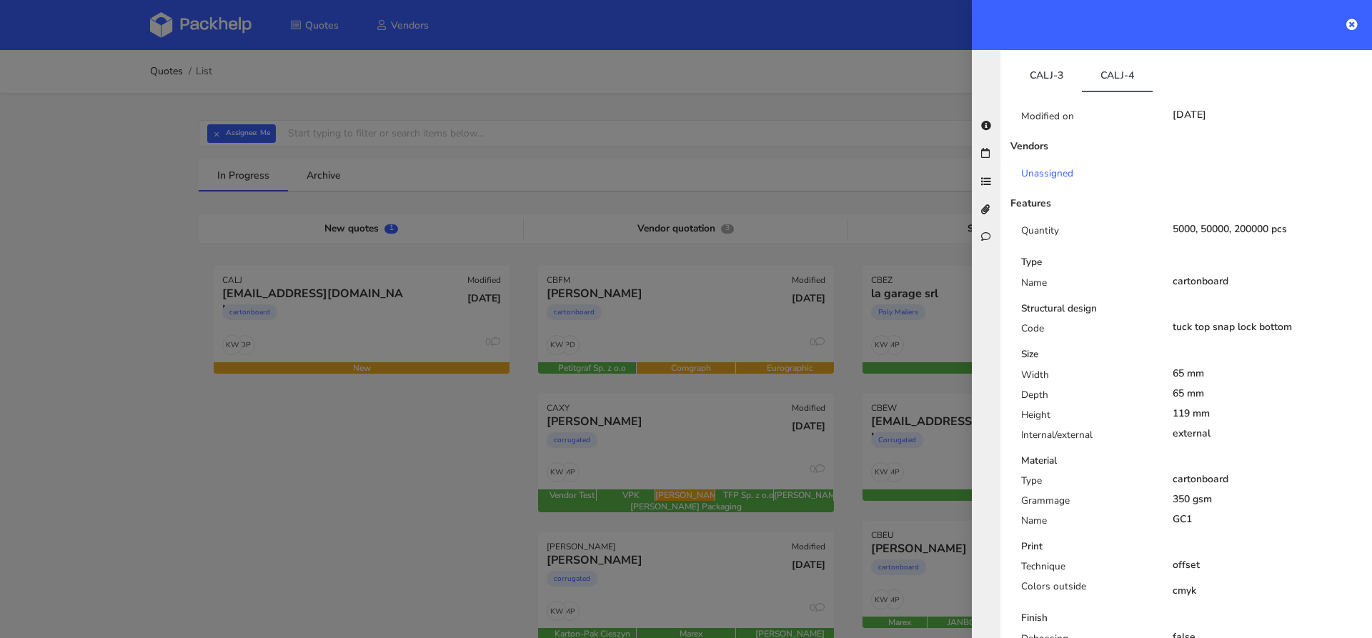
scroll to position [292, 0]
click at [1023, 68] on link "CALJ-3" at bounding box center [1046, 77] width 71 height 31
click at [1032, 62] on link "CALJ-3" at bounding box center [1046, 77] width 71 height 31
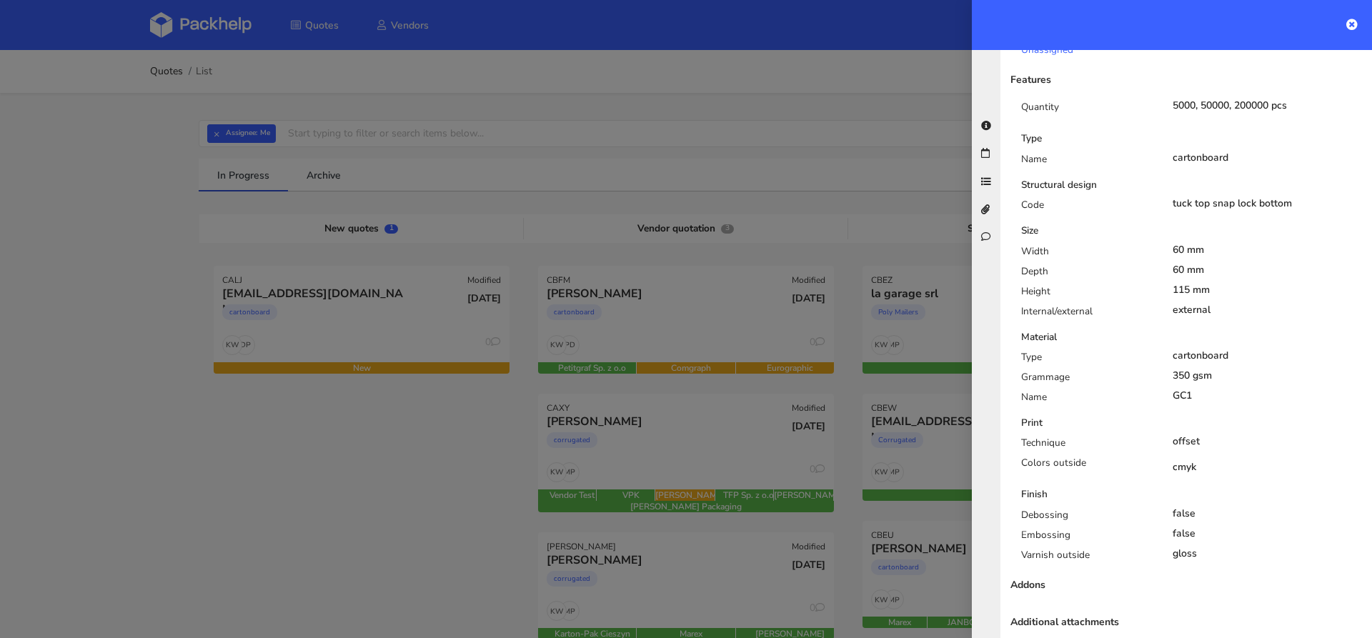
scroll to position [0, 0]
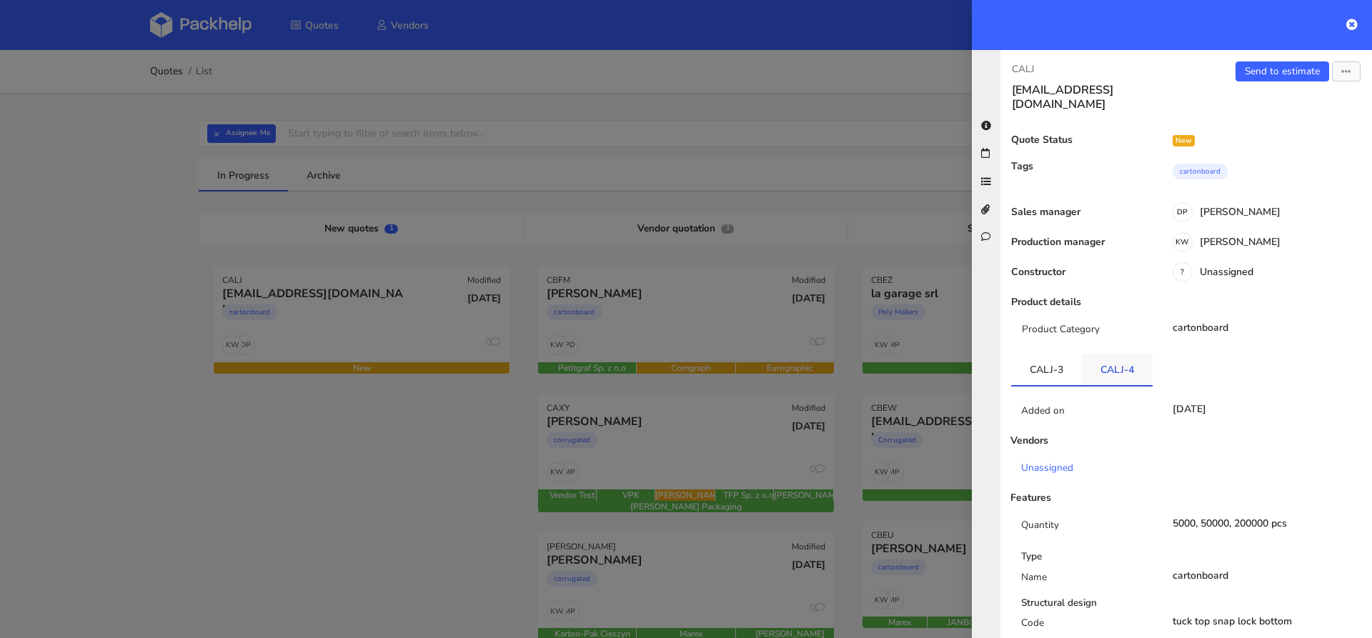
click at [1112, 354] on link "CALJ-4" at bounding box center [1117, 369] width 71 height 31
click at [1281, 71] on link "Send to estimate" at bounding box center [1283, 71] width 94 height 20
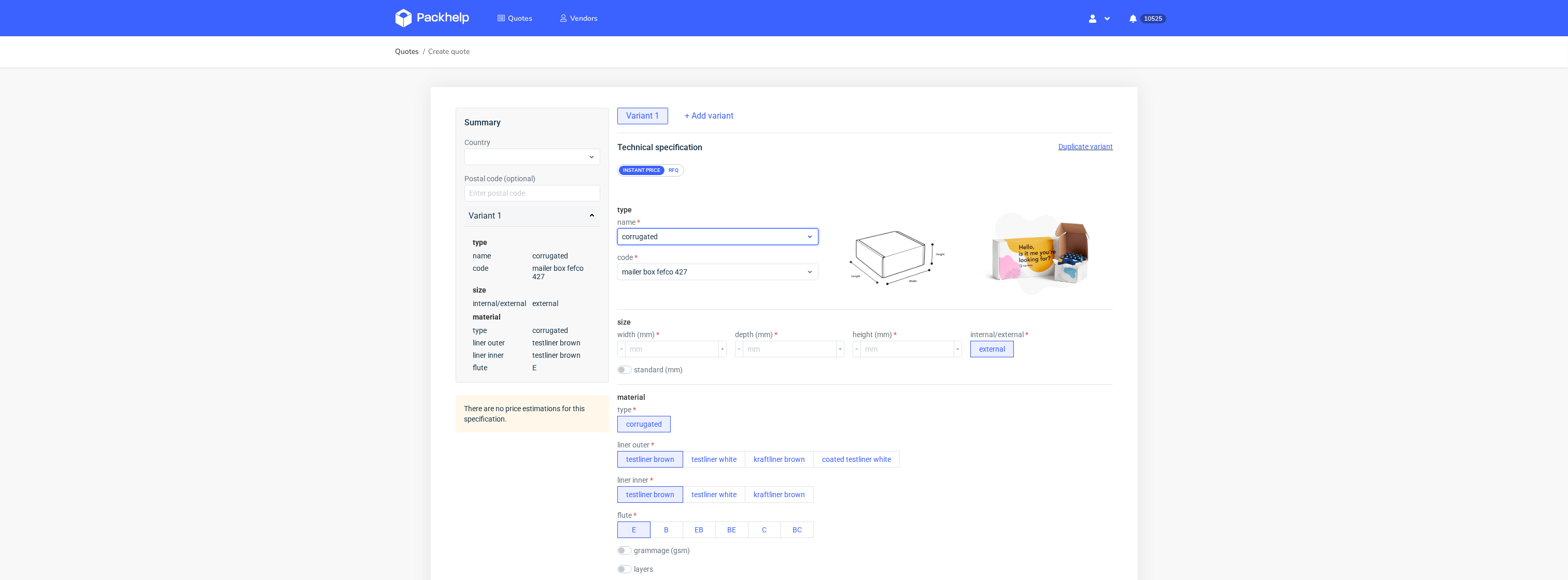
click at [675, 239] on span "corrugated" at bounding box center [714, 236] width 184 height 10
click at [666, 281] on div "cartonboard" at bounding box center [711, 279] width 182 height 19
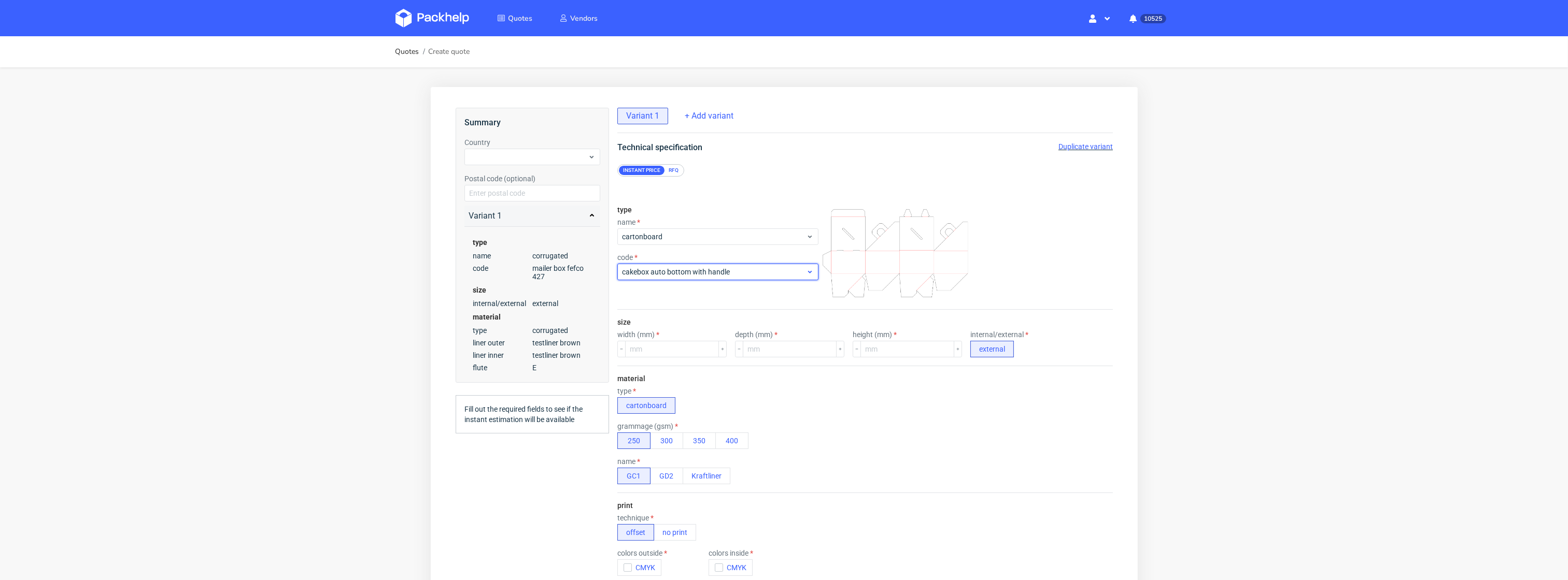
click at [655, 277] on div "cakebox auto bottom with handle" at bounding box center [717, 271] width 201 height 17
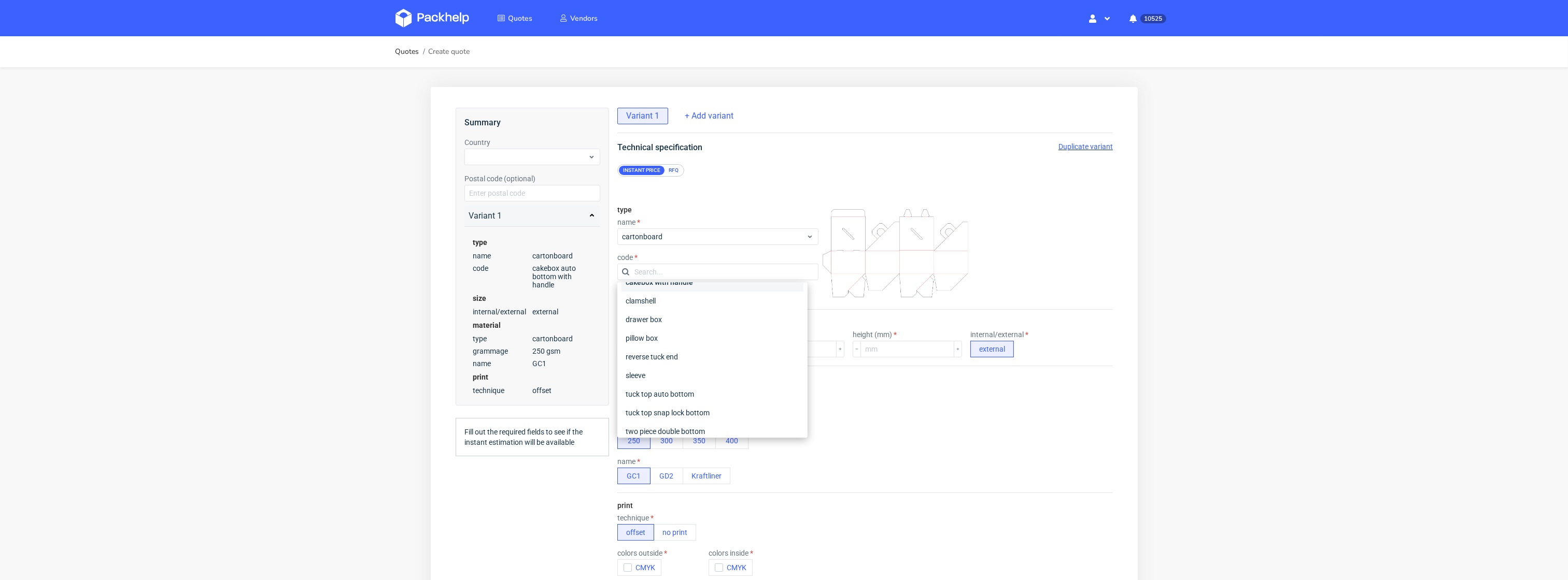
scroll to position [39, 0]
click at [678, 406] on div "tuck top snap lock bottom" at bounding box center [711, 405] width 182 height 19
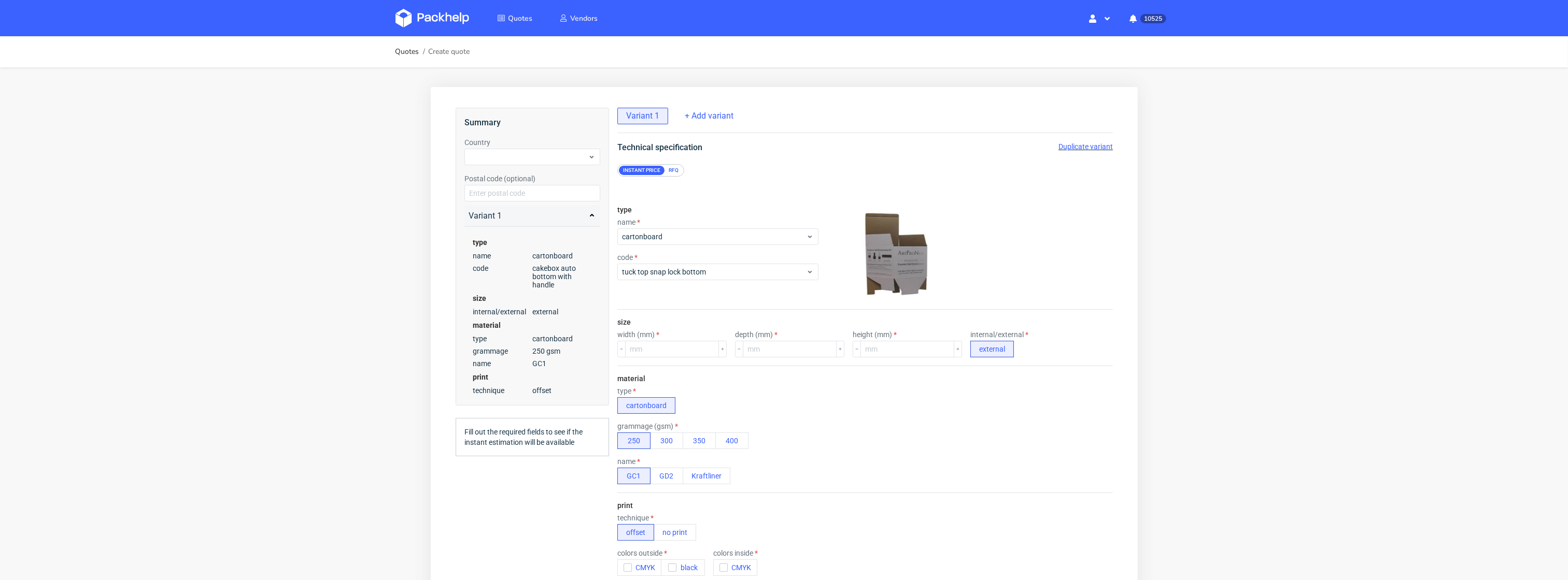
scroll to position [3, 0]
click at [663, 340] on input "number" at bounding box center [671, 348] width 94 height 17
type input "60"
type input "2"
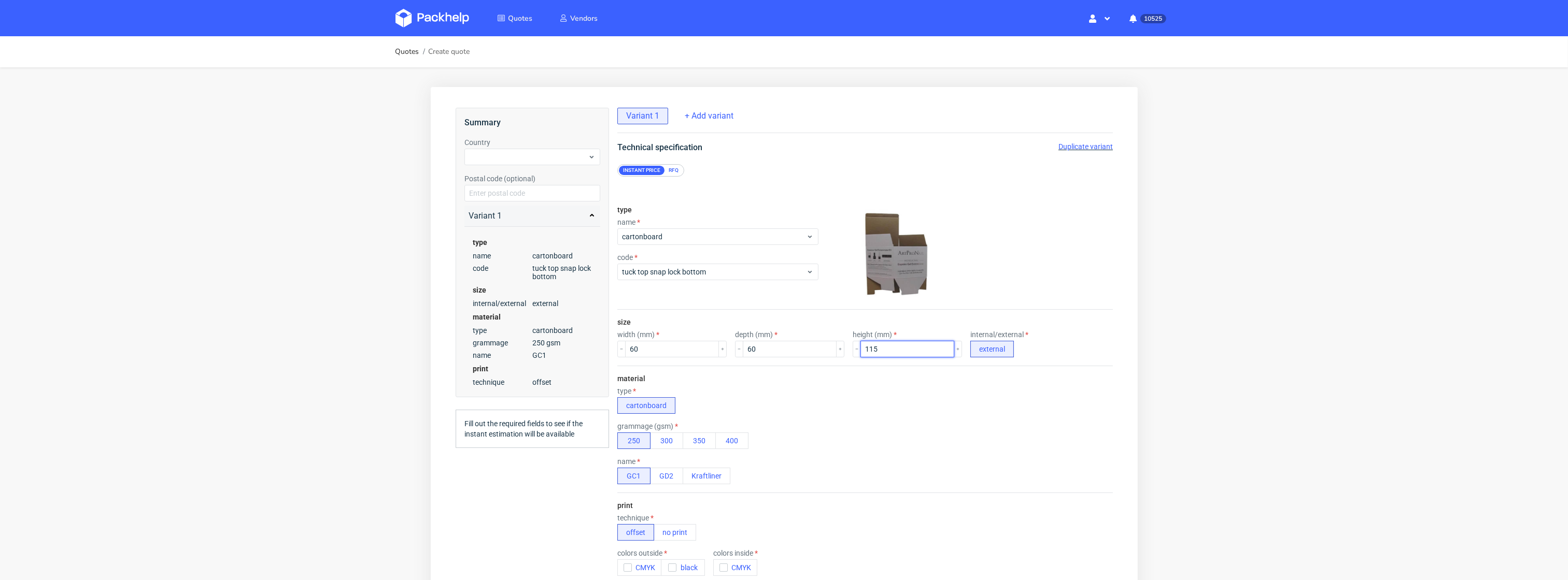
type input "115"
click at [791, 426] on div "grammage (gsm) 250 300 350 400" at bounding box center [864, 435] width 495 height 27
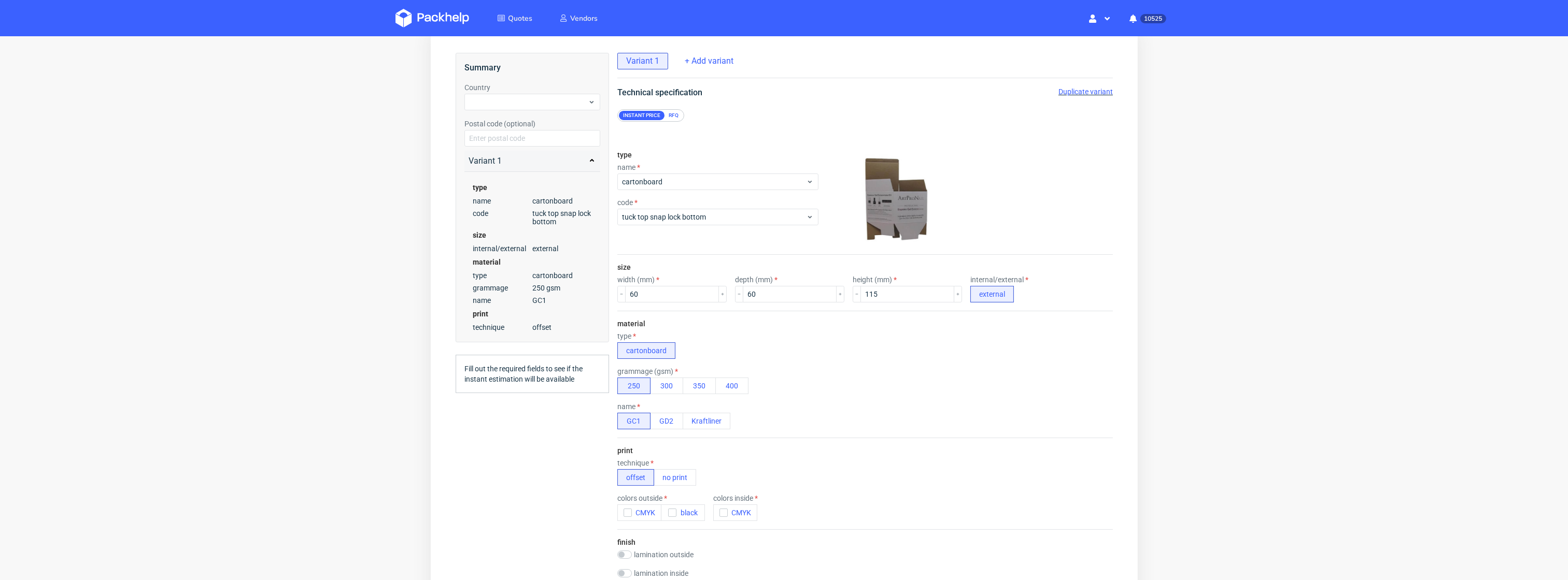
scroll to position [59, 0]
click at [700, 379] on button "350" at bounding box center [698, 381] width 33 height 17
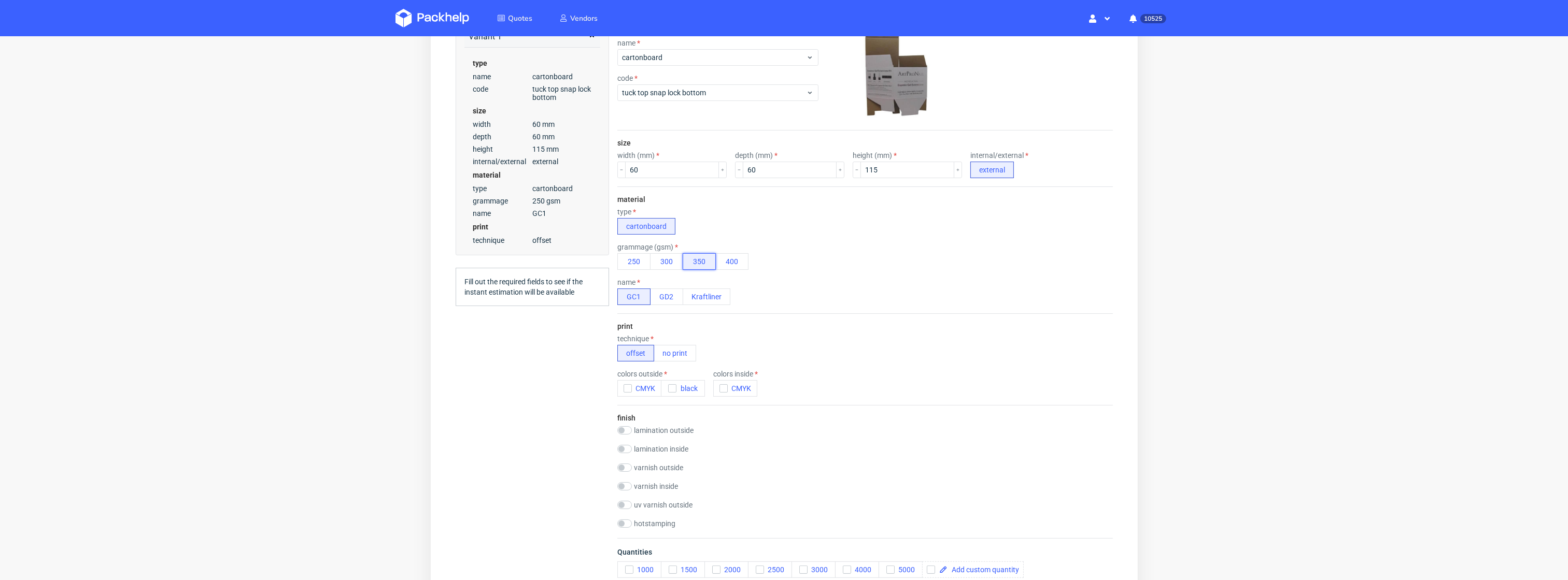
scroll to position [183, 0]
click at [628, 382] on icon "button" at bounding box center [627, 386] width 7 height 7
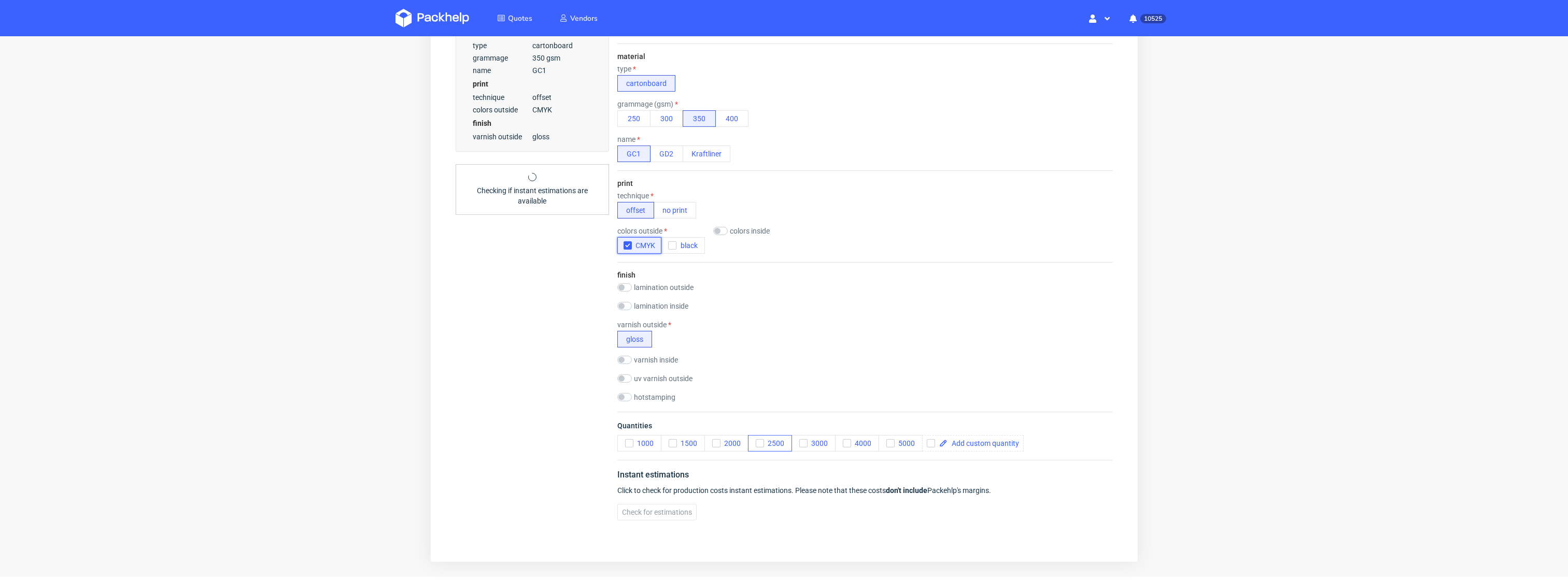
scroll to position [342, 0]
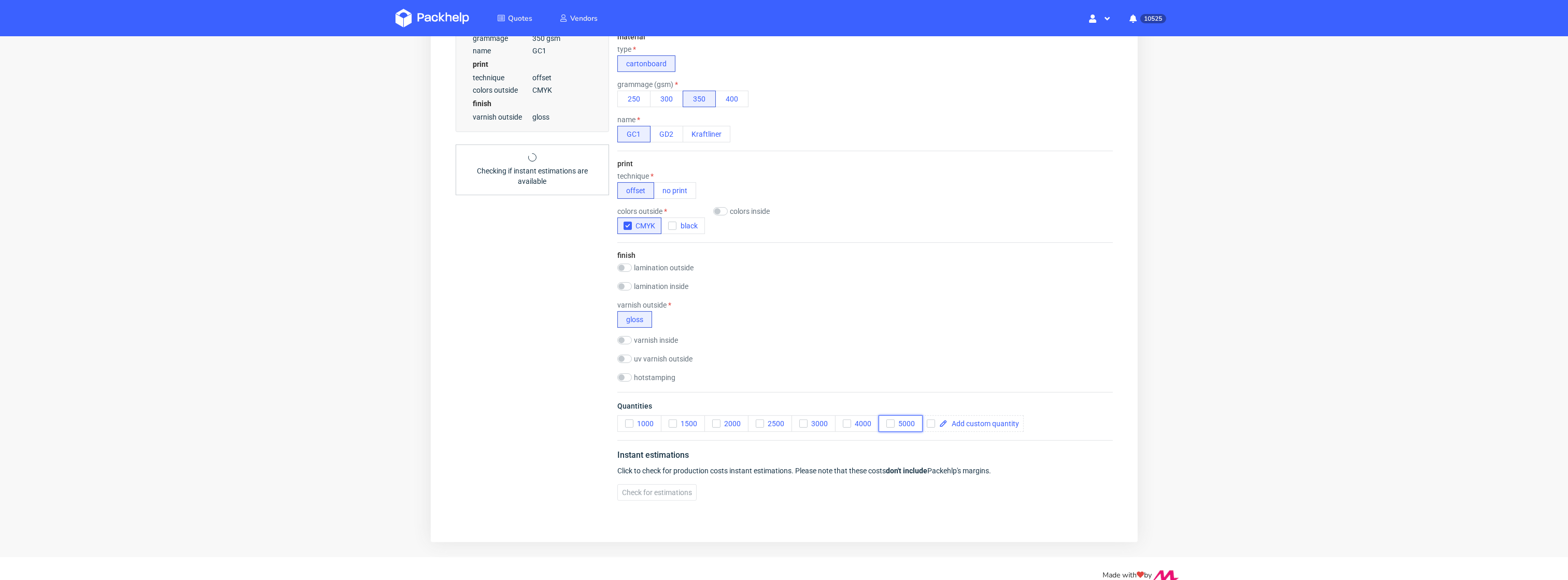
click at [886, 424] on div "button" at bounding box center [889, 424] width 8 height 8
click at [931, 420] on input "checkbox" at bounding box center [930, 424] width 8 height 8
checkbox input "true"
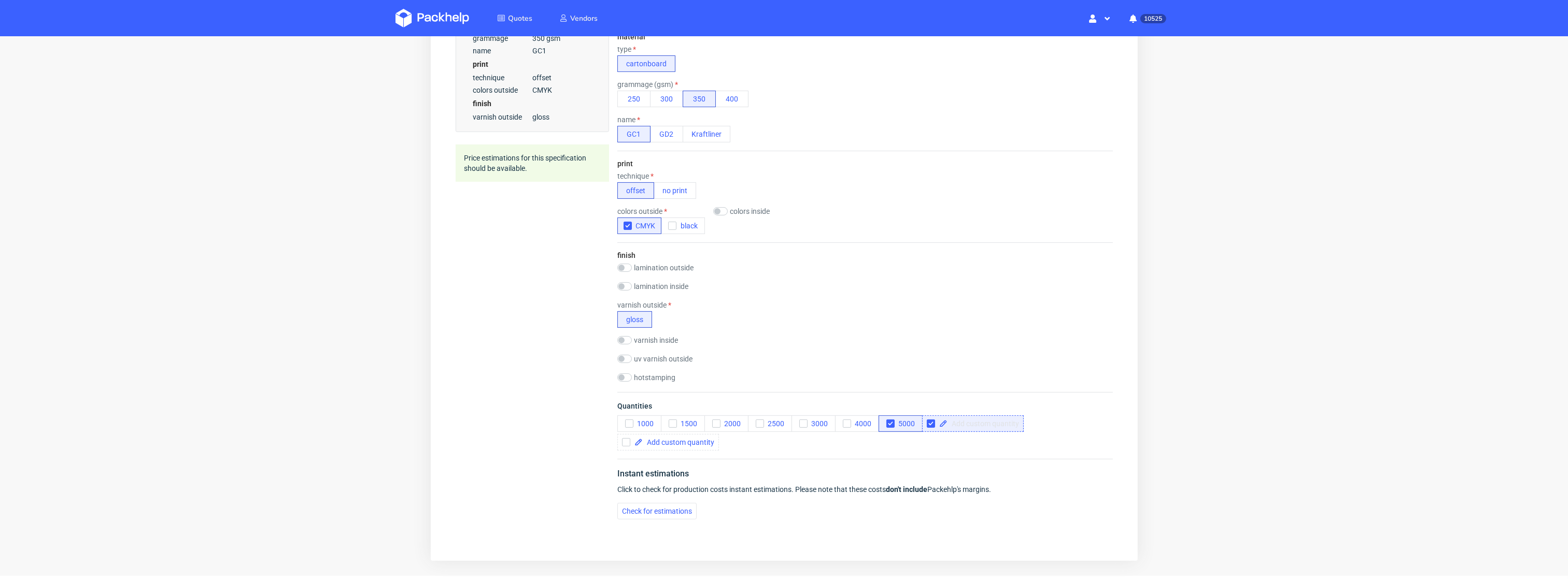
click at [962, 420] on span at bounding box center [983, 424] width 72 height 7
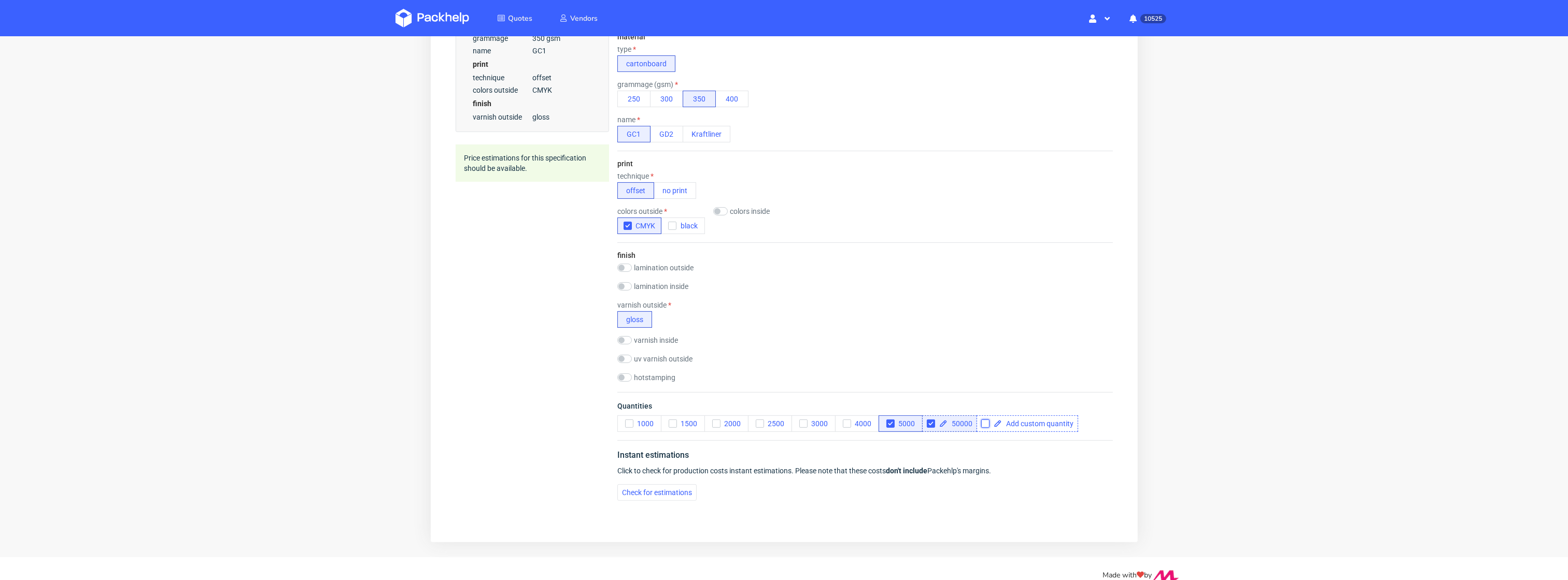
checkbox input "true"
click at [986, 422] on input "checkbox" at bounding box center [984, 424] width 8 height 8
checkbox input "true"
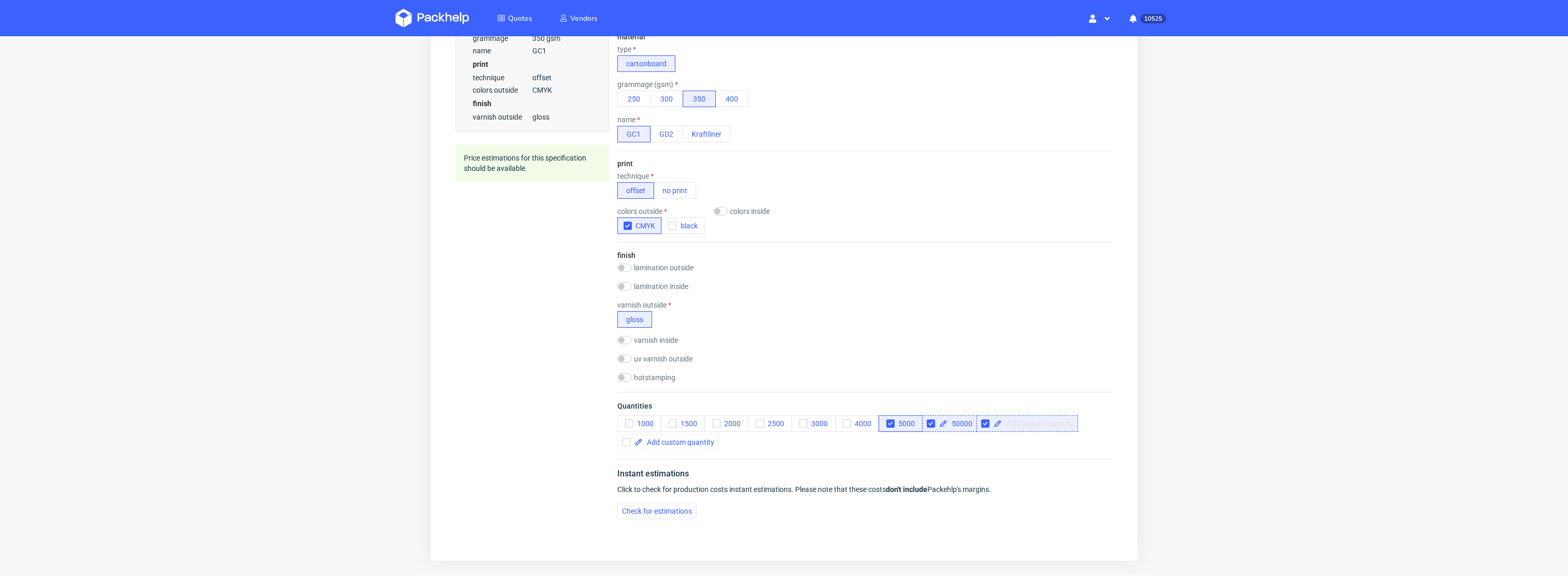
click at [1009, 423] on span at bounding box center [1037, 424] width 72 height 7
click at [669, 505] on button "Check for estimations" at bounding box center [656, 512] width 79 height 17
checkbox input "true"
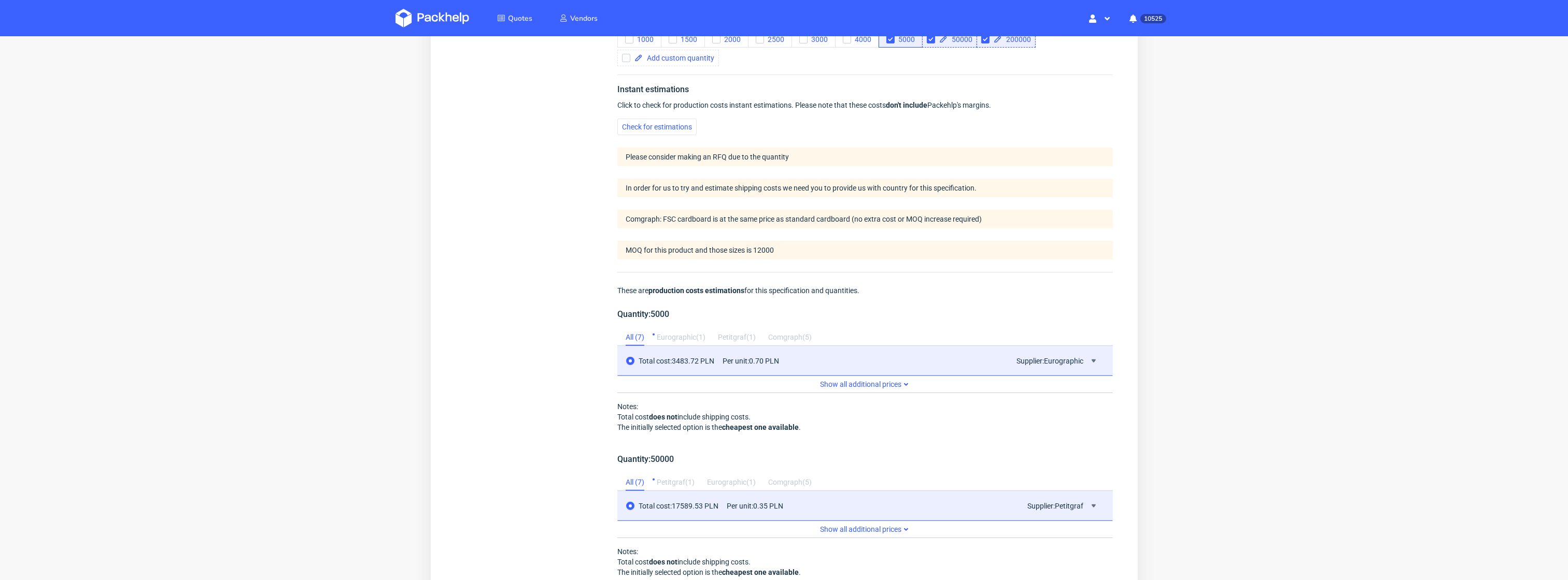
scroll to position [728, 0]
click at [739, 339] on div "Petitgraf ( 1 )" at bounding box center [736, 336] width 38 height 17
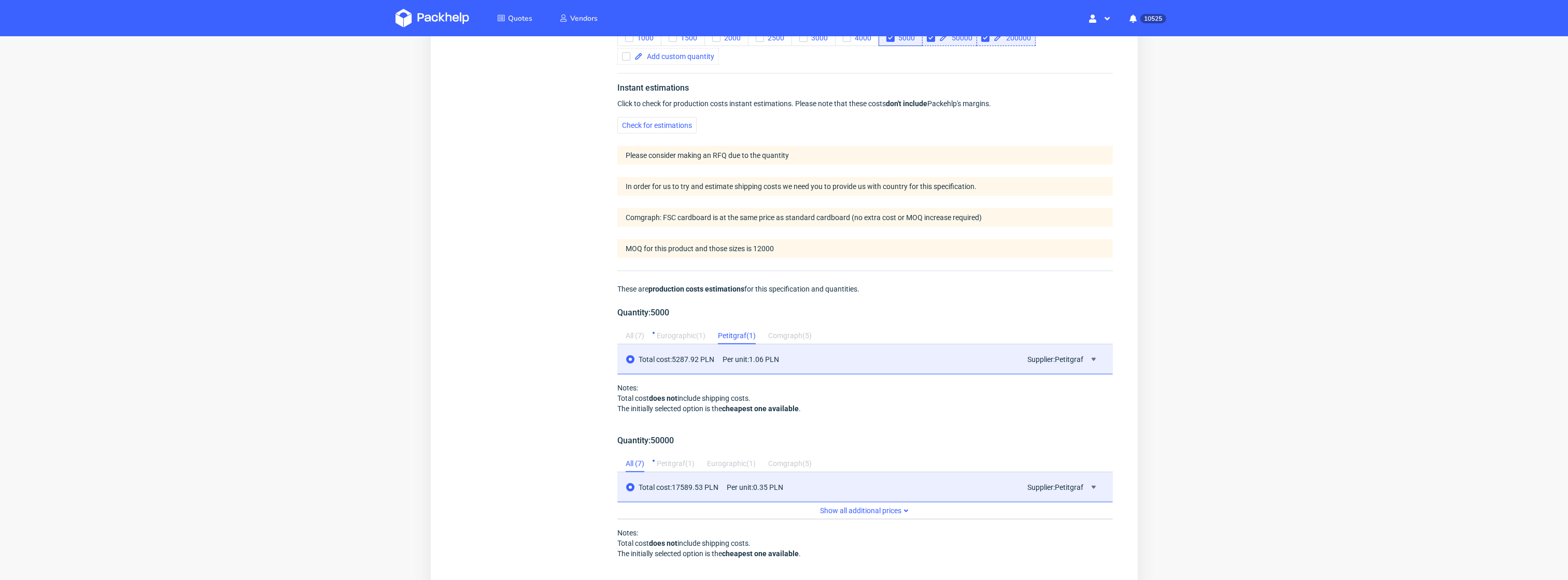
scroll to position [0, 0]
click at [636, 334] on div "All ( 7 )" at bounding box center [635, 336] width 19 height 17
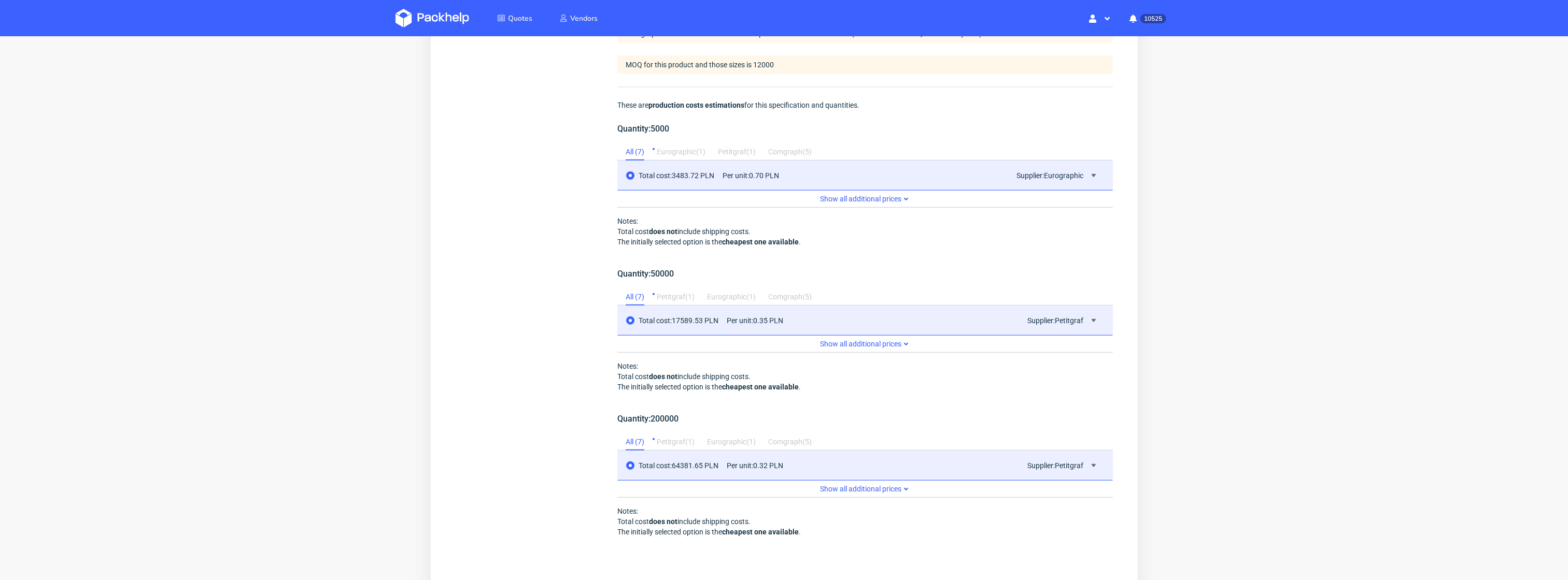
scroll to position [912, 0]
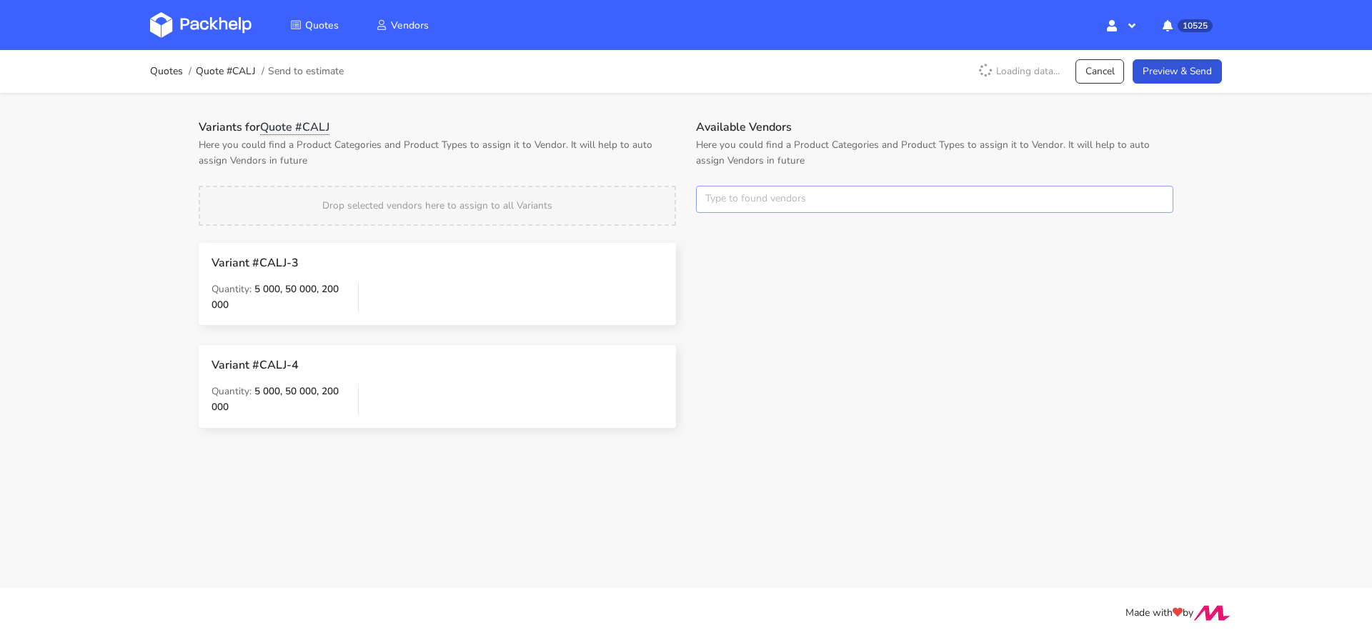
click at [732, 194] on input "text" at bounding box center [934, 199] width 477 height 27
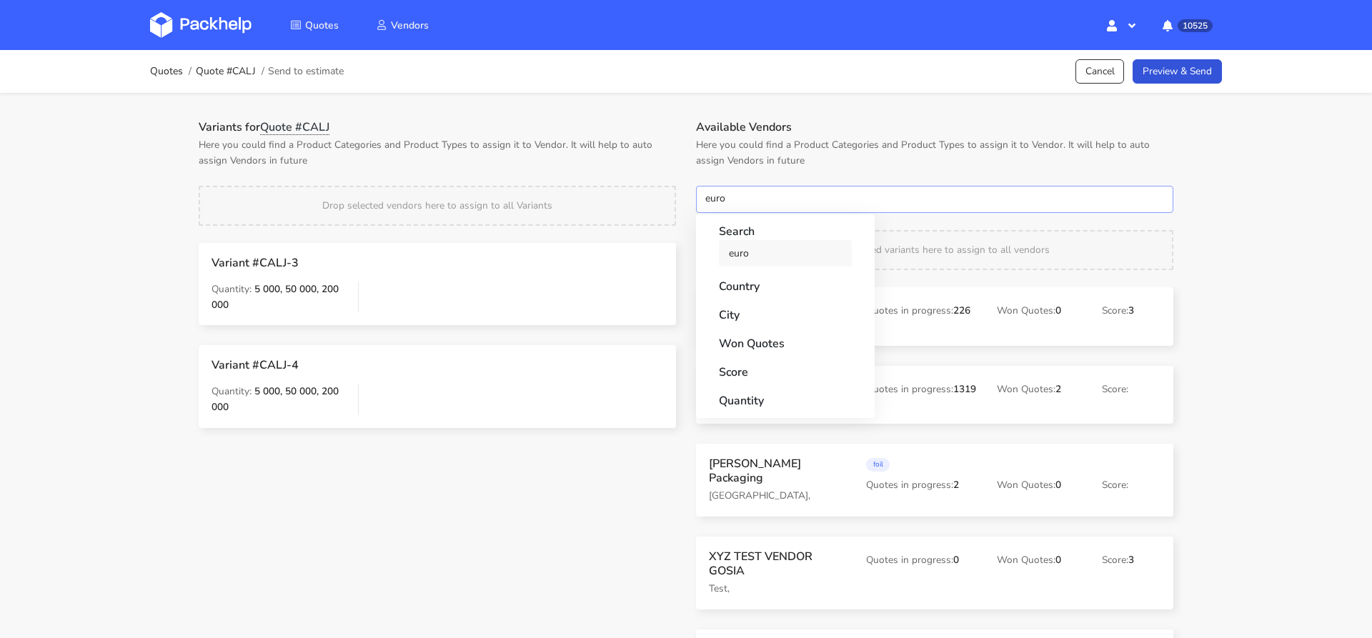
type input "euro"
drag, startPoint x: 755, startPoint y: 258, endPoint x: 740, endPoint y: 229, distance: 33.2
click at [755, 258] on link "euro" at bounding box center [785, 253] width 133 height 26
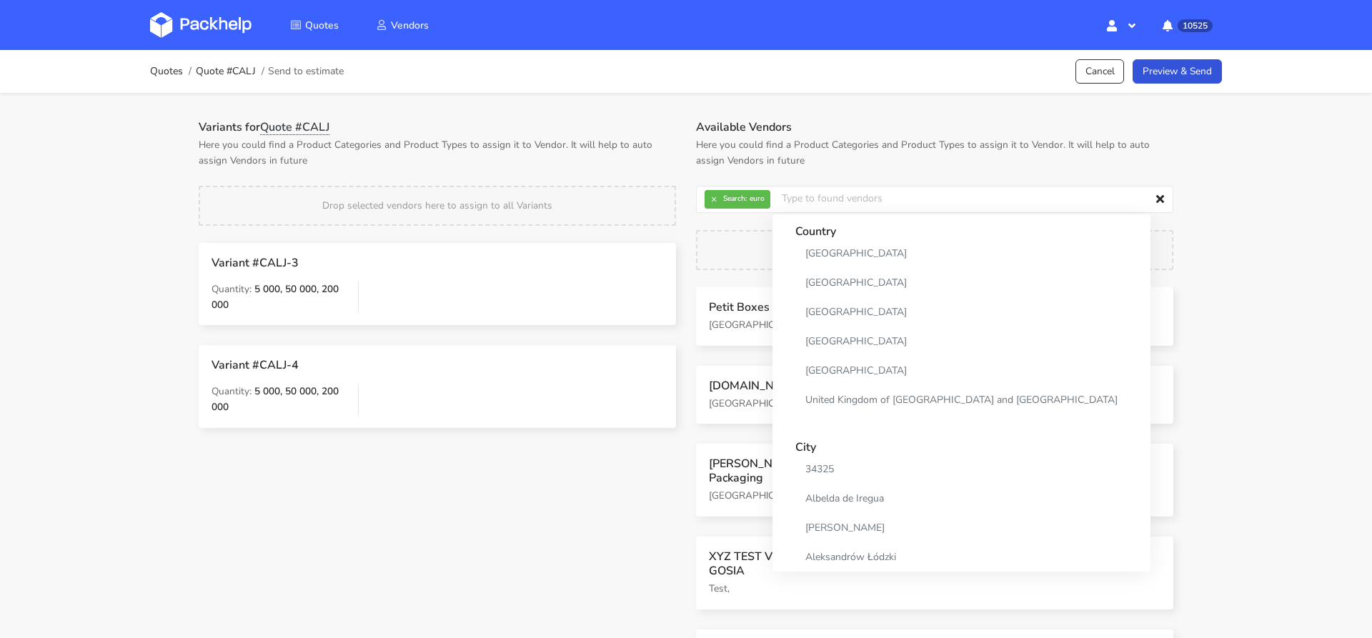
click at [662, 169] on div "Variants for Quote #CALJ Here you could find a Product Categories and Product T…" at bounding box center [437, 284] width 497 height 328
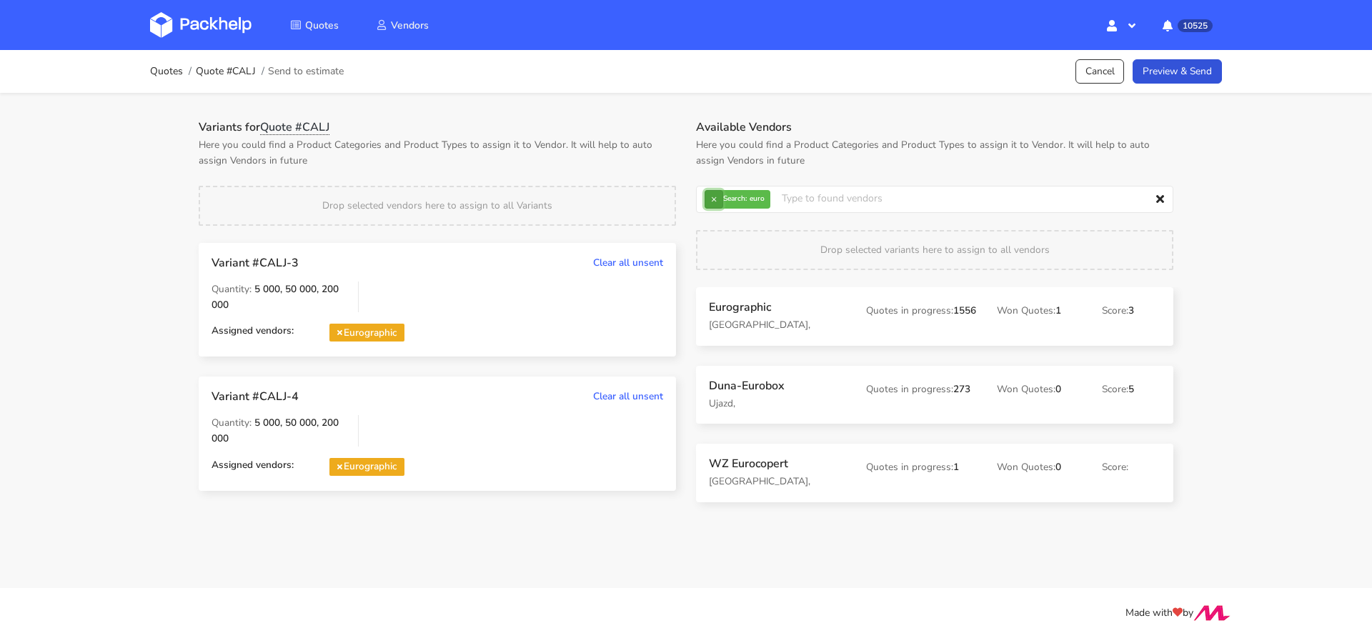
click at [713, 196] on button "×" at bounding box center [714, 199] width 19 height 19
click at [713, 196] on input "text" at bounding box center [934, 199] width 477 height 27
type input "petitg"
click at [723, 244] on link "petitg" at bounding box center [785, 253] width 133 height 26
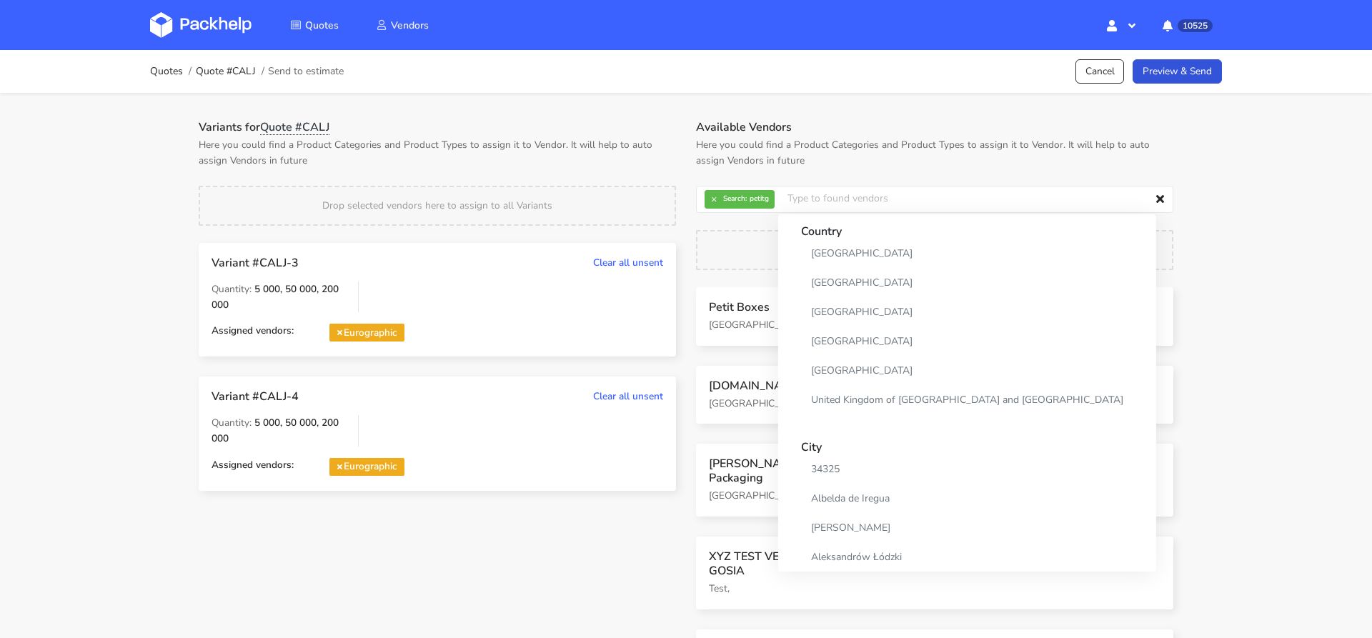
click at [652, 165] on p "Here you could find a Product Categories and Product Types to assign it to Vend…" at bounding box center [437, 152] width 477 height 31
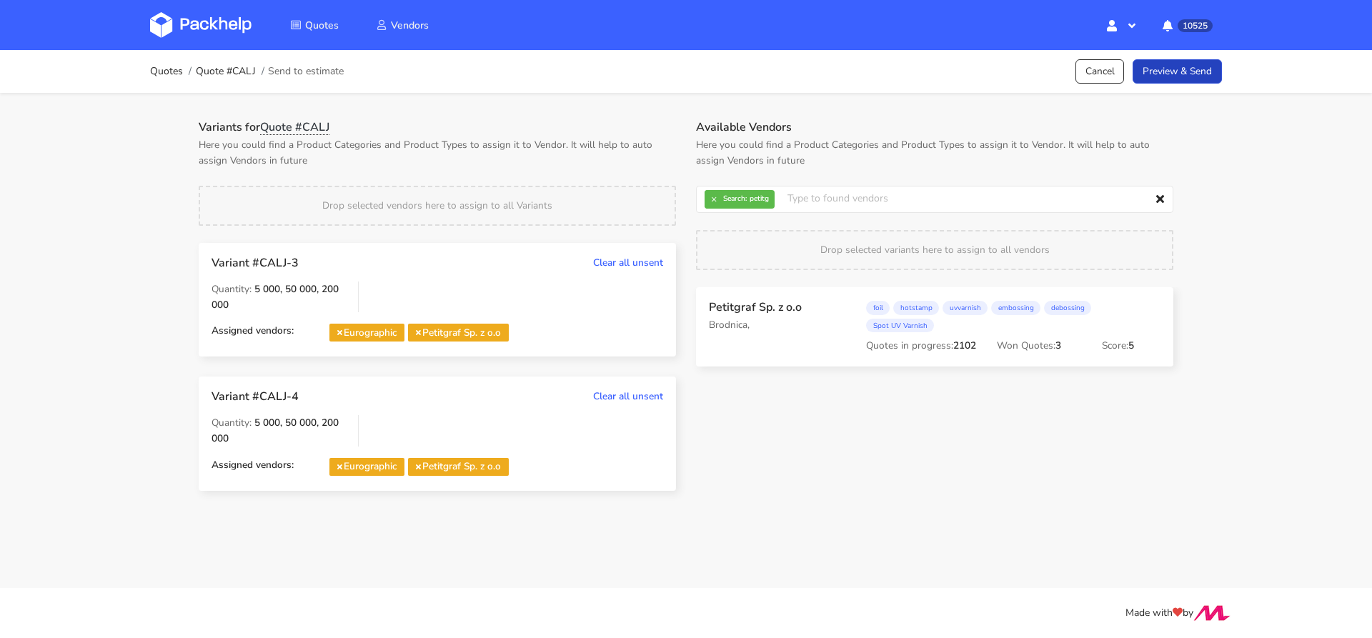
click at [1198, 66] on link "Preview & Send" at bounding box center [1177, 71] width 89 height 25
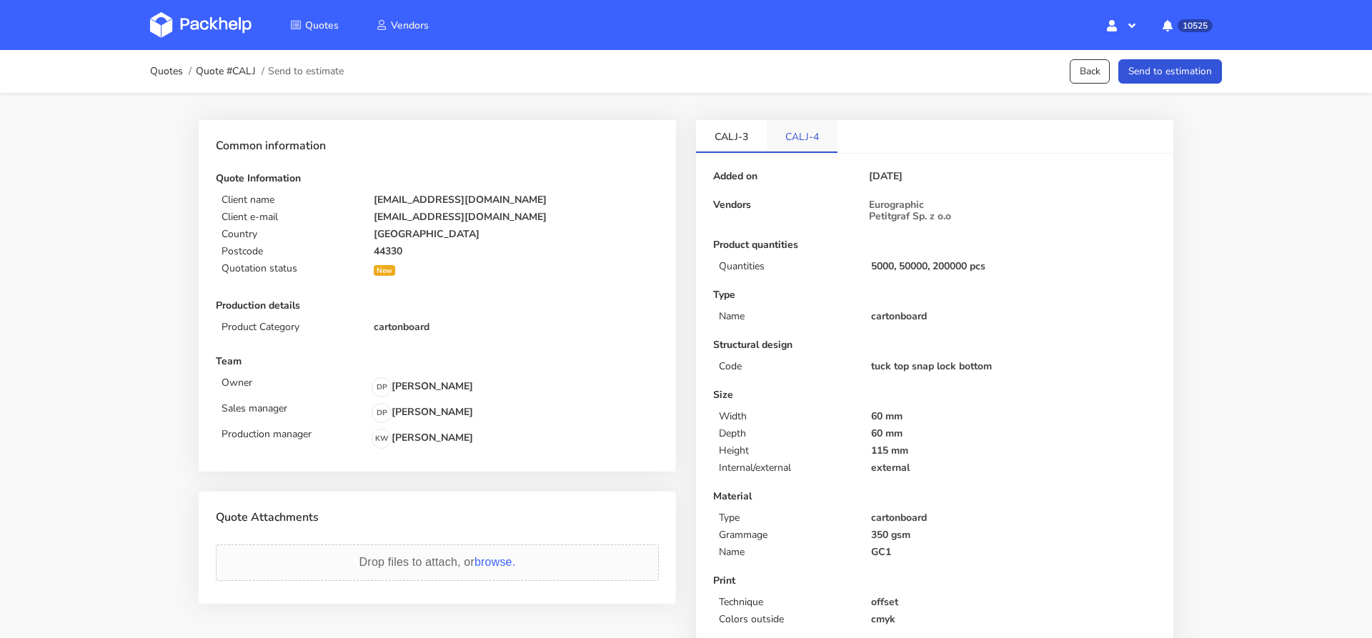
click at [793, 143] on link "CALJ-4" at bounding box center [802, 135] width 71 height 31
click at [740, 139] on link "CALJ-3" at bounding box center [731, 135] width 71 height 31
click at [797, 140] on link "CALJ-4" at bounding box center [802, 135] width 71 height 31
click at [1154, 77] on button "Send to estimation" at bounding box center [1170, 71] width 104 height 25
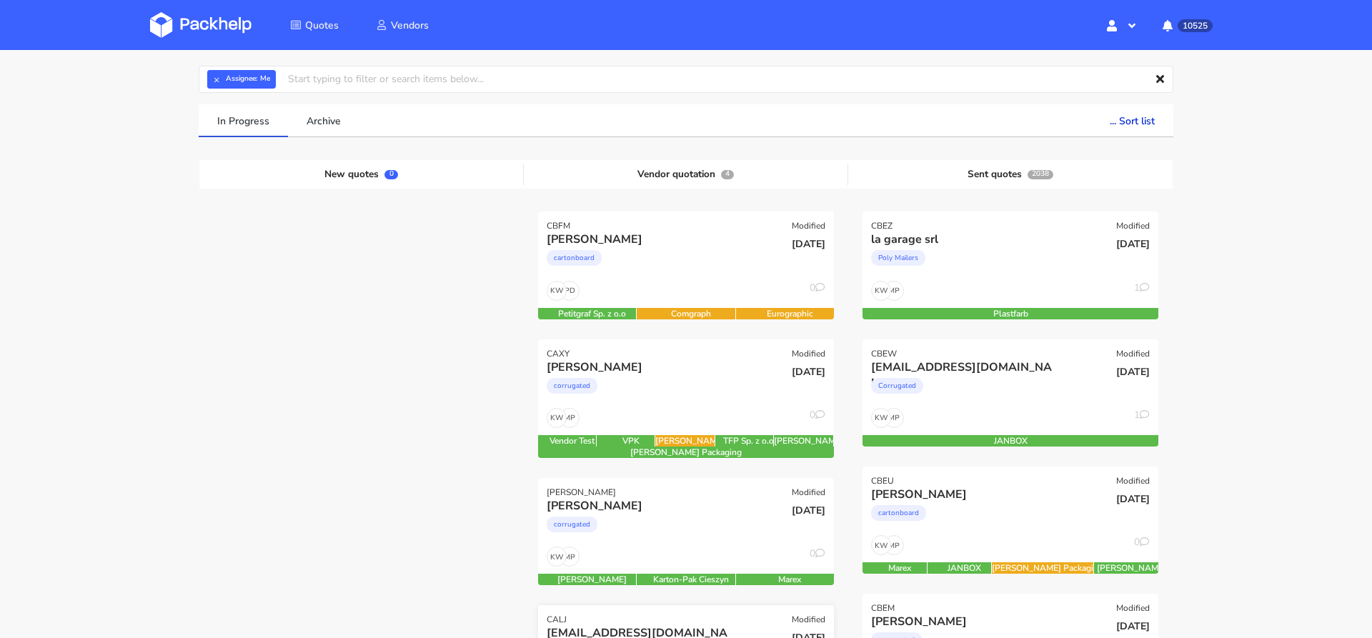
scroll to position [50, 0]
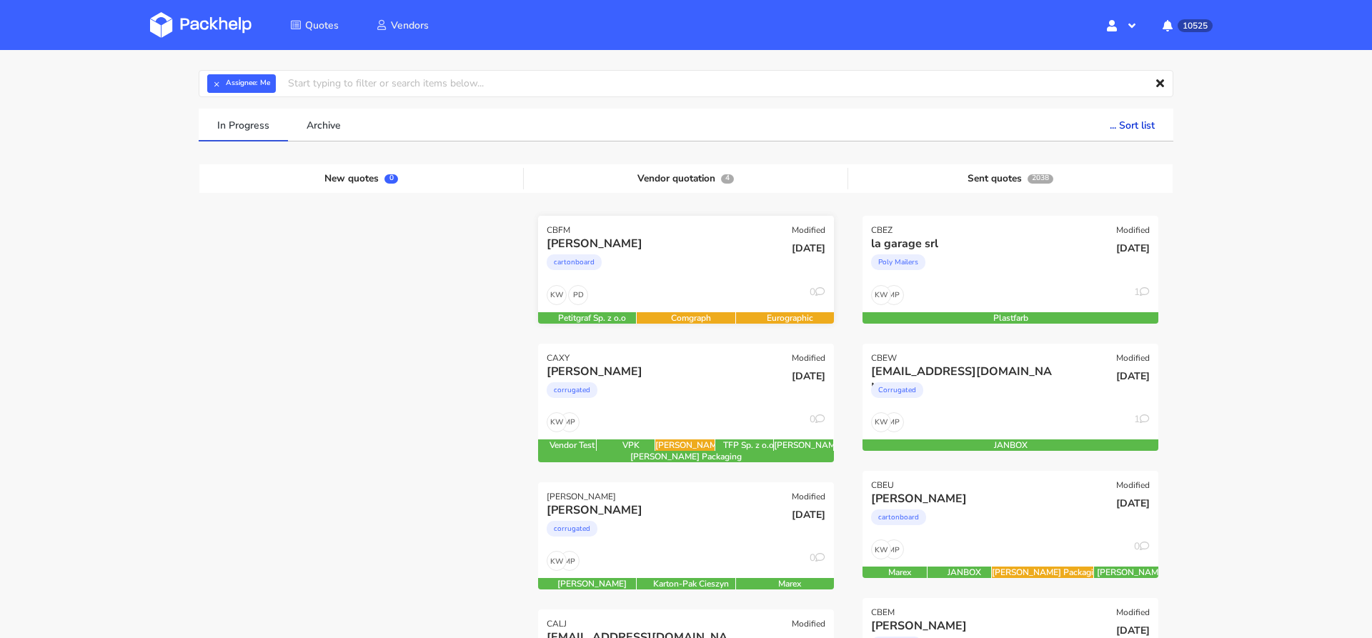
click at [684, 282] on div "[PERSON_NAME] cartonboard" at bounding box center [636, 260] width 199 height 49
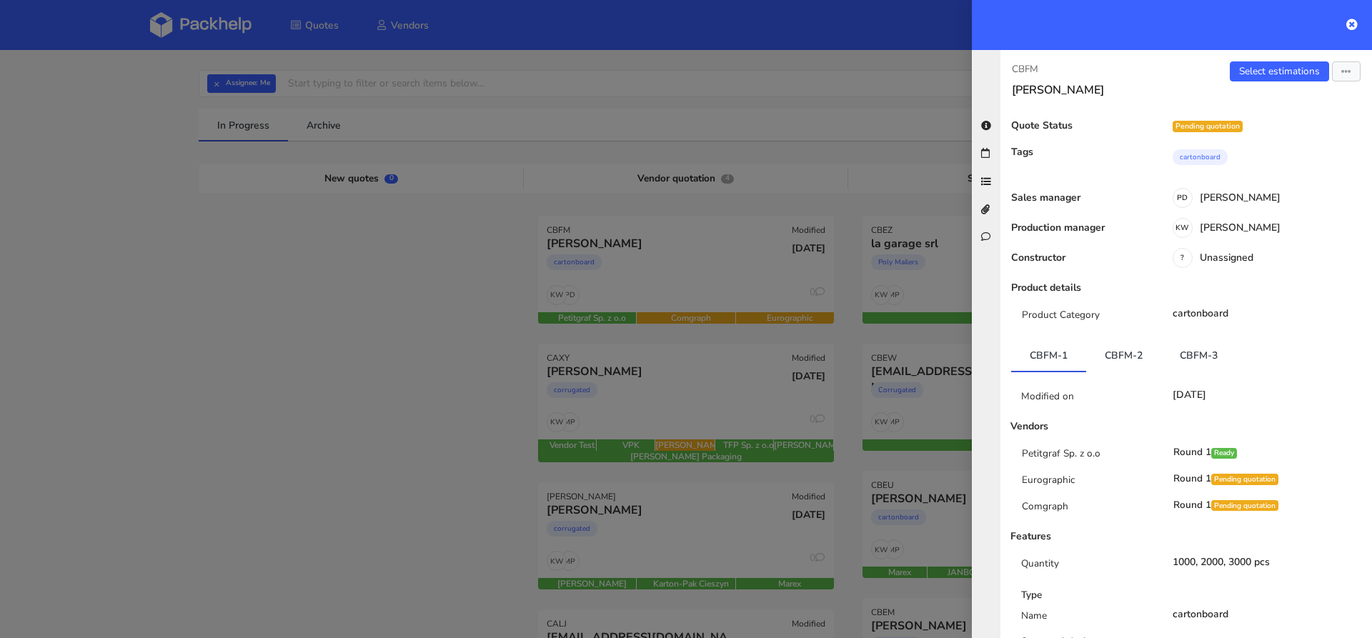
scroll to position [0, 0]
click at [1273, 66] on link "Select estimations" at bounding box center [1279, 71] width 99 height 20
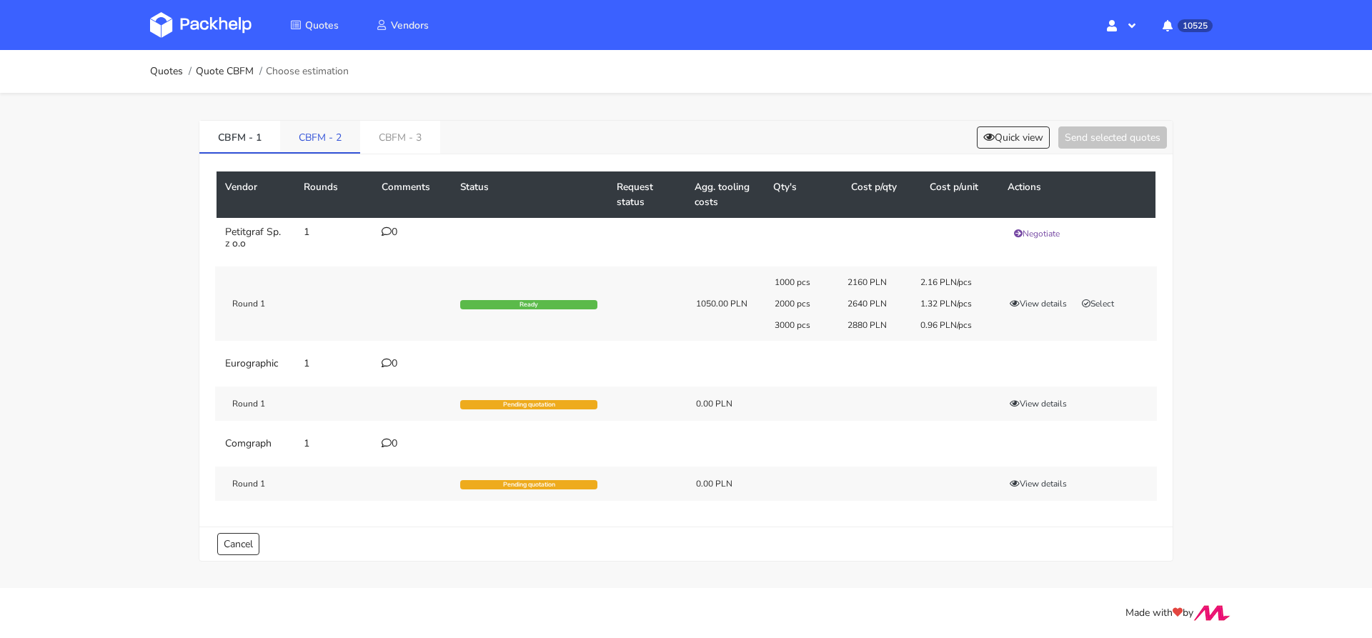
click at [307, 131] on link "CBFM - 2" at bounding box center [320, 136] width 80 height 31
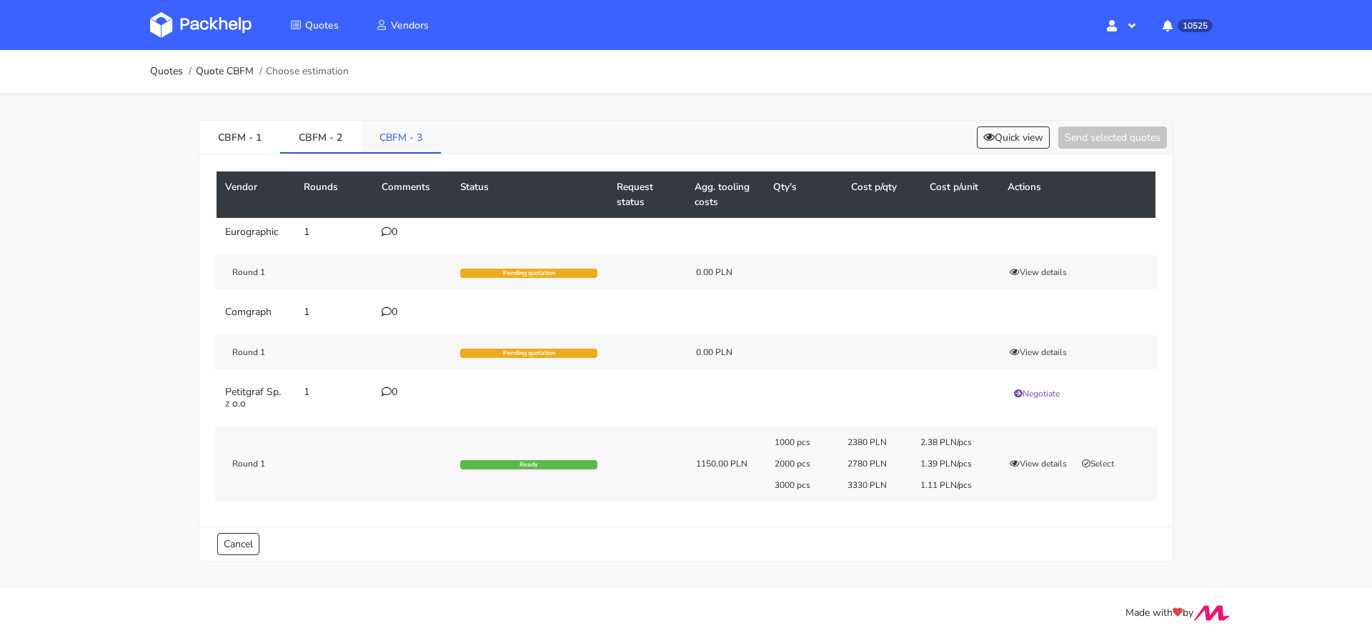
click at [418, 136] on link "CBFM - 3" at bounding box center [401, 136] width 80 height 31
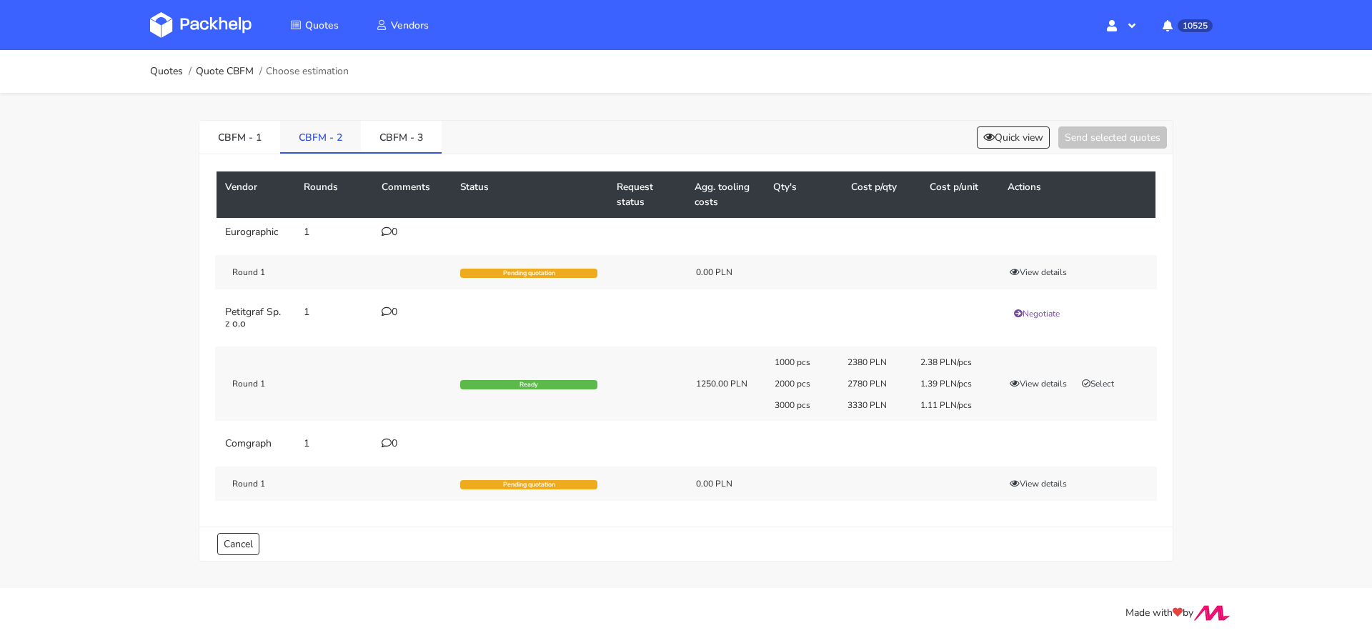
click at [322, 141] on link "CBFM - 2" at bounding box center [320, 136] width 81 height 31
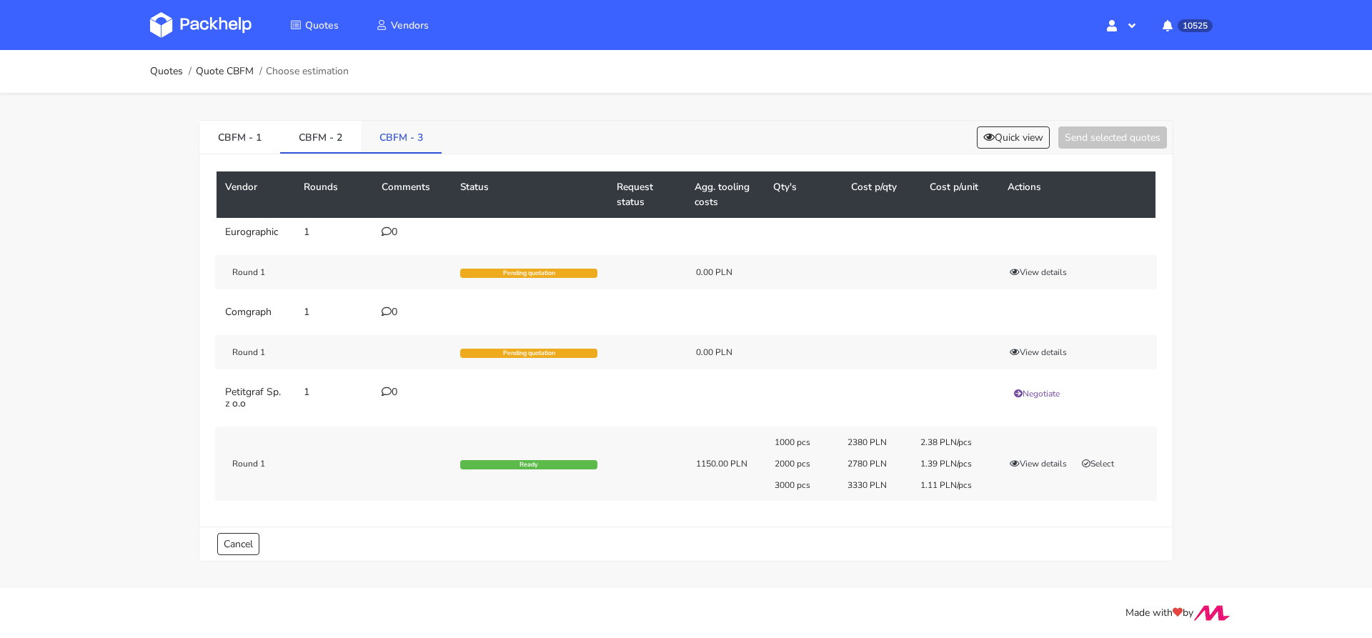
click at [384, 141] on link "CBFM - 3" at bounding box center [401, 136] width 81 height 31
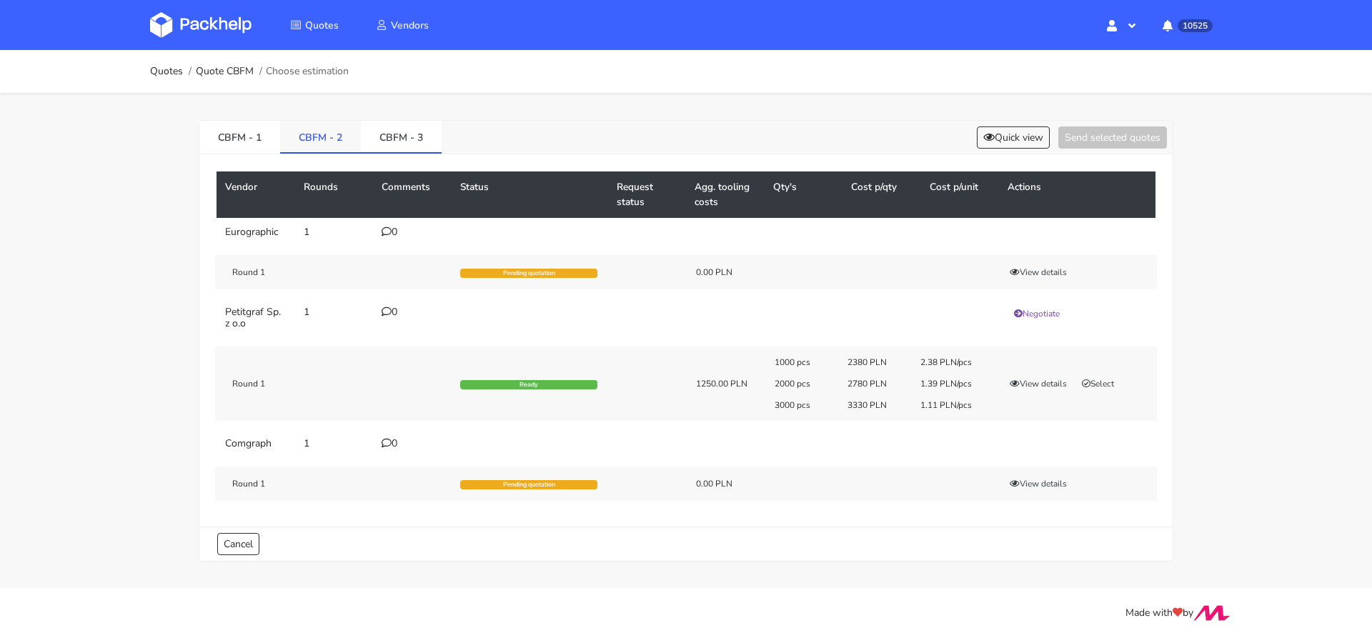
click at [325, 144] on link "CBFM - 2" at bounding box center [320, 136] width 81 height 31
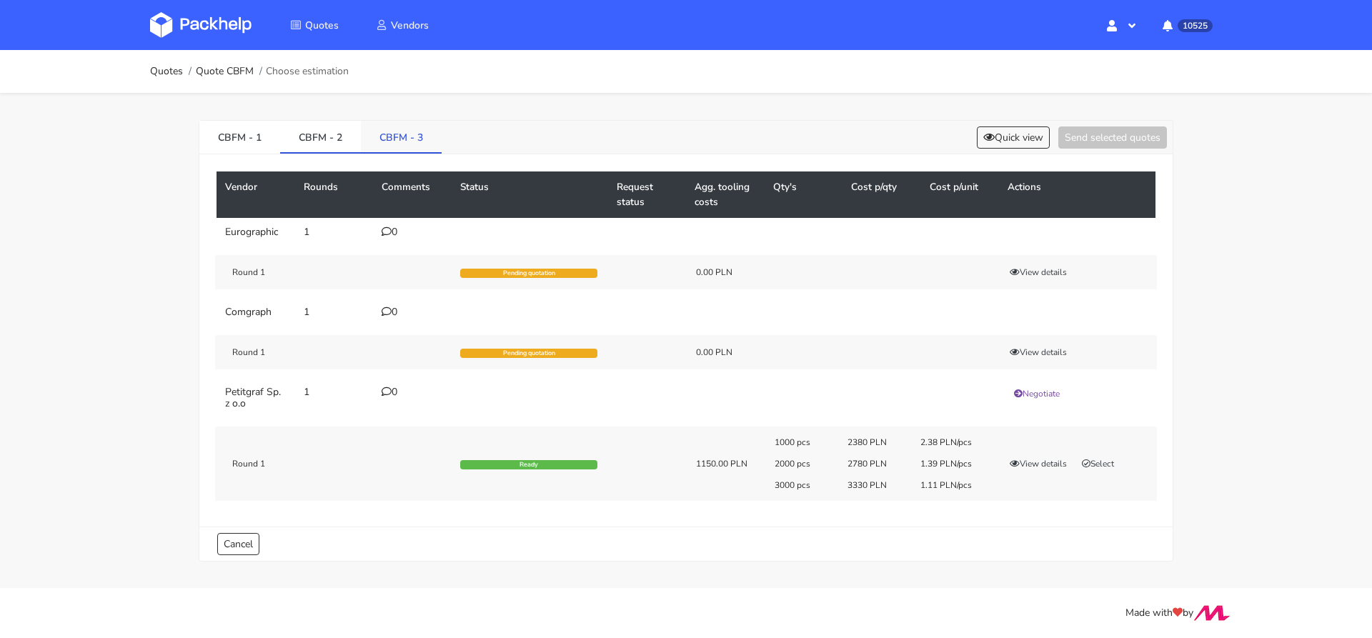
click at [397, 148] on link "CBFM - 3" at bounding box center [401, 136] width 81 height 31
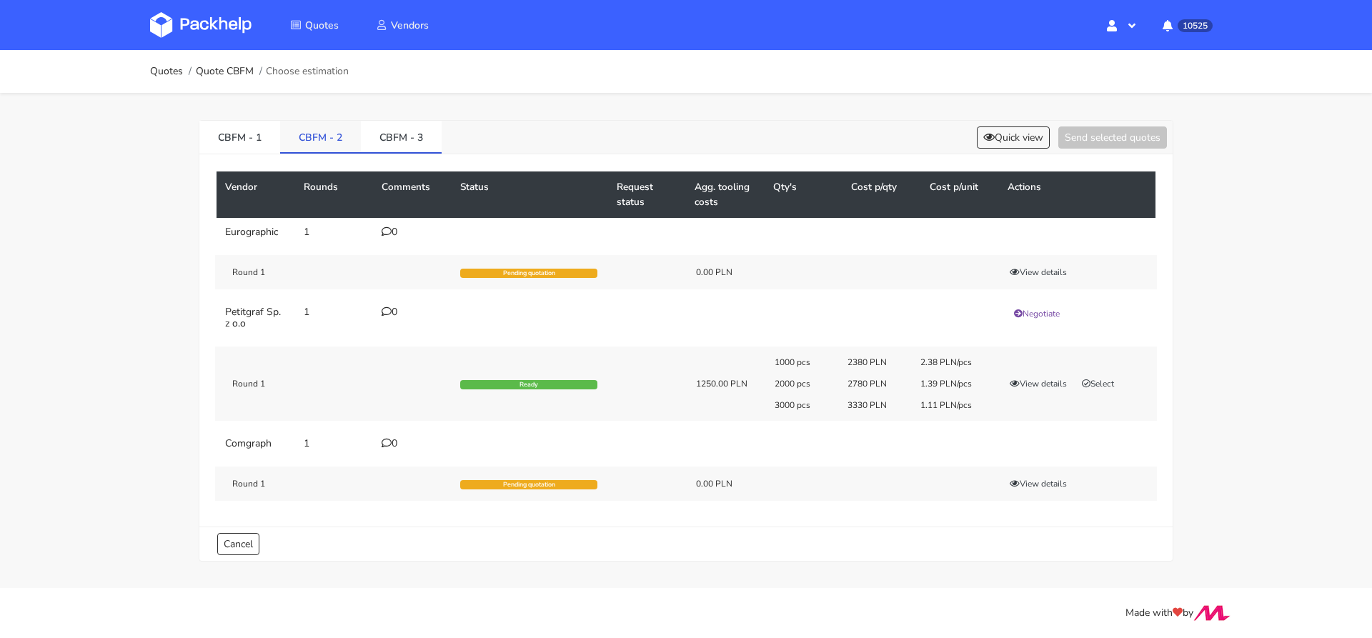
click at [331, 142] on link "CBFM - 2" at bounding box center [320, 136] width 81 height 31
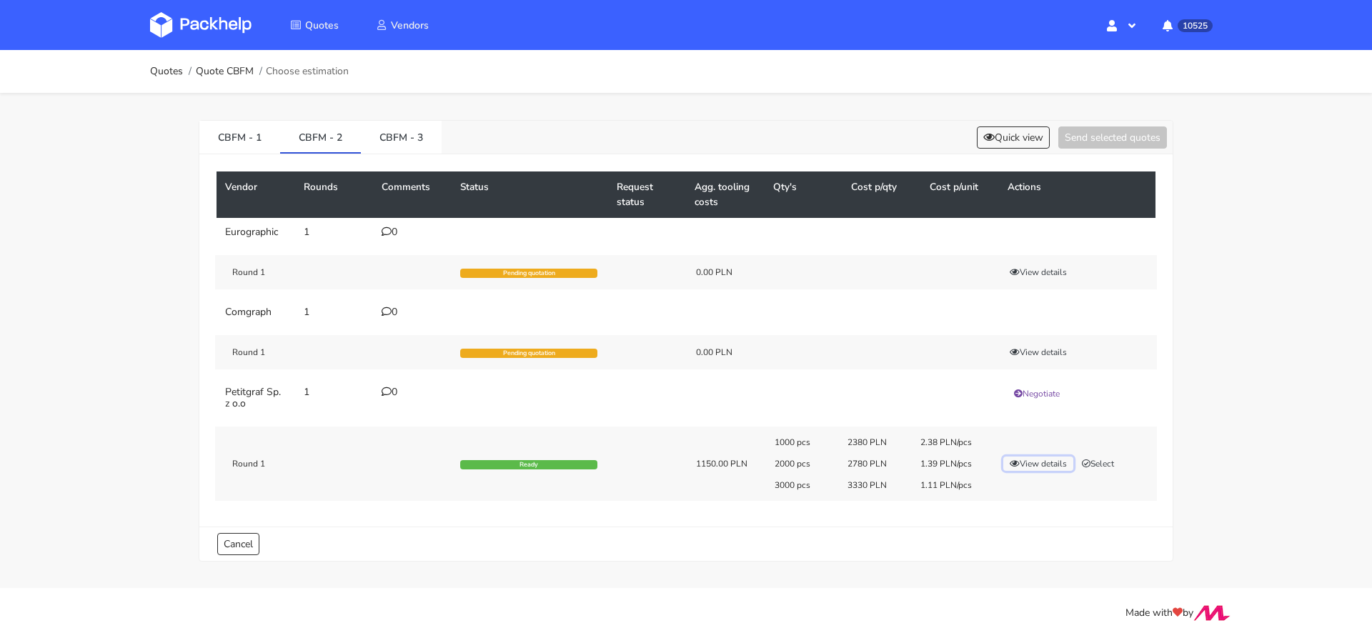
click at [1028, 462] on button "View details" at bounding box center [1038, 464] width 70 height 14
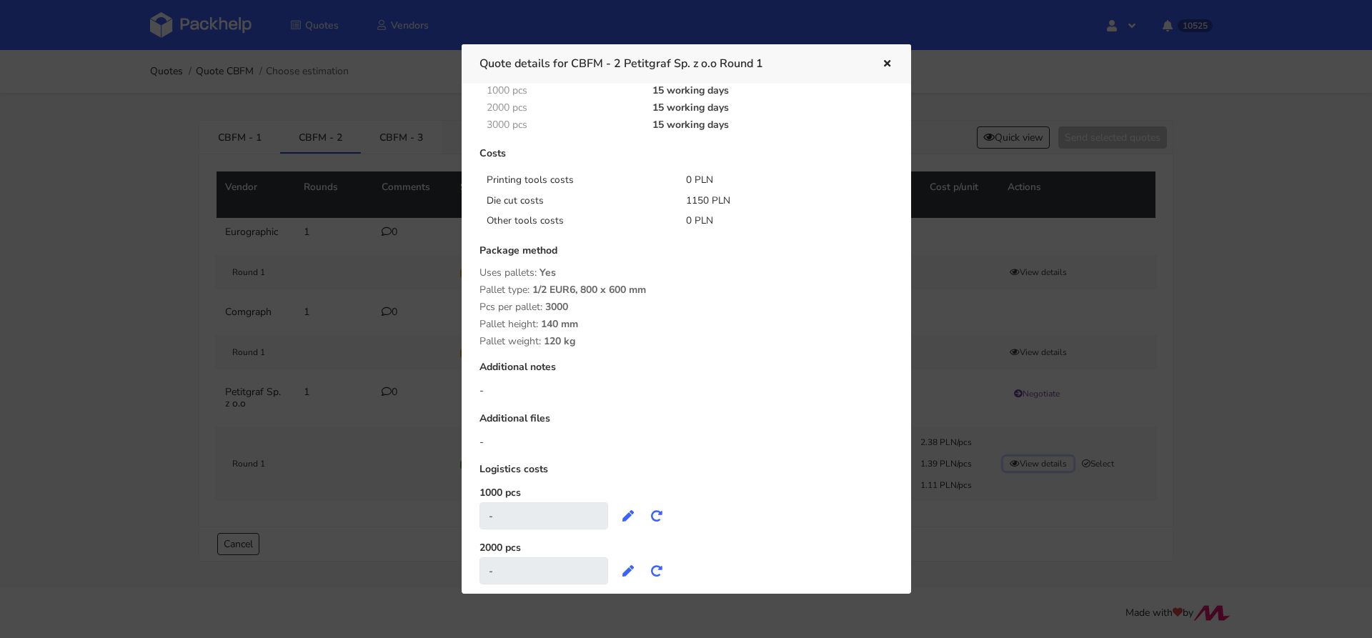
scroll to position [254, 0]
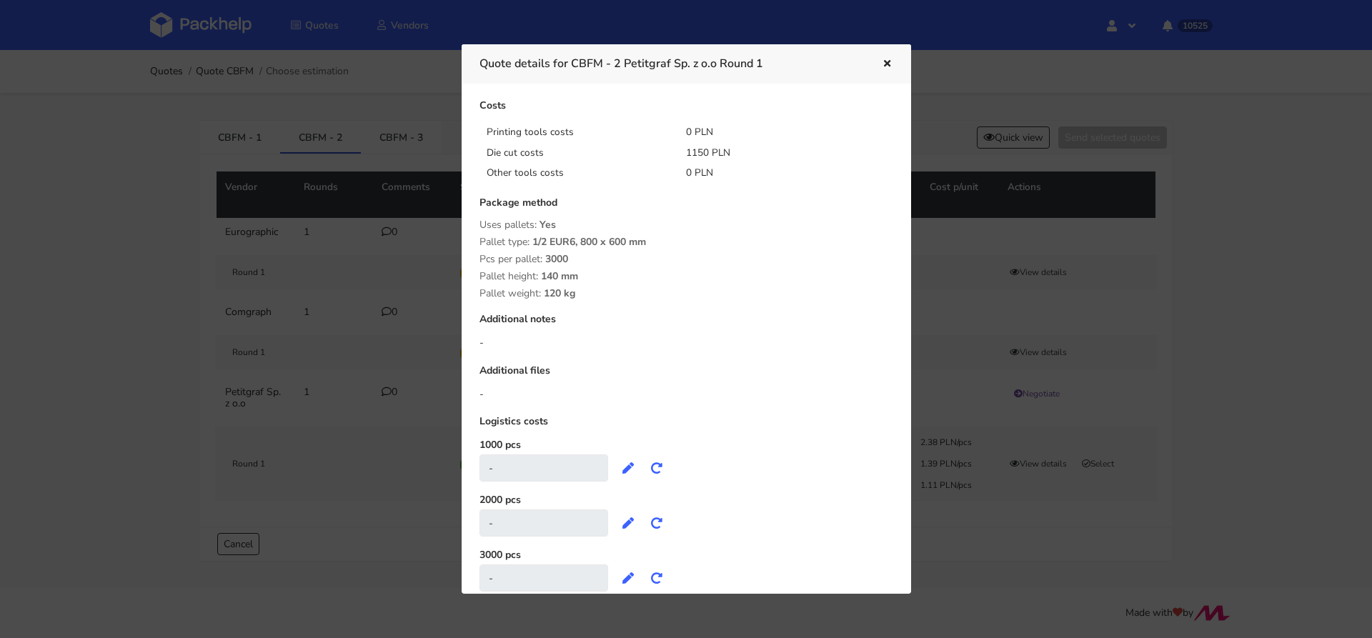
click at [962, 557] on div at bounding box center [686, 319] width 1372 height 638
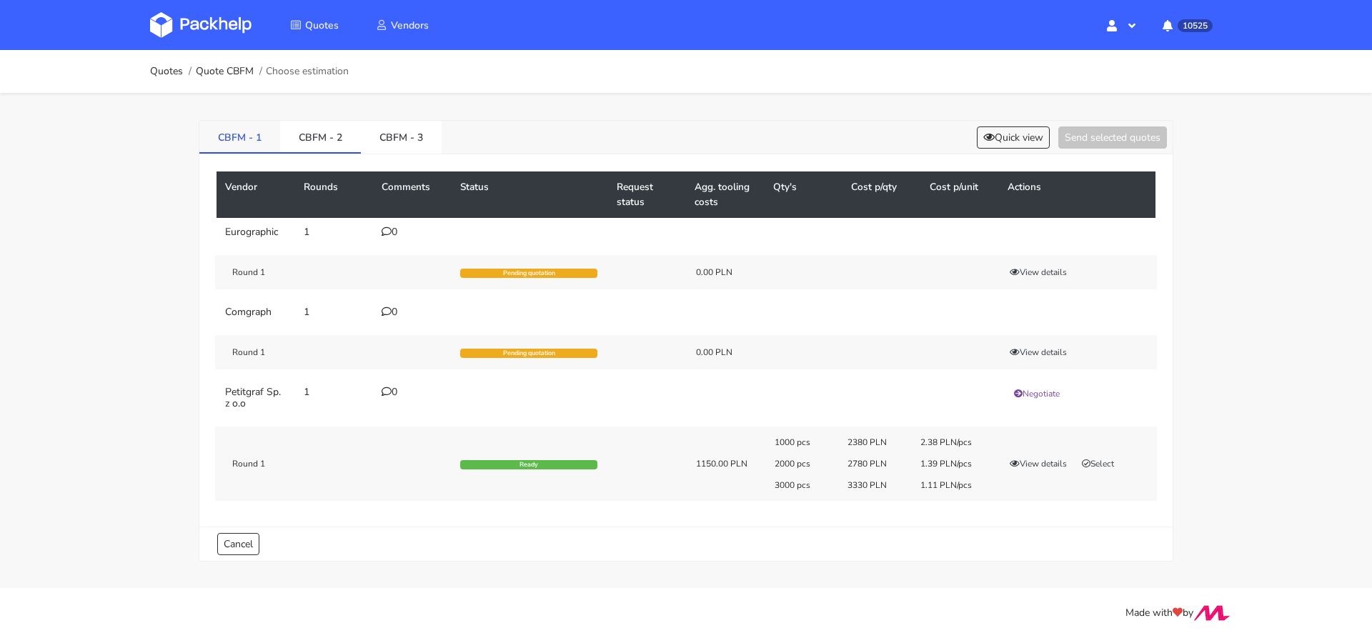
click at [227, 138] on link "CBFM - 1" at bounding box center [239, 136] width 81 height 31
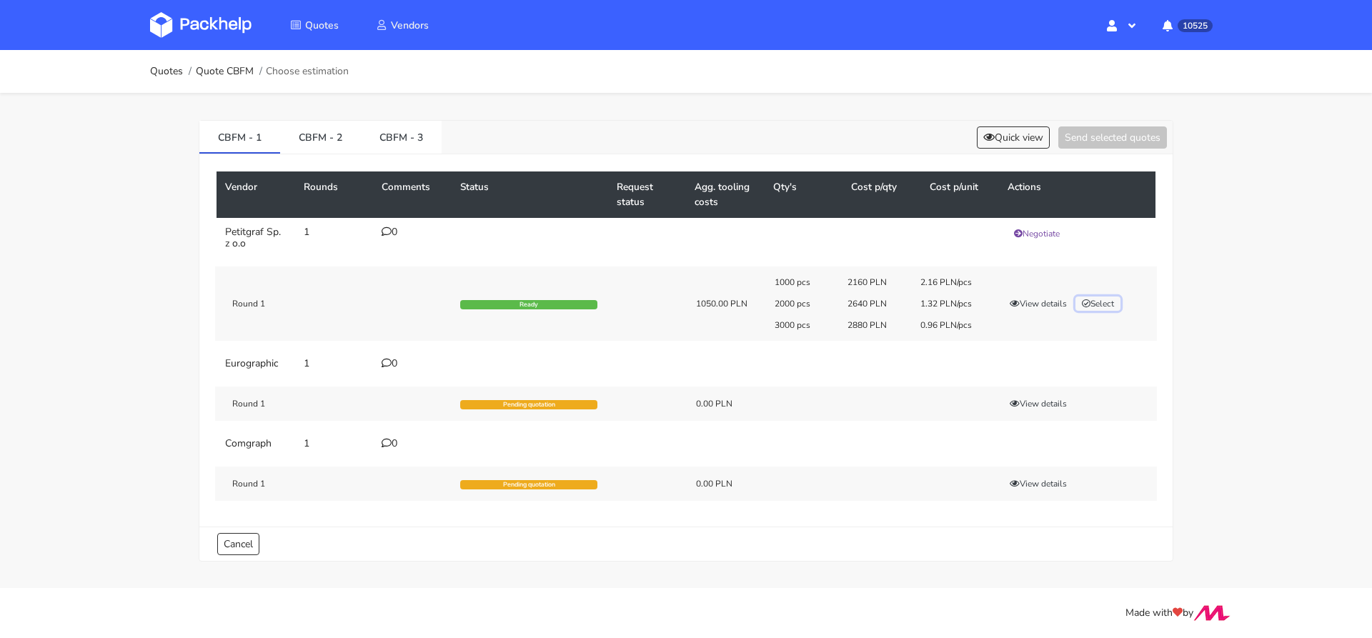
click at [1112, 309] on button "Select" at bounding box center [1097, 304] width 45 height 14
click at [298, 133] on link "CBFM - 2" at bounding box center [320, 136] width 81 height 31
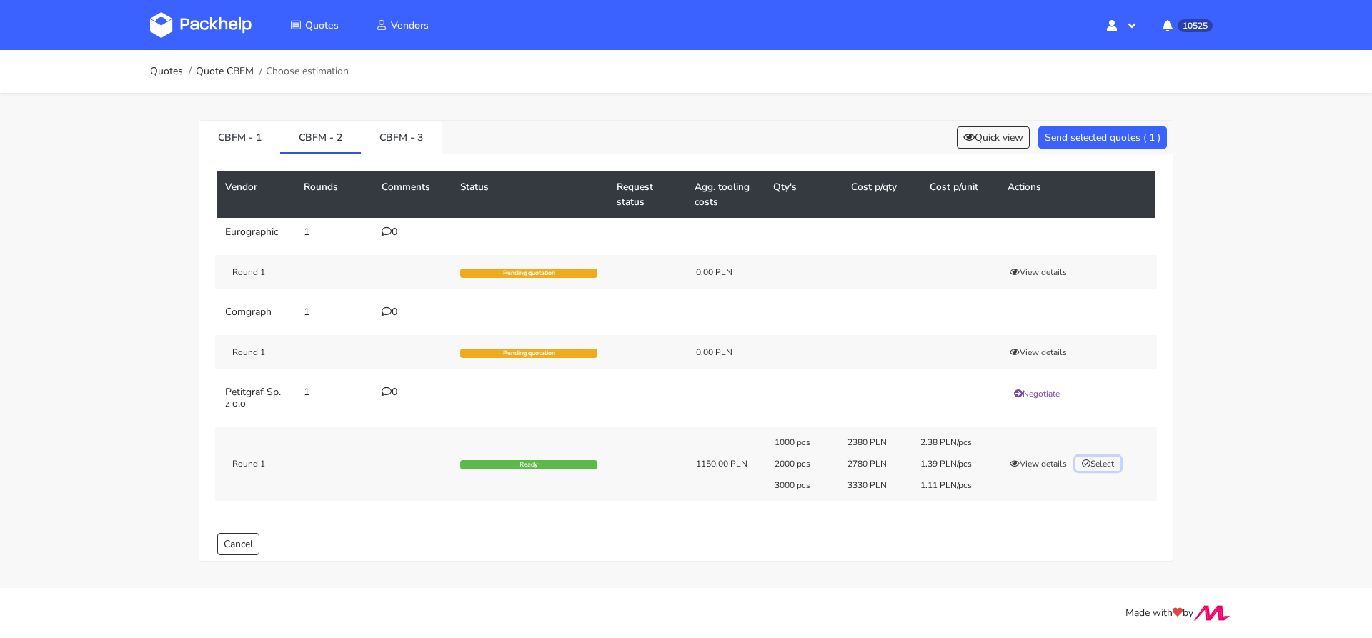
click at [1098, 463] on button "Select" at bounding box center [1097, 464] width 45 height 14
click at [416, 141] on link "CBFM - 3" at bounding box center [401, 136] width 81 height 31
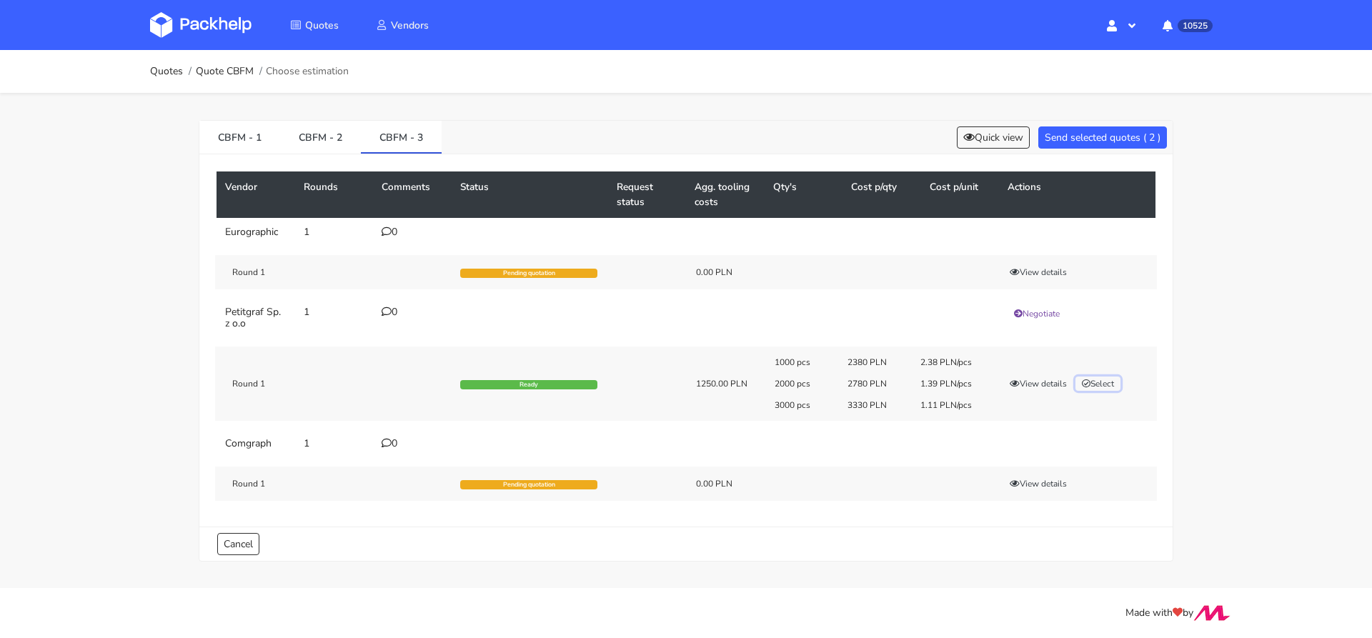
click at [1110, 380] on button "Select" at bounding box center [1097, 384] width 45 height 14
click at [1098, 149] on div "CBFM - 1 CBFM - 2 CBFM - 3 Quick view Send selected quotes ( 3 )" at bounding box center [685, 138] width 973 height 34
click at [1095, 139] on button "Send selected quotes ( 3 )" at bounding box center [1102, 137] width 129 height 22
click at [228, 137] on link "CBFM - 1" at bounding box center [239, 136] width 81 height 31
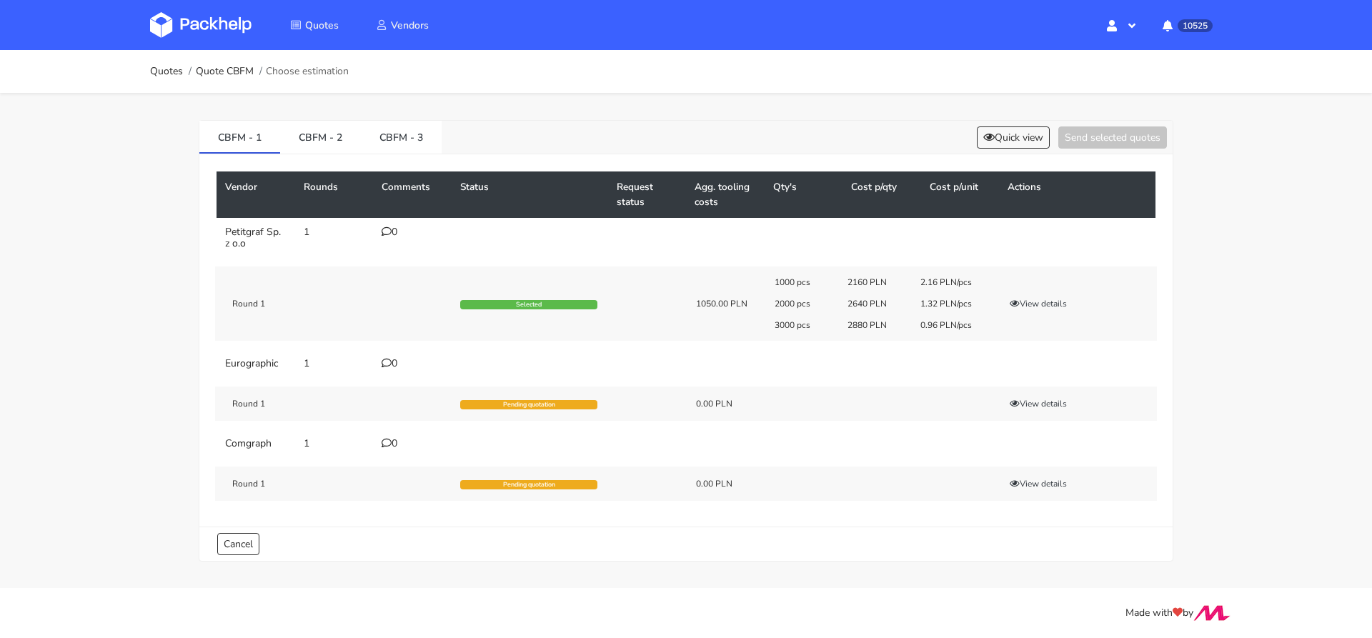
click at [199, 21] on img at bounding box center [200, 25] width 101 height 26
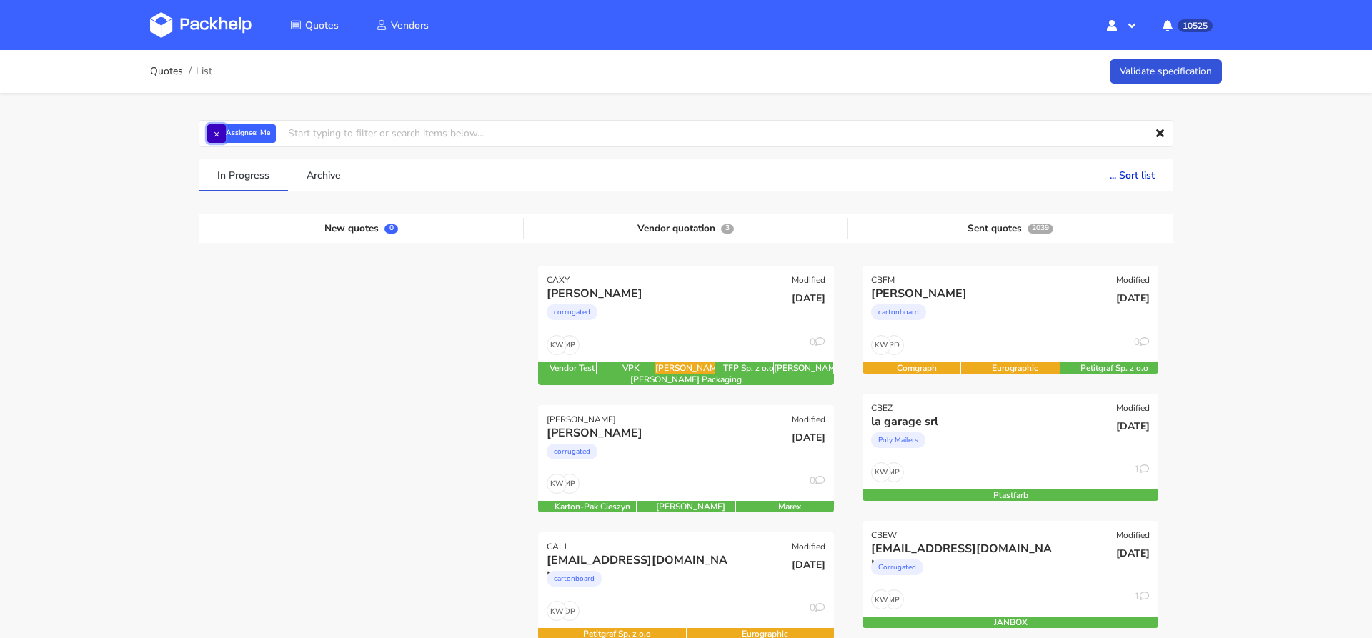
click at [219, 138] on button "×" at bounding box center [216, 133] width 19 height 19
click at [221, 134] on input "text" at bounding box center [686, 133] width 975 height 27
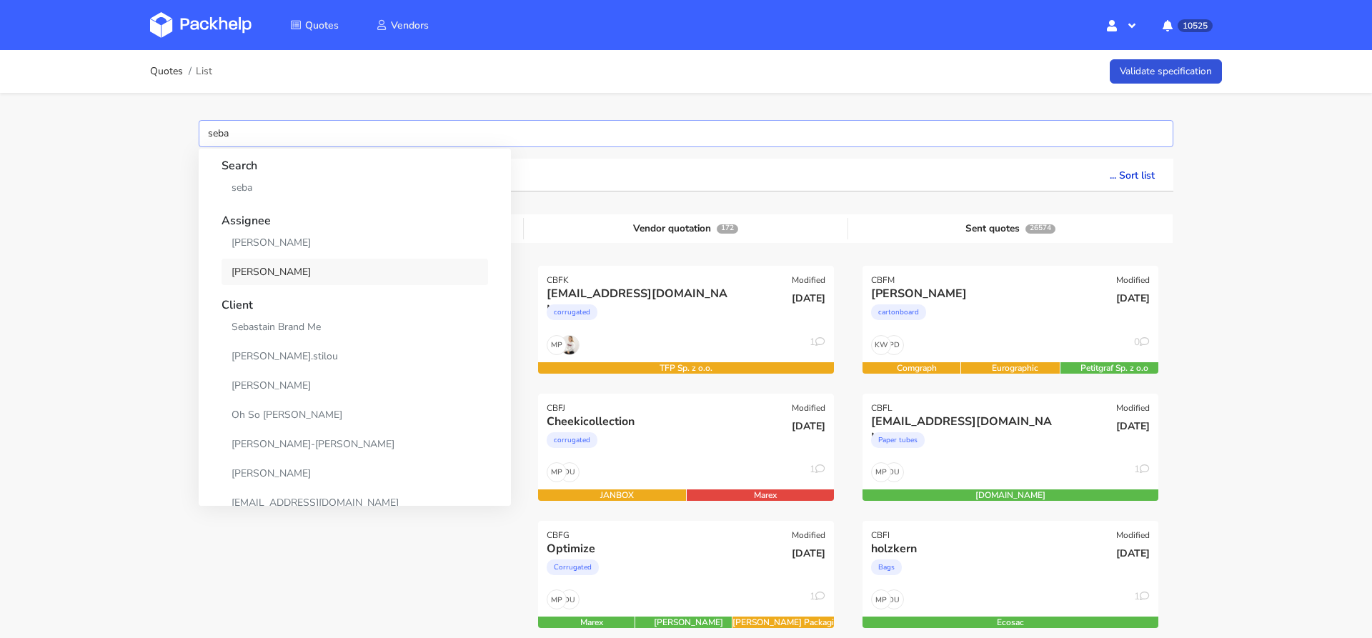
type input "seba"
click at [270, 264] on link "[PERSON_NAME]" at bounding box center [355, 272] width 267 height 26
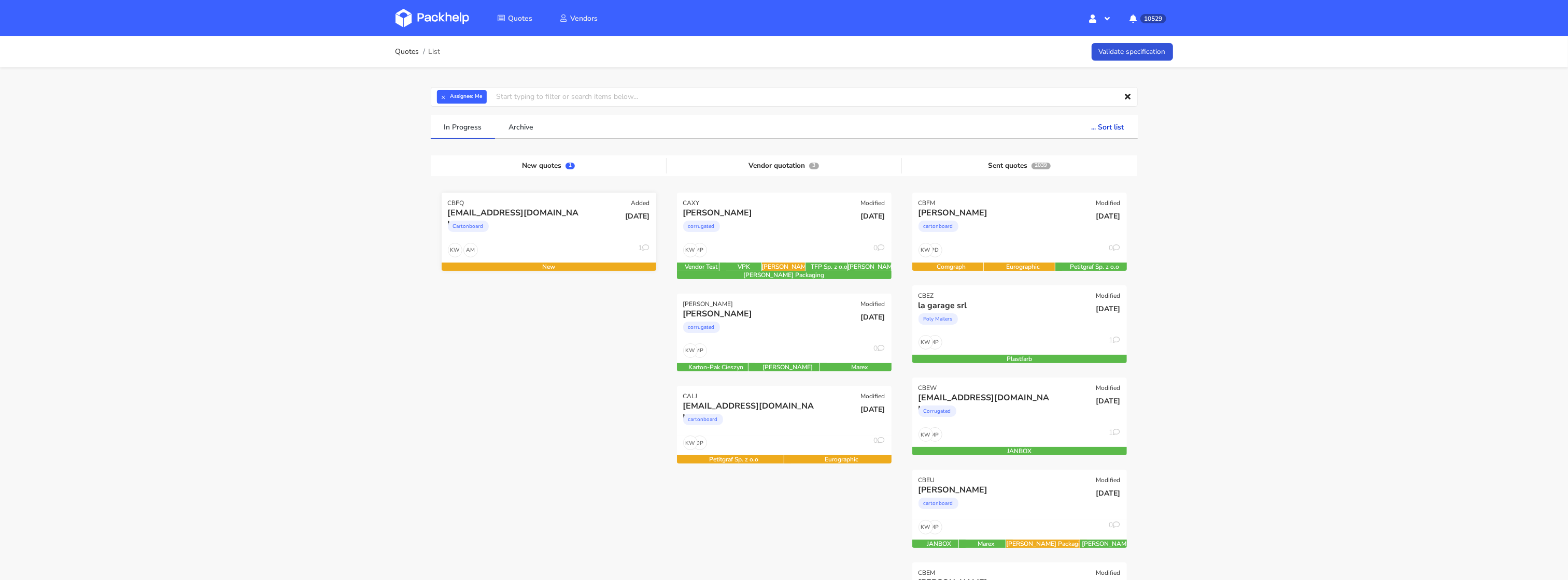
click at [516, 233] on div "Cartonboard" at bounding box center [516, 229] width 137 height 21
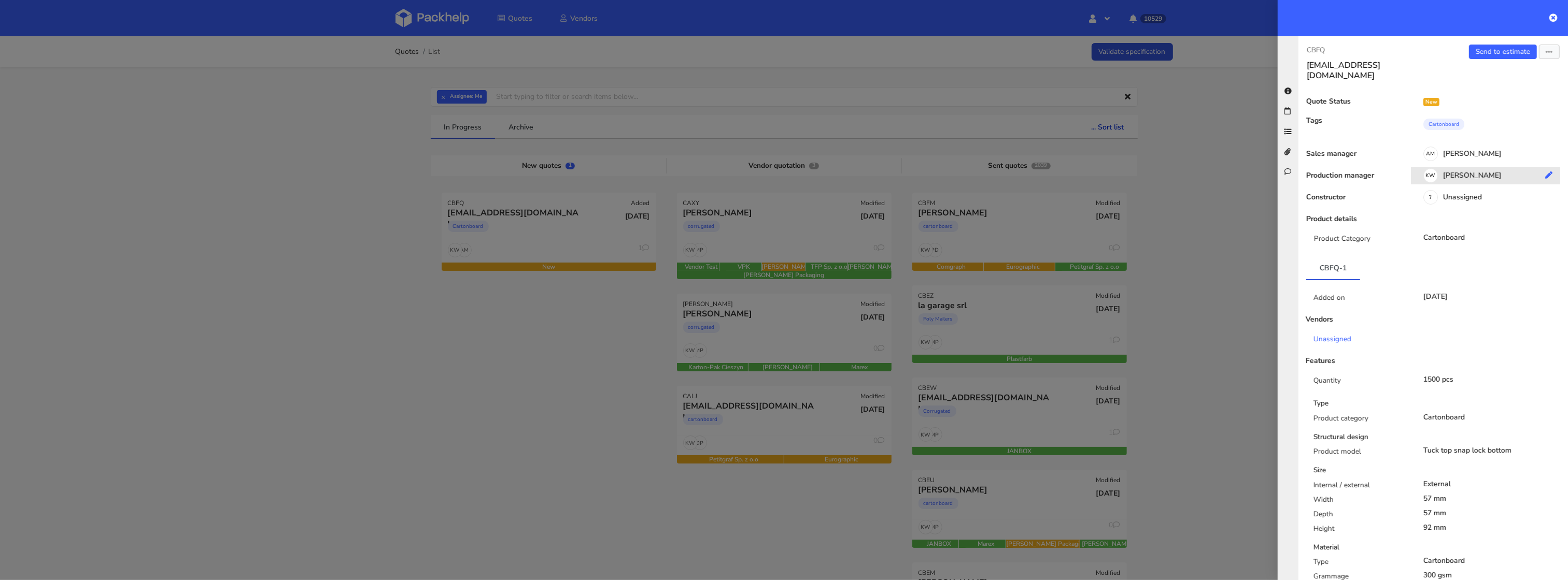
click at [1461, 172] on div "KW Klaudia Wiśniewska" at bounding box center [1489, 178] width 157 height 12
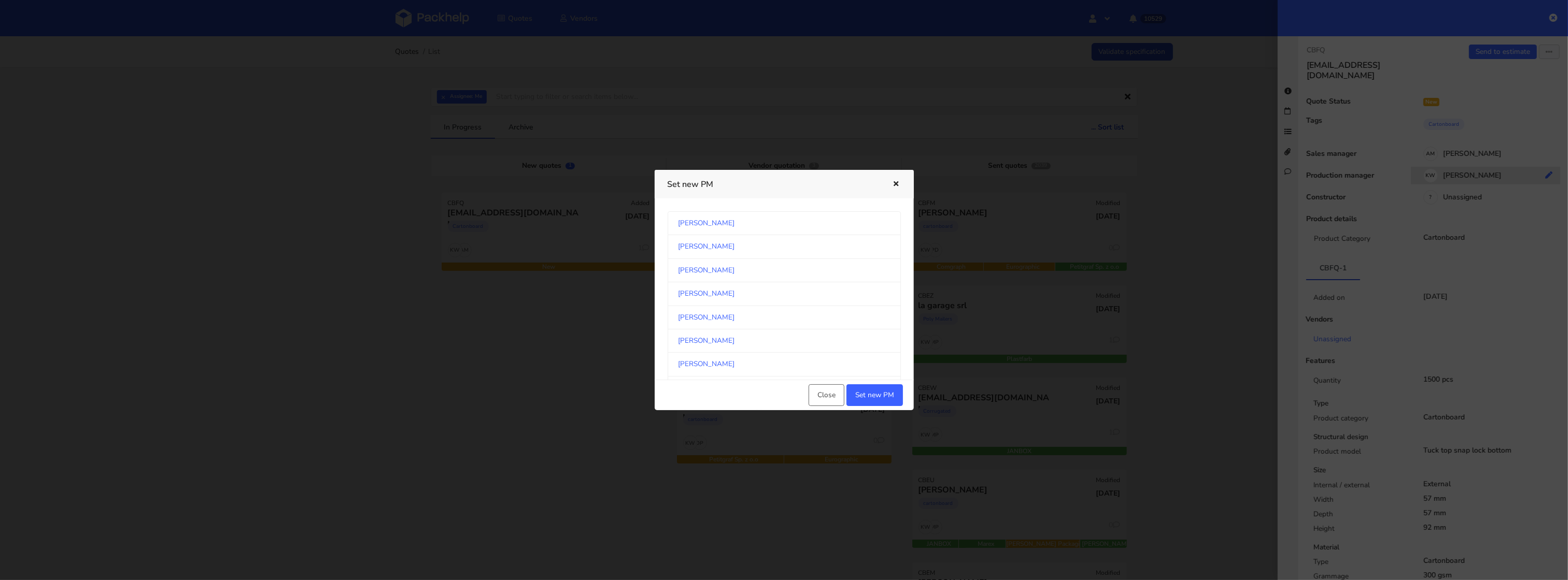
scroll to position [550, 0]
click at [824, 289] on link "Michał Palasek" at bounding box center [784, 285] width 234 height 23
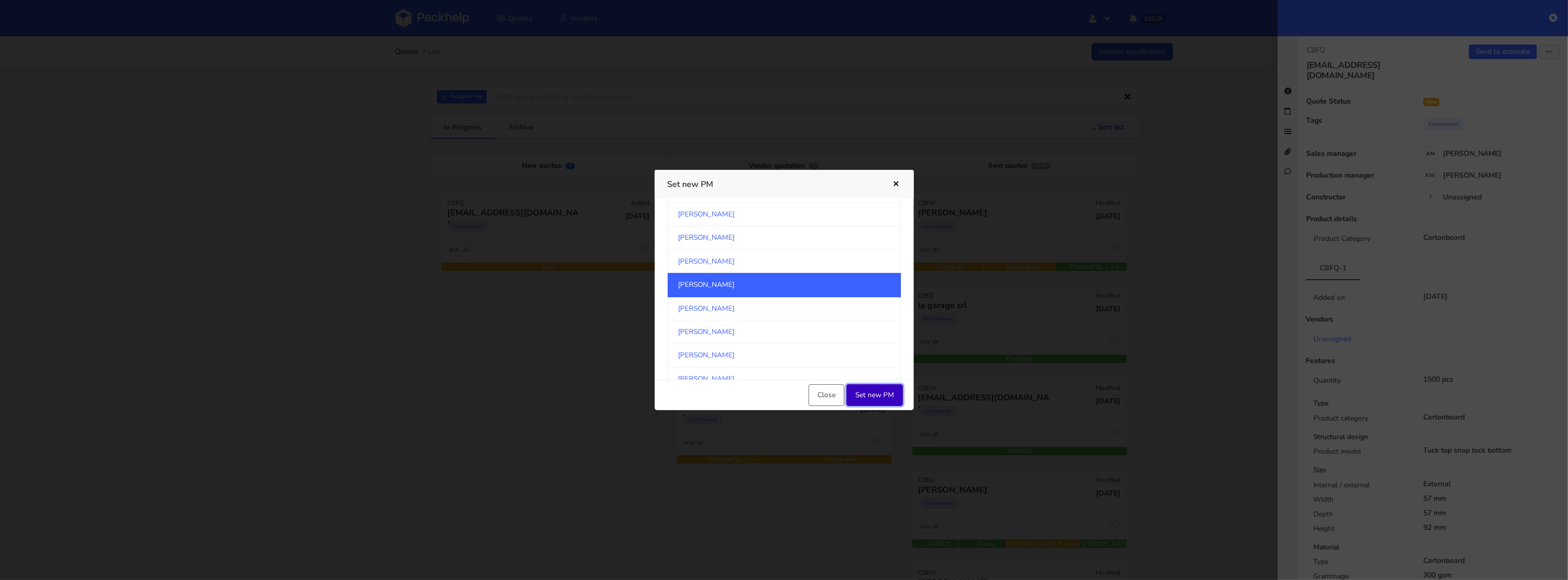
click at [882, 397] on button "Set new PM" at bounding box center [875, 395] width 57 height 22
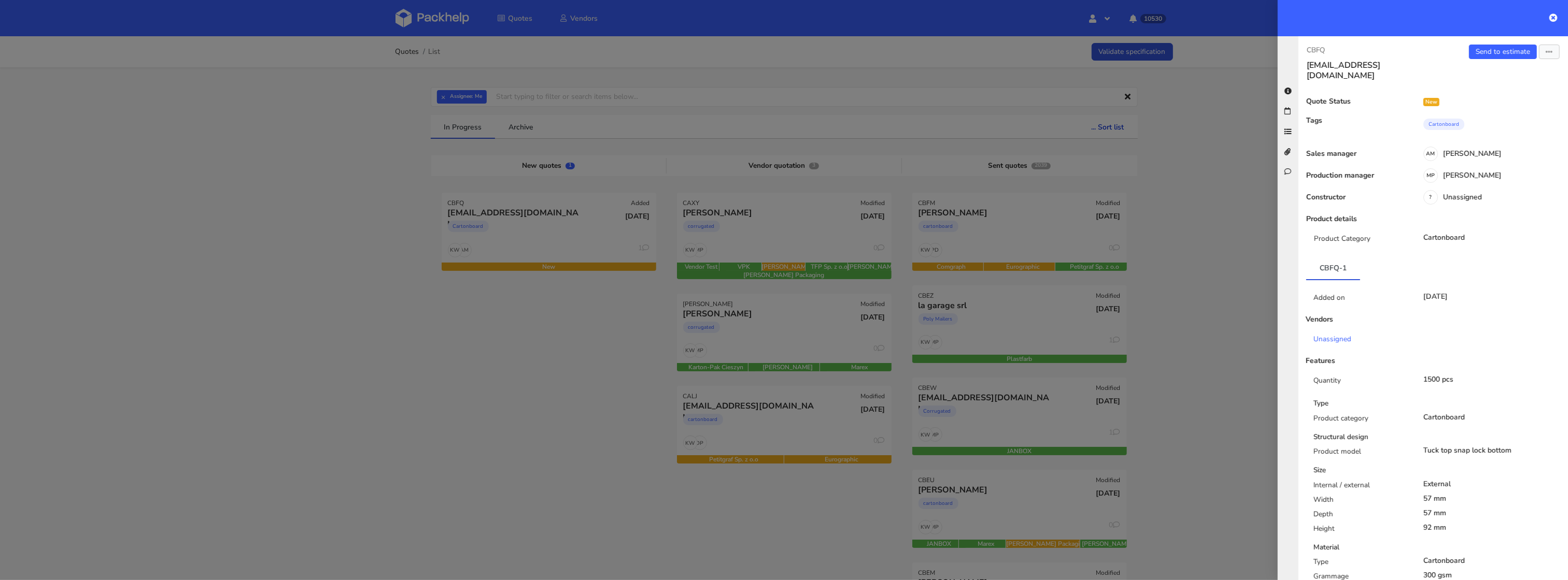
click at [455, 365] on div at bounding box center [784, 290] width 1568 height 580
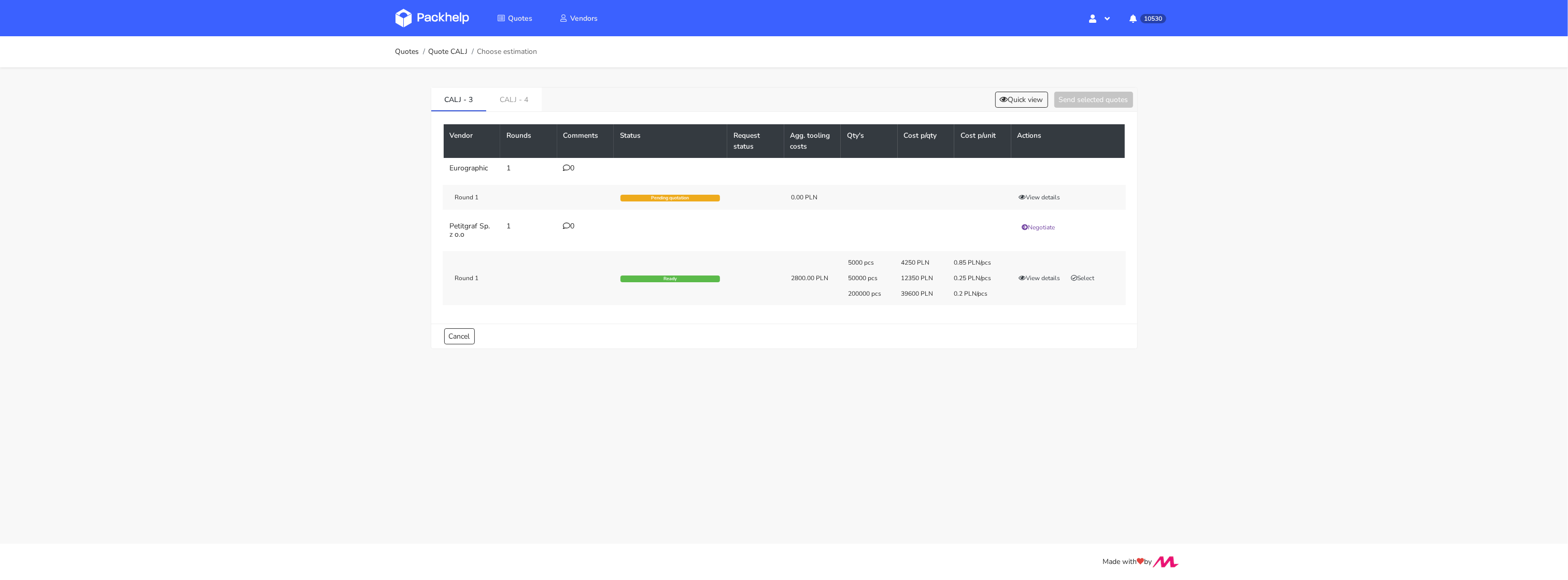
click at [938, 342] on div "Cancel" at bounding box center [784, 336] width 706 height 25
click at [1036, 278] on button "View details" at bounding box center [1039, 278] width 51 height 10
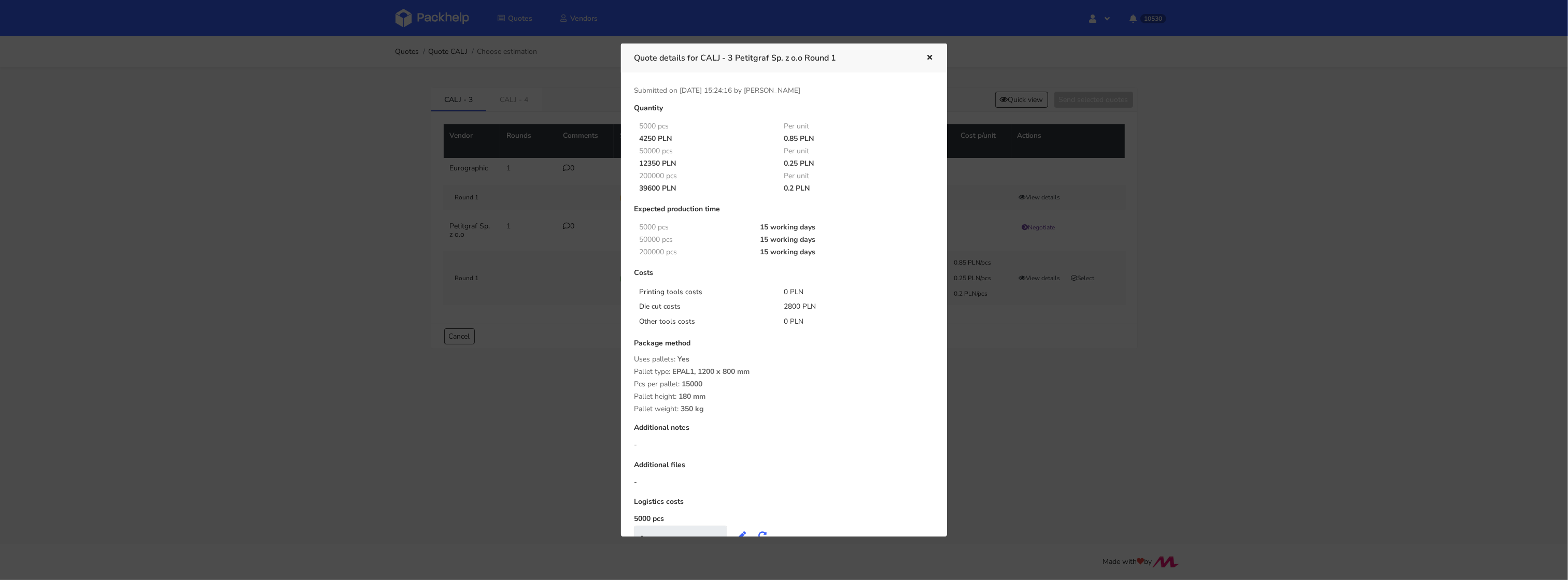
click at [990, 357] on div at bounding box center [784, 290] width 1568 height 580
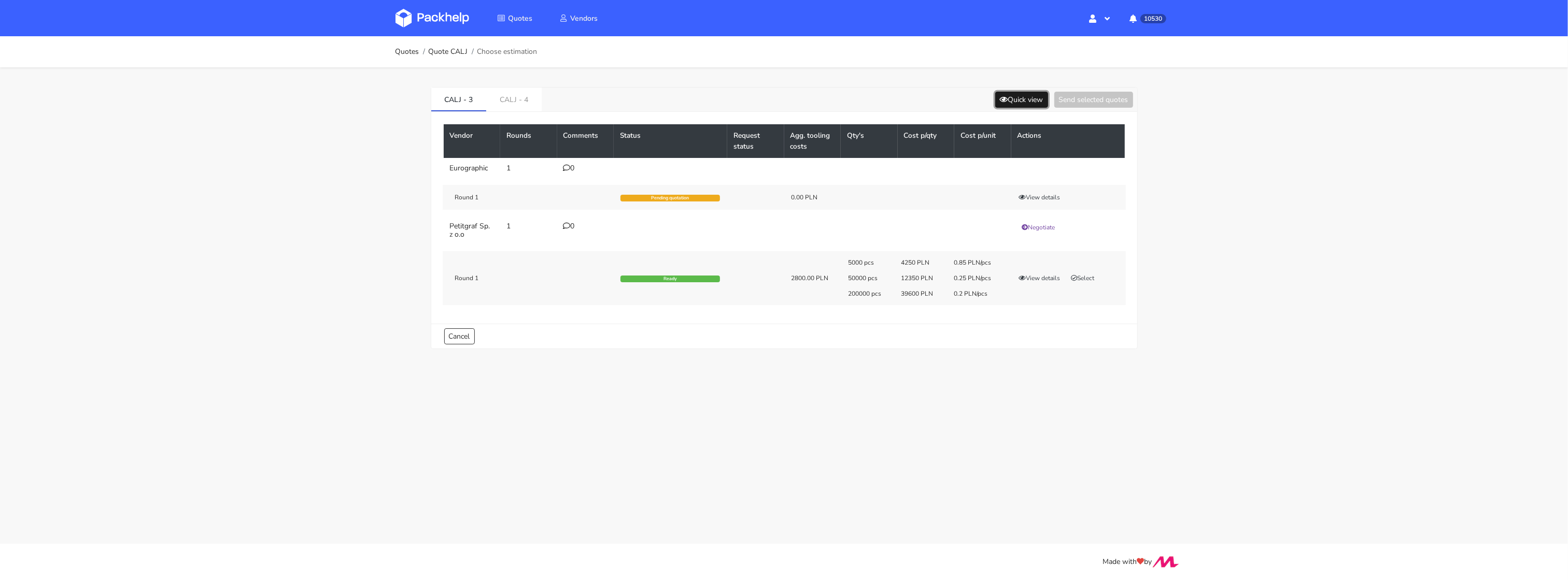
click at [1015, 102] on button "Quick view" at bounding box center [1021, 99] width 53 height 16
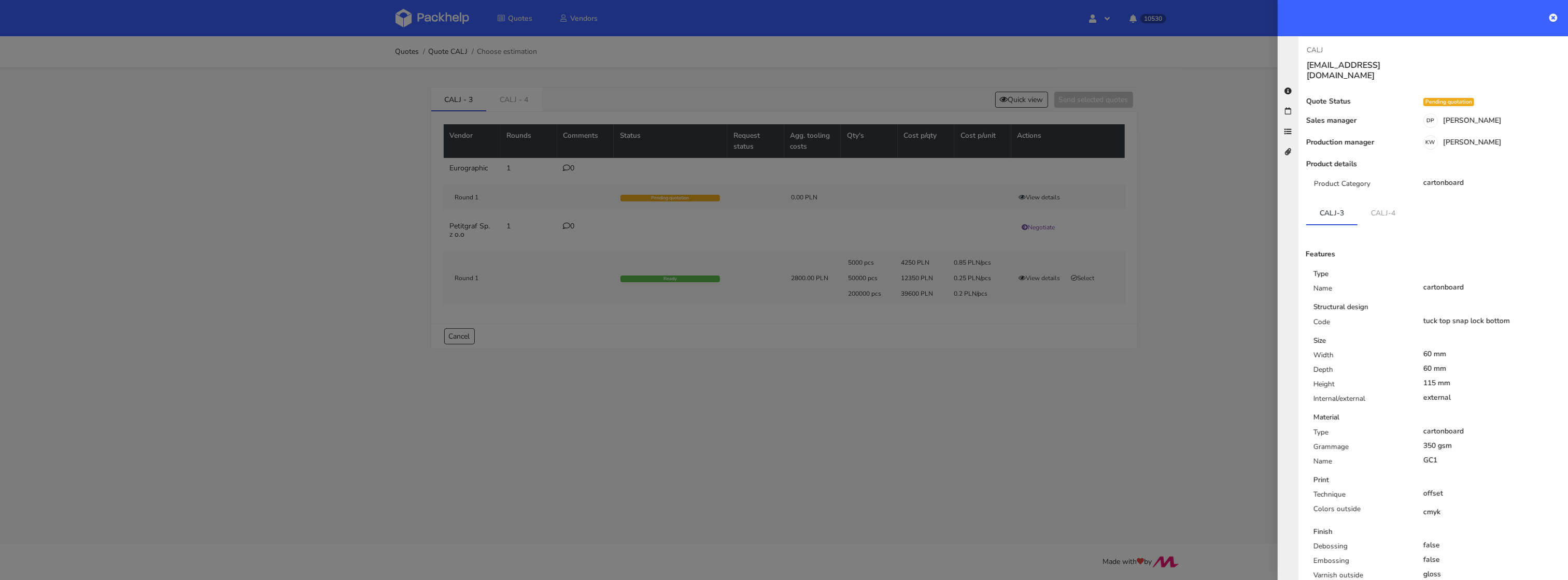
click at [782, 384] on div at bounding box center [784, 290] width 1568 height 580
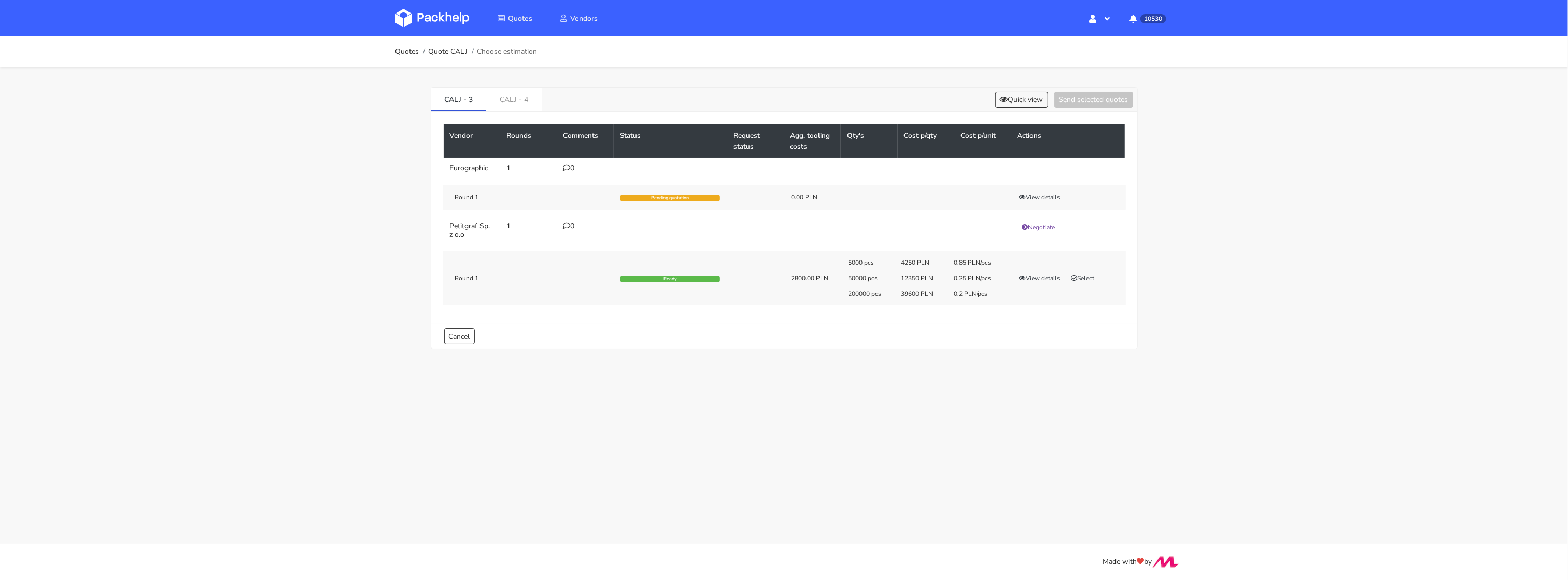
click at [1073, 272] on div "5000 pcs 4250 PLN 0.85 PLN/pcs 50000 pcs 12350 PLN 0.25 PLN/pcs 200000 pcs 3960…" at bounding box center [983, 278] width 284 height 39
click at [1084, 274] on button "Select" at bounding box center [1083, 278] width 33 height 10
click at [1067, 84] on div "CALJ - 3 CALJ - 4 Quick view Send selected quotes ( 1 ) Vendor Rounds Comments …" at bounding box center [784, 215] width 746 height 297
click at [1065, 93] on button "Send selected quotes ( 1 )" at bounding box center [1086, 99] width 94 height 16
click at [514, 97] on link "CALJ - 4" at bounding box center [513, 99] width 55 height 22
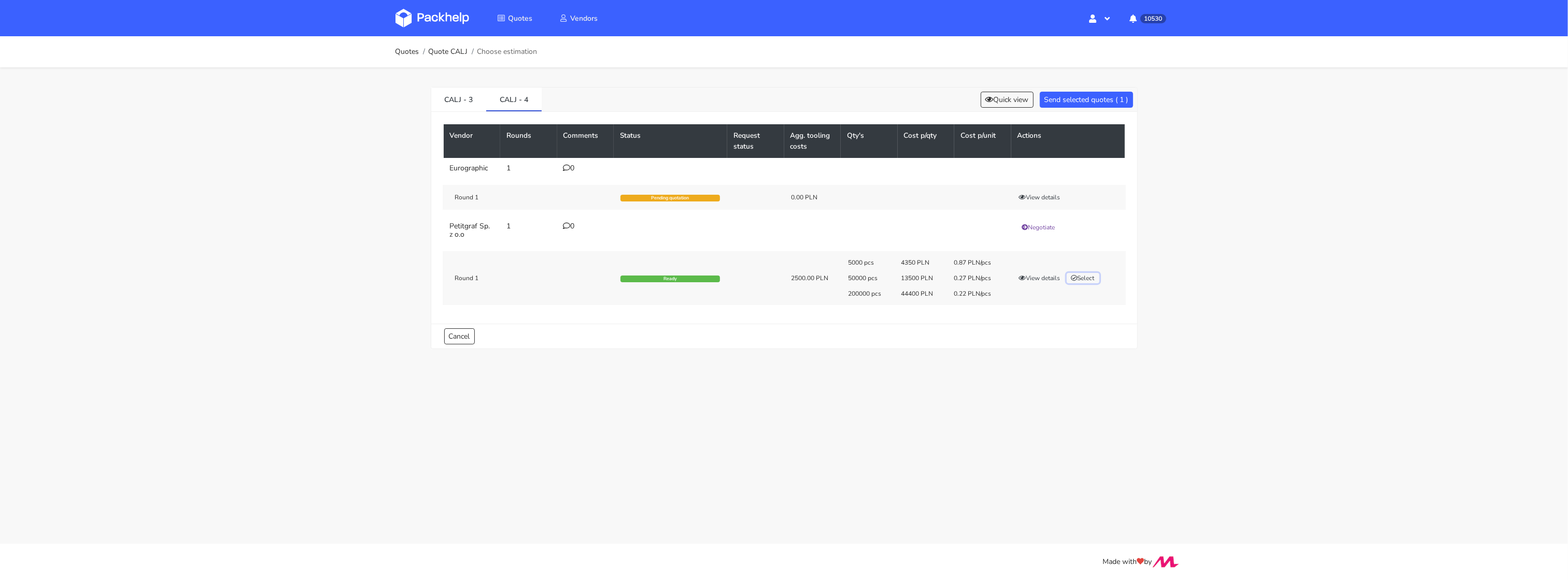
click at [1099, 280] on button "Select" at bounding box center [1083, 278] width 33 height 10
click at [1082, 99] on button "Send selected quotes ( 2 )" at bounding box center [1086, 99] width 94 height 16
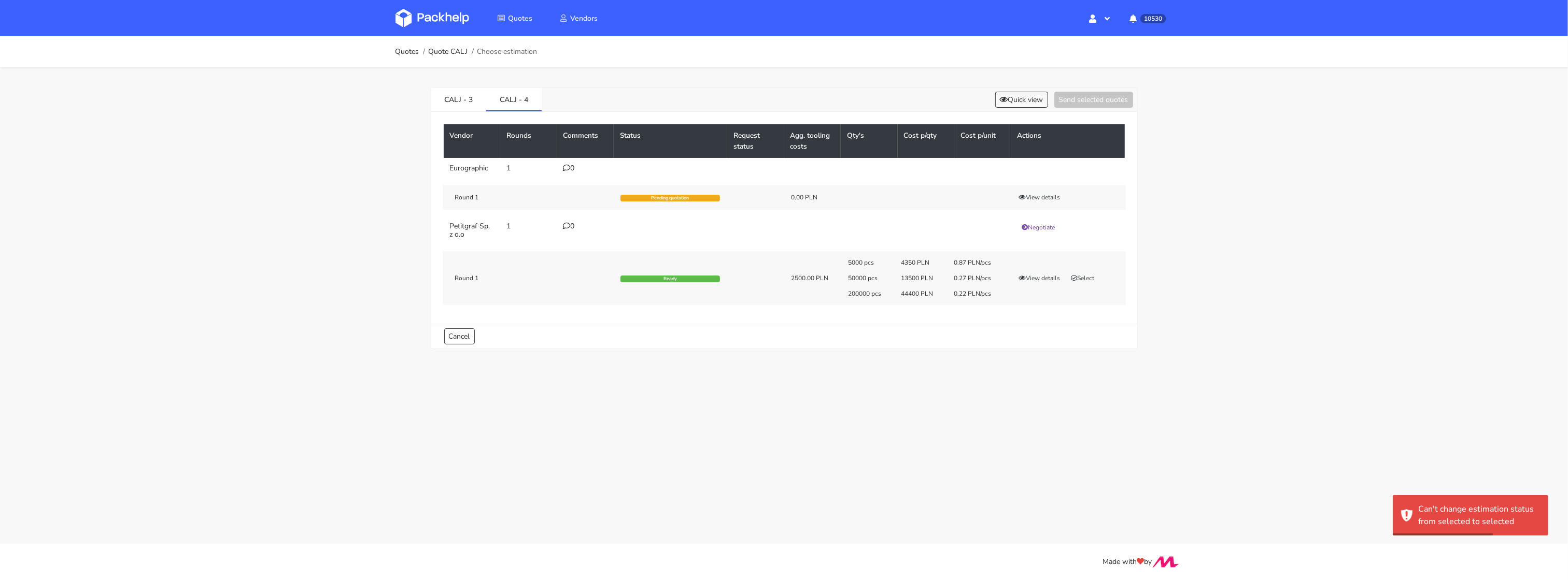
click at [1082, 272] on div "5000 pcs 4350 PLN 0.87 PLN/pcs 50000 pcs 13500 PLN 0.27 PLN/pcs 200000 pcs 4440…" at bounding box center [983, 278] width 284 height 39
click at [1083, 273] on button "Select" at bounding box center [1083, 278] width 33 height 10
click at [1076, 96] on button "Send selected quotes ( 1 )" at bounding box center [1086, 99] width 94 height 16
click at [457, 100] on link "CALJ - 3" at bounding box center [459, 99] width 55 height 22
click at [521, 99] on link "CALJ - 4" at bounding box center [513, 99] width 55 height 22
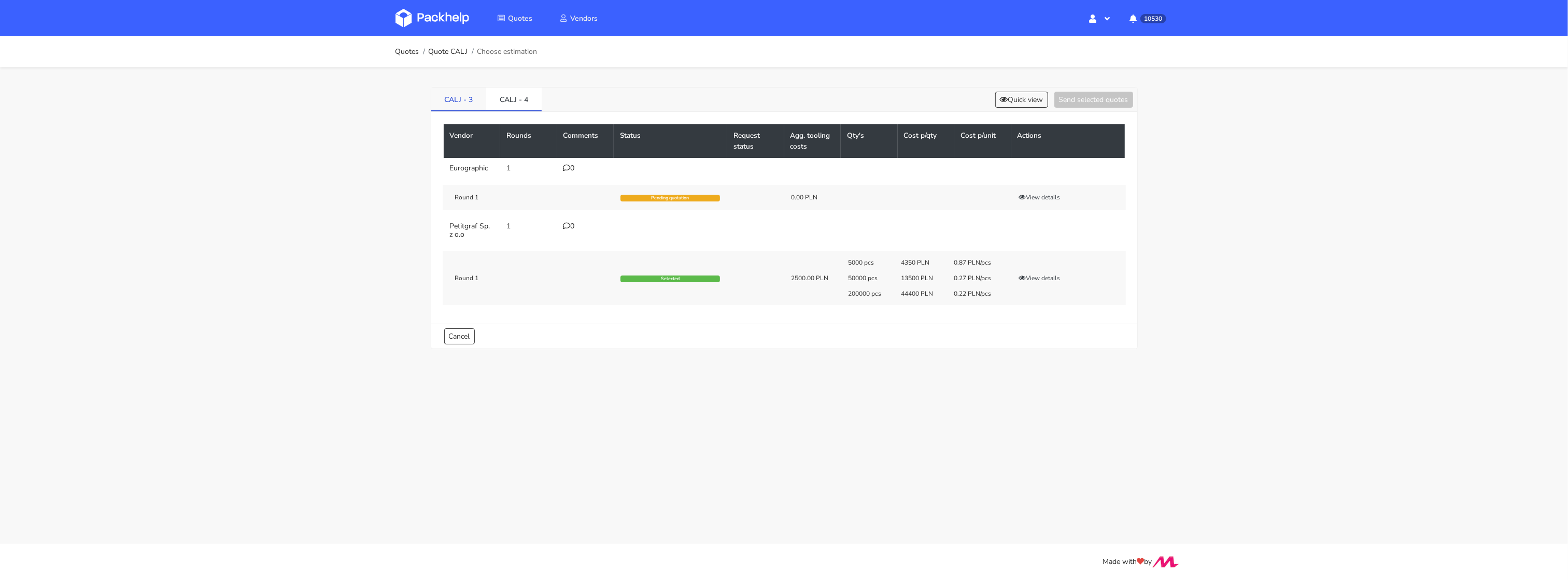
click at [471, 107] on link "CALJ - 3" at bounding box center [459, 99] width 55 height 22
click at [525, 106] on link "CALJ - 4" at bounding box center [513, 99] width 55 height 22
click at [456, 97] on link "CALJ - 3" at bounding box center [459, 99] width 55 height 22
click at [485, 99] on link "CALJ - 3" at bounding box center [459, 99] width 55 height 22
click at [482, 112] on div "Vendor Rounds Comments Status Request status Agg. tooling costs Qty's Cost p/qt…" at bounding box center [784, 218] width 706 height 212
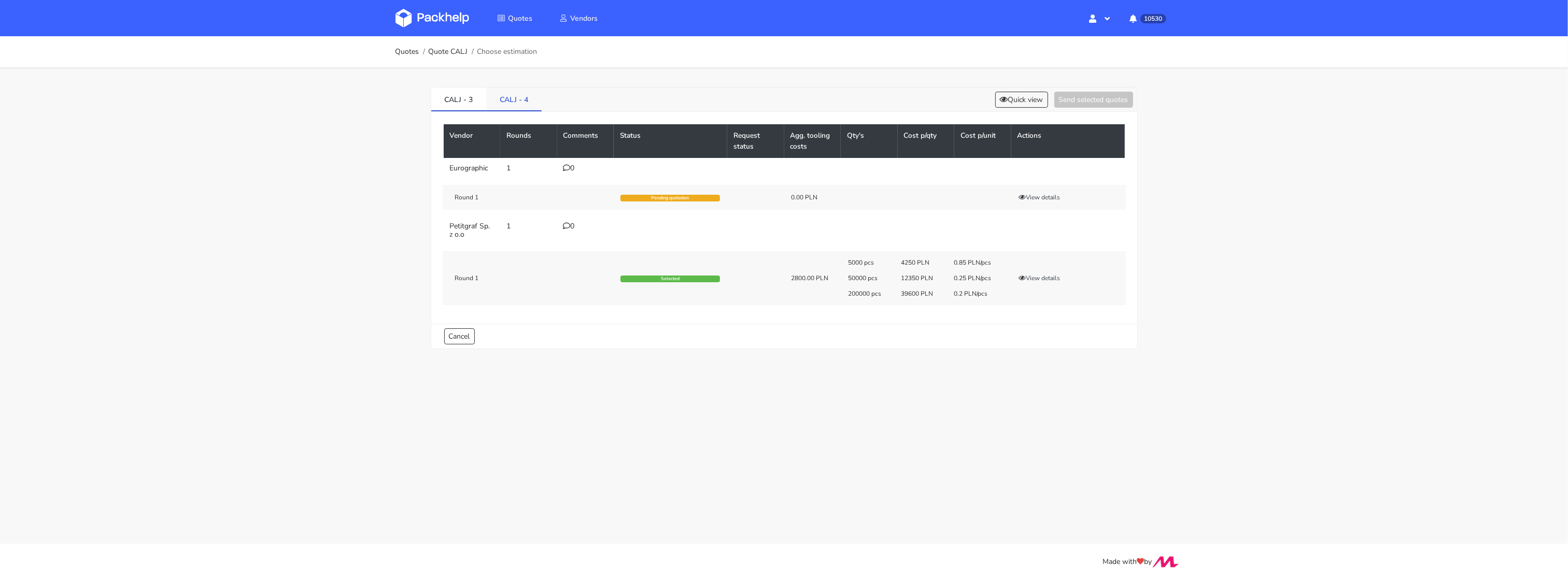
click at [503, 108] on link "CALJ - 4" at bounding box center [513, 99] width 55 height 22
drag, startPoint x: 424, startPoint y: 14, endPoint x: 451, endPoint y: 72, distance: 64.0
click at [453, 54] on link "Quote CALJ" at bounding box center [447, 51] width 39 height 8
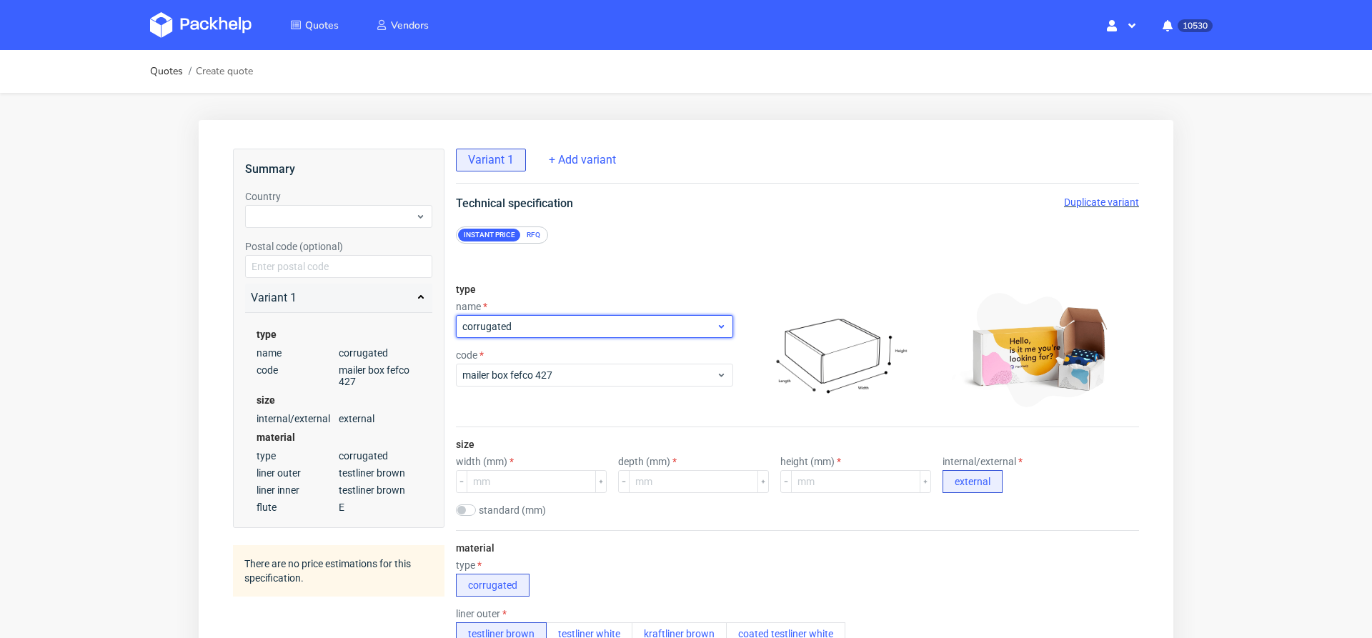
click at [497, 324] on span "corrugated" at bounding box center [589, 326] width 254 height 14
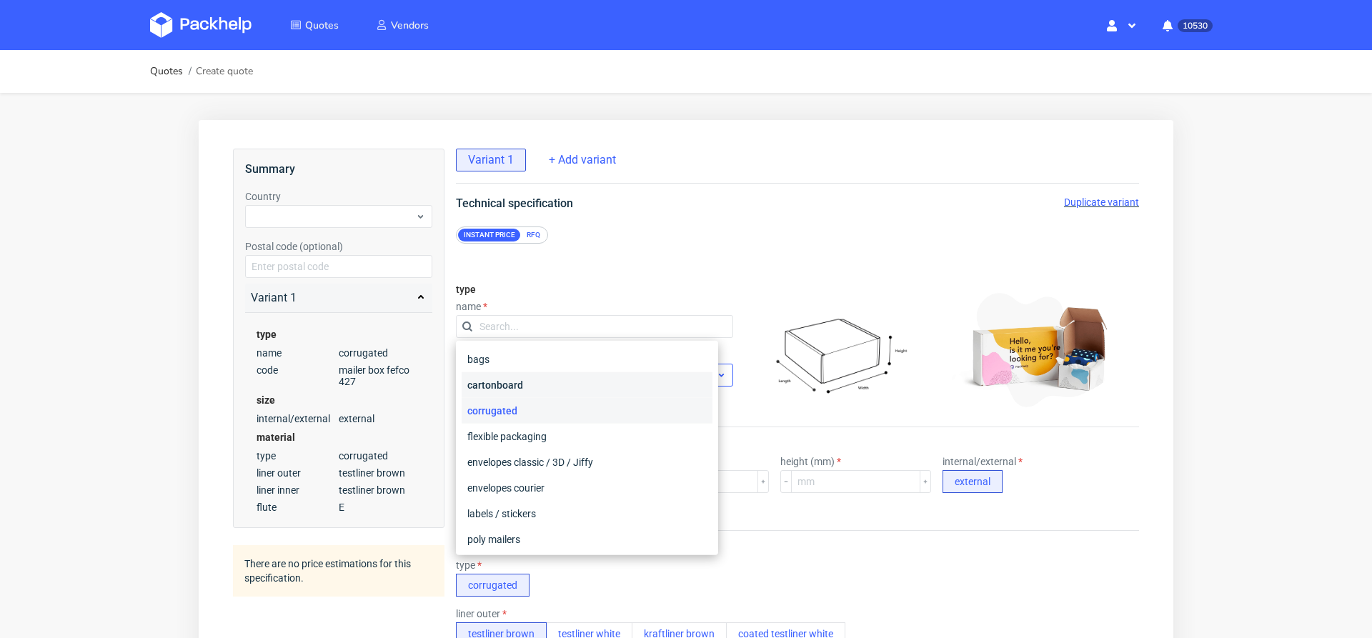
click at [520, 377] on div "cartonboard" at bounding box center [587, 385] width 251 height 26
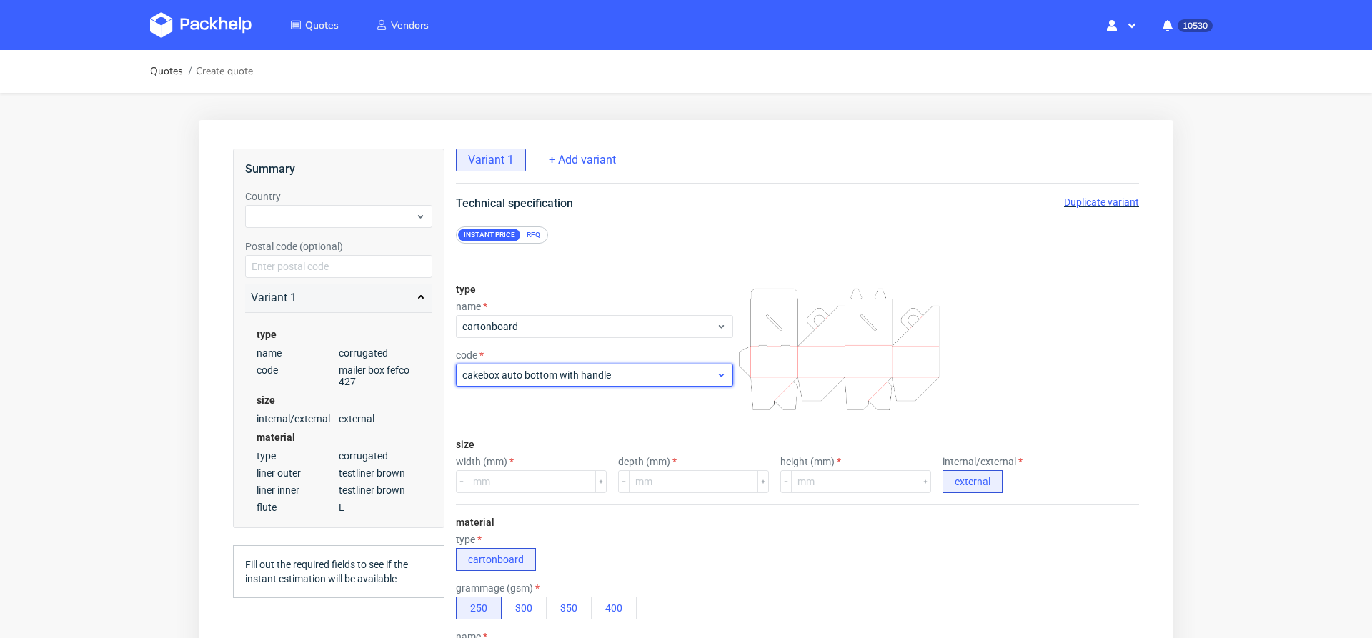
click at [510, 377] on span "cakebox auto bottom with handle" at bounding box center [589, 375] width 254 height 14
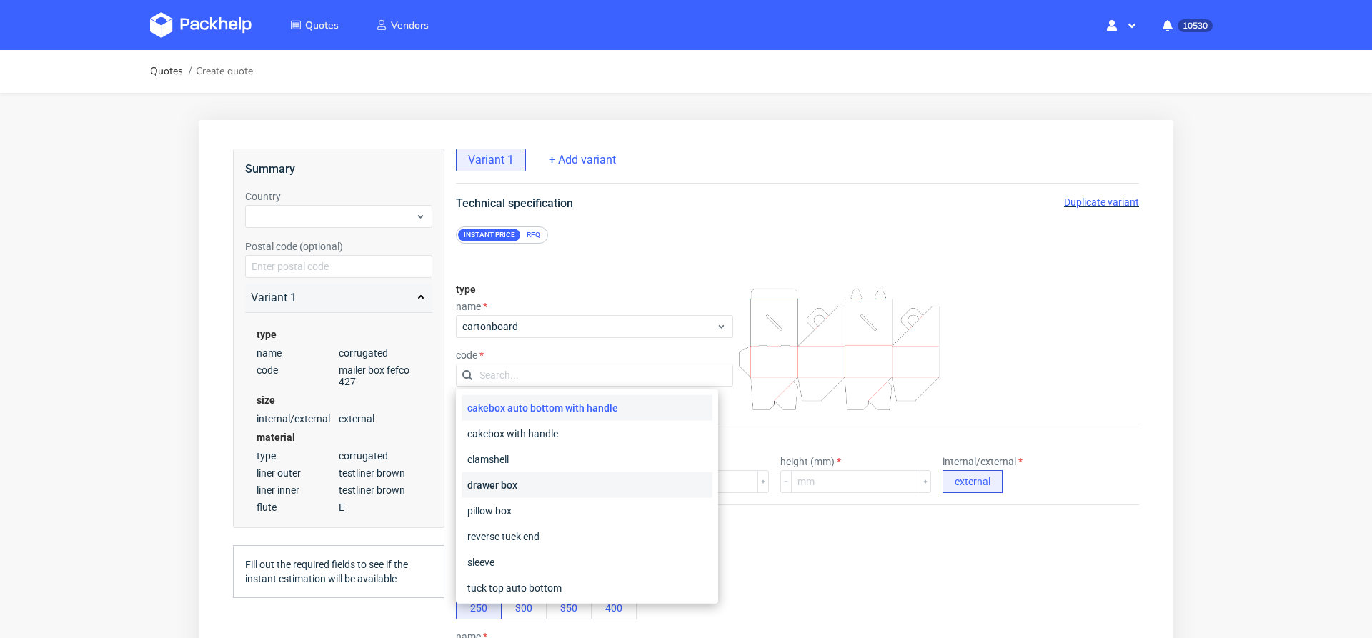
scroll to position [54, 0]
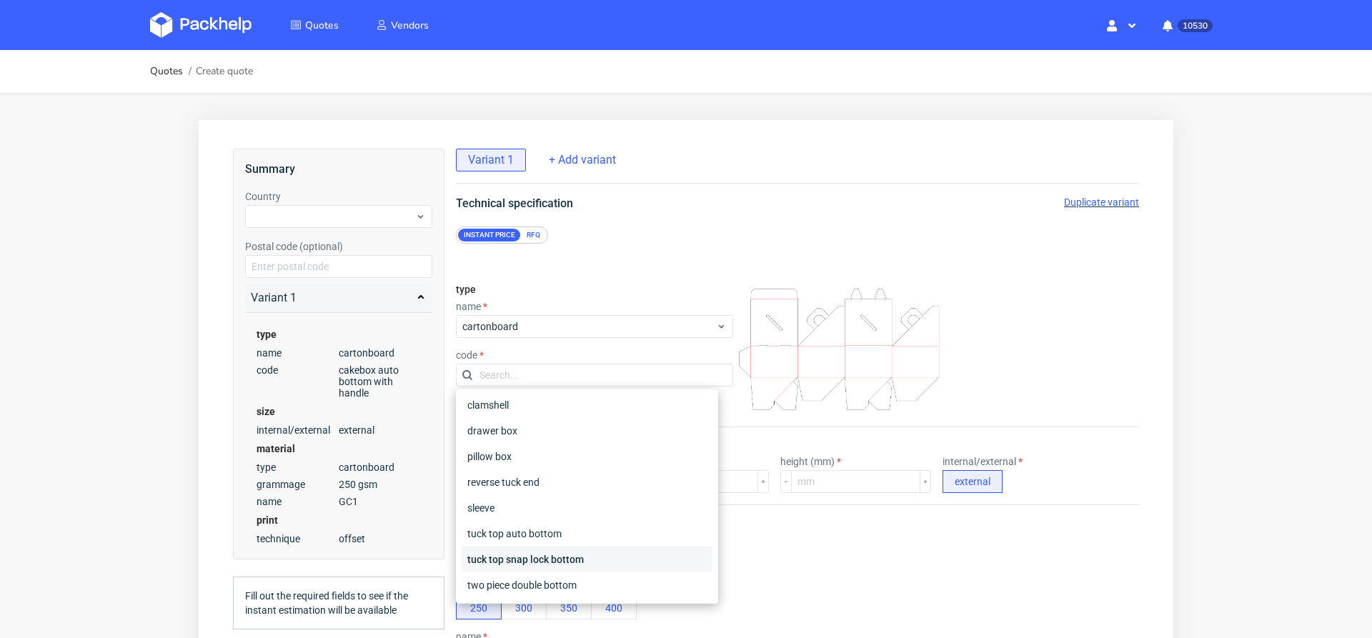
click at [600, 553] on div "tuck top snap lock bottom" at bounding box center [587, 560] width 251 height 26
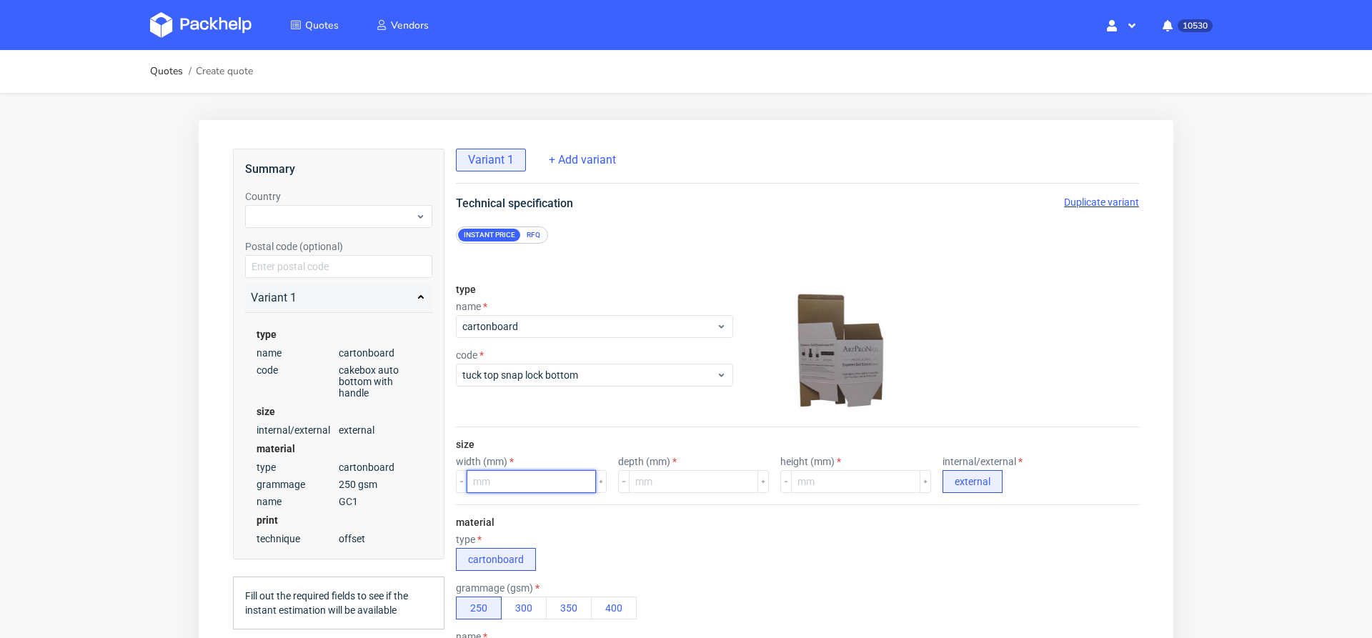
click at [513, 483] on input "number" at bounding box center [531, 481] width 129 height 23
type input "60"
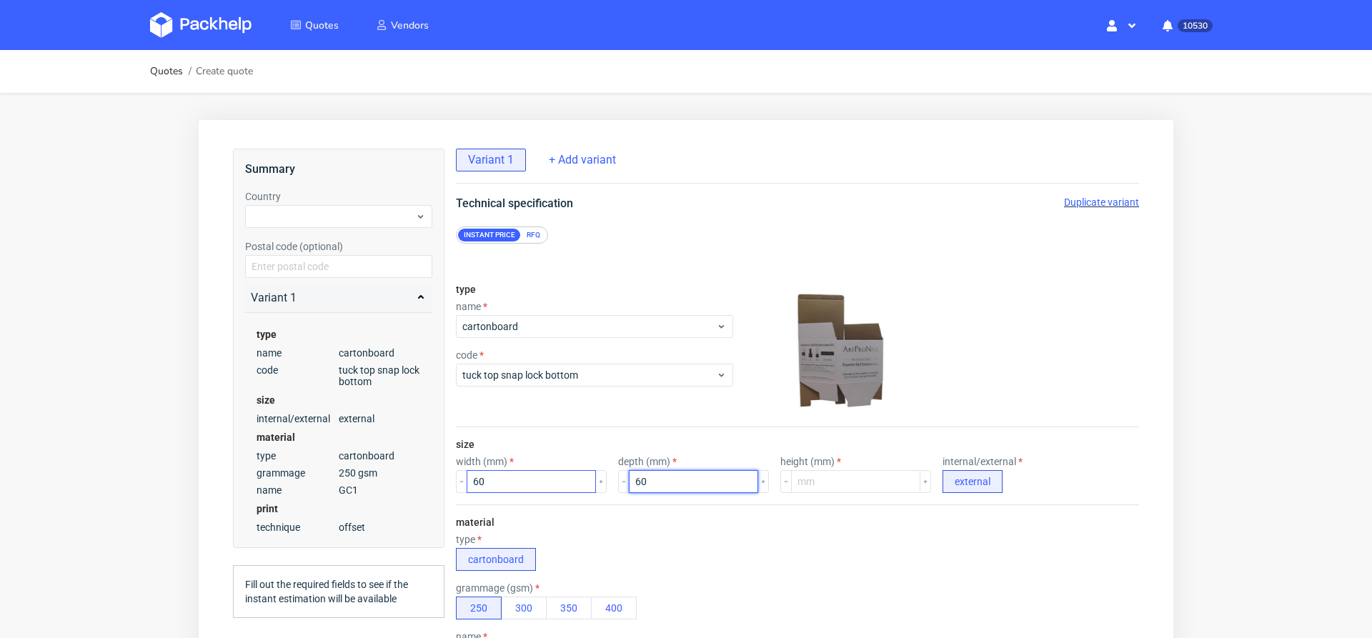
type input "60"
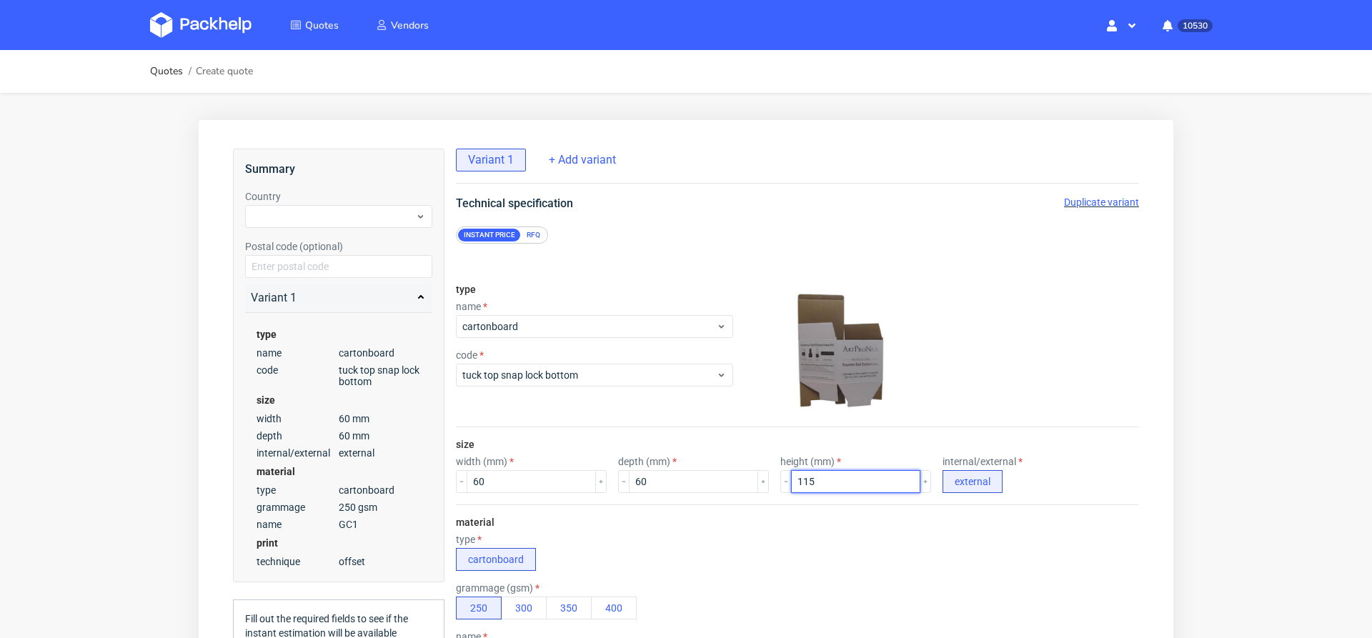
type input "115"
click at [609, 551] on div "type cartonboard" at bounding box center [797, 552] width 683 height 37
click at [567, 585] on div "grammage (gsm)" at bounding box center [546, 587] width 181 height 11
click at [566, 601] on button "350" at bounding box center [569, 608] width 46 height 23
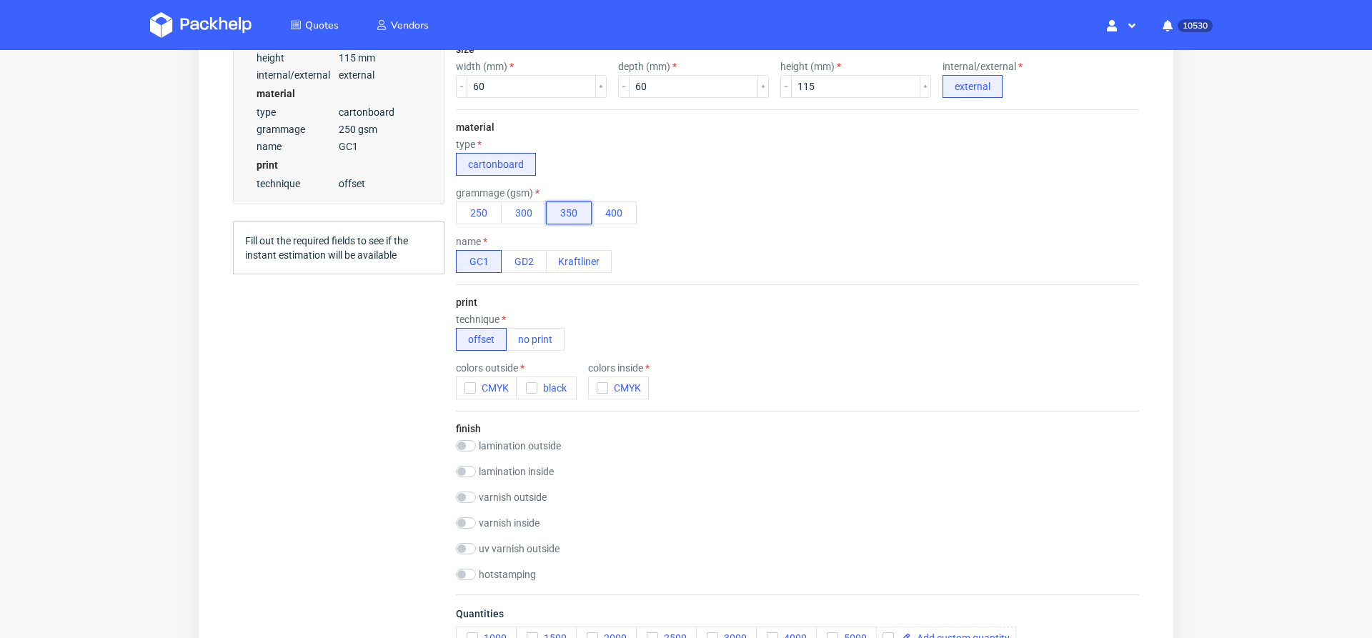
scroll to position [396, 0]
click at [467, 387] on icon "button" at bounding box center [470, 387] width 10 height 10
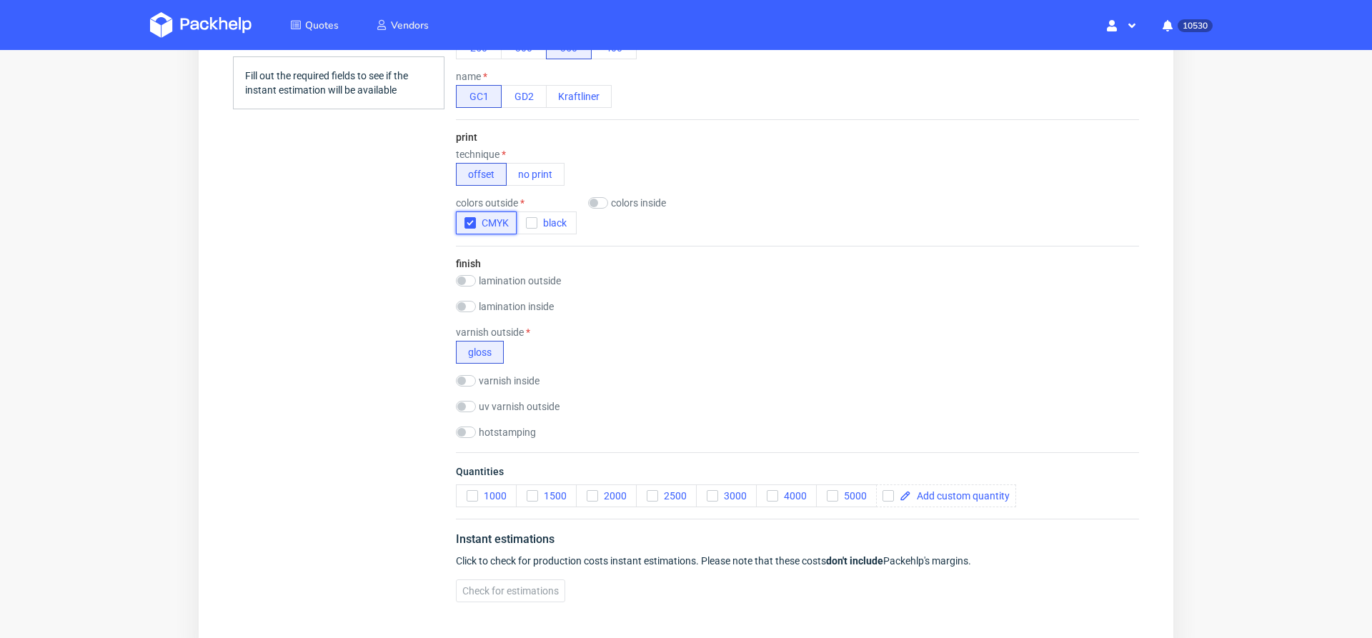
scroll to position [650, 0]
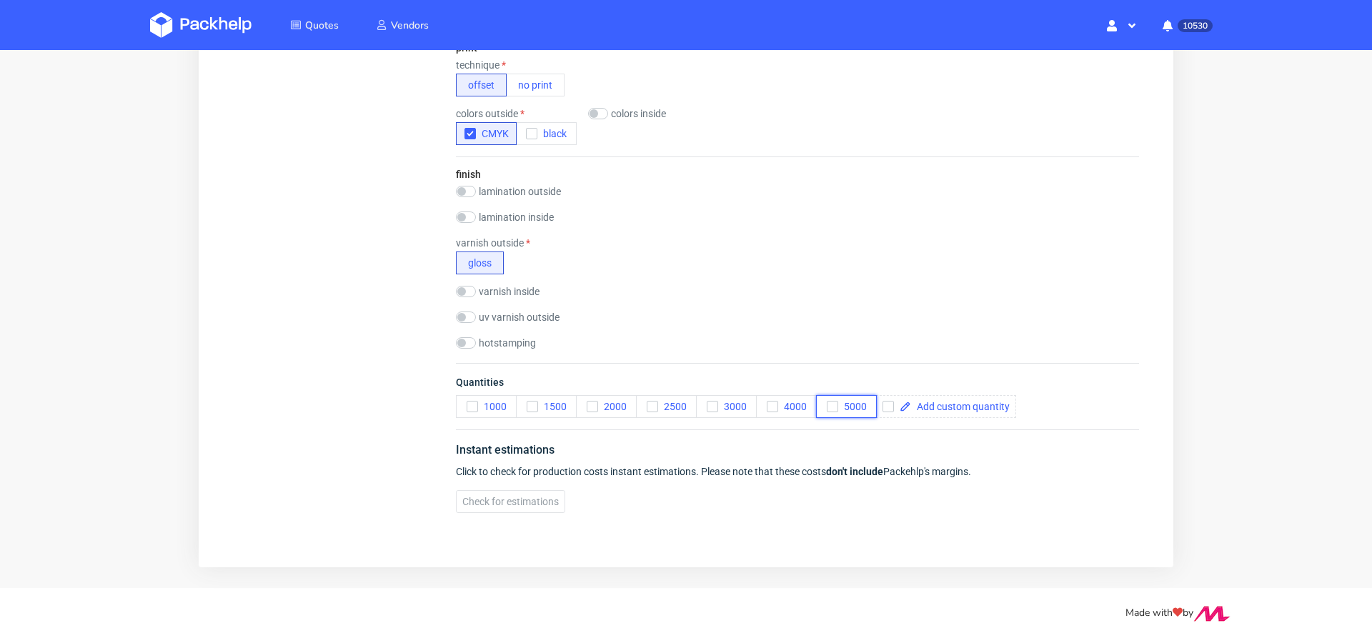
click at [832, 408] on button "5000" at bounding box center [846, 406] width 61 height 23
click at [891, 402] on input "checkbox" at bounding box center [888, 406] width 11 height 11
checkbox input "true"
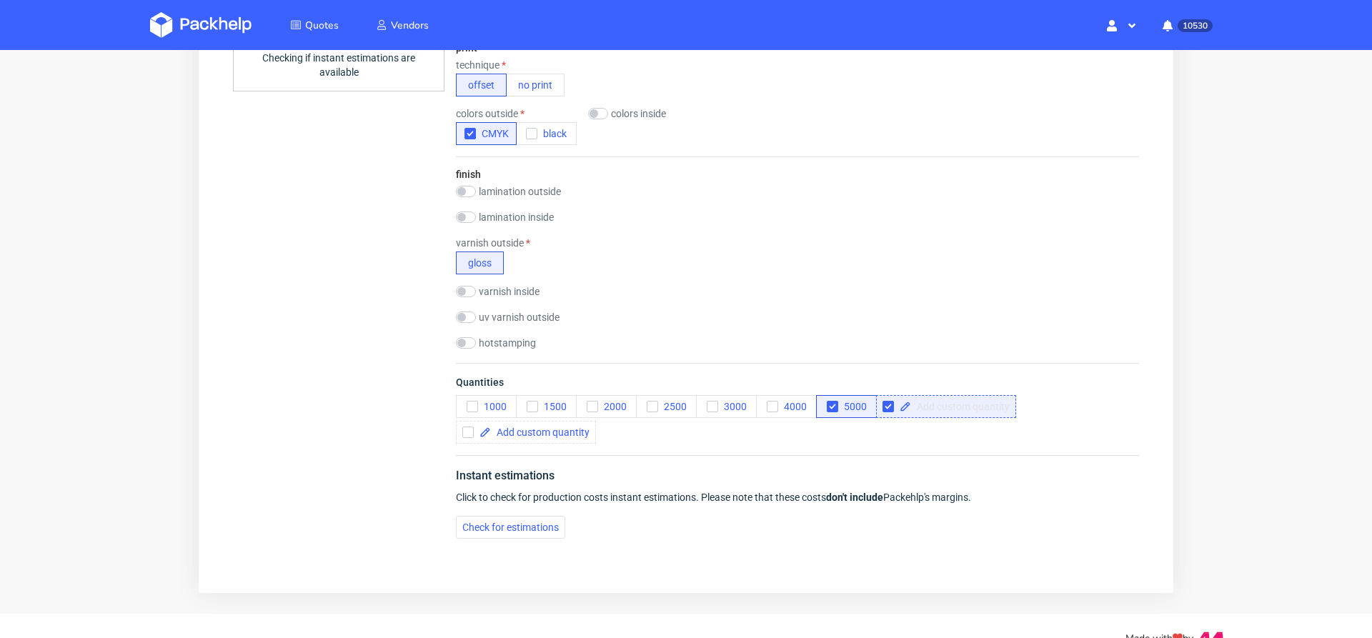
click at [933, 402] on span at bounding box center [960, 407] width 99 height 10
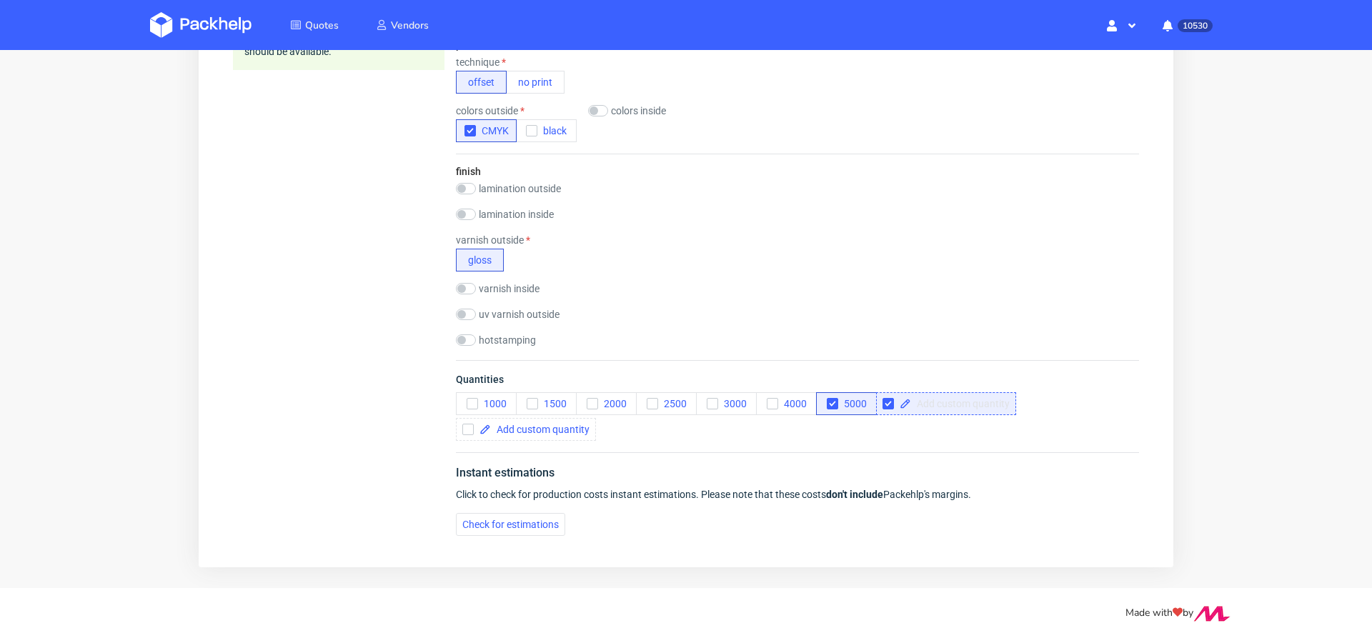
scroll to position [0, 0]
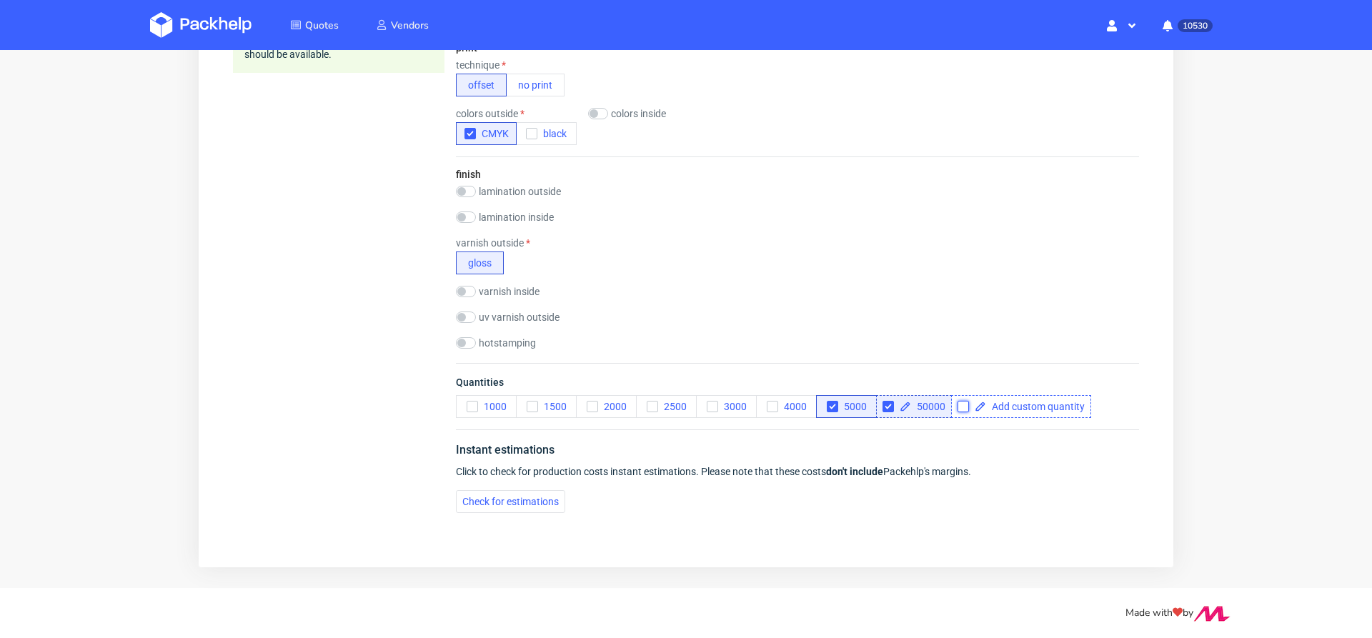
checkbox input "true"
click at [960, 402] on input "checkbox" at bounding box center [963, 406] width 11 height 11
checkbox input "true"
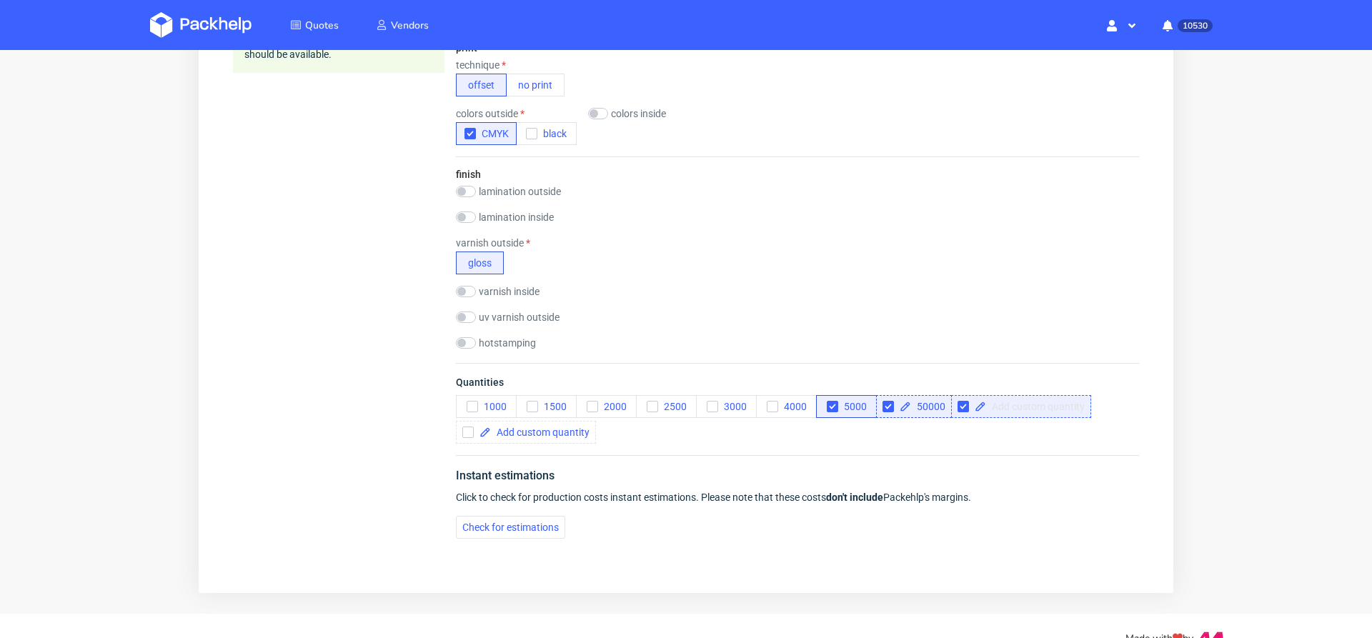
click at [995, 402] on span at bounding box center [1035, 407] width 99 height 10
checkbox input "true"
click at [692, 540] on div "Instant estimations Click to check for production costs instant estimations. Pl…" at bounding box center [797, 502] width 683 height 95
click at [476, 511] on div "Instant estimations Click to check for production costs instant estimations. Pl…" at bounding box center [797, 502] width 683 height 95
click at [478, 528] on span "Check for estimations" at bounding box center [510, 527] width 96 height 10
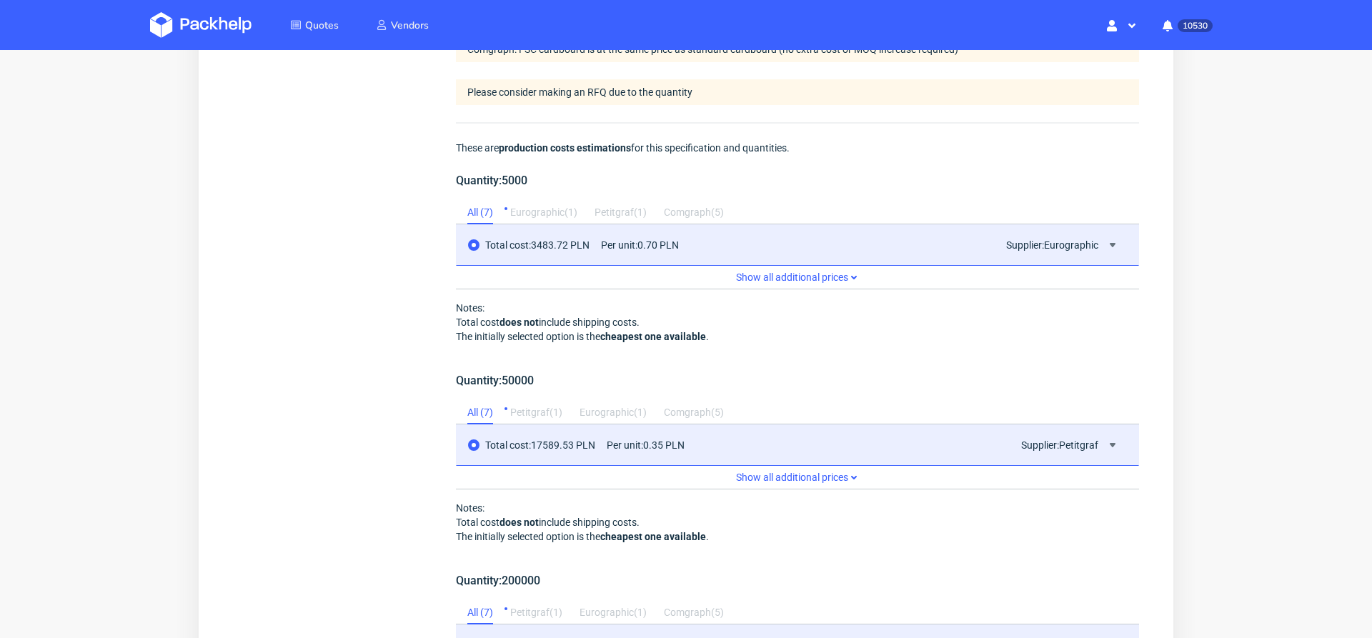
scroll to position [1352, 0]
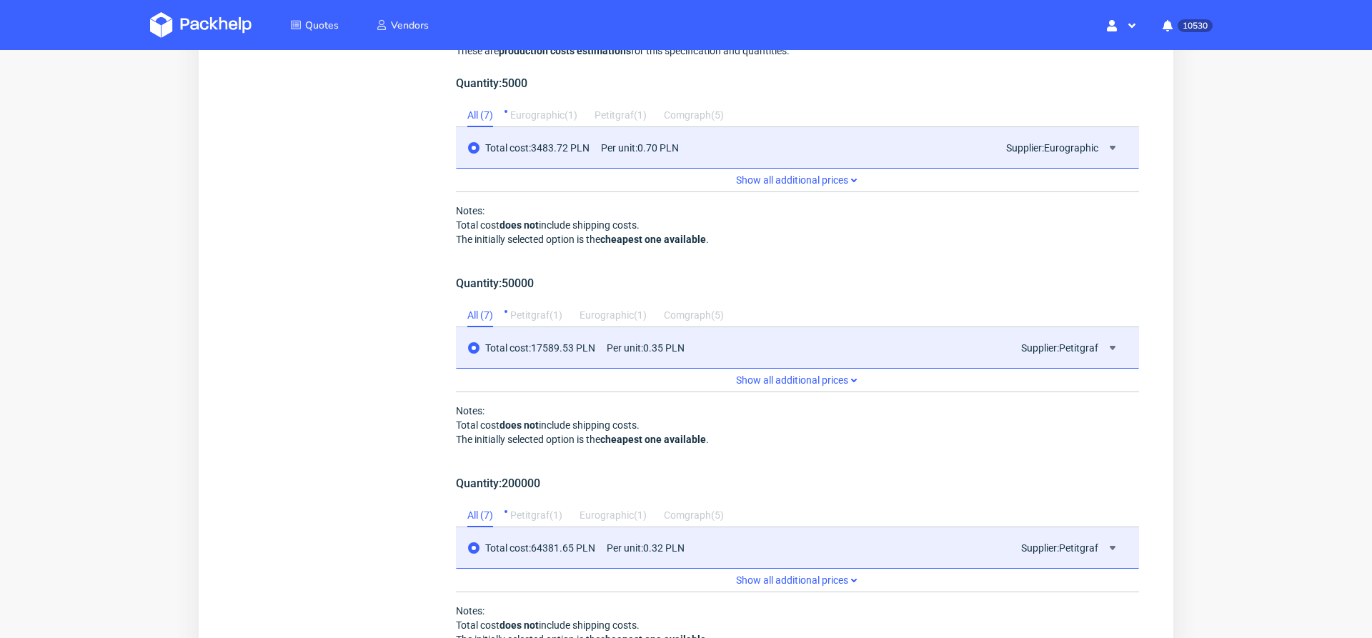
click at [618, 104] on div "Petitgraf ( 1 )" at bounding box center [621, 115] width 52 height 23
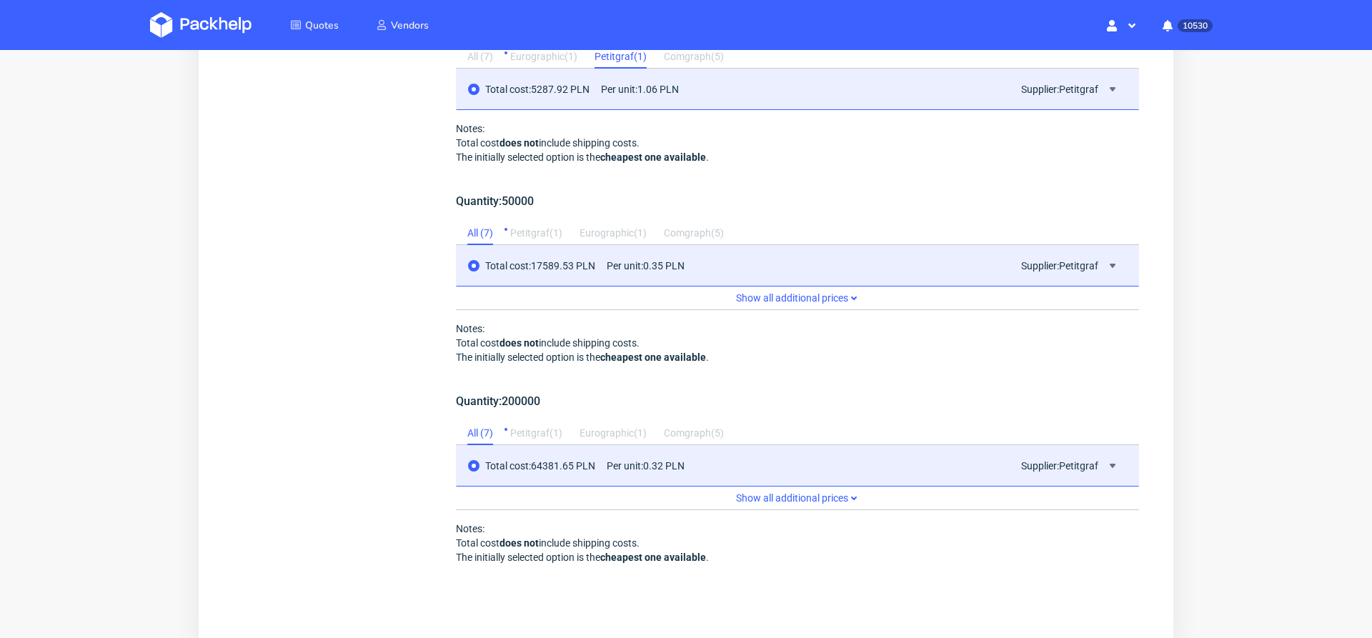
scroll to position [1393, 0]
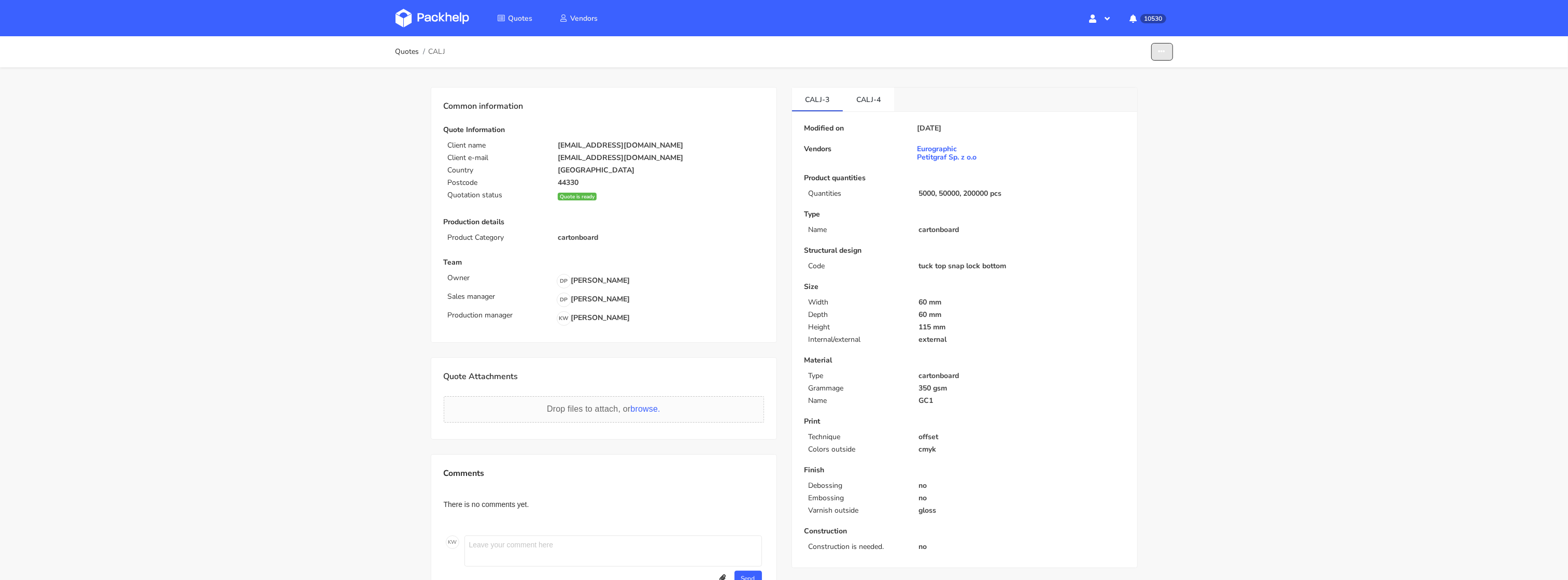
click at [1165, 54] on button "button" at bounding box center [1162, 51] width 22 height 18
click at [1117, 73] on link "Edit quote" at bounding box center [1123, 75] width 91 height 17
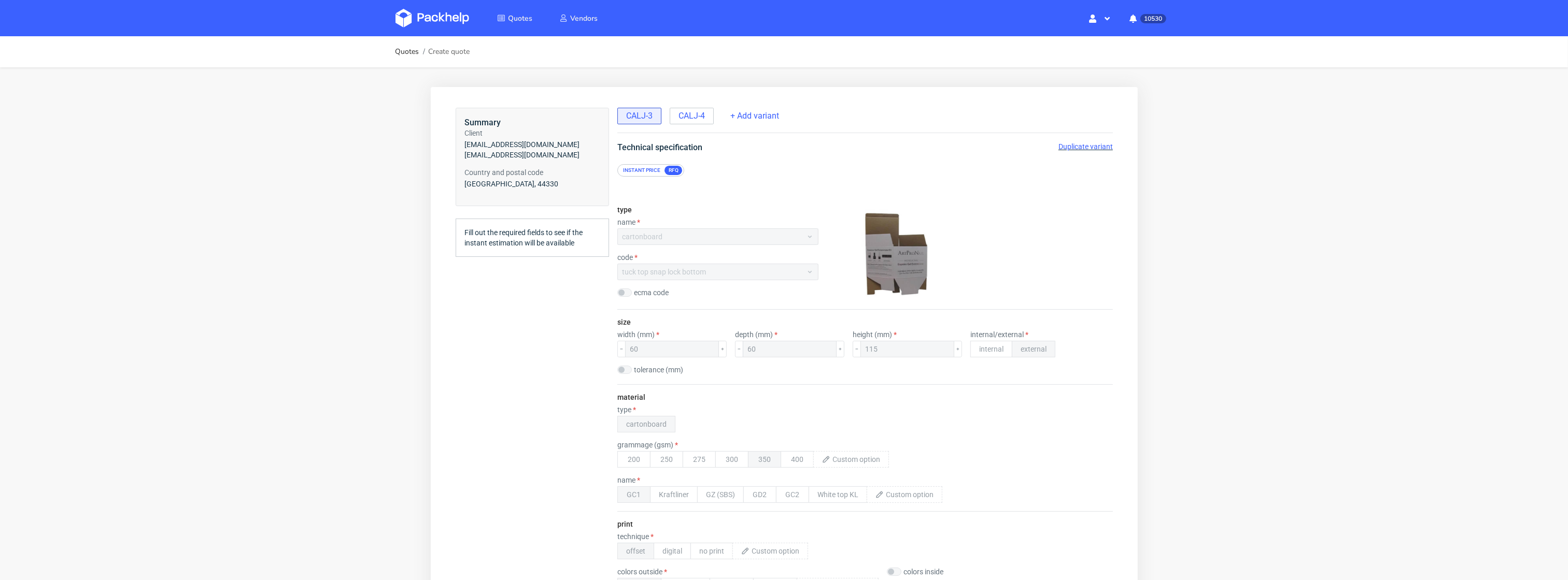
click at [1057, 149] on span "Duplicate variant" at bounding box center [1084, 146] width 54 height 8
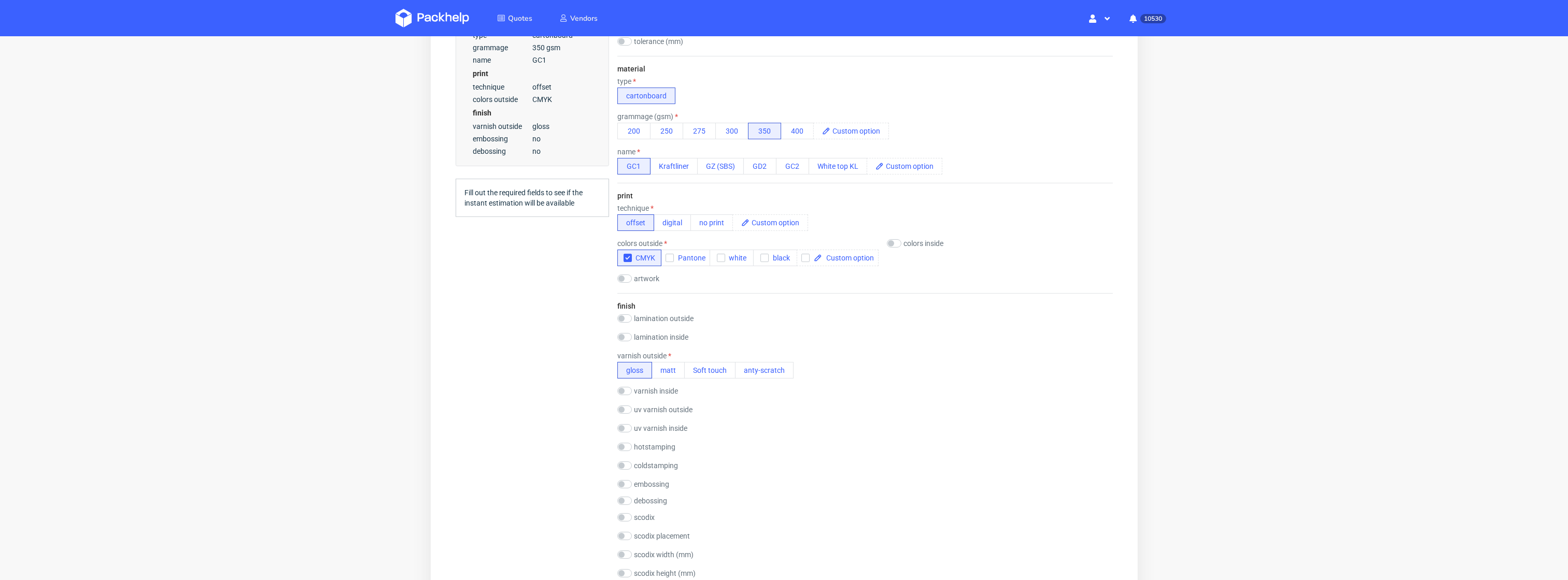
scroll to position [935, 0]
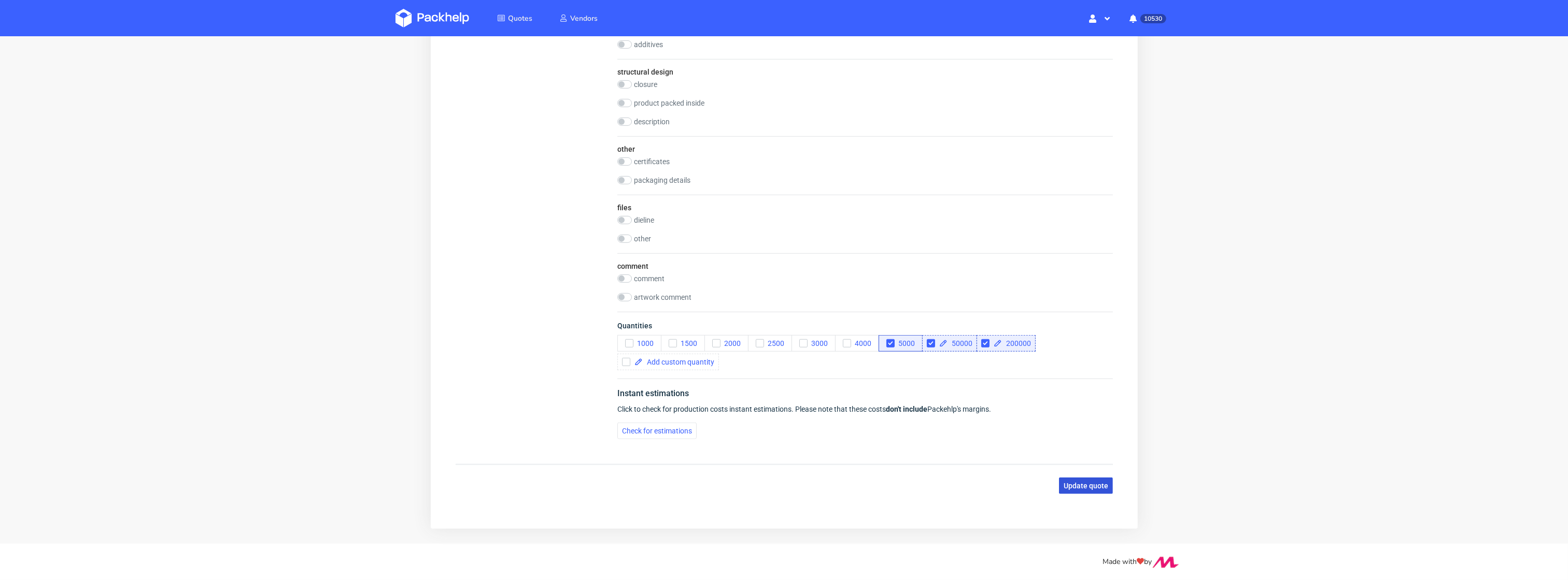
click at [1076, 483] on span "Update quote" at bounding box center [1085, 486] width 44 height 7
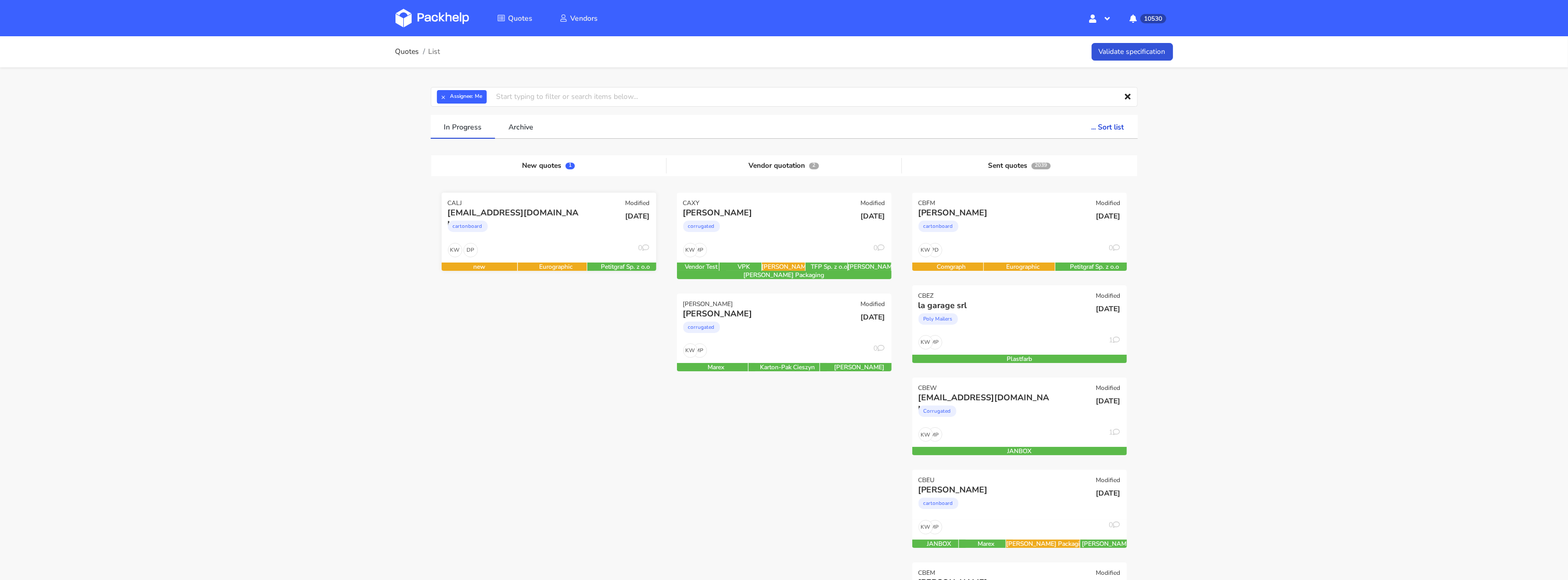
click at [525, 219] on div "cartonboard" at bounding box center [516, 229] width 137 height 21
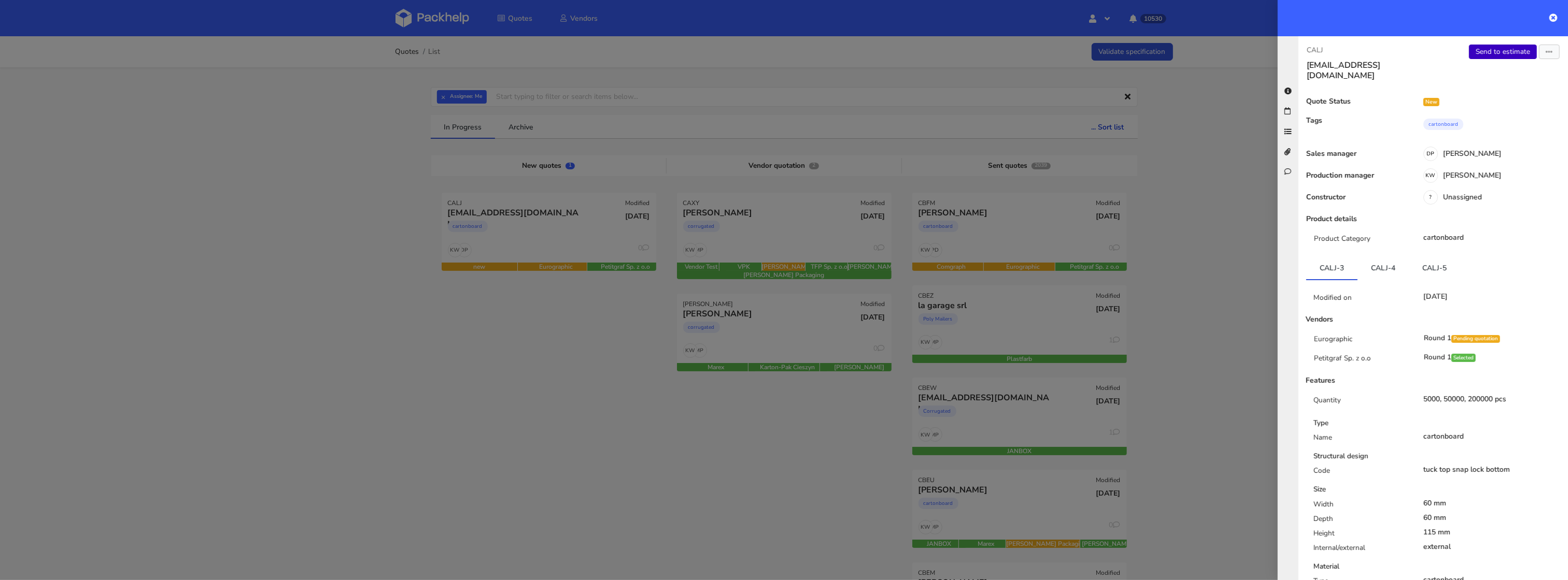
click at [1495, 51] on link "Send to estimate" at bounding box center [1503, 51] width 68 height 14
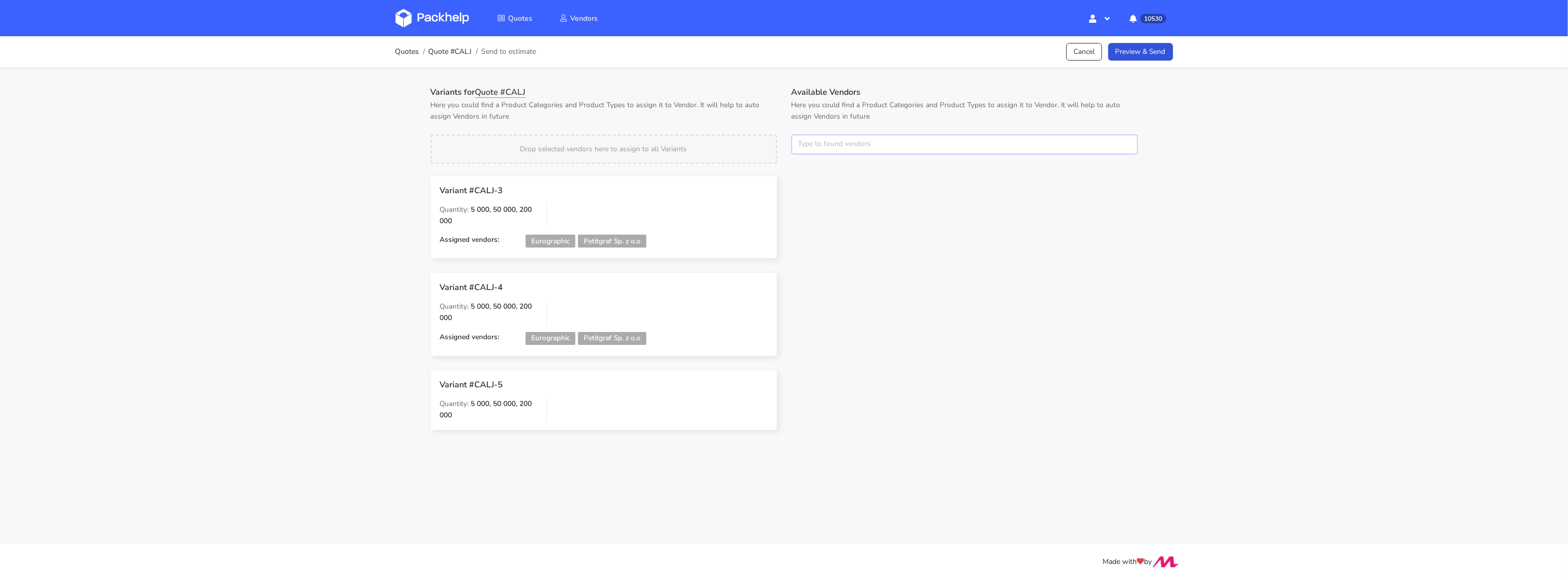
click at [864, 150] on input "text" at bounding box center [964, 144] width 346 height 20
click at [857, 192] on div "Search interd" at bounding box center [856, 175] width 121 height 40
click at [819, 149] on input "interd" at bounding box center [964, 144] width 346 height 20
type input "inter"
click at [823, 181] on link "inter" at bounding box center [856, 183] width 96 height 19
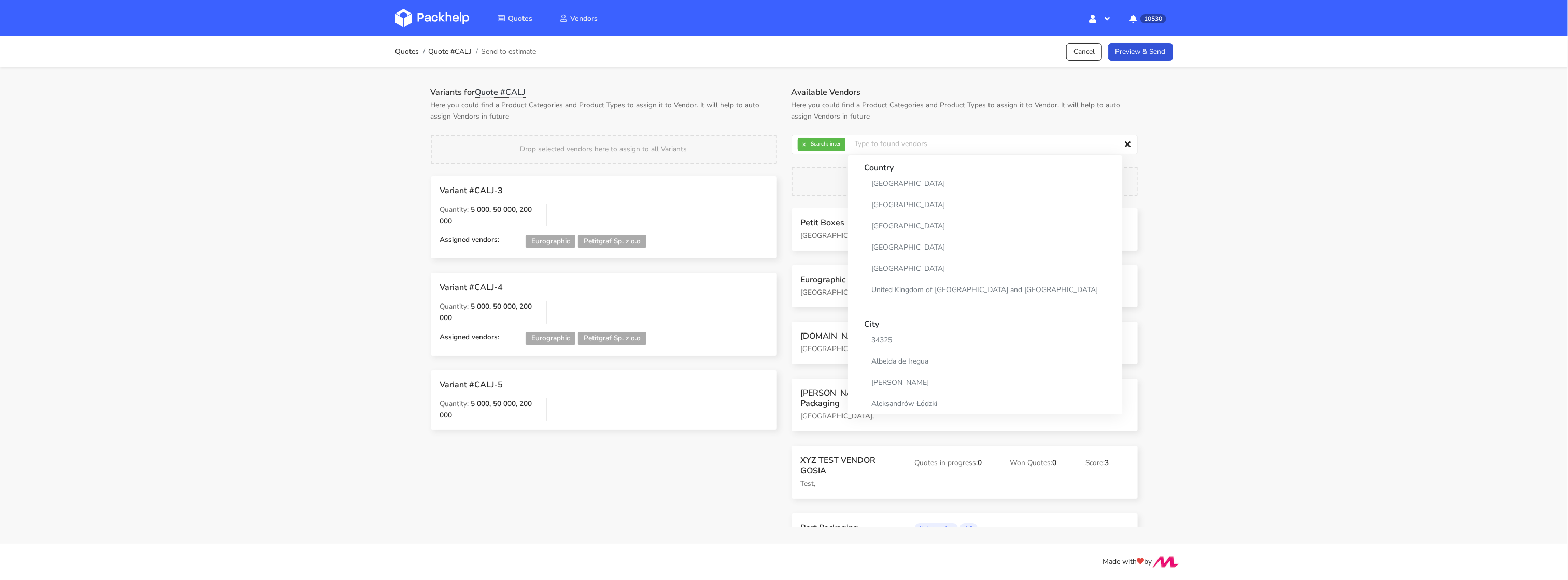
click at [760, 136] on div "Drop selected vendors here to assign to all Variants" at bounding box center [603, 149] width 346 height 29
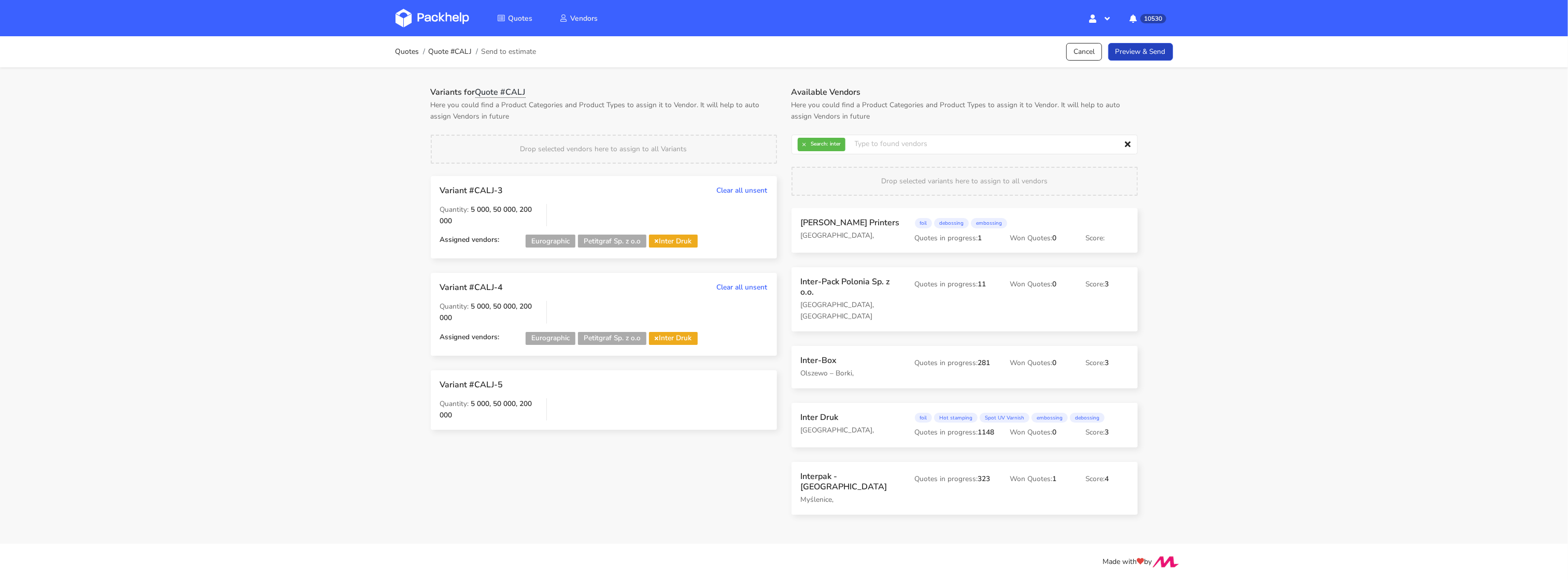
click at [1148, 52] on link "Preview & Send" at bounding box center [1140, 51] width 65 height 18
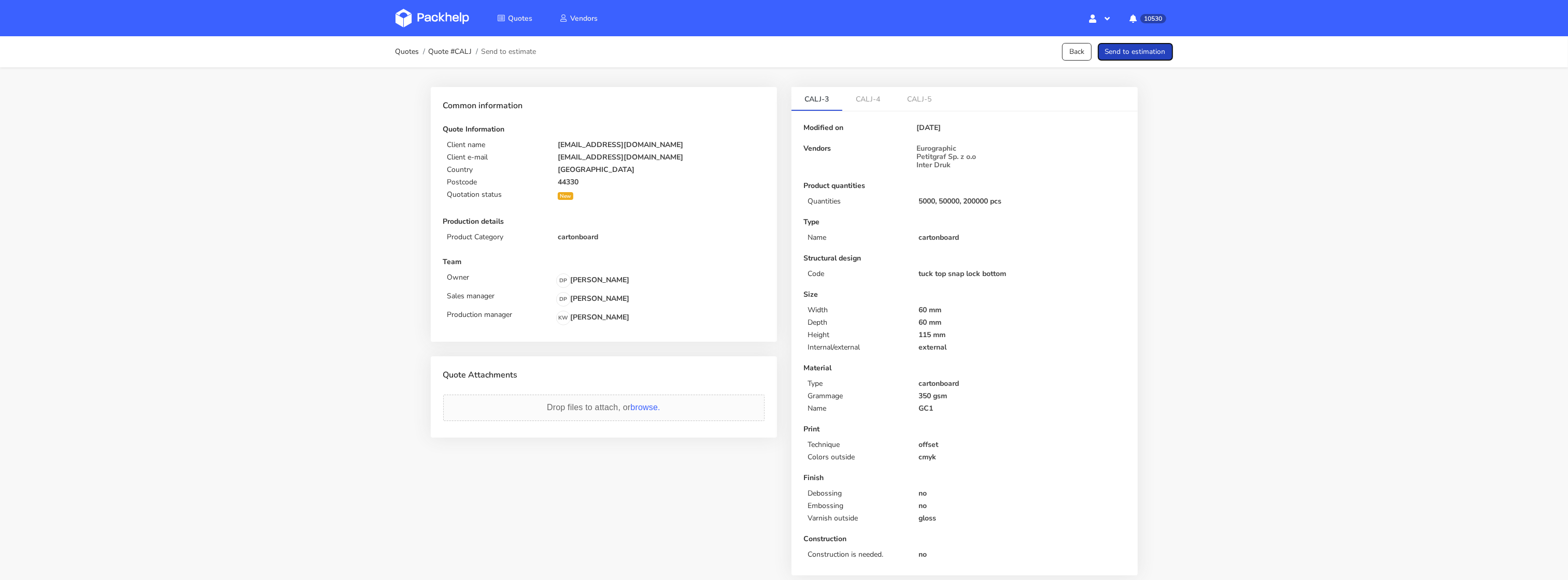
click at [1147, 52] on button "Send to estimation" at bounding box center [1135, 51] width 75 height 18
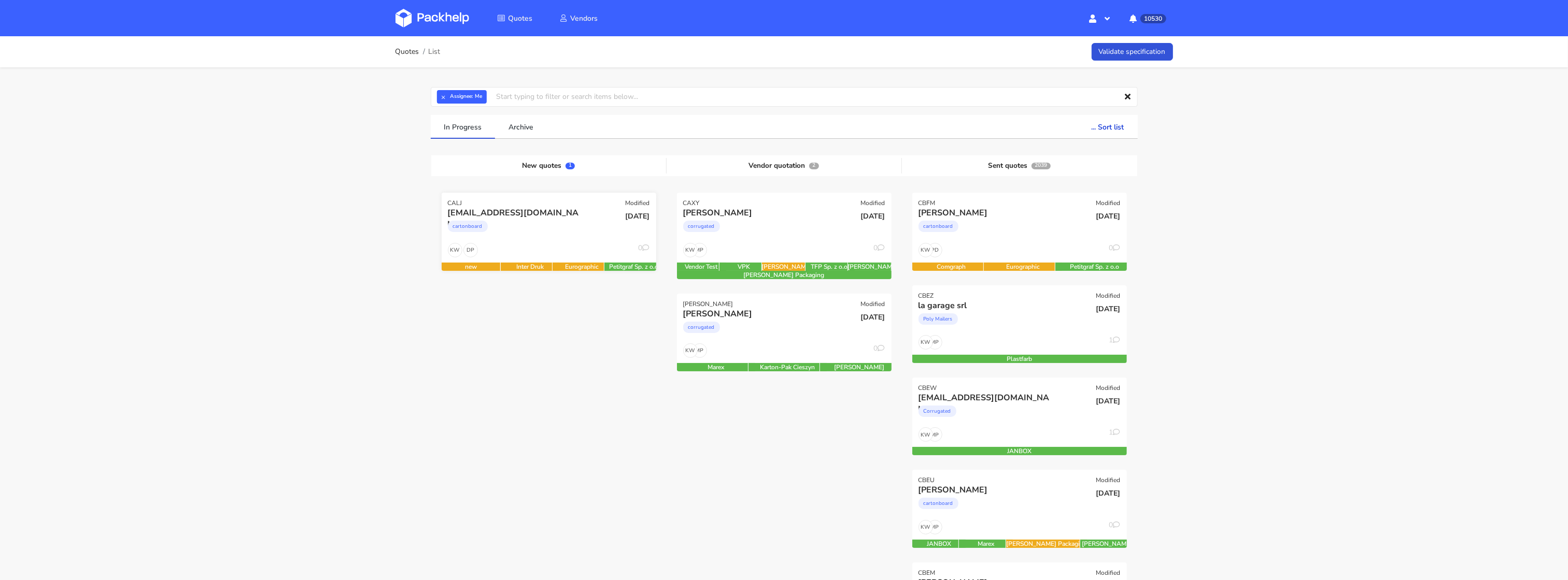
click at [506, 230] on div "cartonboard" at bounding box center [516, 229] width 137 height 21
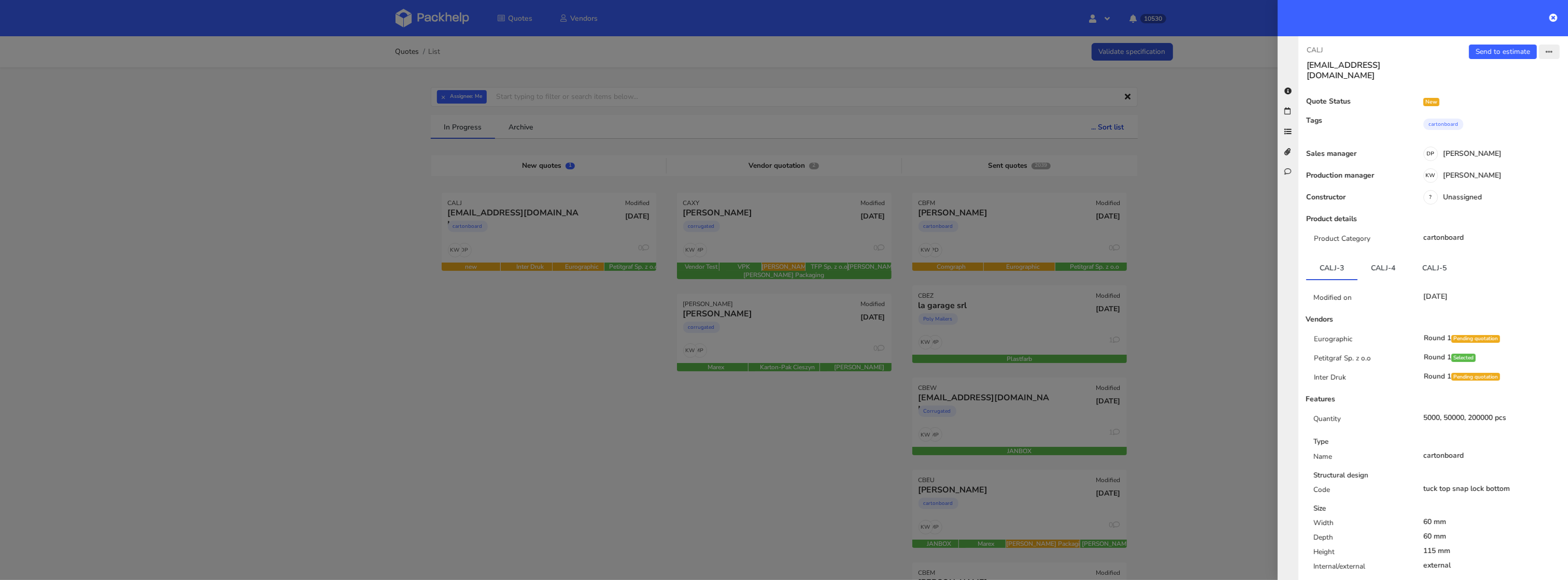
click at [1544, 48] on button "button" at bounding box center [1549, 51] width 21 height 14
click at [1507, 95] on link "Edit quote" at bounding box center [1516, 93] width 91 height 17
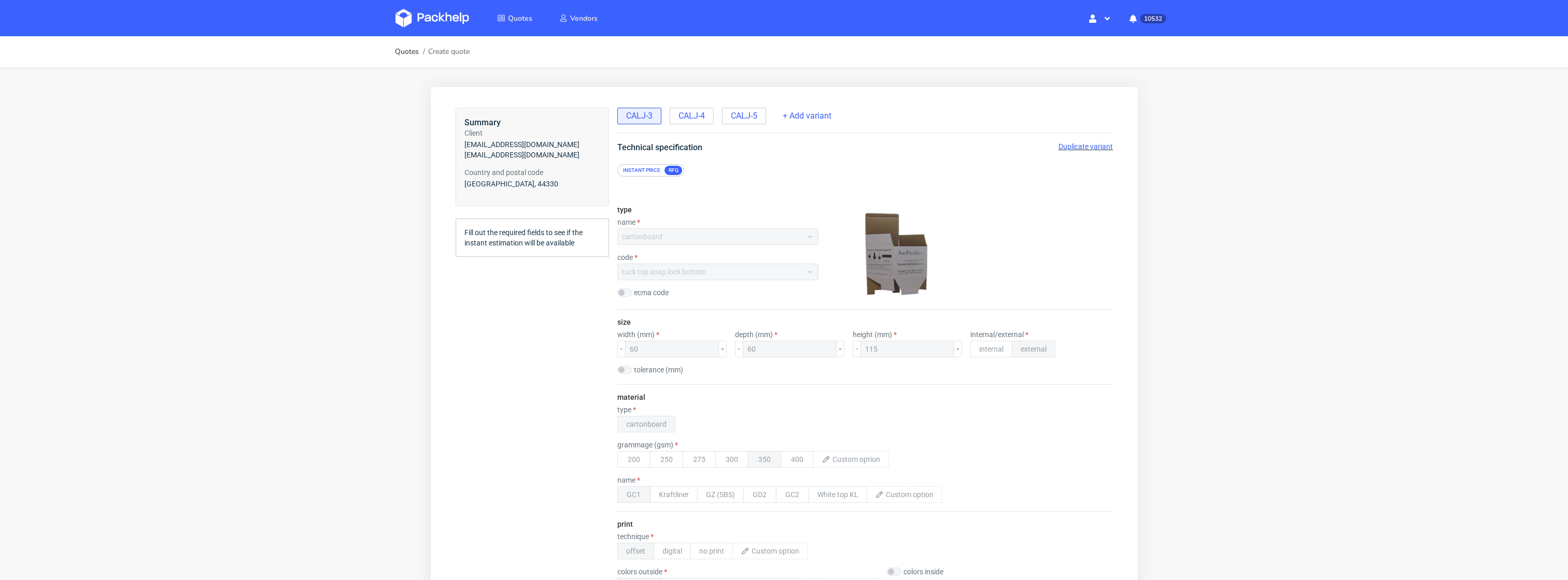
click at [752, 109] on span "CALJ-5" at bounding box center [743, 115] width 26 height 12
click at [1068, 142] on span "Remove variant" at bounding box center [1086, 146] width 50 height 8
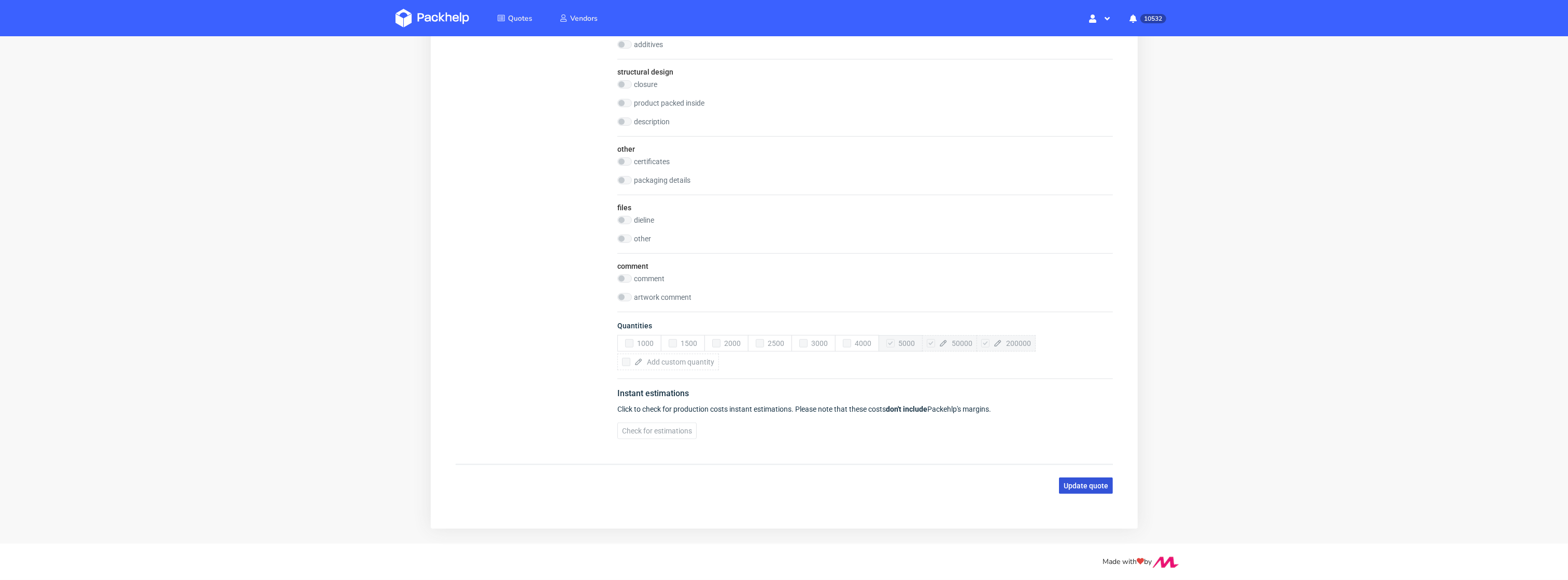
click at [1086, 485] on span "Update quote" at bounding box center [1085, 486] width 44 height 7
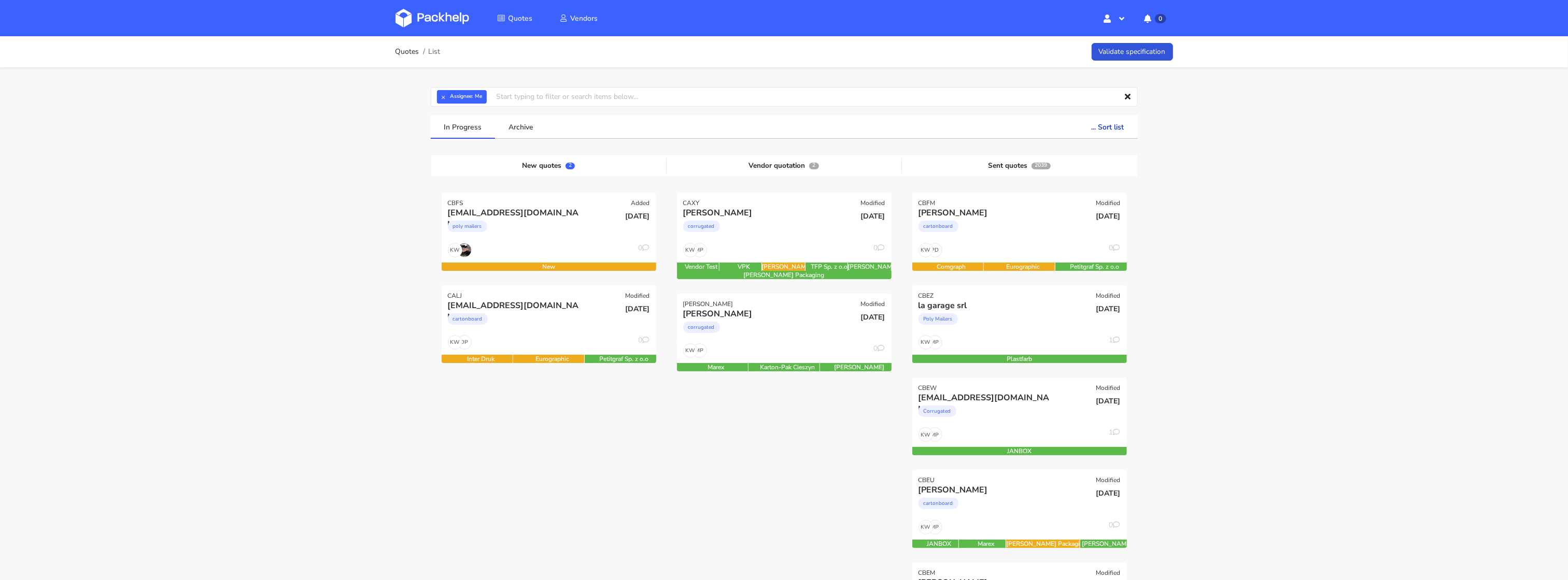
click at [548, 247] on div "KW 0" at bounding box center [549, 252] width 215 height 20
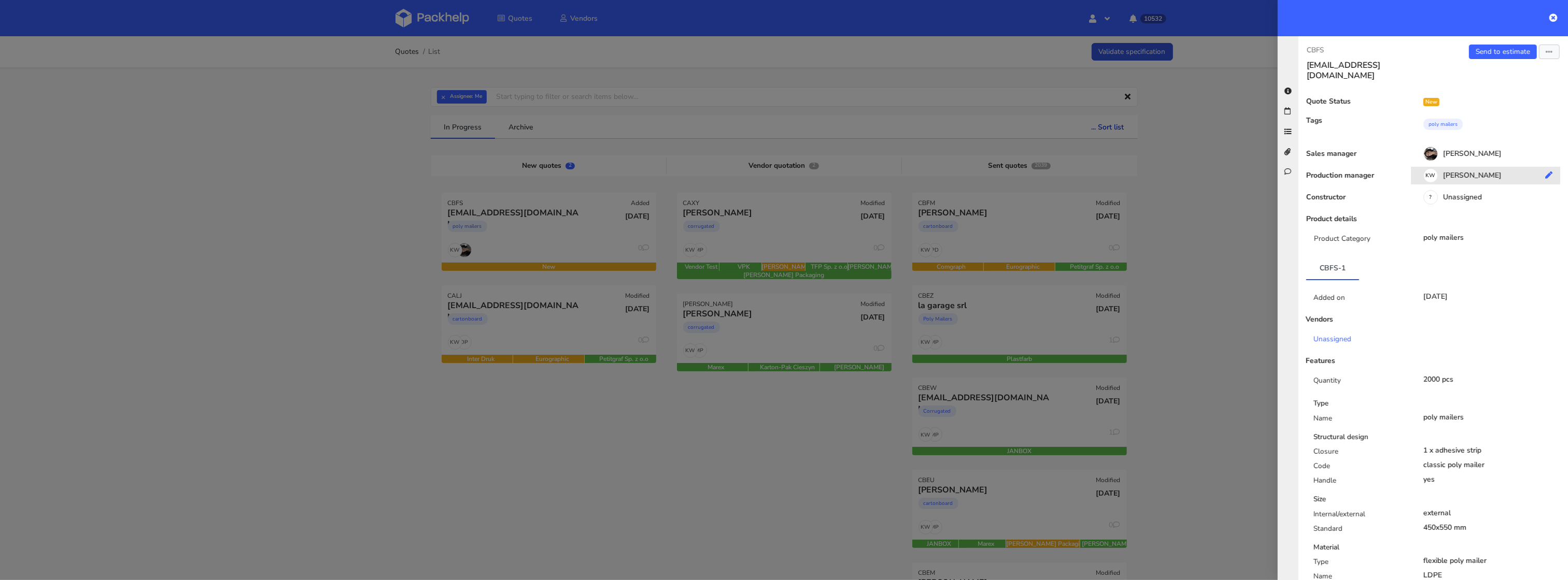
click at [1455, 172] on div "KW Klaudia Wiśniewska" at bounding box center [1489, 178] width 157 height 12
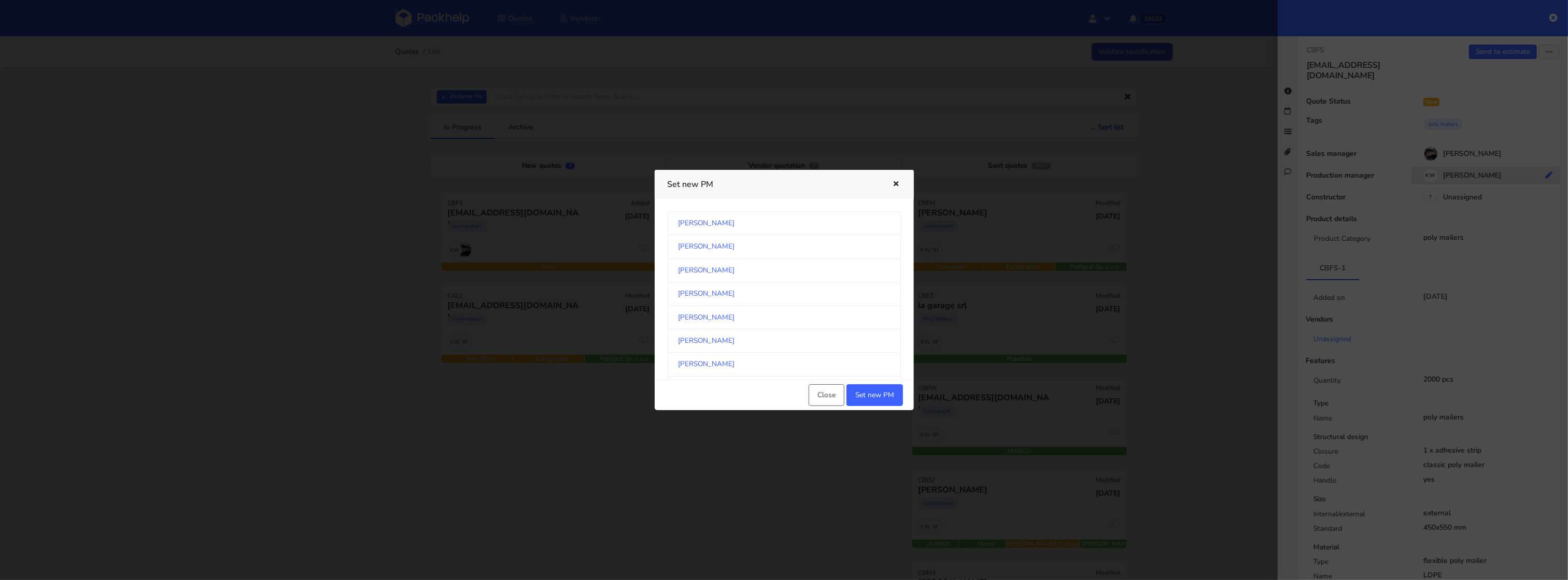
scroll to position [550, 0]
click at [827, 288] on link "Michał Palasek" at bounding box center [784, 285] width 234 height 23
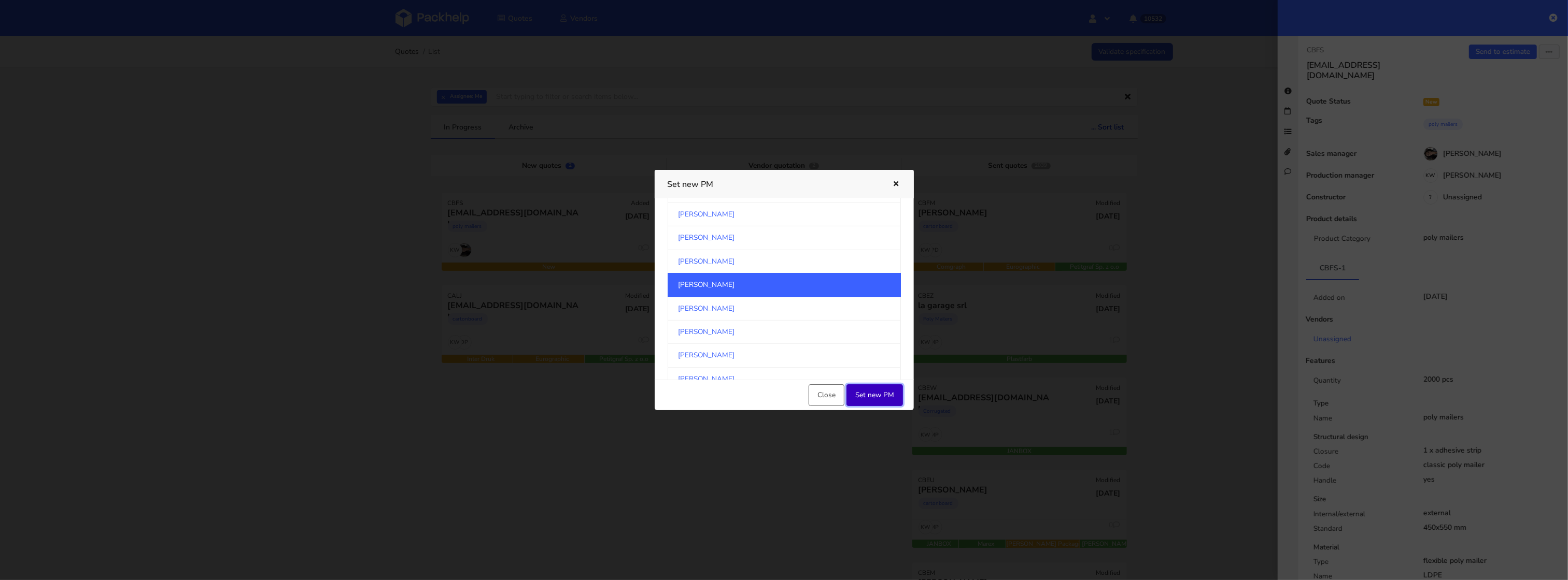
click at [880, 401] on button "Set new PM" at bounding box center [875, 395] width 57 height 22
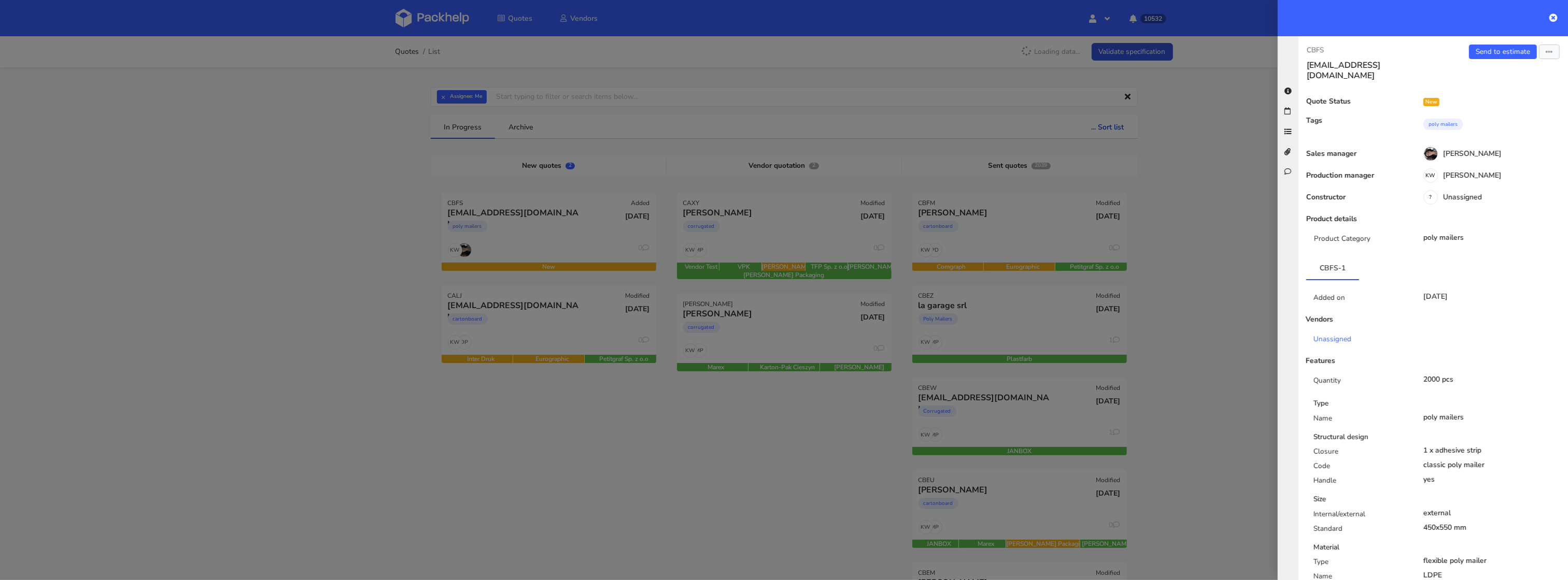
click at [799, 458] on div at bounding box center [784, 290] width 1568 height 580
click at [537, 328] on div at bounding box center [784, 290] width 1568 height 580
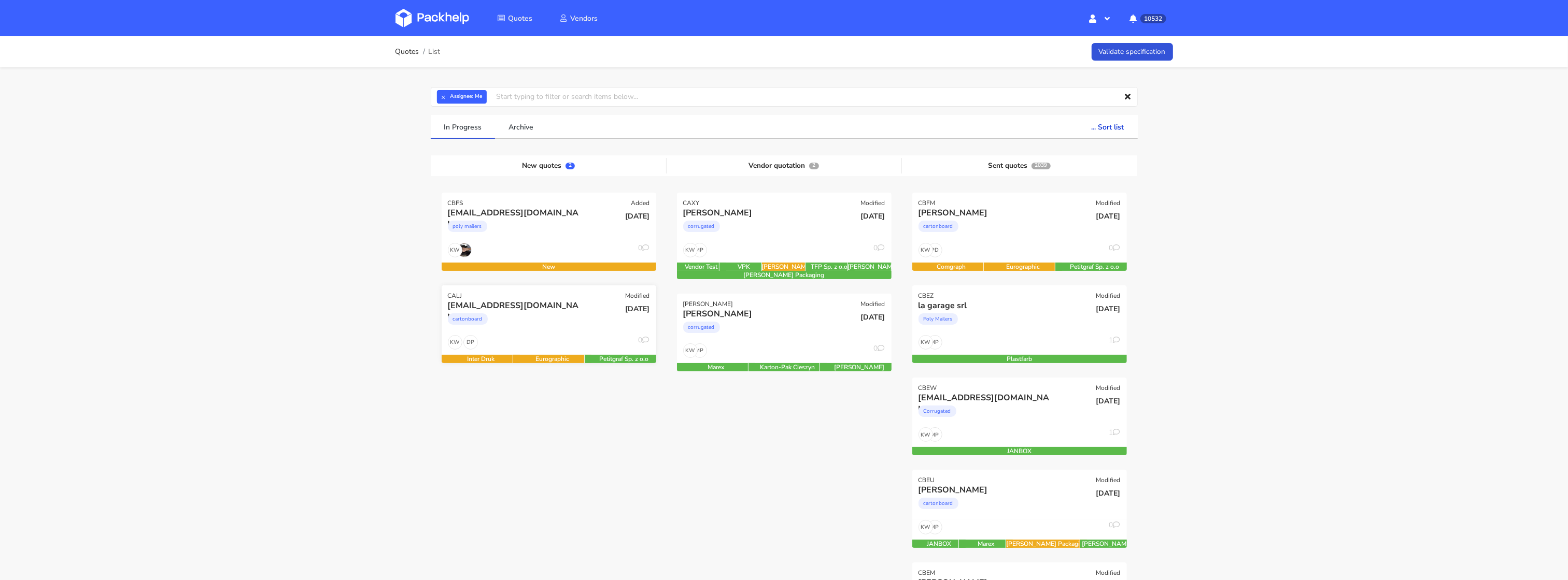
click at [555, 328] on div "cartonboard" at bounding box center [516, 321] width 137 height 21
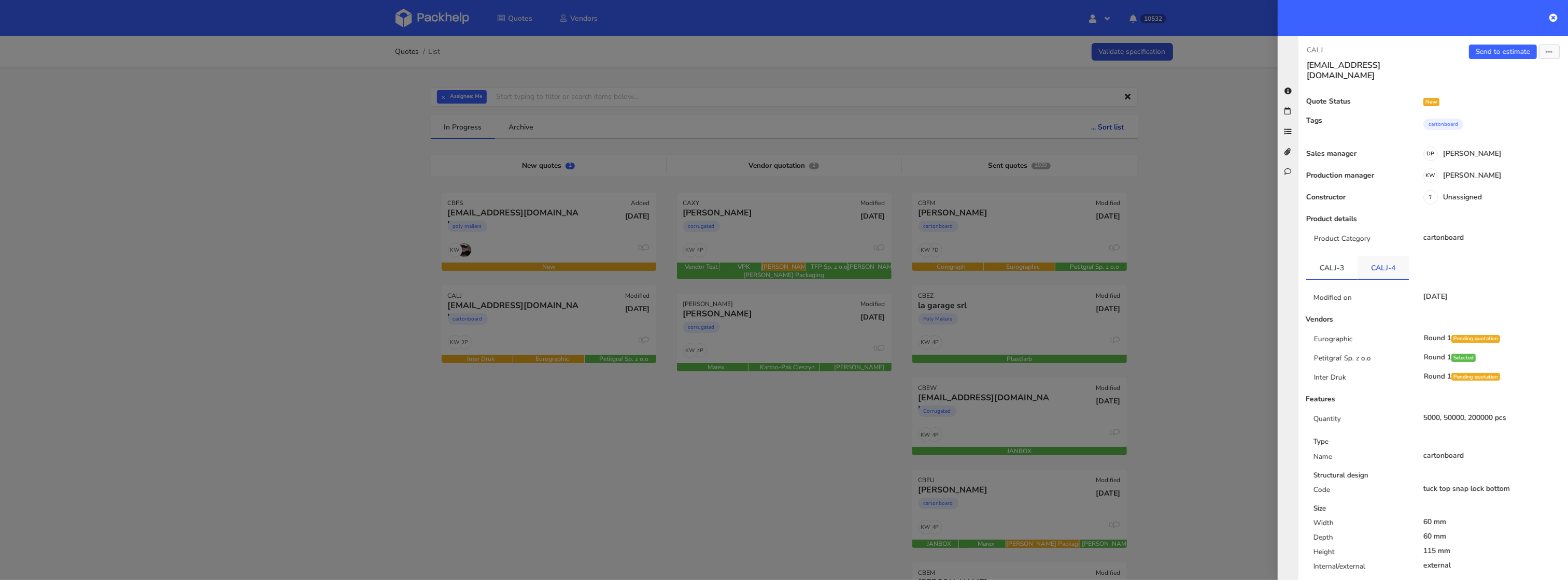
click at [1388, 268] on link "CALJ-4" at bounding box center [1383, 268] width 51 height 22
click at [558, 420] on div at bounding box center [784, 290] width 1568 height 580
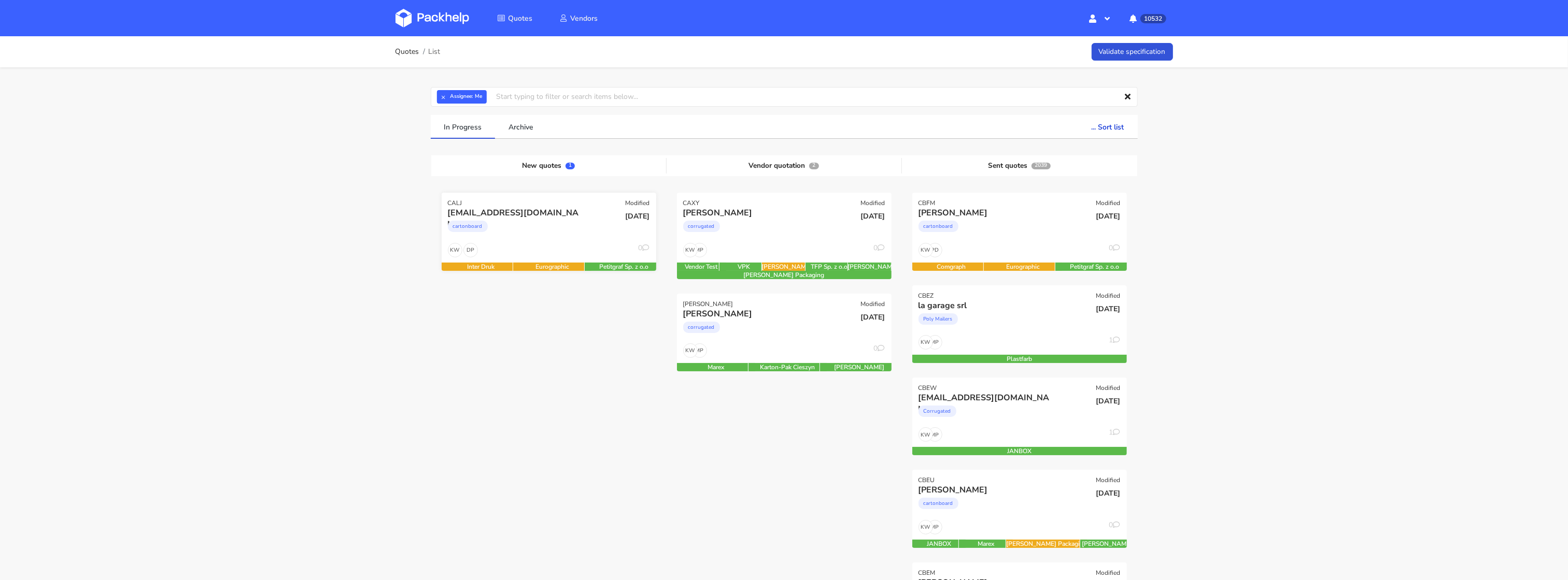
click at [515, 227] on div "cartonboard" at bounding box center [516, 229] width 137 height 21
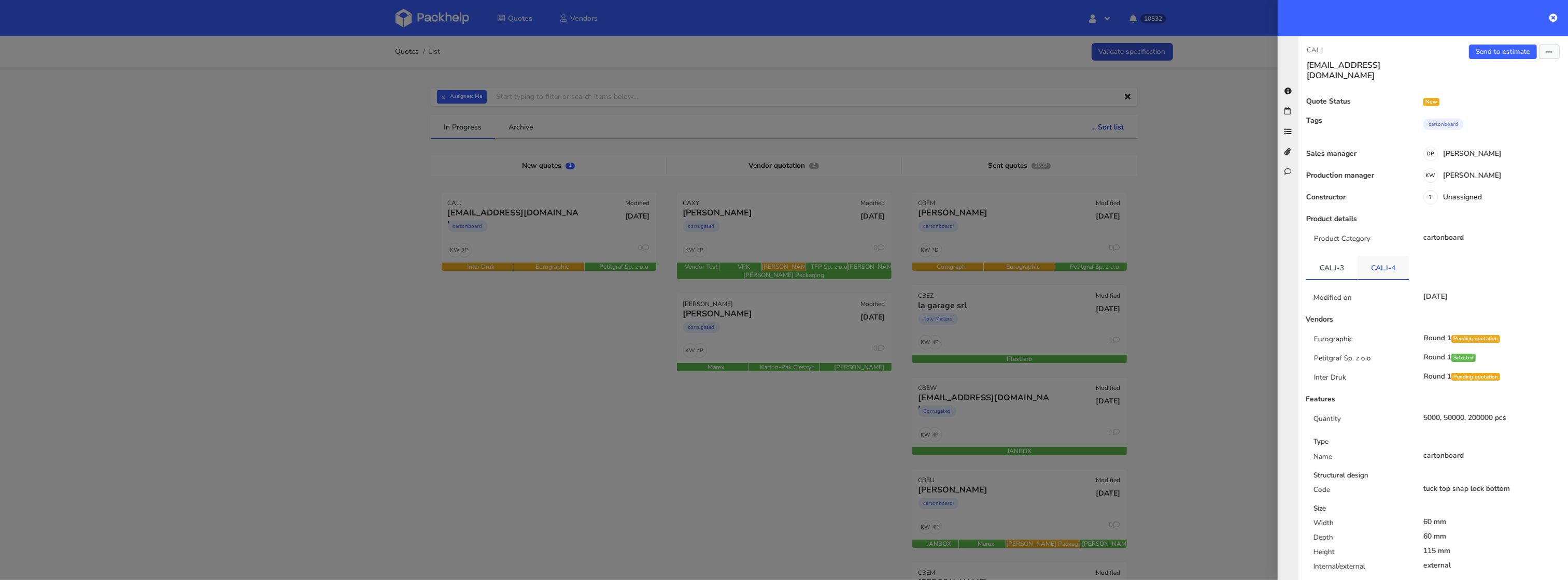
click at [1381, 257] on link "CALJ-4" at bounding box center [1383, 268] width 51 height 22
click at [1550, 54] on icon "button" at bounding box center [1549, 52] width 7 height 7
click at [1515, 86] on link "Edit quote" at bounding box center [1516, 93] width 91 height 17
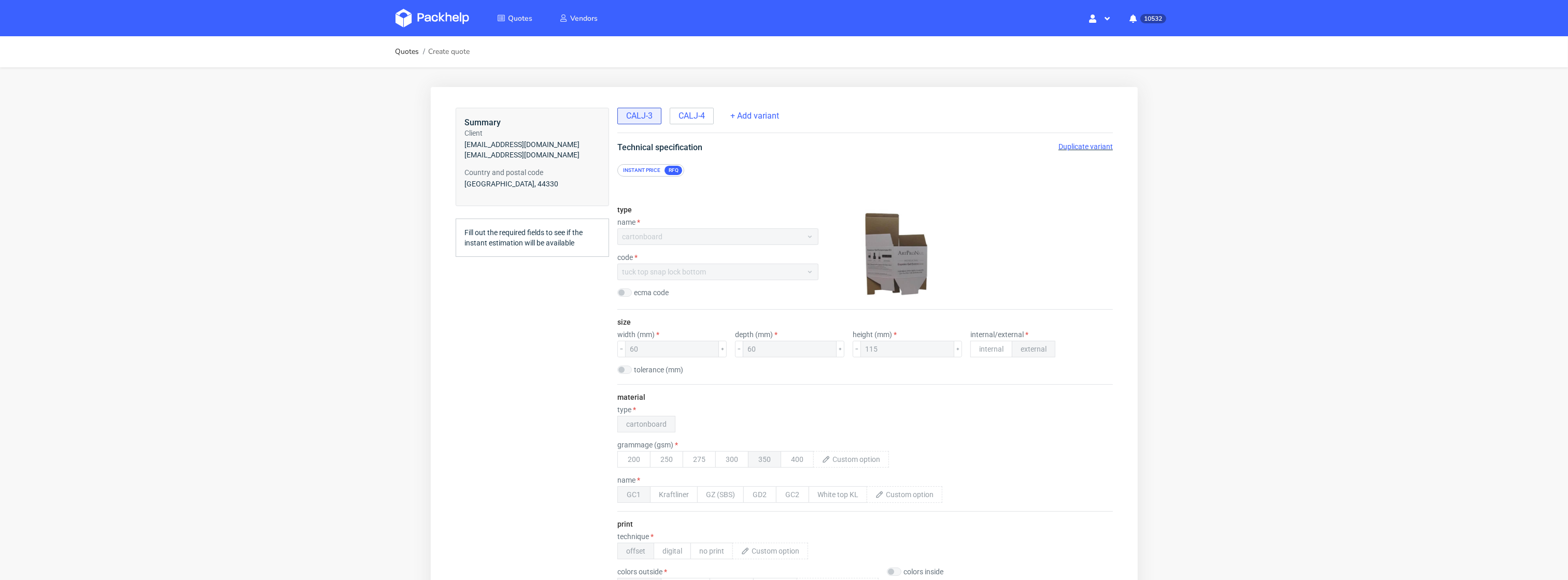
click at [1063, 146] on span "Duplicate variant" at bounding box center [1084, 146] width 54 height 8
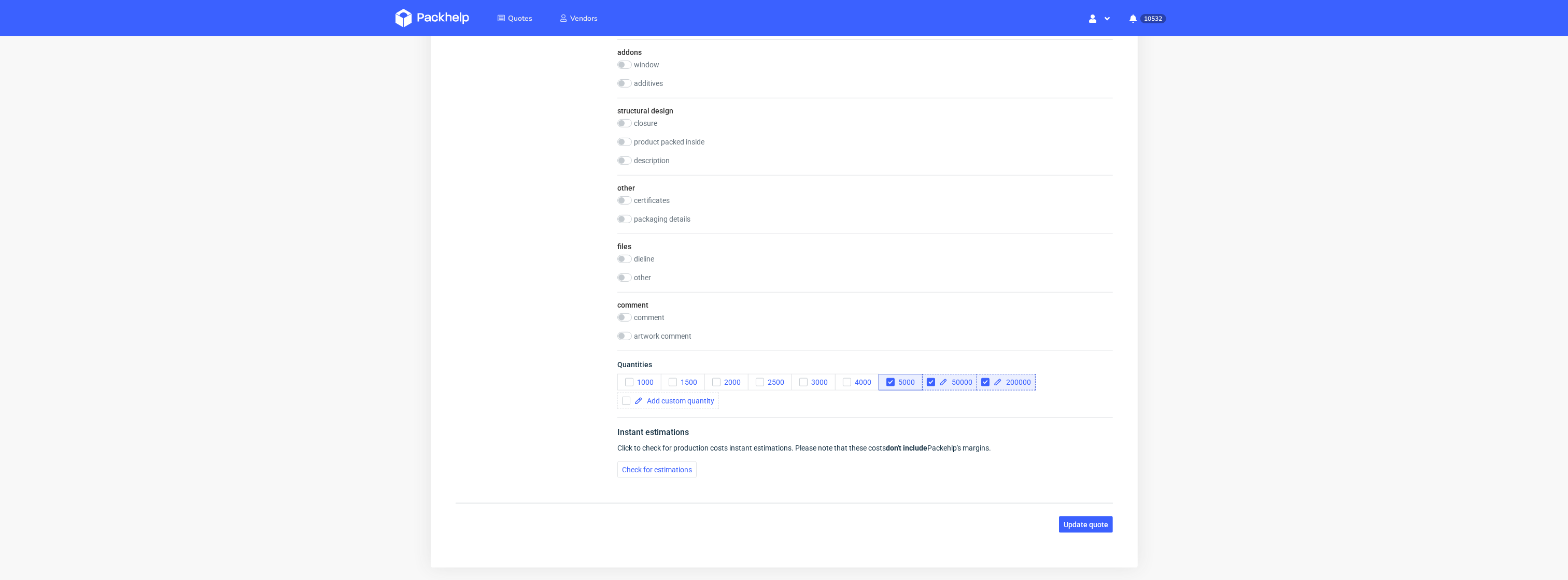
scroll to position [935, 0]
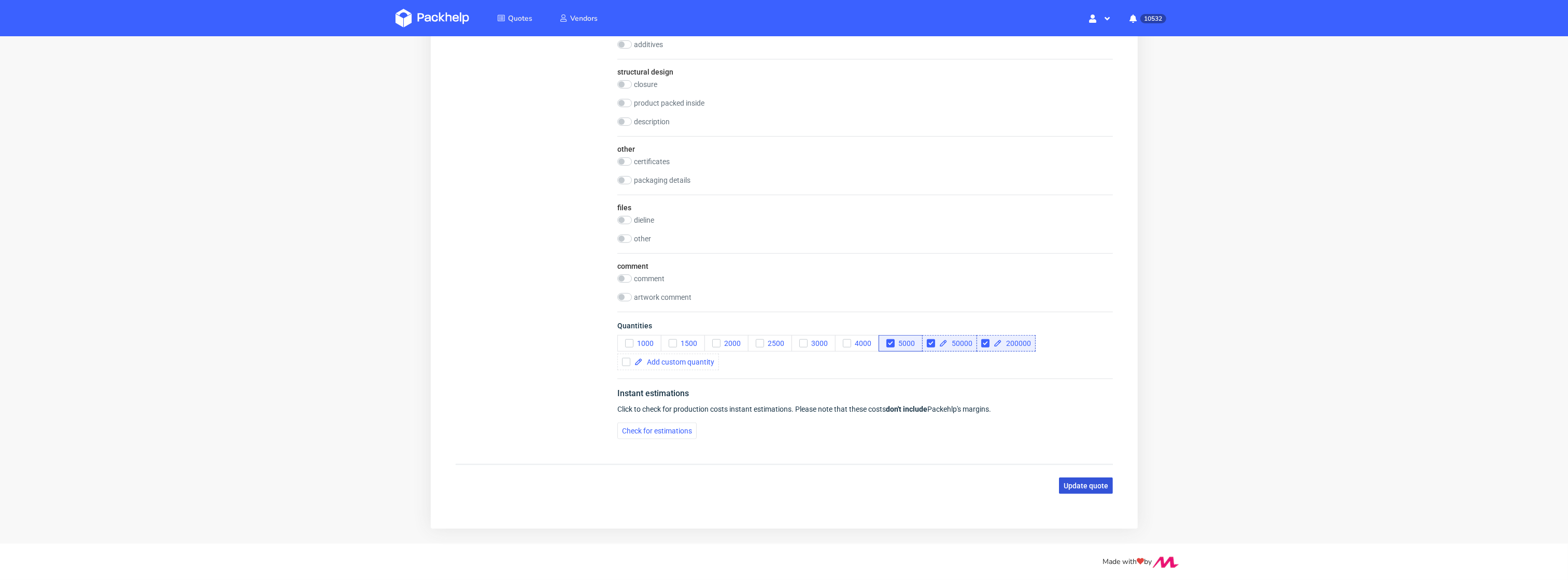
click at [1070, 487] on span "Update quote" at bounding box center [1085, 486] width 44 height 7
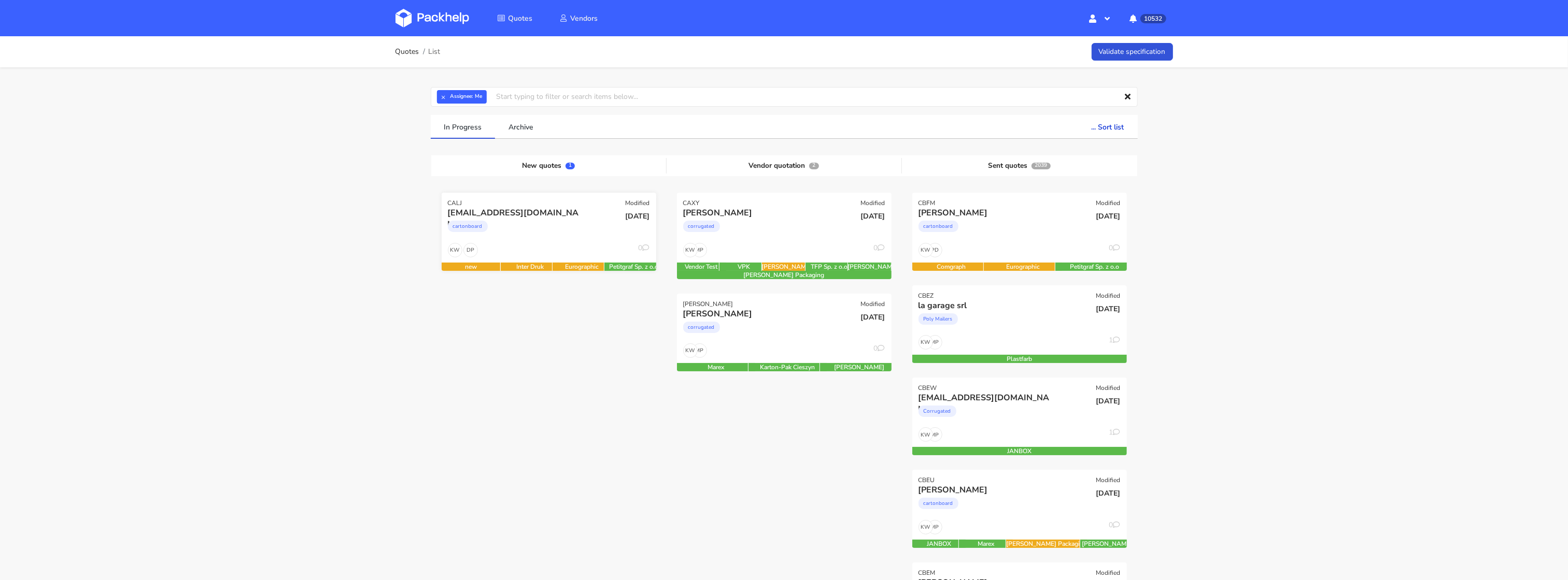
click at [515, 228] on div "cartonboard" at bounding box center [516, 229] width 137 height 21
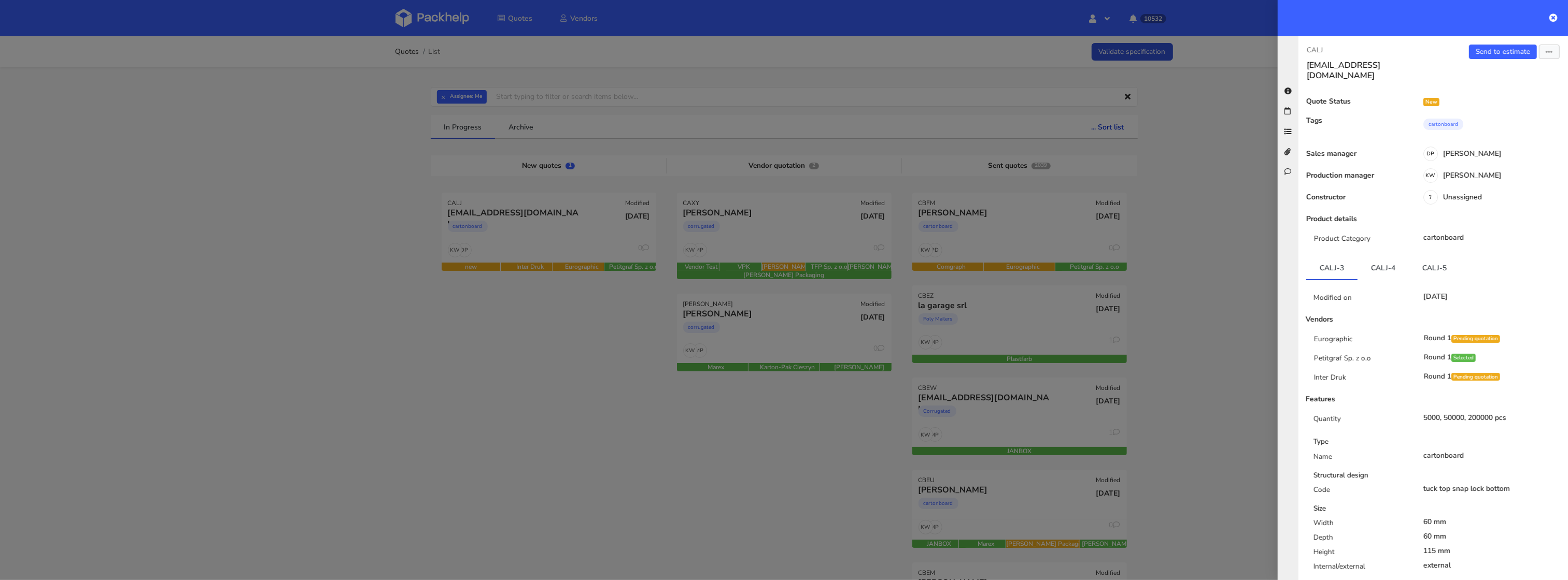
click at [1542, 60] on div "Send to estimate View quote Edit quote Missing data Reject quote Export to PDF" at bounding box center [1501, 62] width 135 height 36
click at [1543, 60] on div "Send to estimate View quote Edit quote Missing data Reject quote Export to PDF" at bounding box center [1501, 62] width 135 height 36
click at [1543, 58] on button "button" at bounding box center [1549, 51] width 21 height 14
click at [1509, 96] on link "Edit quote" at bounding box center [1516, 93] width 91 height 17
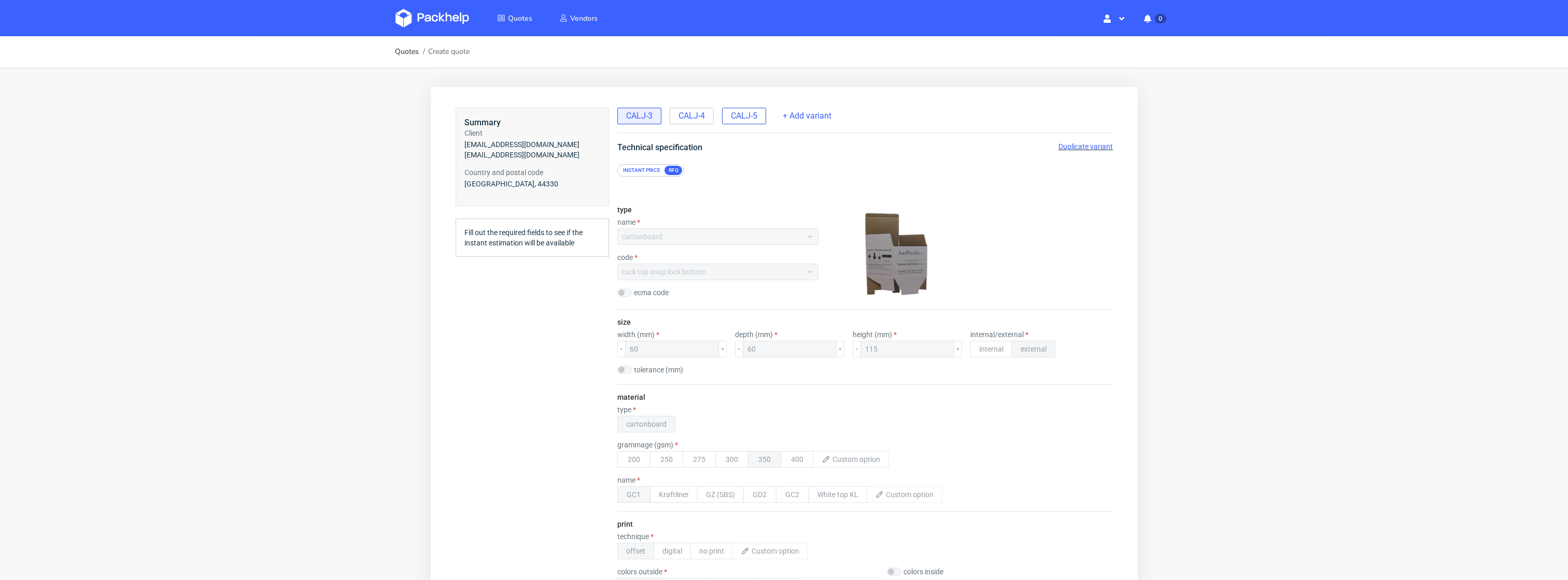
click at [747, 110] on span "CALJ-5" at bounding box center [743, 115] width 26 height 12
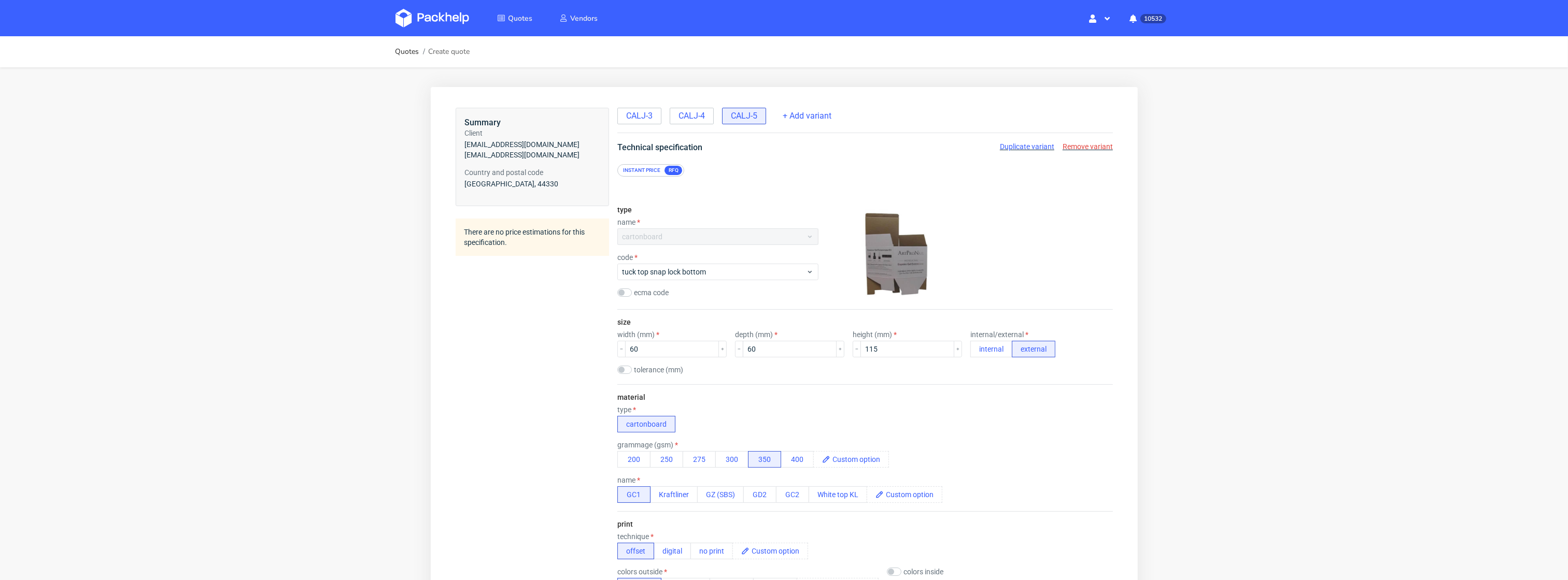
click at [1062, 143] on span "Remove variant" at bounding box center [1086, 146] width 50 height 8
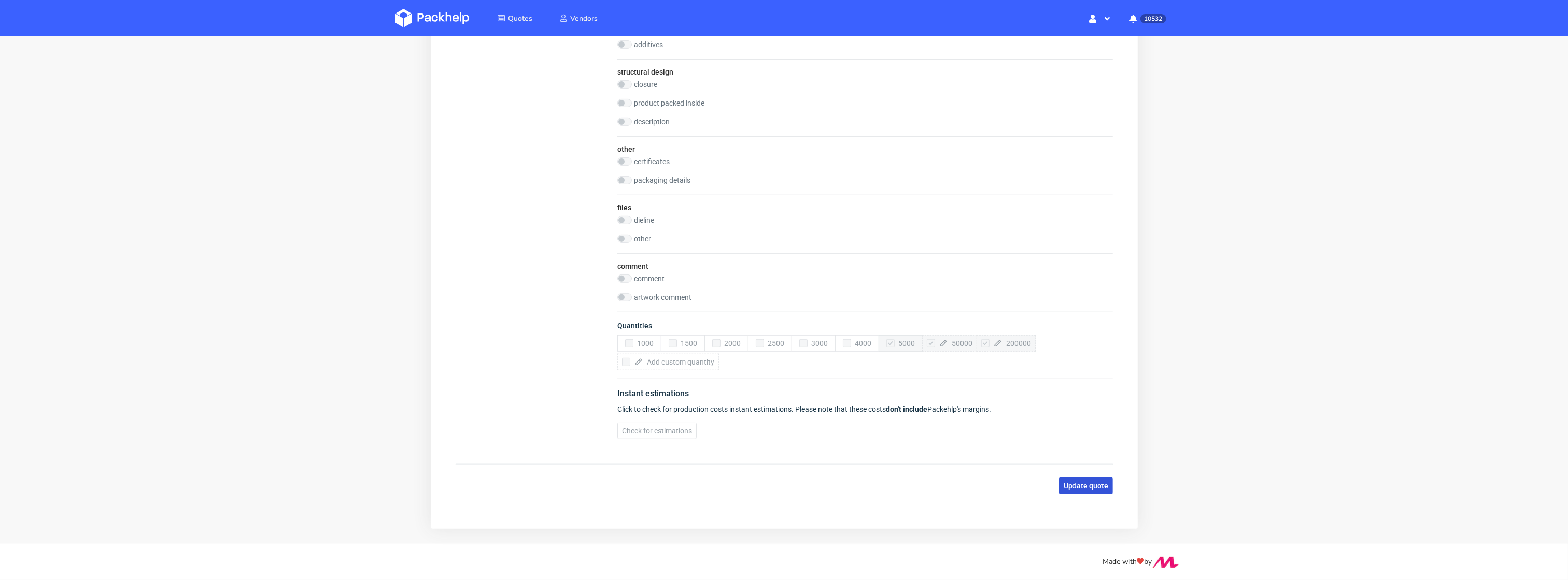
click at [1074, 489] on span "Update quote" at bounding box center [1085, 486] width 44 height 7
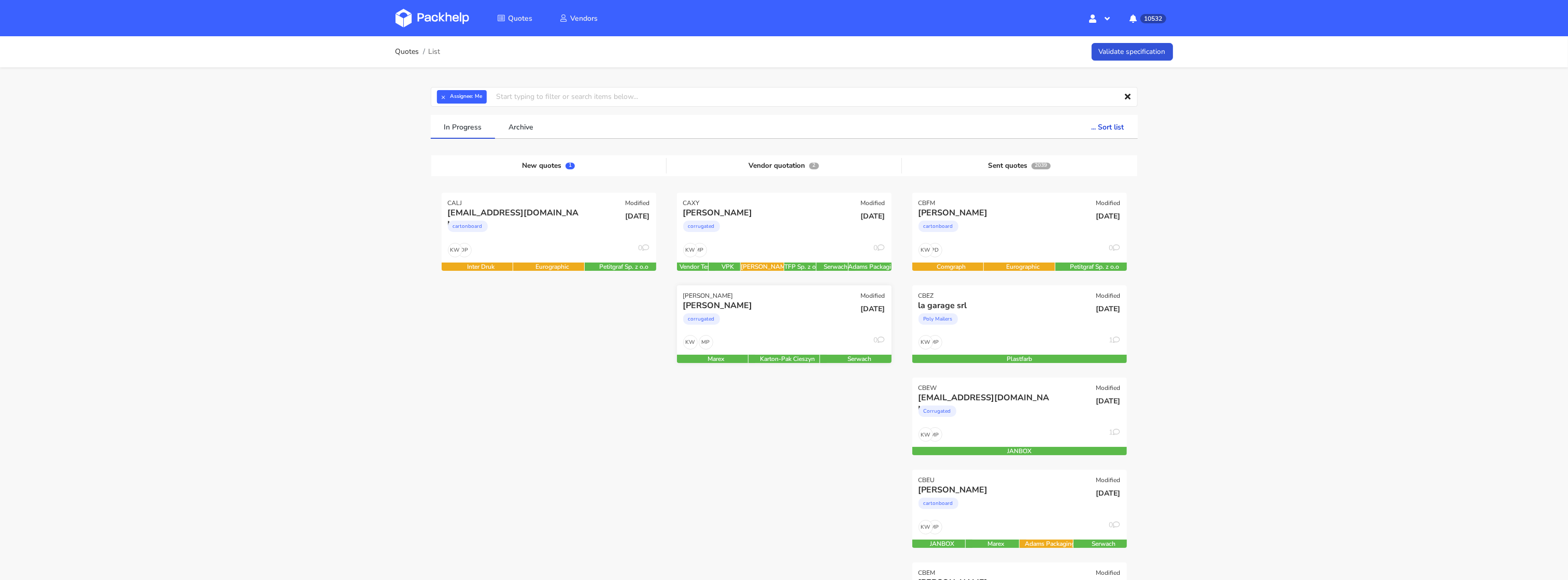
click at [796, 316] on div "corrugated" at bounding box center [751, 321] width 137 height 21
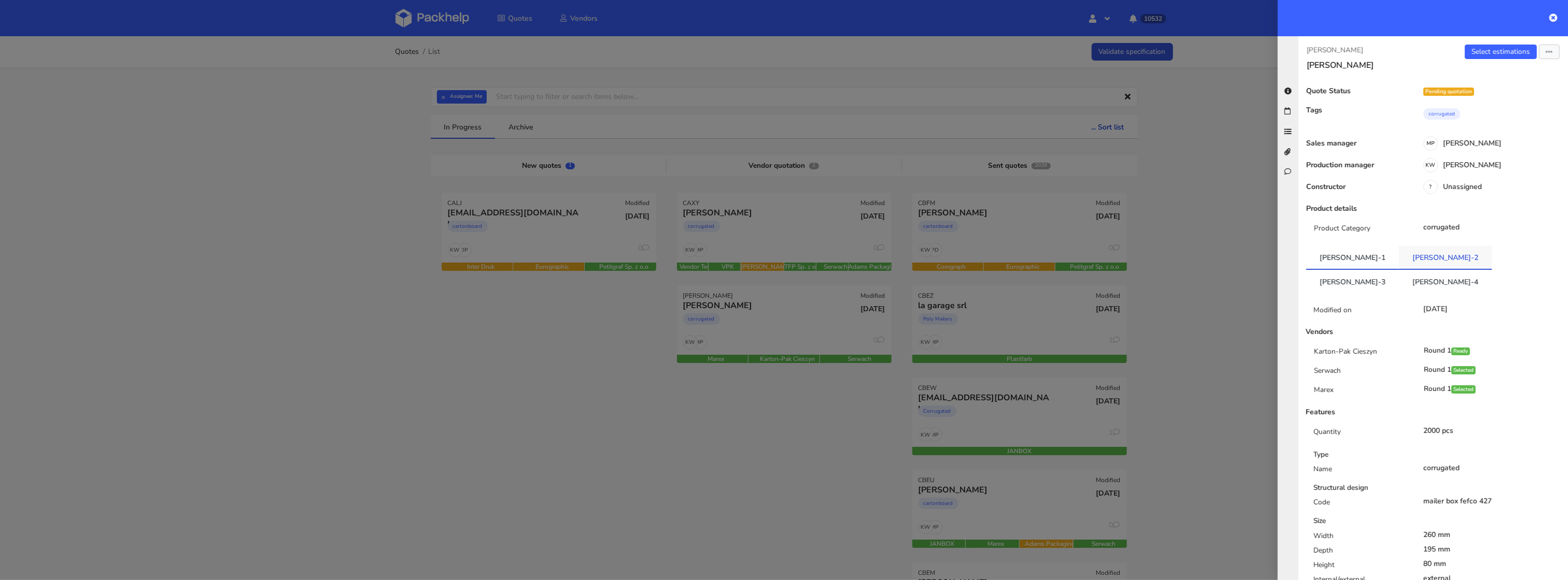
click at [1399, 257] on link "[PERSON_NAME]-2" at bounding box center [1445, 257] width 93 height 22
click at [1399, 270] on link "CANH-3" at bounding box center [1353, 281] width 93 height 22
click at [1492, 269] on link "CANH-4" at bounding box center [1445, 280] width 93 height 22
click at [787, 248] on div at bounding box center [784, 290] width 1568 height 580
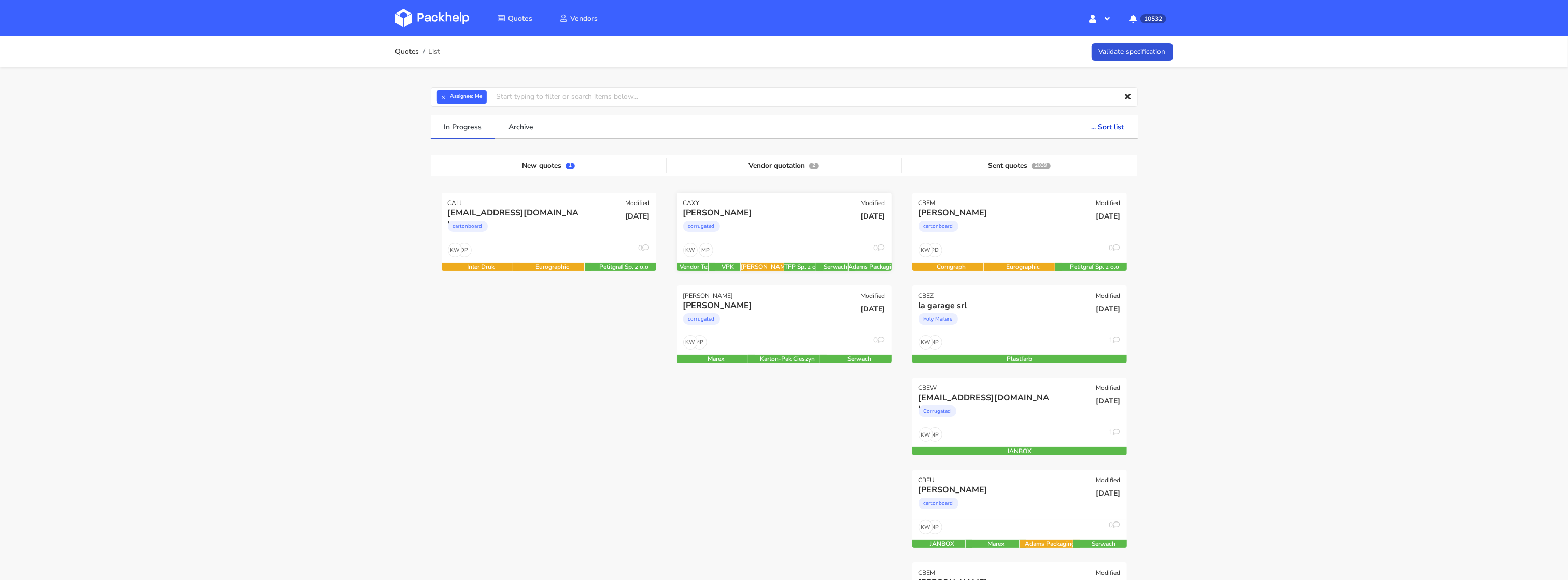
click at [787, 226] on div "corrugated" at bounding box center [751, 229] width 137 height 21
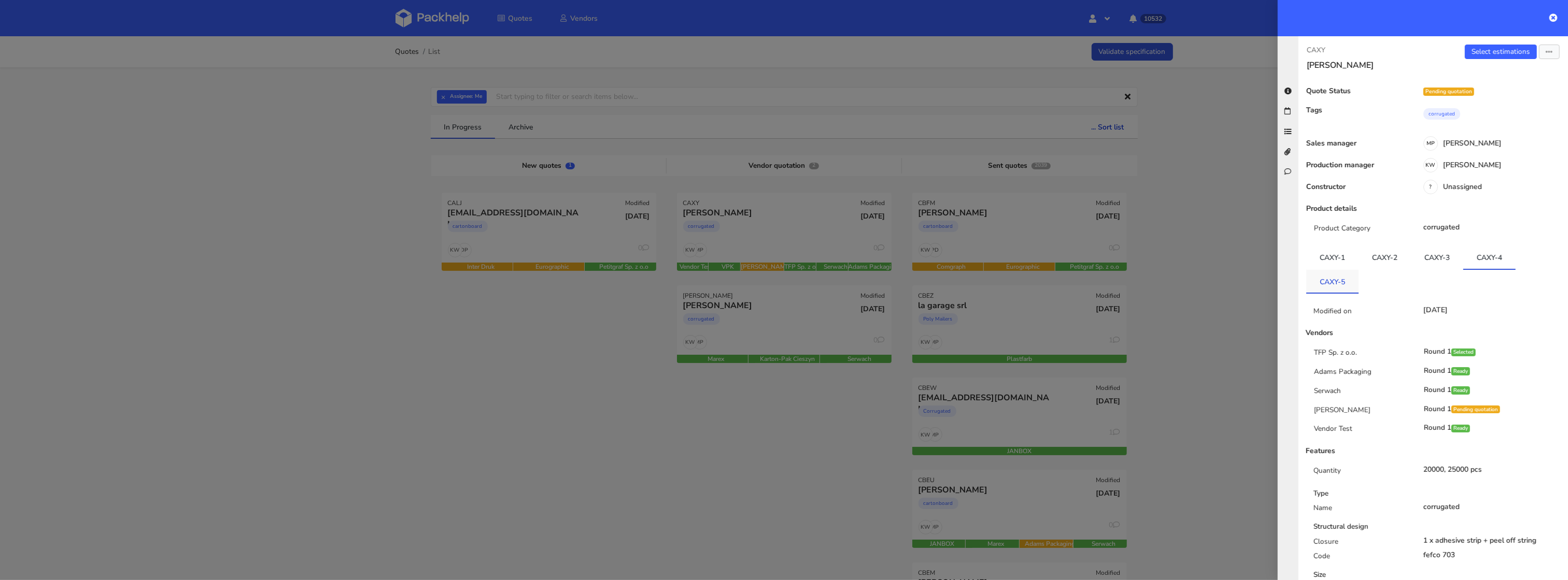
click at [1341, 287] on link "CAXY-5" at bounding box center [1332, 281] width 52 height 22
click at [1503, 260] on link "CAXY-4" at bounding box center [1489, 257] width 52 height 22
click at [1453, 258] on link "CAXY-3" at bounding box center [1437, 257] width 52 height 22
click at [1398, 262] on link "CAXY-2" at bounding box center [1385, 257] width 52 height 22
click at [1357, 262] on link "CAXY-1" at bounding box center [1332, 257] width 52 height 22
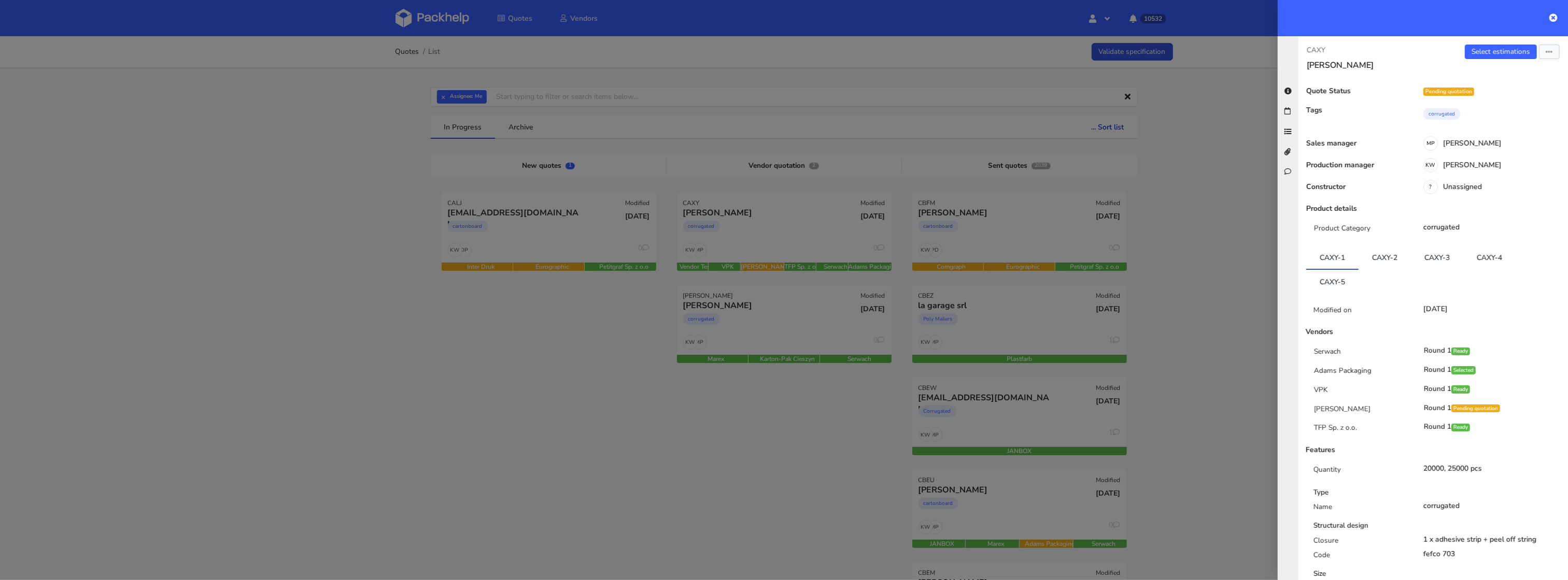
click at [1219, 333] on div at bounding box center [784, 290] width 1568 height 580
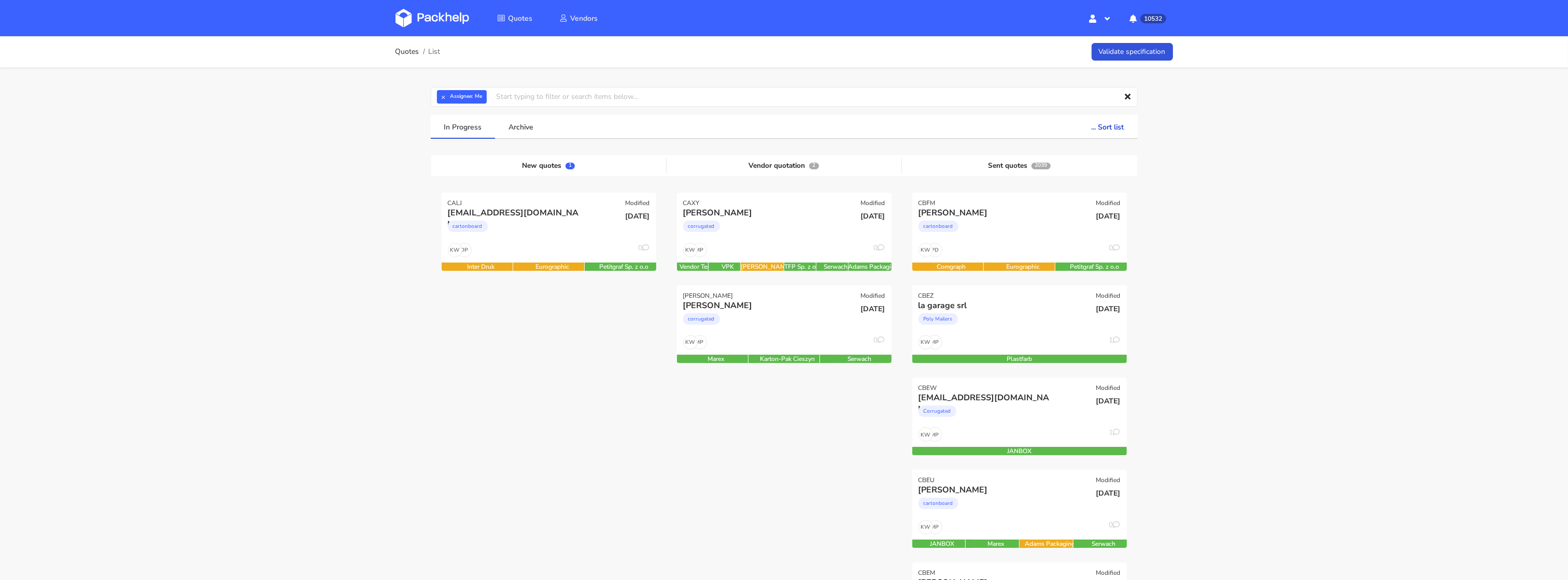
click at [434, 16] on img at bounding box center [432, 18] width 73 height 19
